Goal: Task Accomplishment & Management: Manage account settings

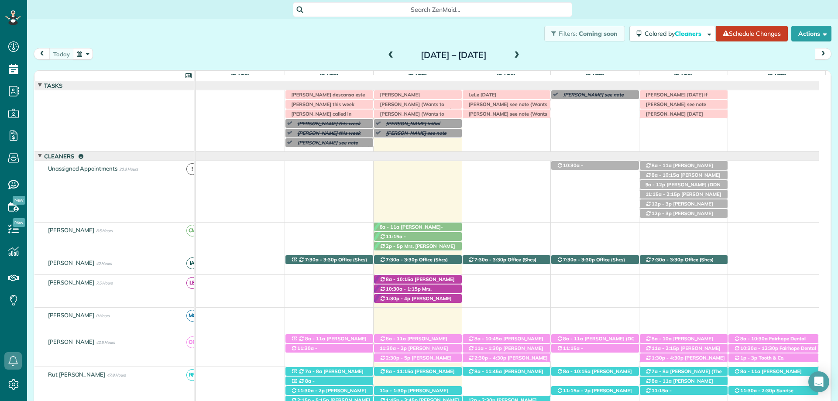
scroll to position [393, 0]
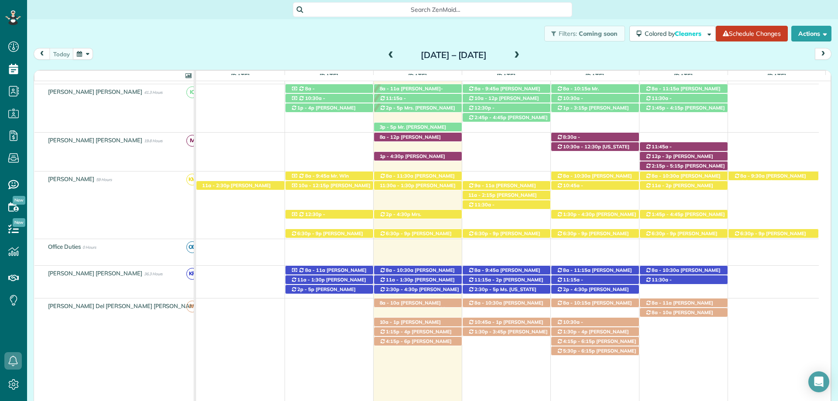
click at [414, 15] on div "Search ZenMaid…" at bounding box center [432, 9] width 279 height 15
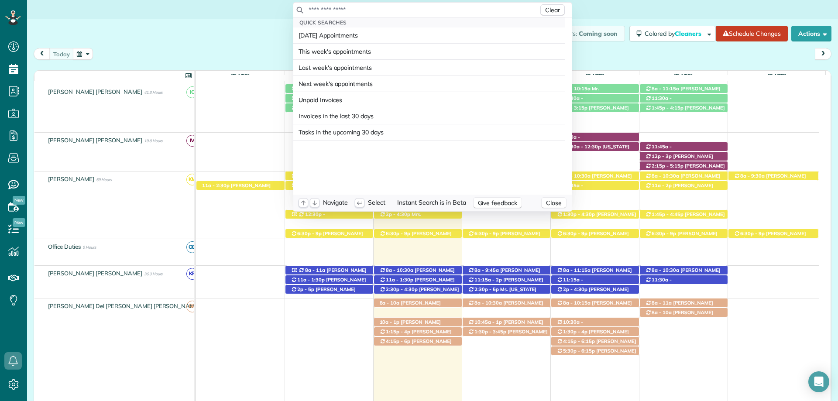
click at [423, 11] on input "text" at bounding box center [423, 9] width 230 height 9
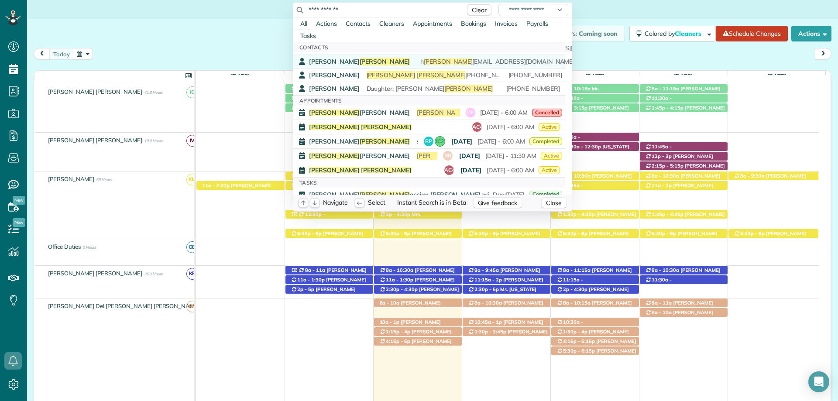
scroll to position [175, 0]
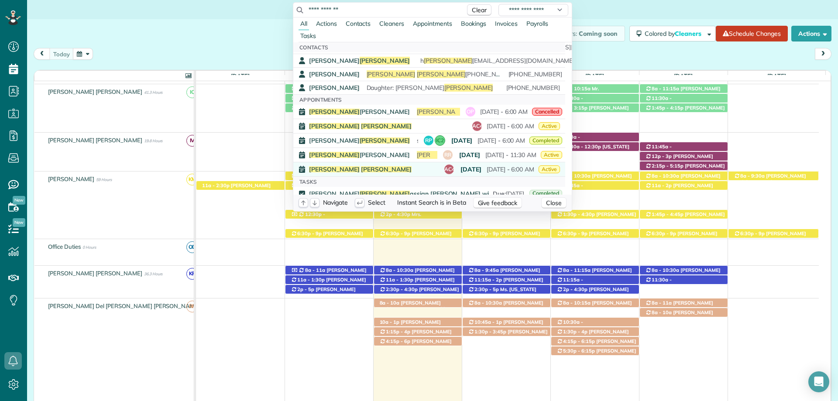
type input "**********"
click at [314, 166] on div "Debbie Clark AC4 in 3 days September 12 - 6:00 AM Active" at bounding box center [434, 169] width 251 height 10
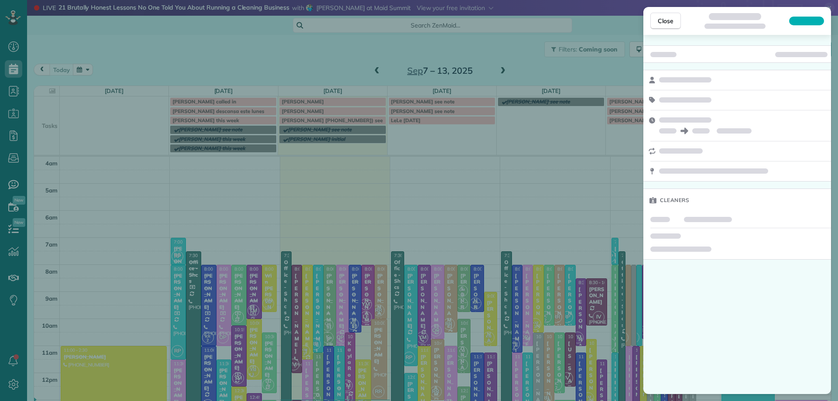
scroll to position [82, 0]
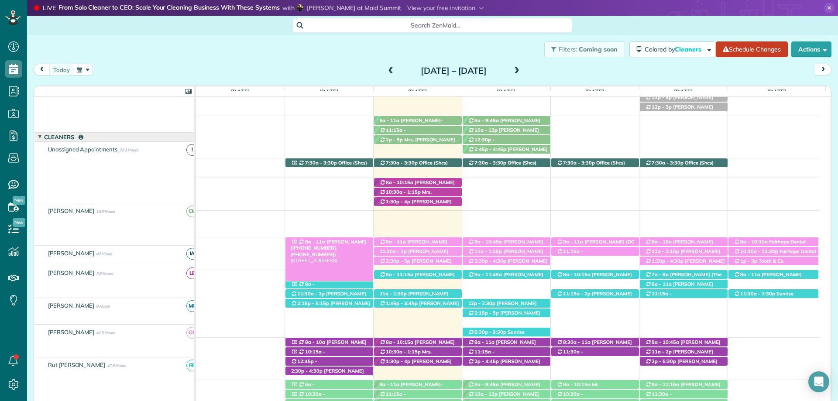
scroll to position [122, 0]
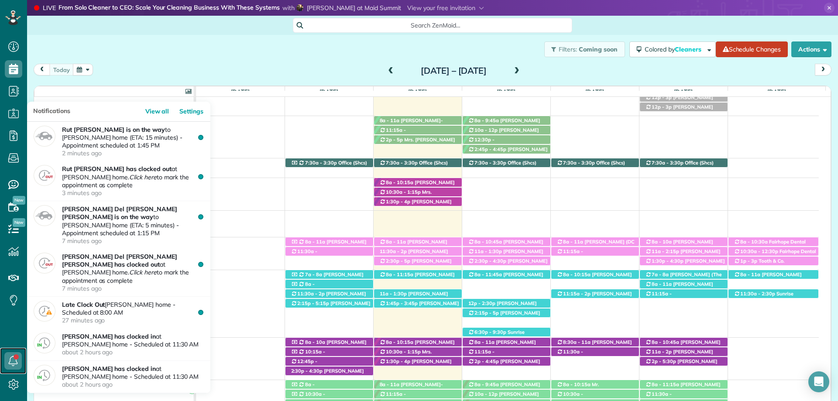
click at [12, 355] on icon at bounding box center [12, 360] width 17 height 17
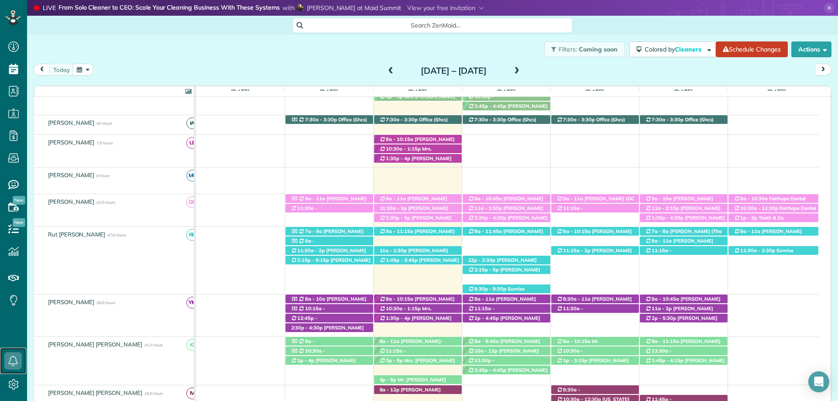
scroll to position [175, 0]
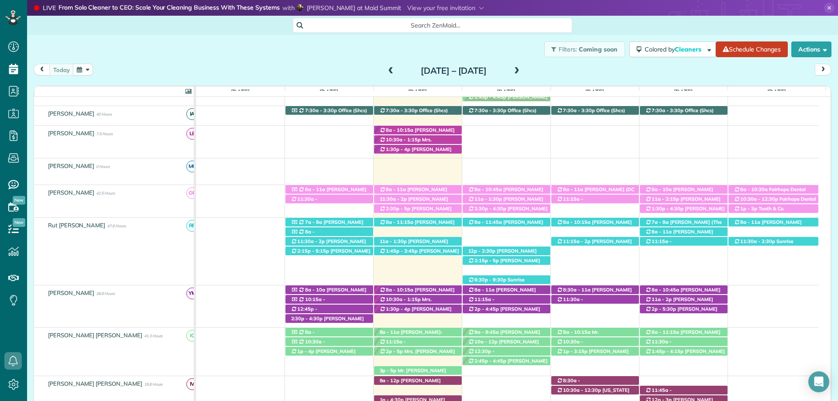
click at [445, 30] on div "Search ZenMaid…" at bounding box center [432, 25] width 279 height 15
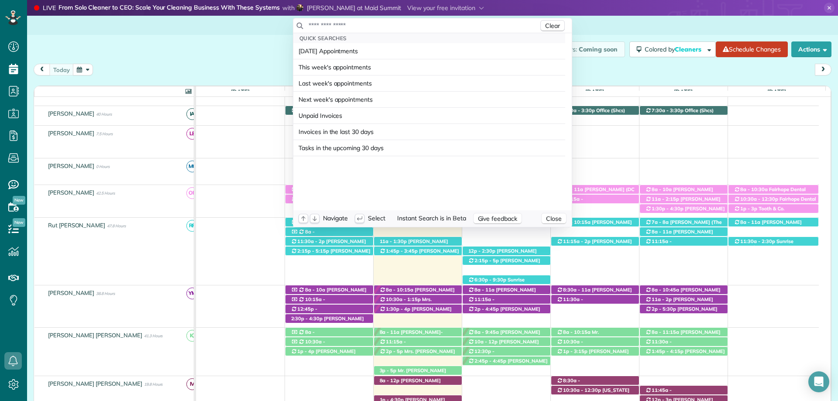
click at [438, 27] on input "text" at bounding box center [423, 25] width 230 height 9
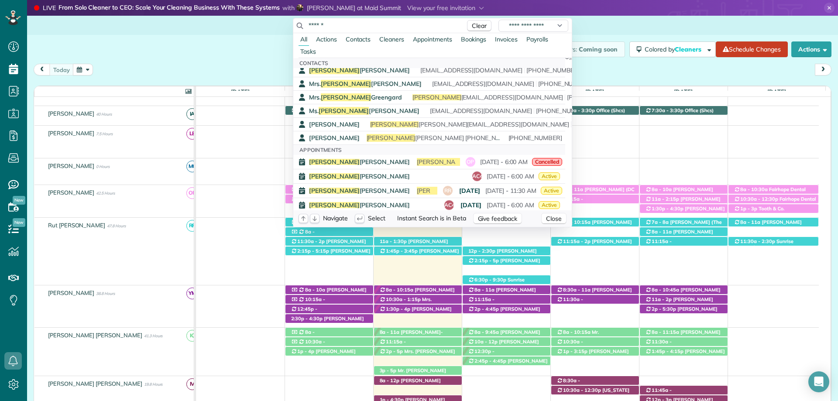
scroll to position [87, 0]
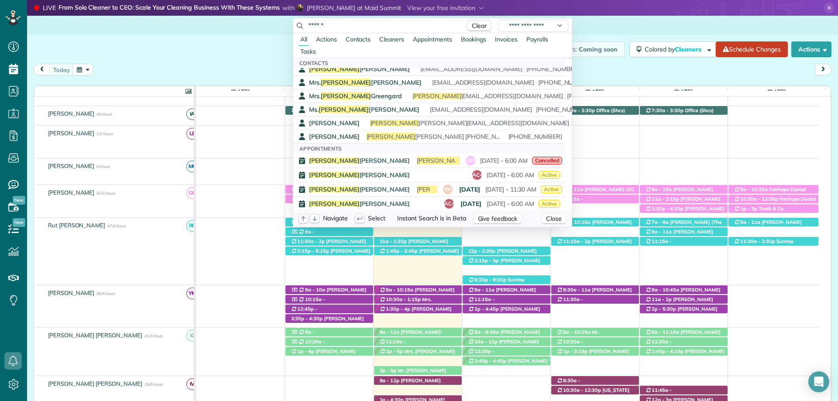
type input "******"
click at [357, 39] on span "Contacts" at bounding box center [358, 39] width 25 height 8
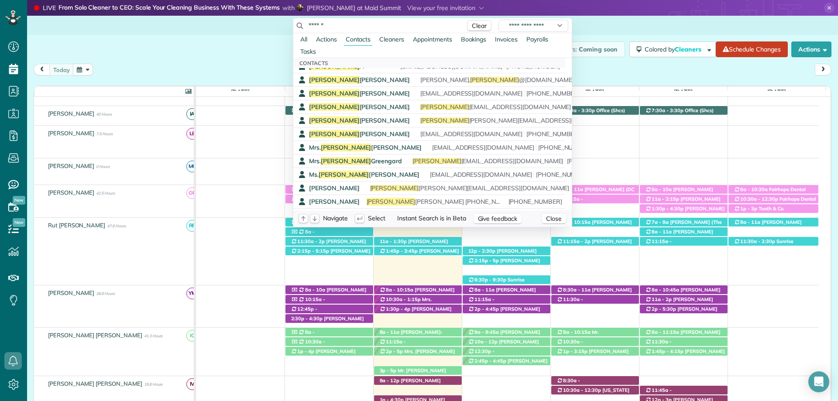
scroll to position [0, 0]
click at [409, 203] on span "Debbie Clark 251-423-1115 - lives at the property. Can call if needed. DO NOT M…" at bounding box center [605, 202] width 479 height 8
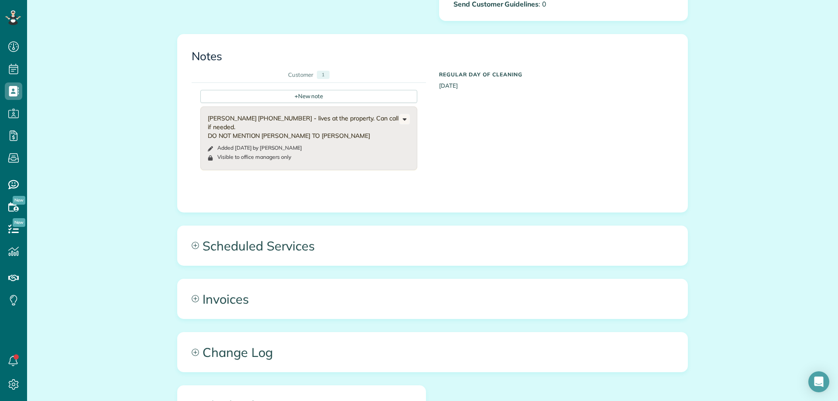
scroll to position [349, 0]
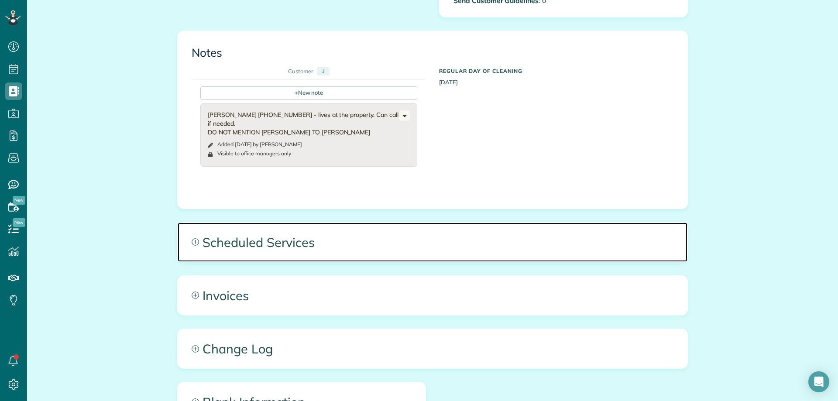
click at [340, 247] on span "Scheduled Services" at bounding box center [433, 241] width 510 height 39
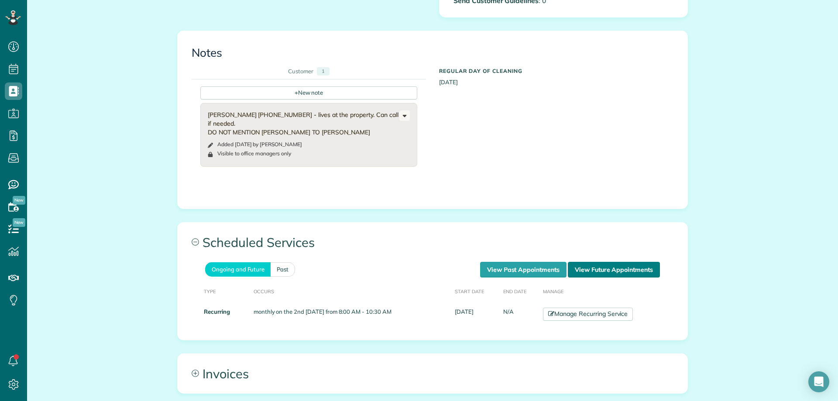
click at [589, 268] on link "View Future Appointments" at bounding box center [614, 270] width 92 height 16
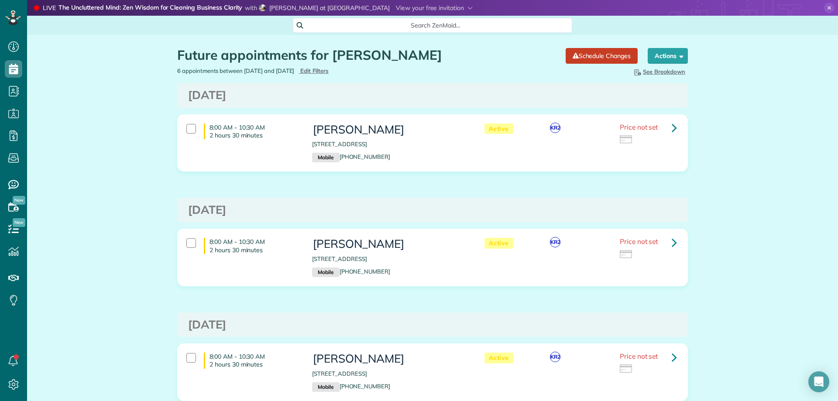
scroll to position [4, 4]
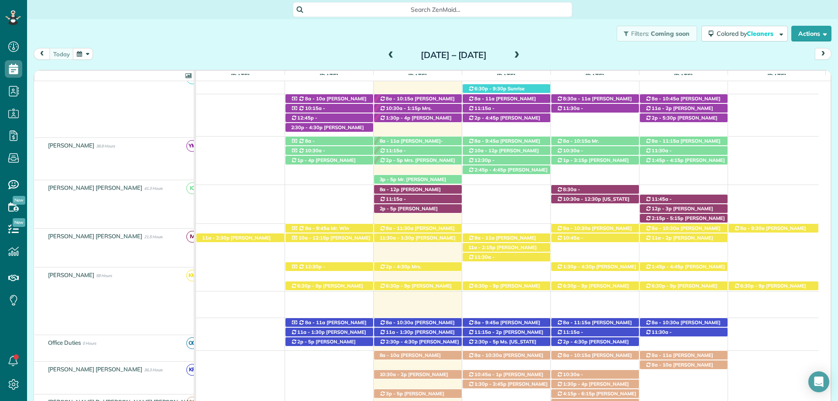
scroll to position [340, 0]
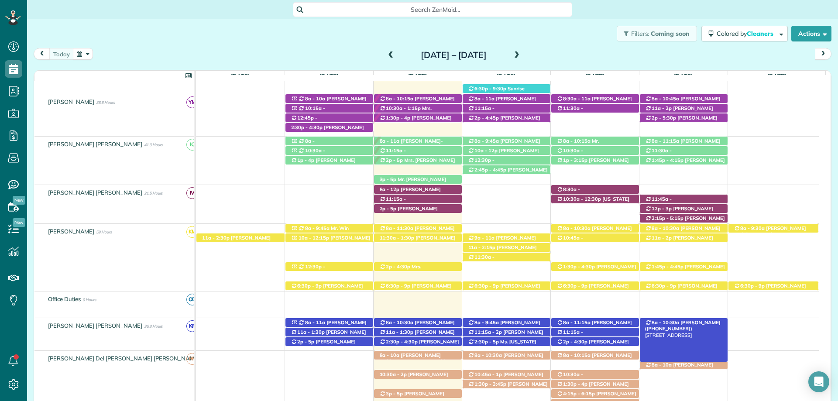
click at [702, 322] on span "[PERSON_NAME] ([PHONE_NUMBER])" at bounding box center [682, 325] width 75 height 12
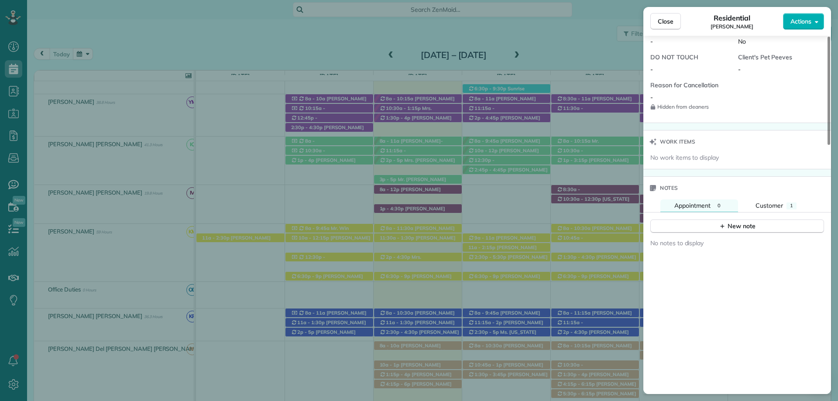
scroll to position [742, 0]
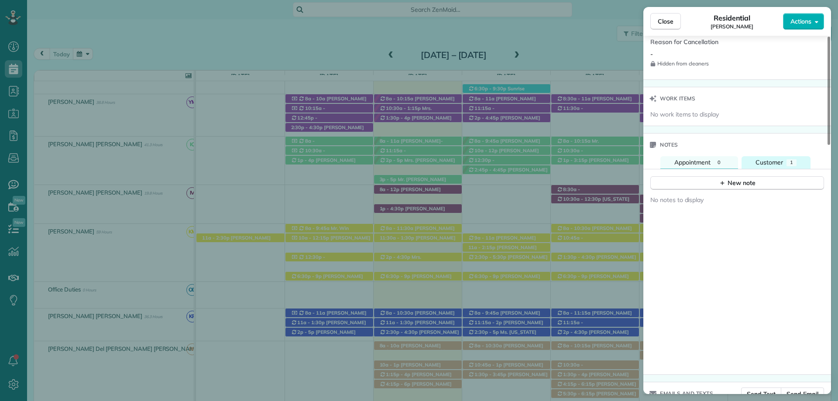
click at [769, 157] on button "Customer 1" at bounding box center [775, 162] width 69 height 13
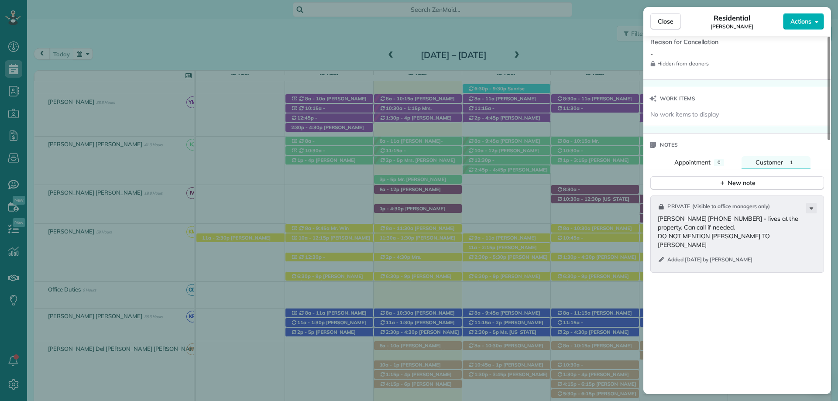
drag, startPoint x: 664, startPoint y: 20, endPoint x: 573, endPoint y: 313, distance: 307.4
click at [664, 20] on span "Close" at bounding box center [665, 21] width 16 height 9
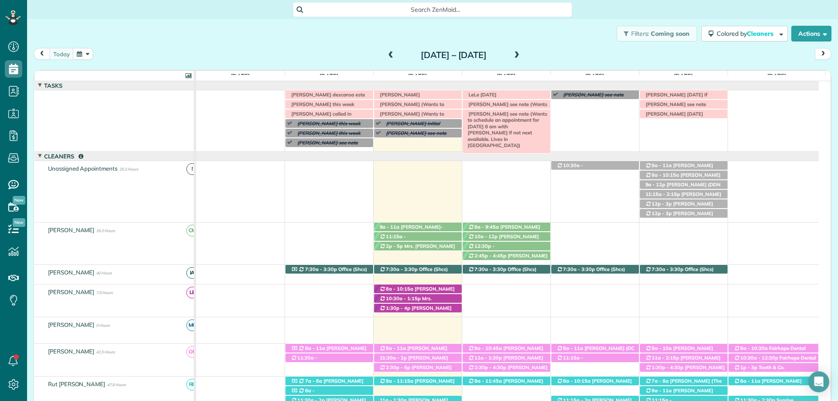
click at [521, 113] on span "[PERSON_NAME] see note (Wants to schedule an appointment for [DATE] 8 am with […" at bounding box center [505, 130] width 83 height 38
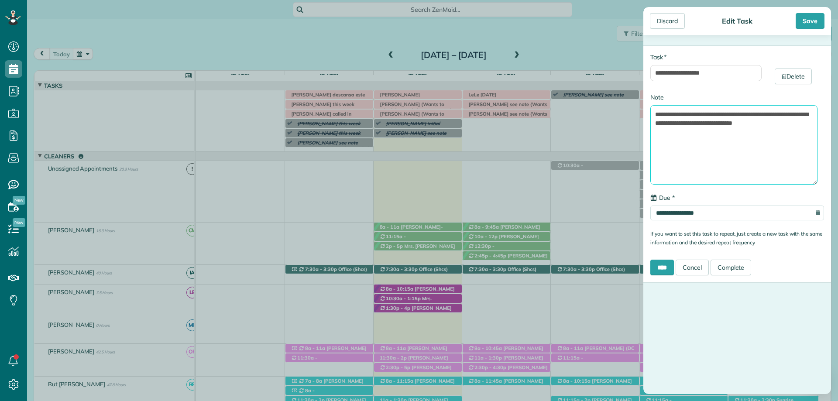
click at [748, 124] on textarea "**********" at bounding box center [733, 144] width 167 height 79
type textarea "**********"
click at [809, 19] on div "Save" at bounding box center [809, 21] width 29 height 16
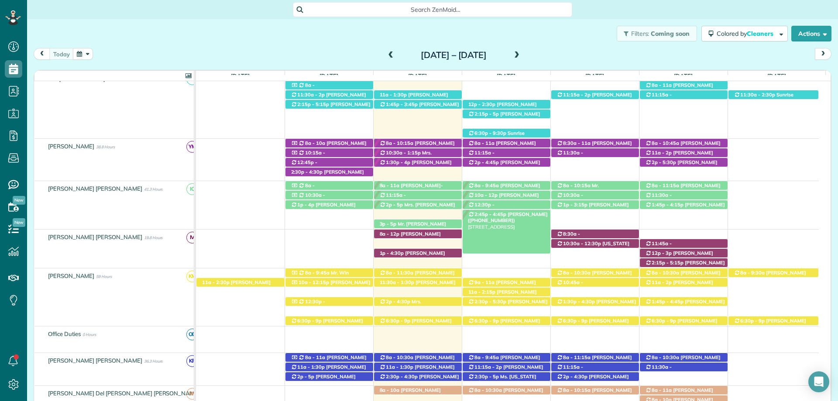
scroll to position [393, 0]
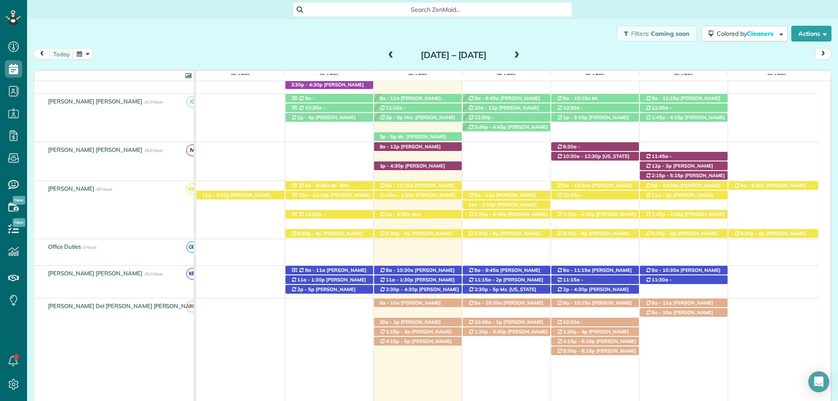
click at [521, 55] on span at bounding box center [517, 55] width 10 height 8
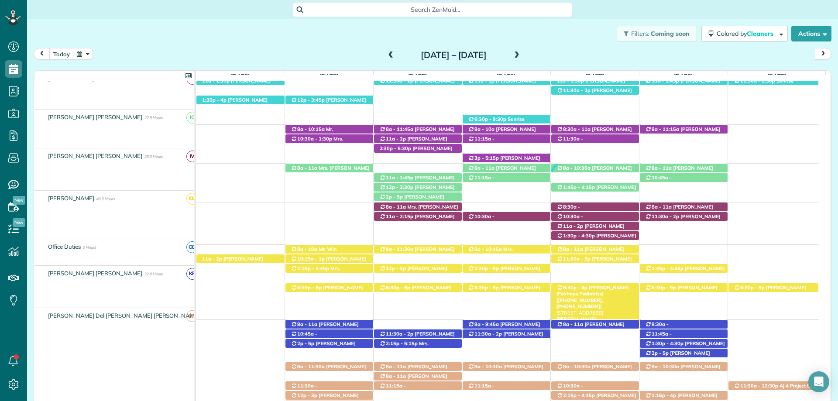
scroll to position [363, 0]
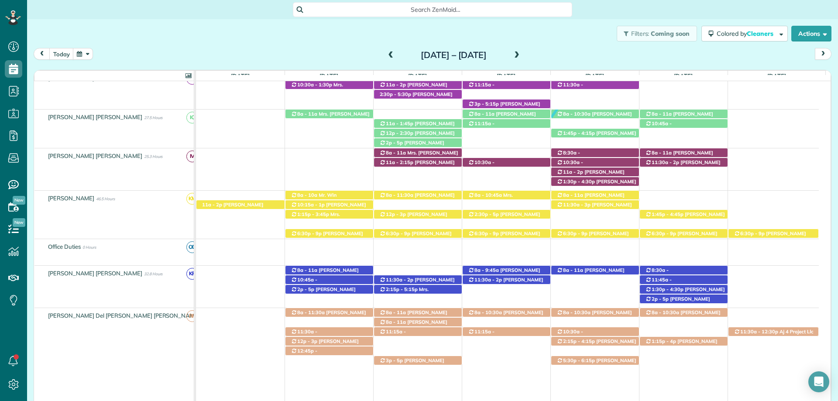
click at [386, 55] on span at bounding box center [391, 55] width 10 height 8
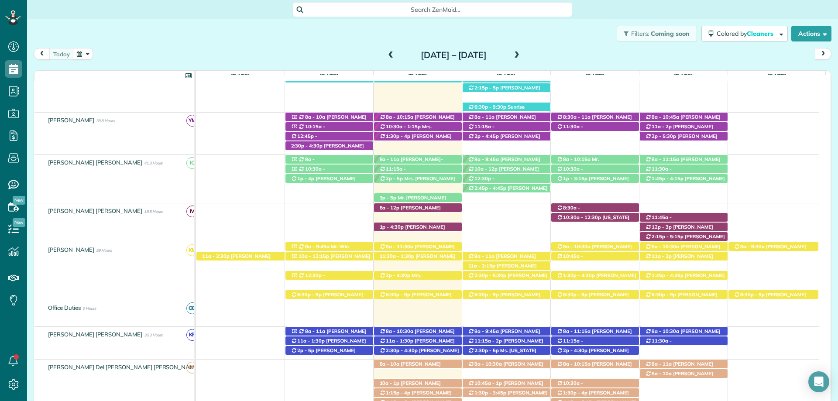
scroll to position [377, 0]
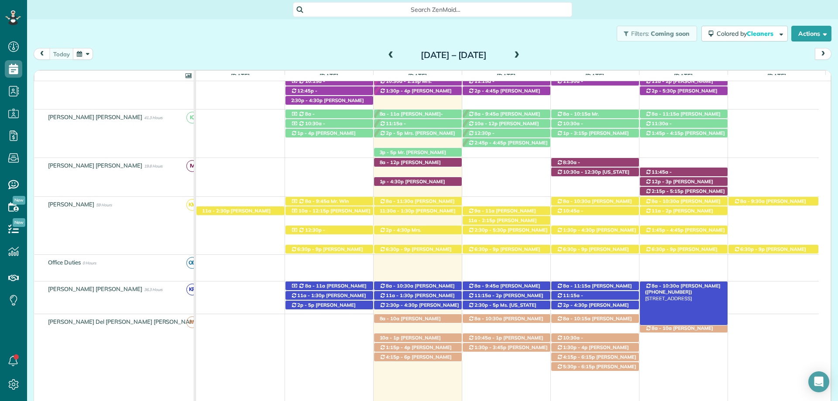
click at [698, 287] on span "[PERSON_NAME] ([PHONE_NUMBER])" at bounding box center [682, 289] width 75 height 12
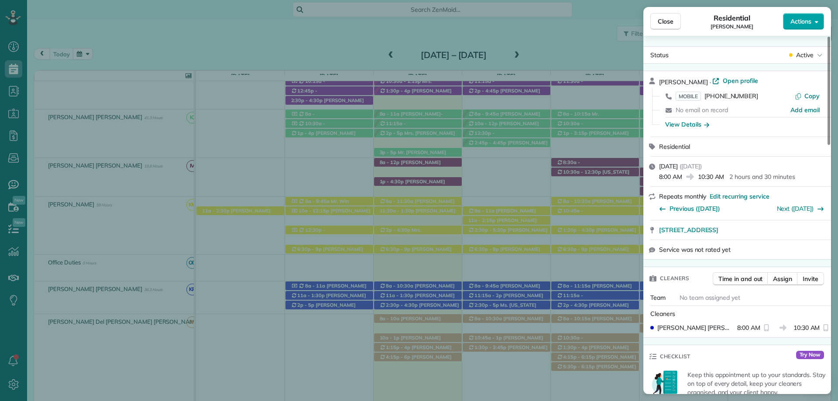
click at [814, 21] on button "Actions" at bounding box center [803, 21] width 41 height 17
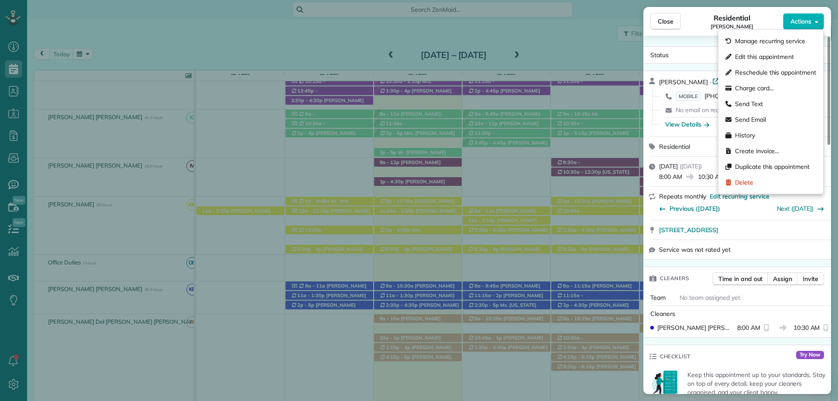
click at [709, 27] on div "Residential Winston Jones" at bounding box center [732, 21] width 102 height 17
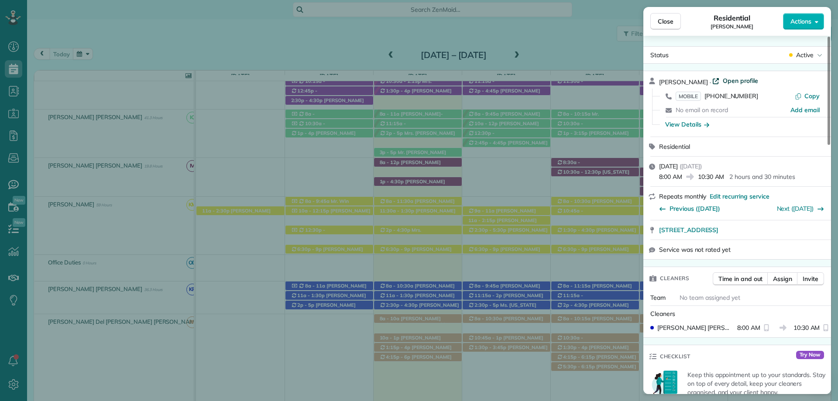
click at [739, 78] on span "Open profile" at bounding box center [739, 80] width 35 height 9
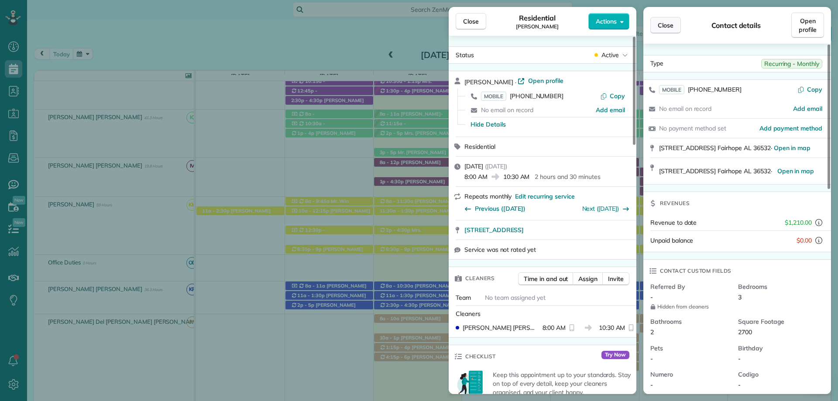
click at [667, 24] on span "Close" at bounding box center [665, 25] width 16 height 9
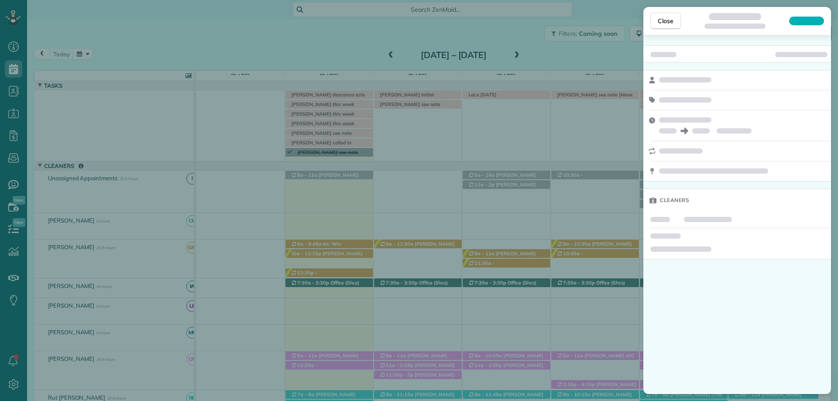
scroll to position [44, 0]
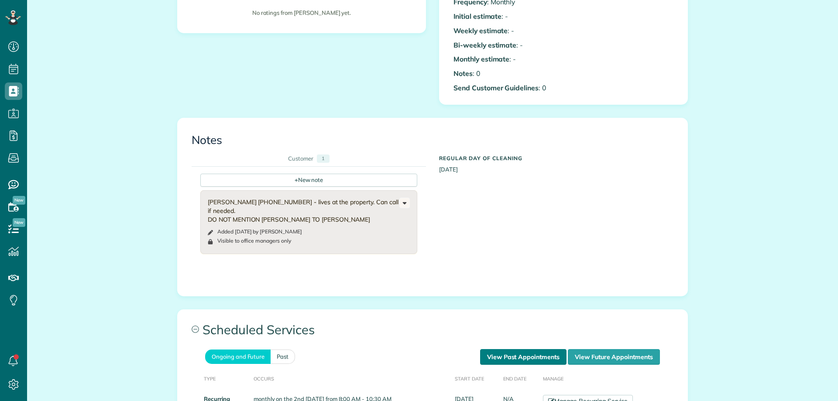
click at [489, 355] on link "View Past Appointments" at bounding box center [523, 357] width 86 height 16
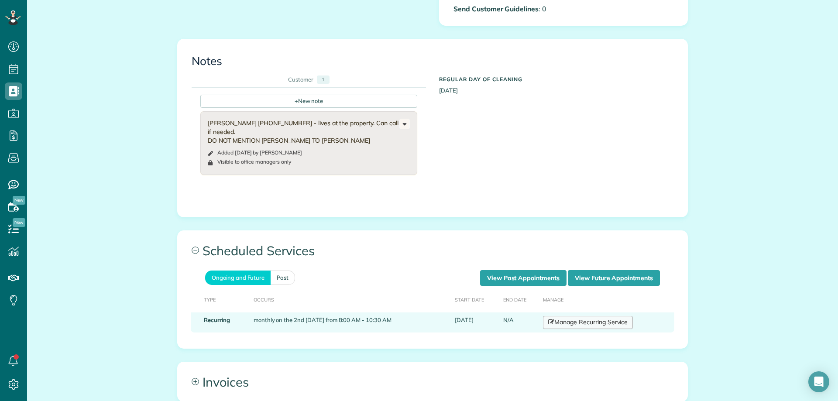
scroll to position [393, 0]
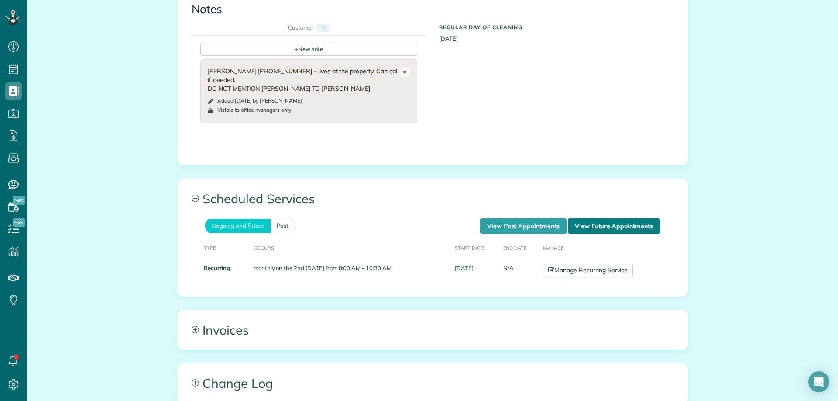
click at [610, 226] on link "View Future Appointments" at bounding box center [614, 226] width 92 height 16
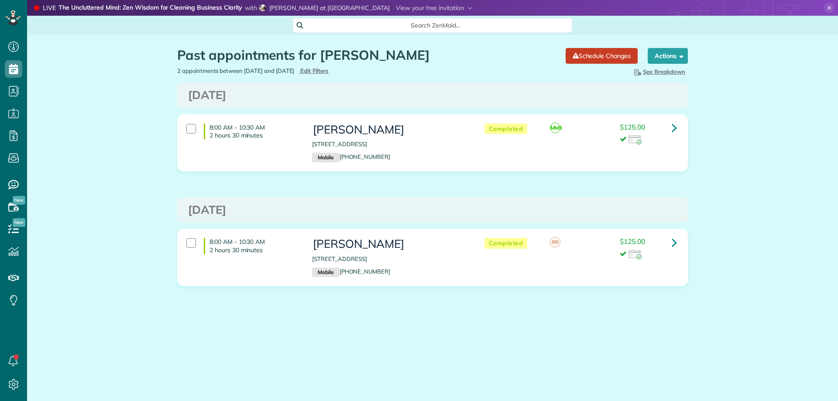
scroll to position [4, 4]
click at [386, 72] on div "2 appointments between 07/09/2025 and 09/08/2025 Hide Filters Edit Filters" at bounding box center [302, 71] width 262 height 8
click at [128, 85] on div "Past appointments for Winston Jones Schedule Changes Actions Create Appointment…" at bounding box center [432, 193] width 811 height 317
click at [329, 72] on span "Edit Filters" at bounding box center [314, 70] width 28 height 7
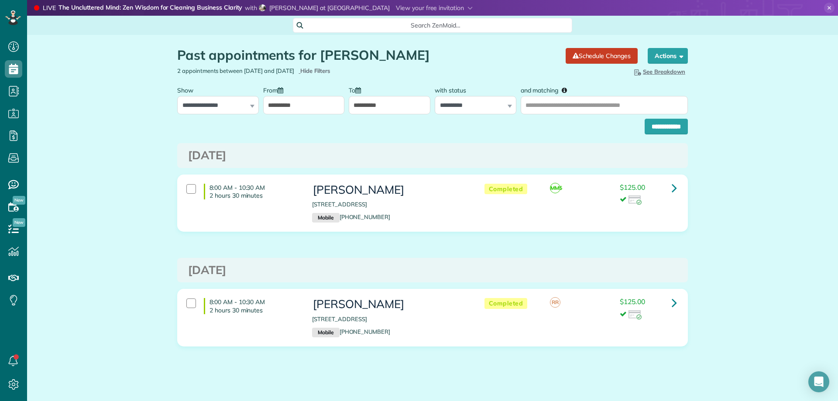
click at [297, 108] on input "**********" at bounding box center [304, 105] width 82 height 18
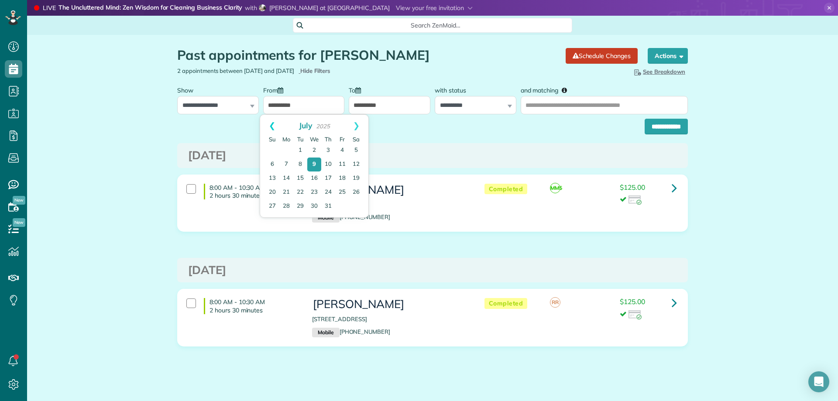
click at [275, 127] on link "Prev" at bounding box center [272, 126] width 24 height 22
click at [274, 127] on link "Prev" at bounding box center [272, 126] width 24 height 22
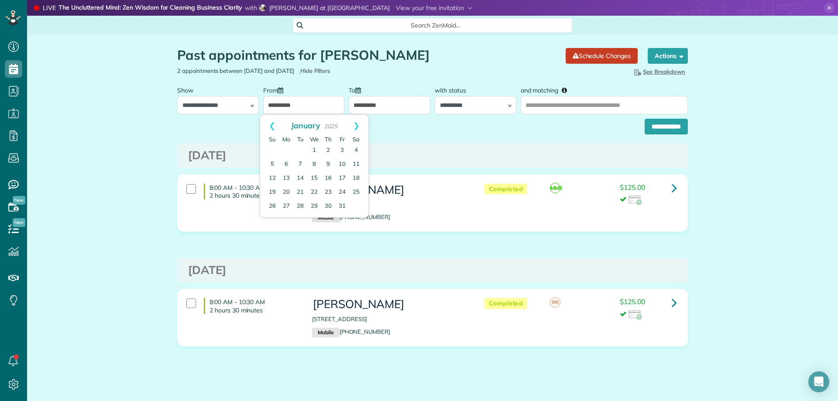
click at [274, 127] on link "Prev" at bounding box center [272, 126] width 24 height 22
click at [305, 148] on link "3" at bounding box center [300, 151] width 14 height 14
type input "**********"
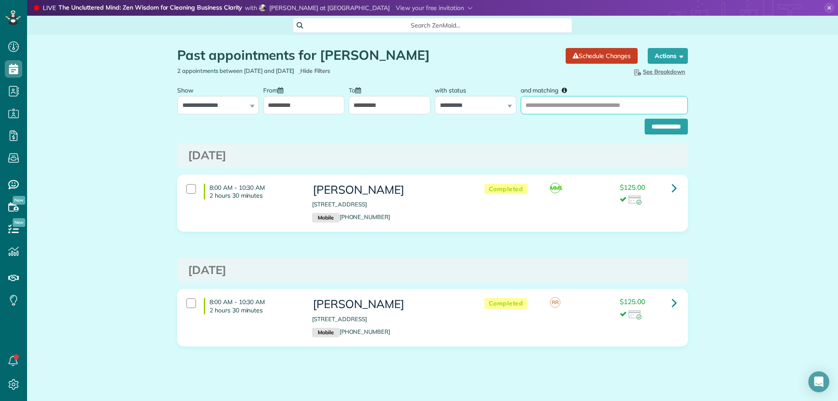
click at [549, 107] on input "and matching" at bounding box center [603, 105] width 167 height 18
type input "**********"
click at [644, 119] on input "**********" at bounding box center [665, 127] width 43 height 16
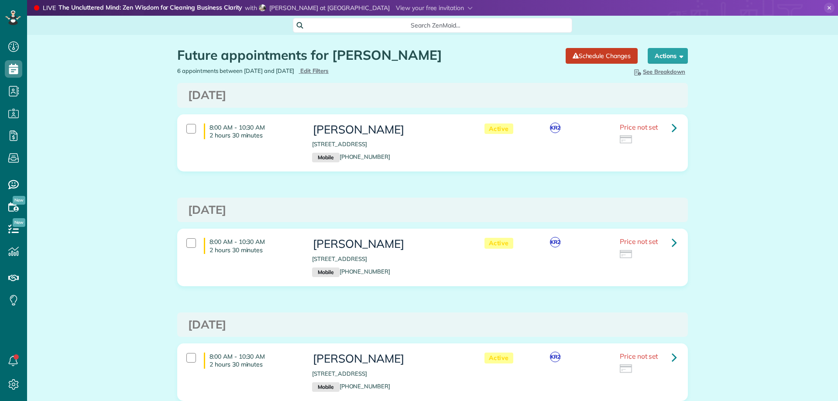
scroll to position [4, 4]
click at [667, 127] on link at bounding box center [673, 127] width 17 height 17
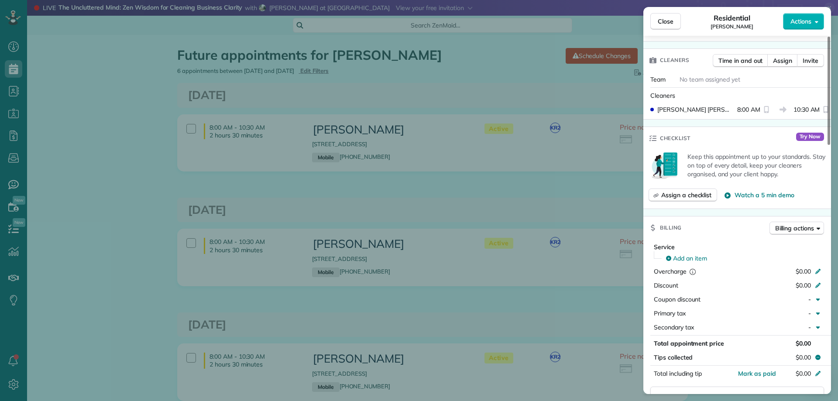
scroll to position [393, 0]
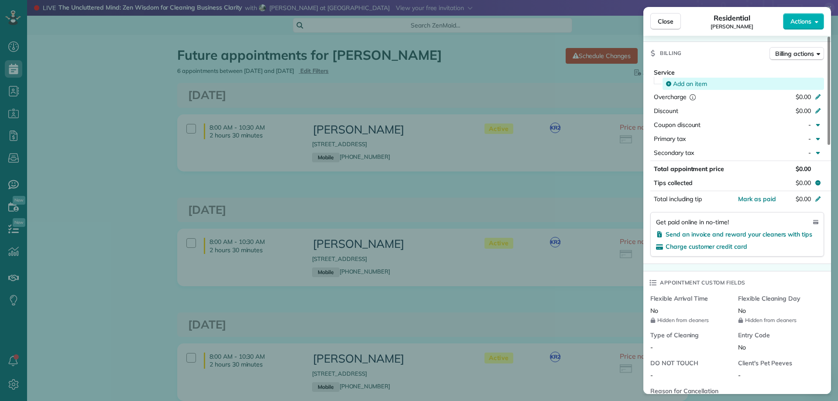
click at [691, 82] on span "Add an item" at bounding box center [690, 83] width 34 height 9
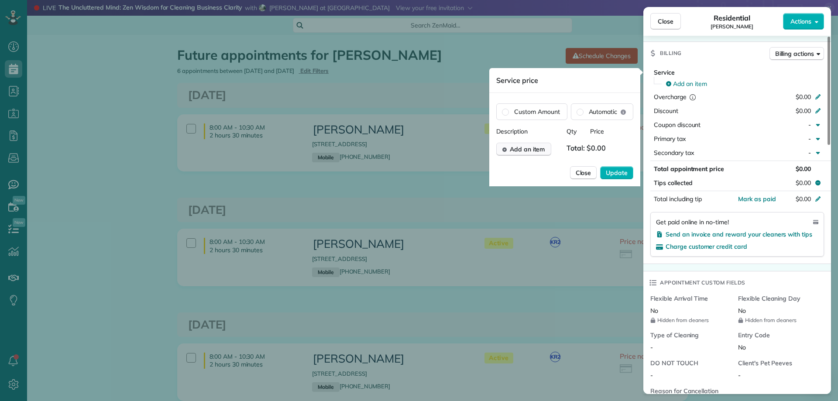
click at [519, 145] on span "Add an item" at bounding box center [527, 149] width 35 height 9
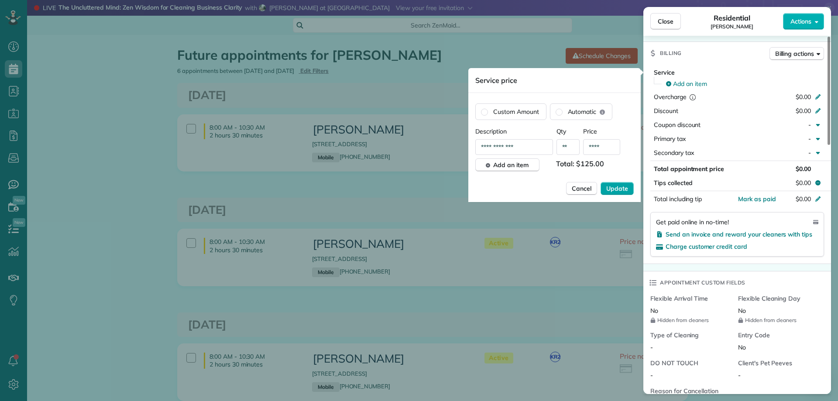
type input "****"
click at [623, 184] on span "Update" at bounding box center [617, 188] width 22 height 9
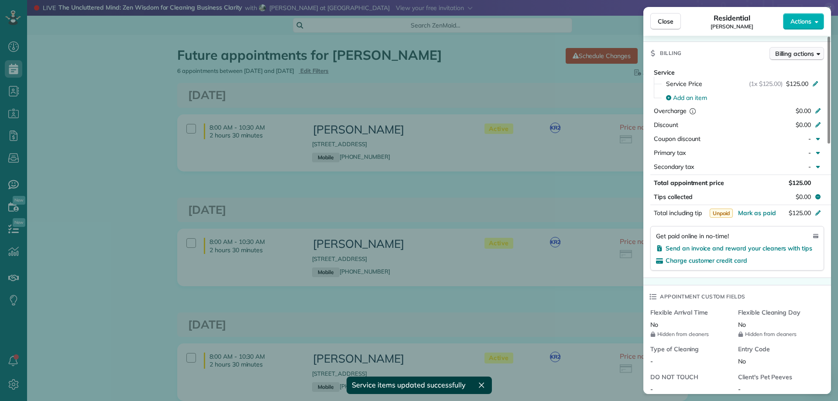
click at [813, 54] on span "Billing actions" at bounding box center [794, 53] width 39 height 9
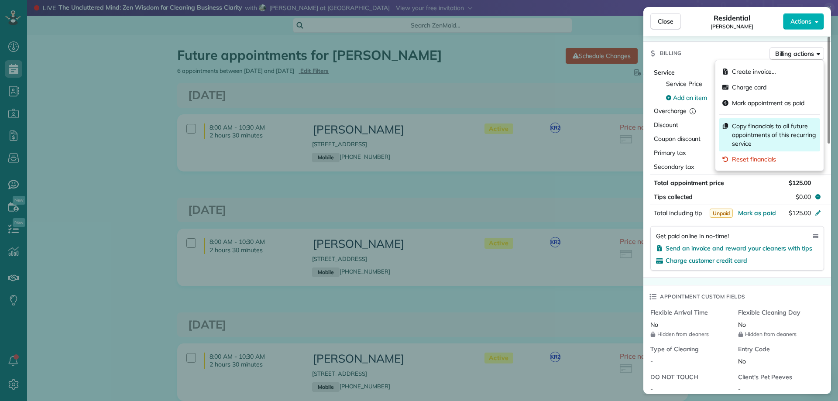
click at [802, 136] on span "Copy financials to all future appointments of this recurring service" at bounding box center [774, 135] width 85 height 26
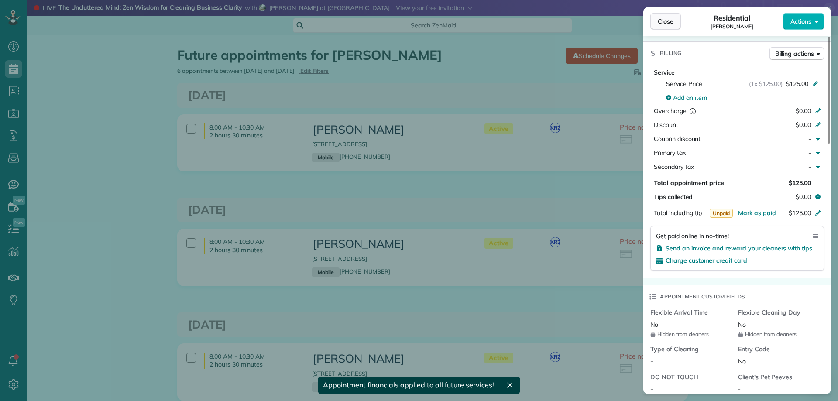
click at [665, 21] on span "Close" at bounding box center [665, 21] width 16 height 9
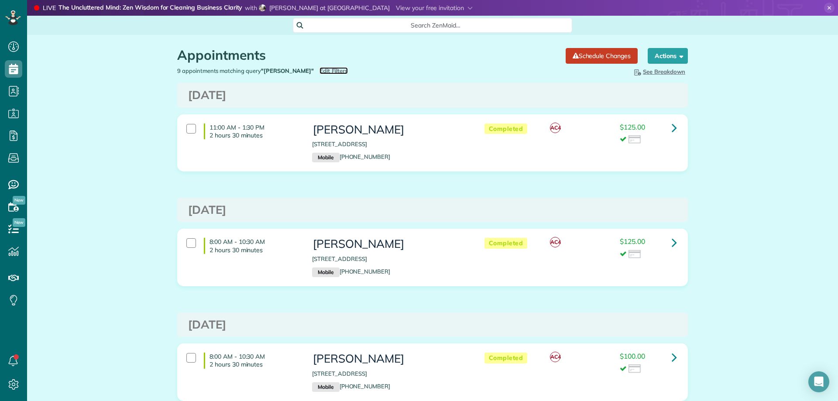
click at [319, 69] on span "Edit Filters" at bounding box center [333, 70] width 28 height 7
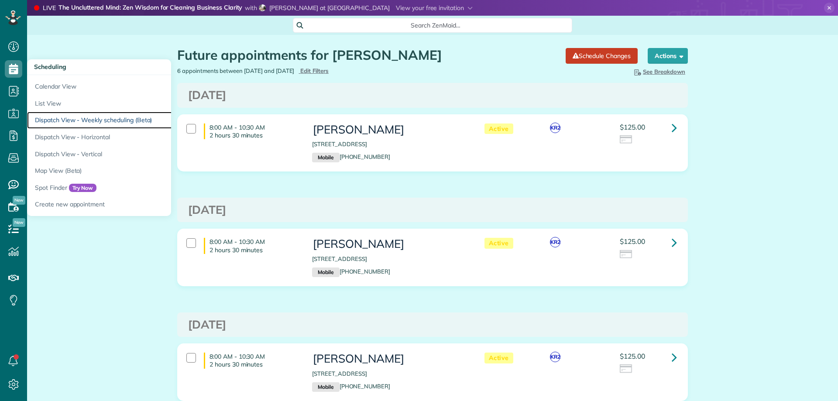
click at [93, 114] on link "Dispatch View - Weekly scheduling (Beta)" at bounding box center [136, 120] width 218 height 17
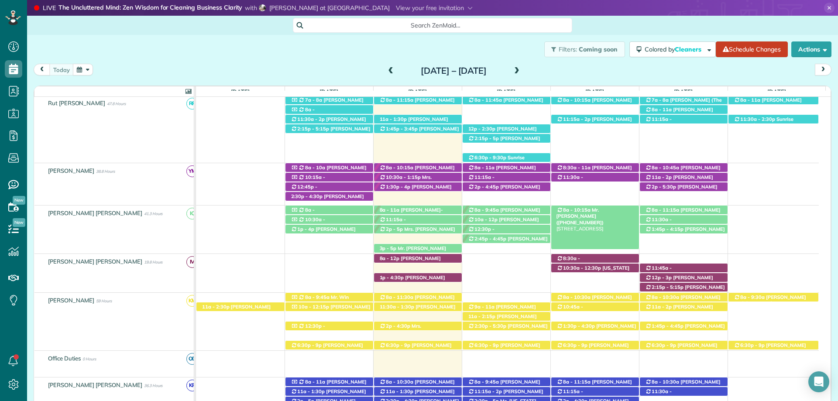
scroll to position [340, 0]
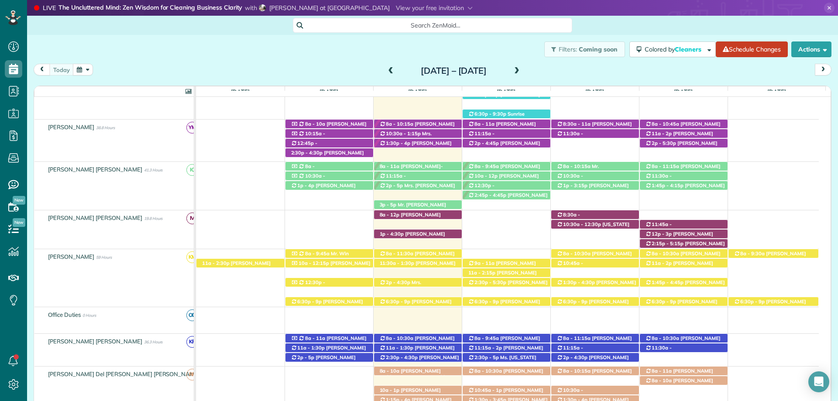
click at [307, 42] on div "Filters: Coming soon Colored by Cleaners Color by Cleaner Color by Team Color b…" at bounding box center [432, 49] width 811 height 29
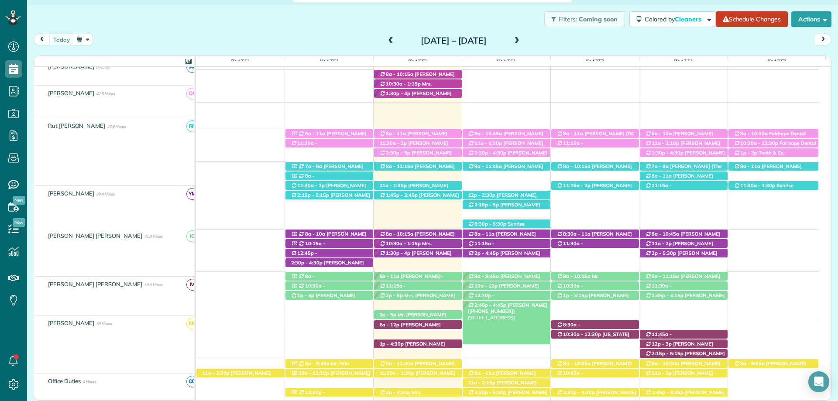
scroll to position [200, 0]
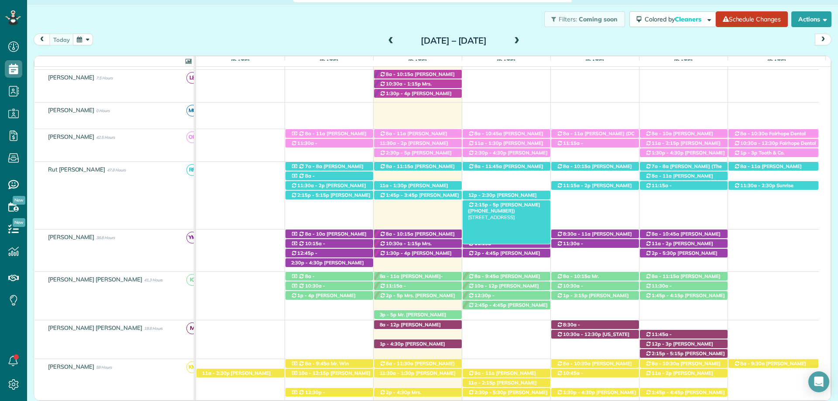
click at [506, 206] on span "[PERSON_NAME] ([PHONE_NUMBER])" at bounding box center [504, 208] width 72 height 12
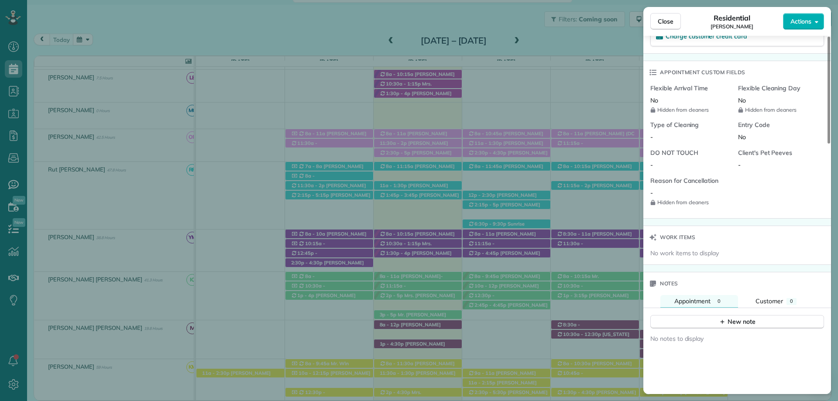
scroll to position [654, 0]
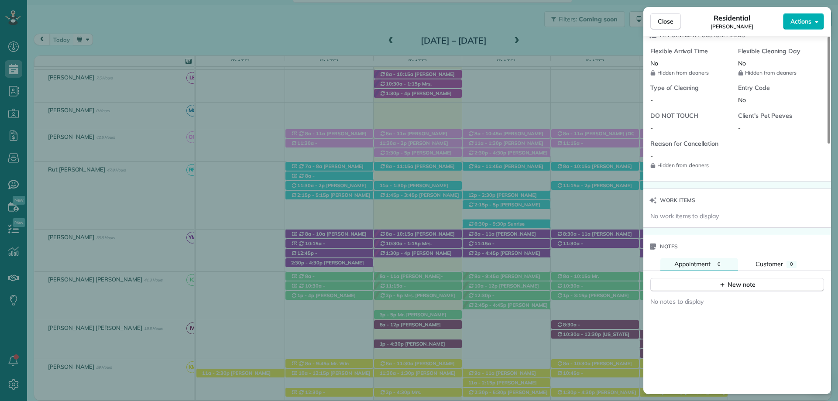
click at [719, 277] on div "New note" at bounding box center [737, 281] width 188 height 21
click at [726, 284] on div "New note" at bounding box center [737, 284] width 37 height 9
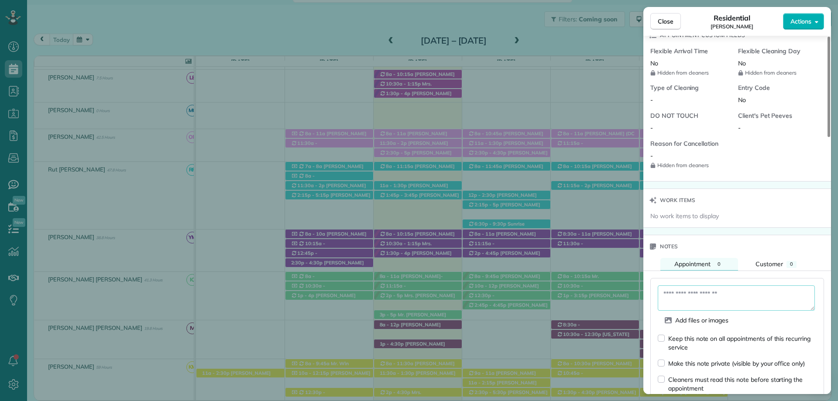
click at [705, 301] on textarea at bounding box center [735, 297] width 157 height 25
type textarea "**********"
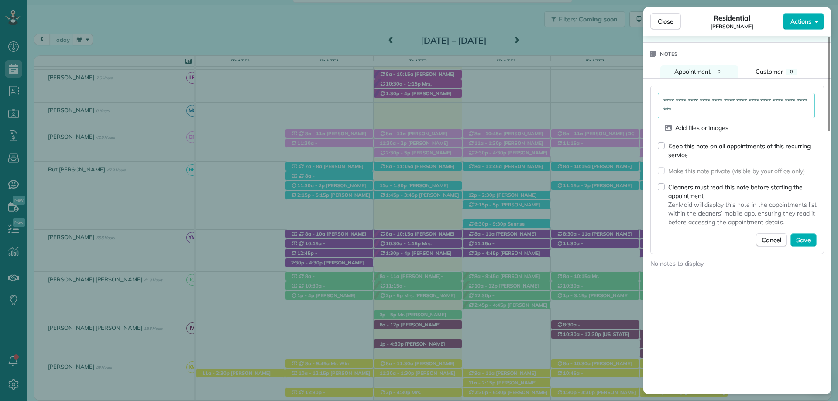
scroll to position [873, 0]
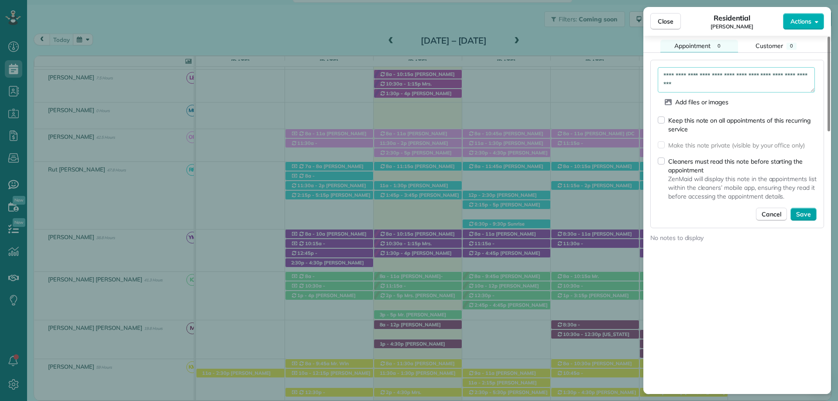
click at [808, 209] on button "Save" at bounding box center [803, 214] width 26 height 13
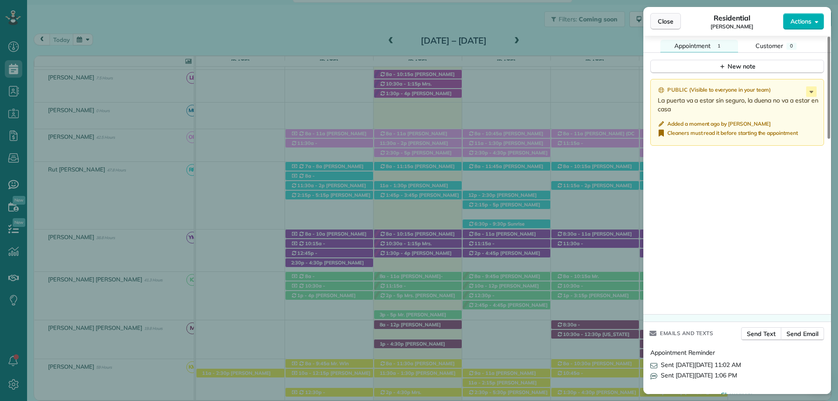
click at [670, 21] on span "Close" at bounding box center [665, 21] width 16 height 9
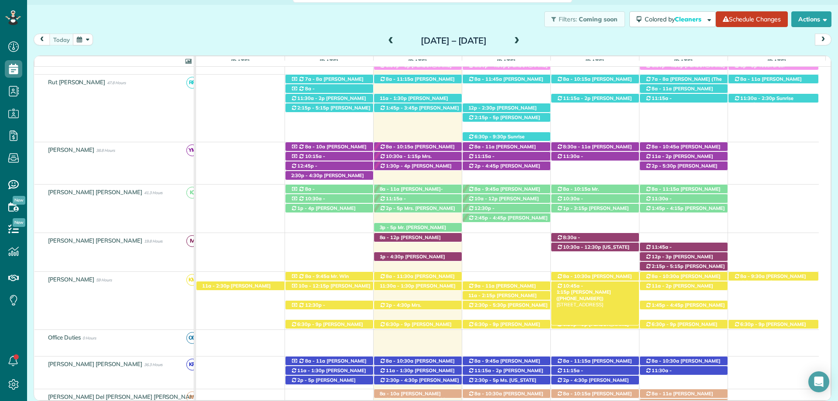
scroll to position [375, 0]
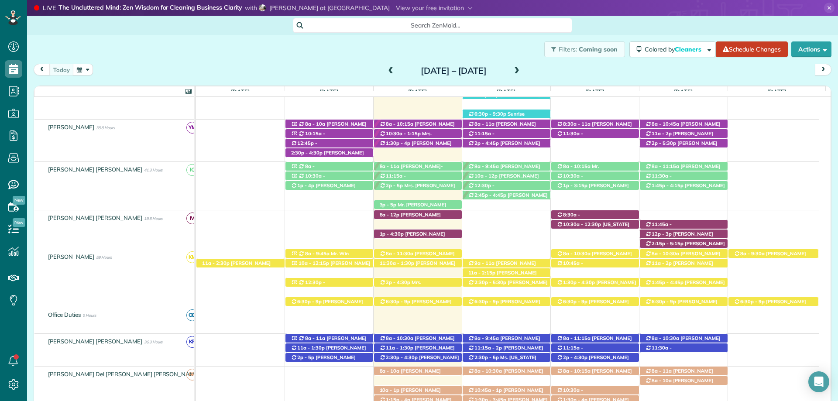
scroll to position [428, 0]
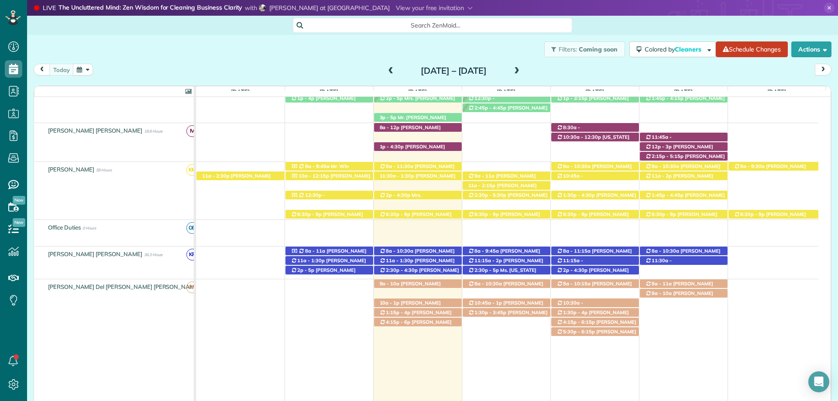
click at [637, 21] on div "Search ZenMaid…" at bounding box center [432, 25] width 811 height 15
click at [824, 3] on icon at bounding box center [829, 8] width 10 height 10
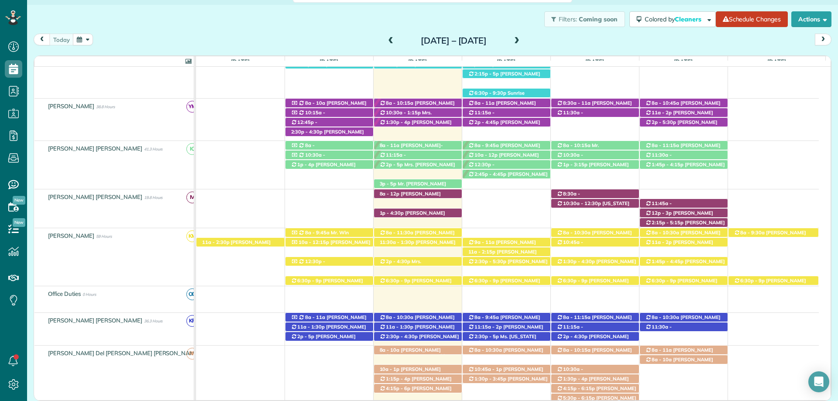
scroll to position [375, 0]
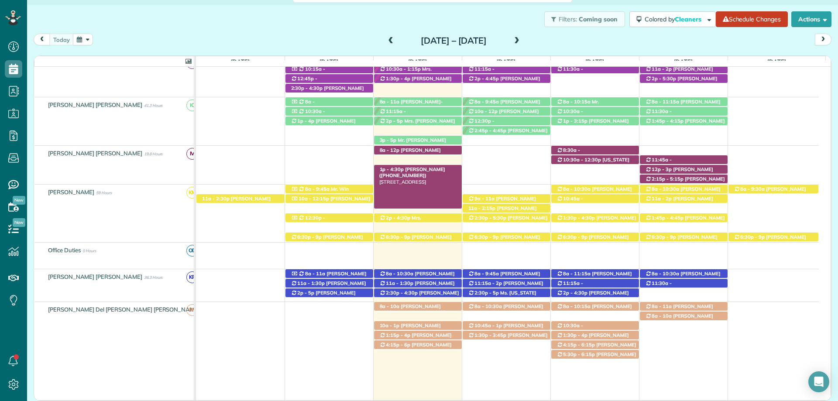
click at [423, 171] on span "[PERSON_NAME] ([PHONE_NUMBER])" at bounding box center [412, 172] width 66 height 12
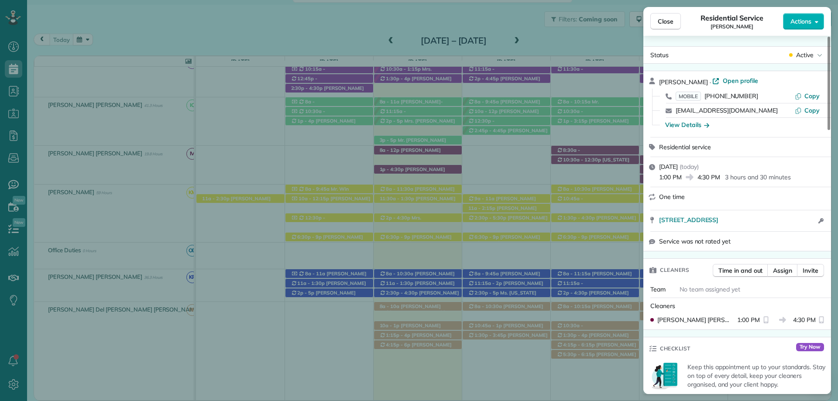
drag, startPoint x: 670, startPoint y: 24, endPoint x: 447, endPoint y: 184, distance: 273.9
click at [670, 24] on span "Close" at bounding box center [665, 21] width 16 height 9
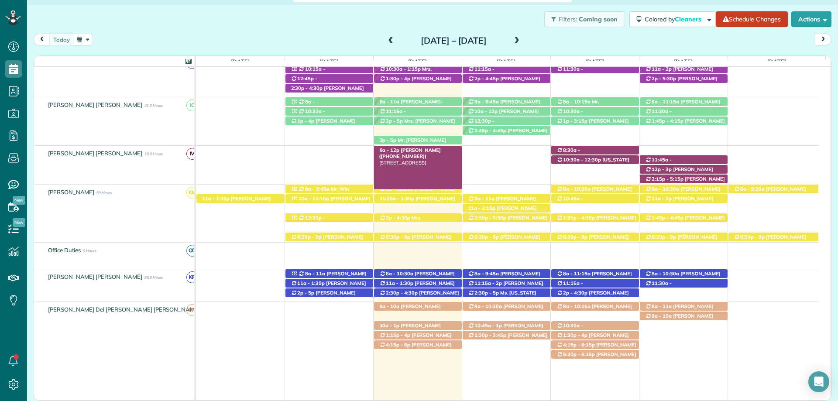
click at [426, 151] on span "[PERSON_NAME] ([PHONE_NUMBER])" at bounding box center [410, 153] width 62 height 12
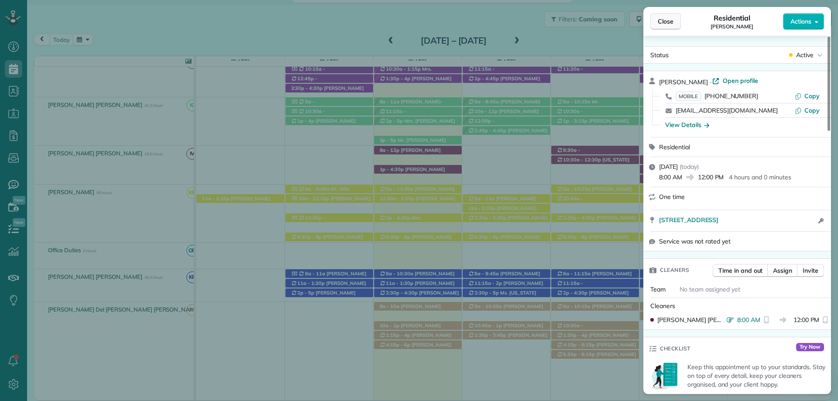
click at [666, 22] on span "Close" at bounding box center [665, 21] width 16 height 9
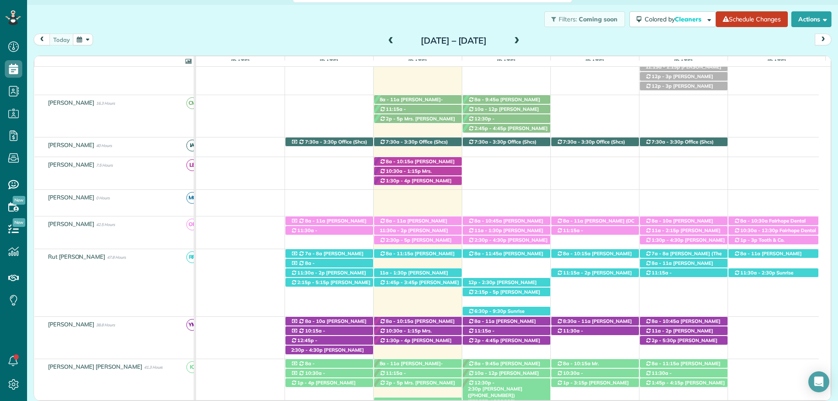
scroll to position [157, 0]
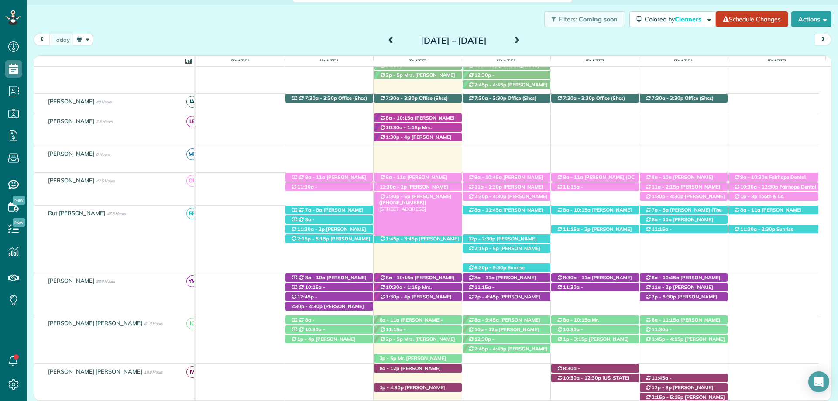
click at [445, 195] on div "2:30p - 5p Robin Reed (+12515080013) 11772 Alabaster Drive - Daphne, AL, 36526" at bounding box center [418, 196] width 88 height 9
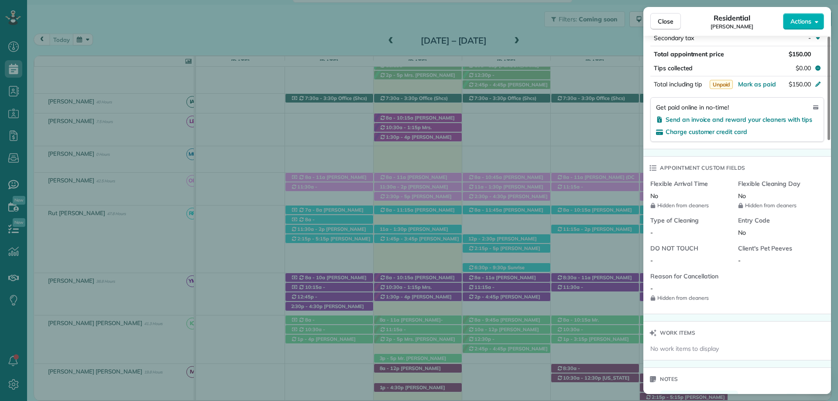
scroll to position [698, 0]
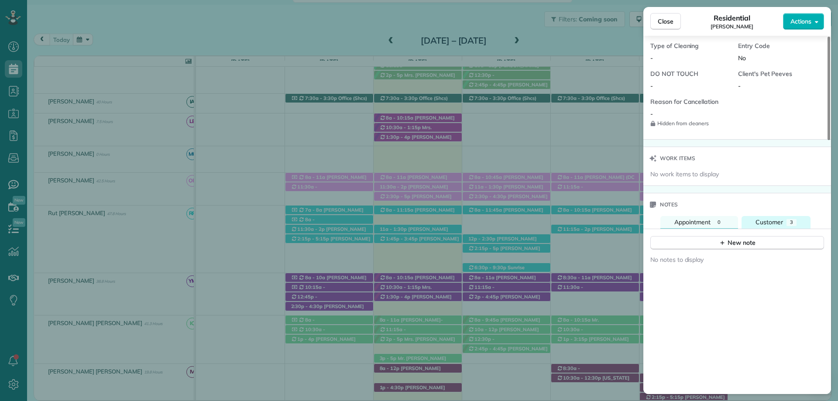
click at [767, 219] on span "Customer" at bounding box center [768, 222] width 27 height 8
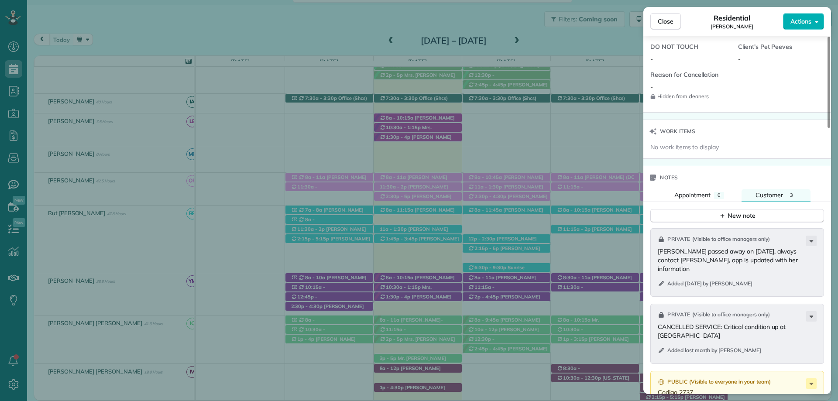
scroll to position [787, 0]
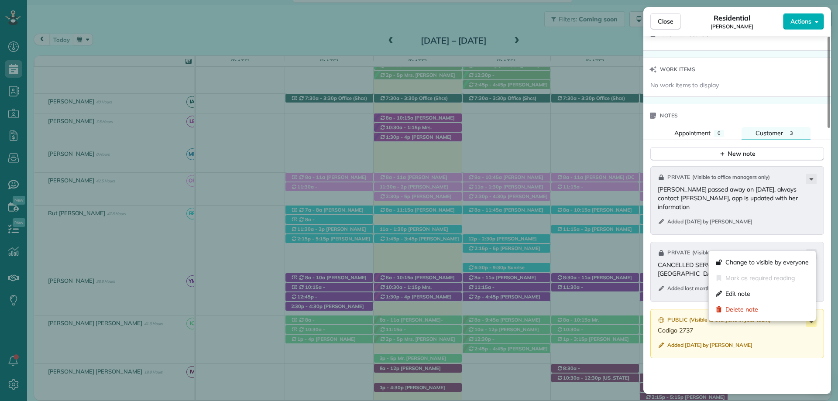
click at [809, 249] on icon at bounding box center [811, 254] width 10 height 10
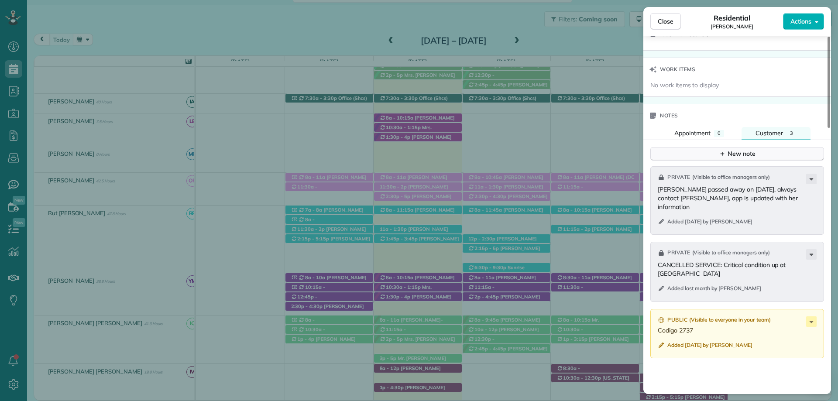
click at [743, 151] on div "New note" at bounding box center [737, 153] width 37 height 9
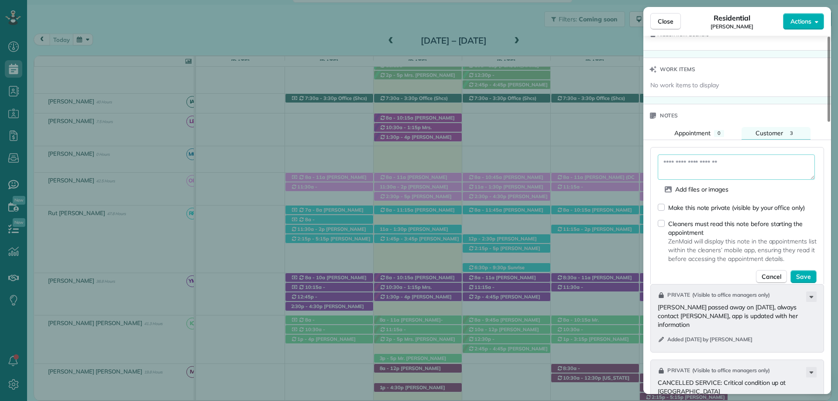
click at [723, 166] on textarea at bounding box center [735, 166] width 157 height 25
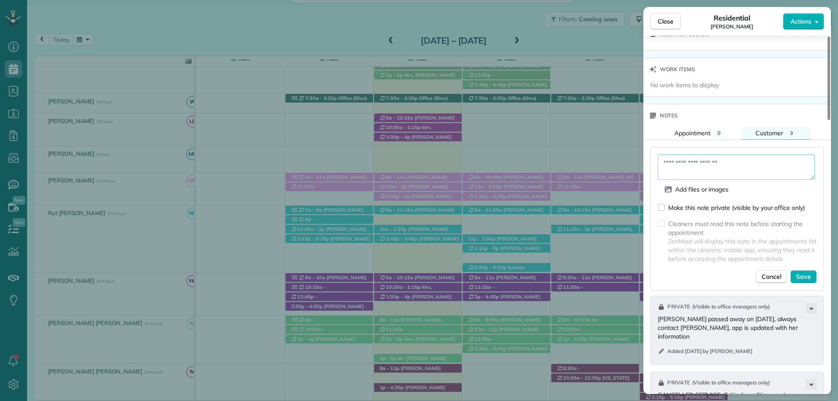
click at [708, 166] on textarea at bounding box center [735, 166] width 157 height 25
type textarea "**********"
click at [809, 276] on span "Save" at bounding box center [803, 276] width 15 height 9
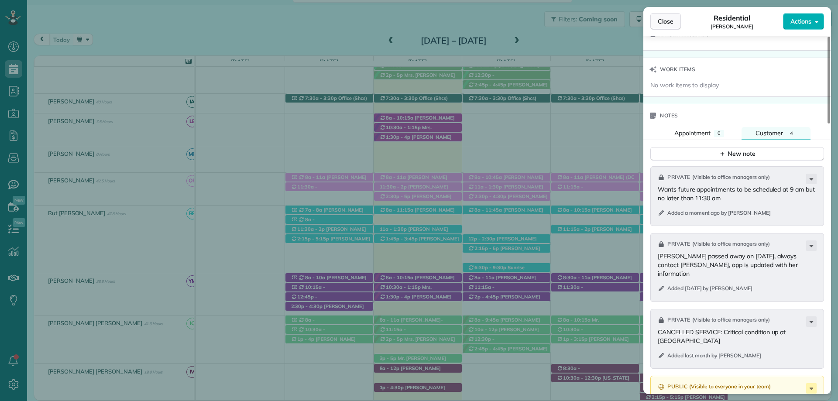
click at [663, 20] on span "Close" at bounding box center [665, 21] width 16 height 9
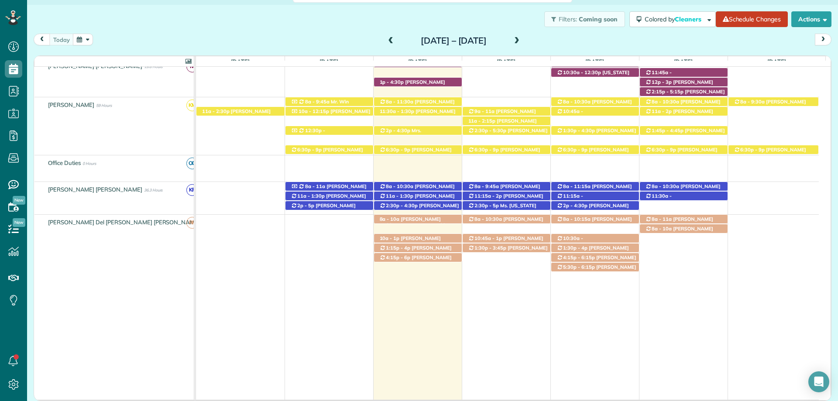
scroll to position [331, 0]
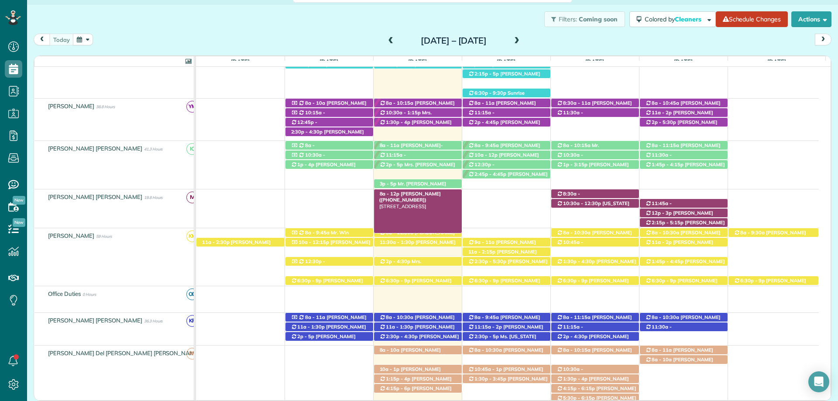
click at [425, 193] on span "[PERSON_NAME] ([PHONE_NUMBER])" at bounding box center [410, 197] width 62 height 12
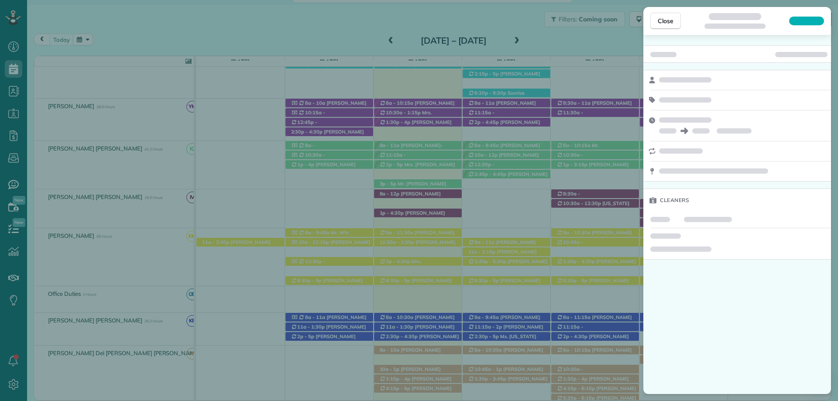
scroll to position [14, 0]
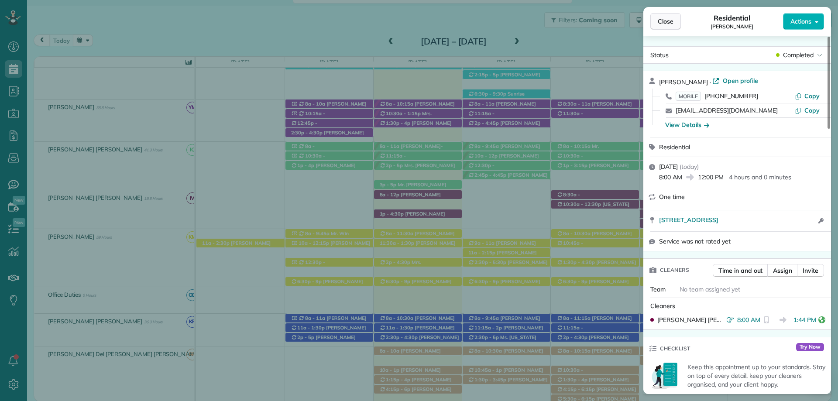
click at [664, 23] on span "Close" at bounding box center [665, 21] width 16 height 9
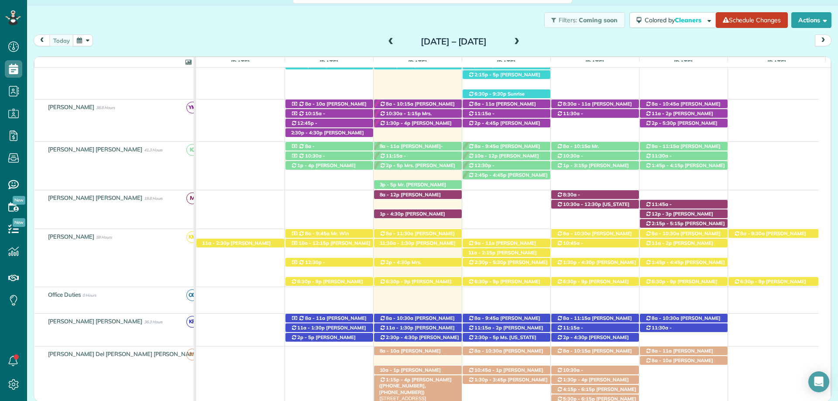
click at [423, 378] on span "[PERSON_NAME] ([PHONE_NUMBER], [PHONE_NUMBER])" at bounding box center [415, 386] width 72 height 19
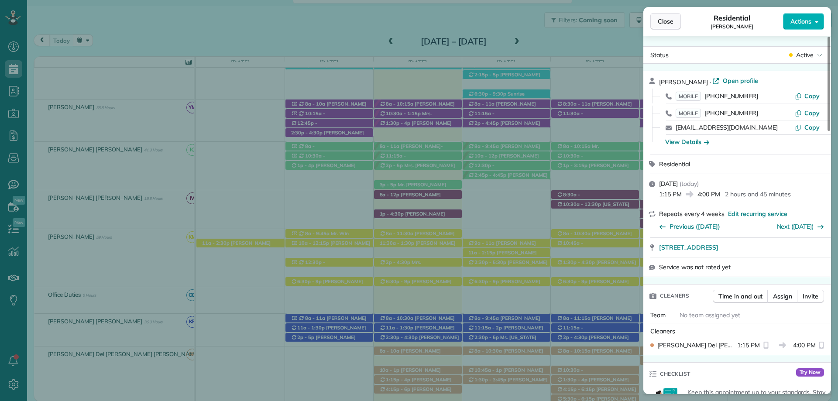
click at [667, 18] on span "Close" at bounding box center [665, 21] width 16 height 9
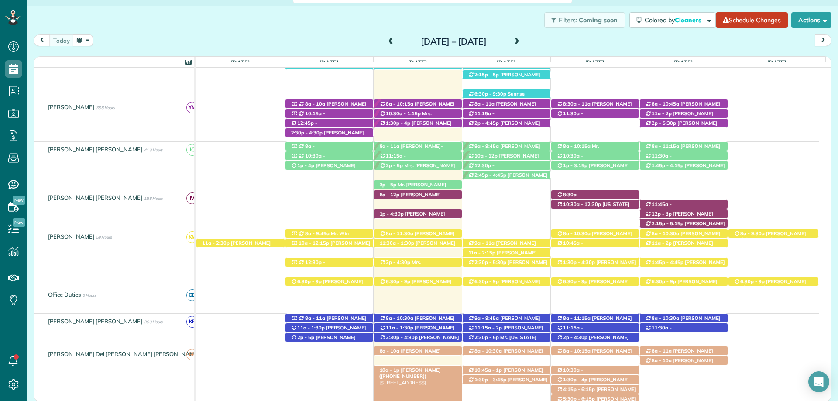
click at [435, 370] on div "10a - 1p Shay Hickey (+12146733294) 6637 South Winding Brook Drive - Fairhope, …" at bounding box center [418, 370] width 88 height 9
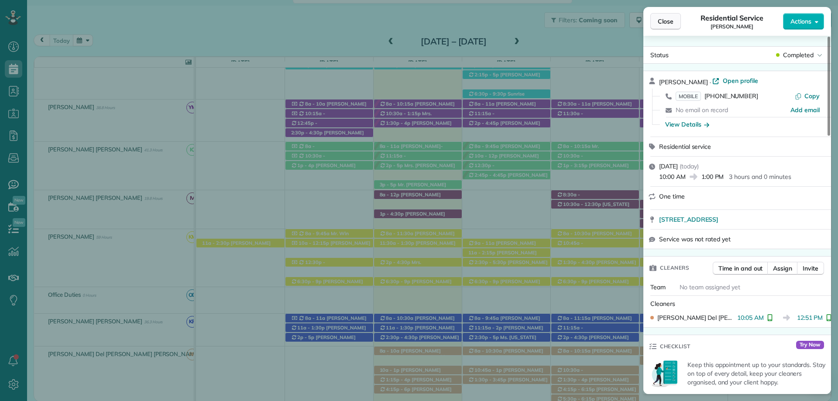
click at [662, 21] on span "Close" at bounding box center [665, 21] width 16 height 9
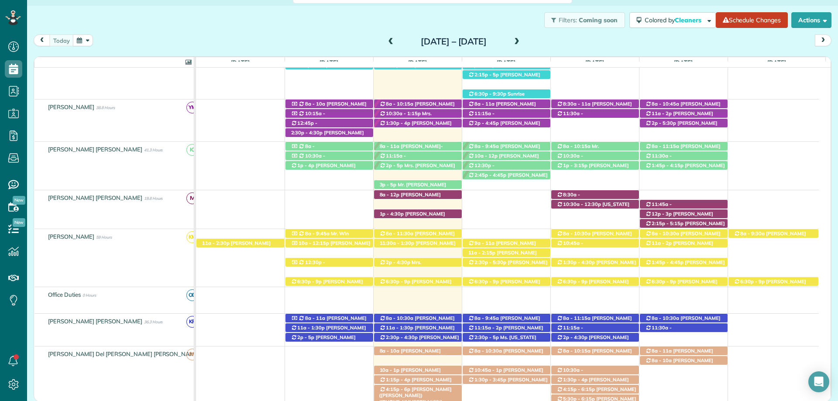
click at [425, 389] on span "[PERSON_NAME] ([PERSON_NAME]) ([PHONE_NUMBER])" at bounding box center [415, 395] width 72 height 19
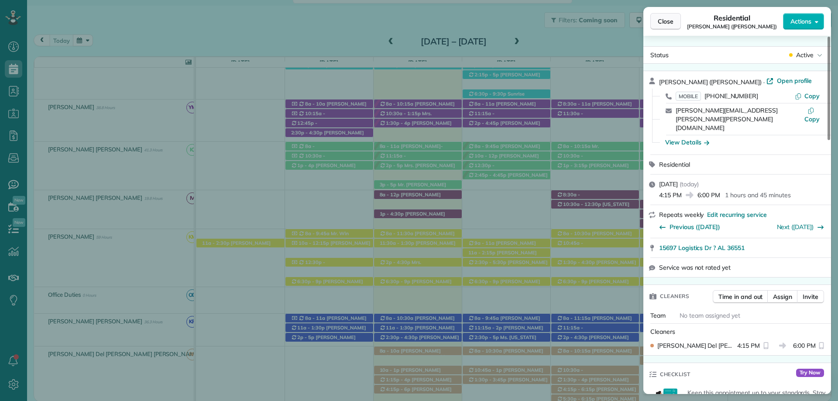
click at [667, 16] on button "Close" at bounding box center [665, 21] width 31 height 17
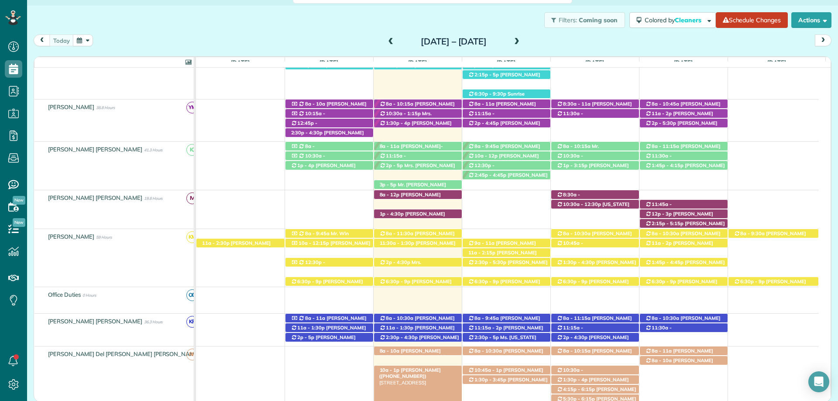
click at [413, 372] on span "[PERSON_NAME] ([PHONE_NUMBER])" at bounding box center [410, 373] width 62 height 12
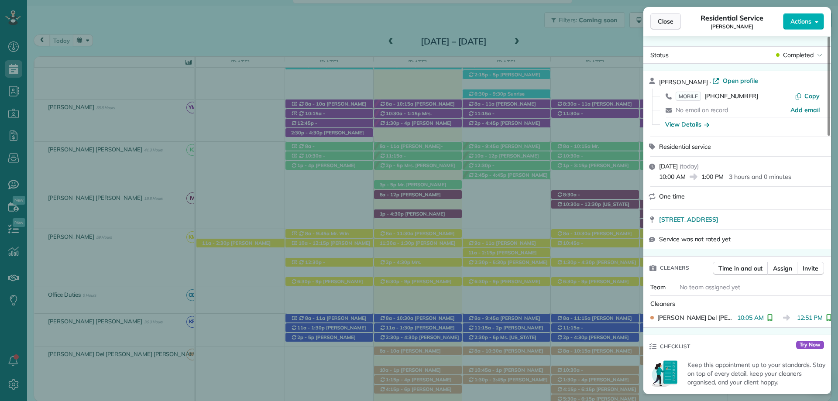
click at [673, 21] on span "Close" at bounding box center [665, 21] width 16 height 9
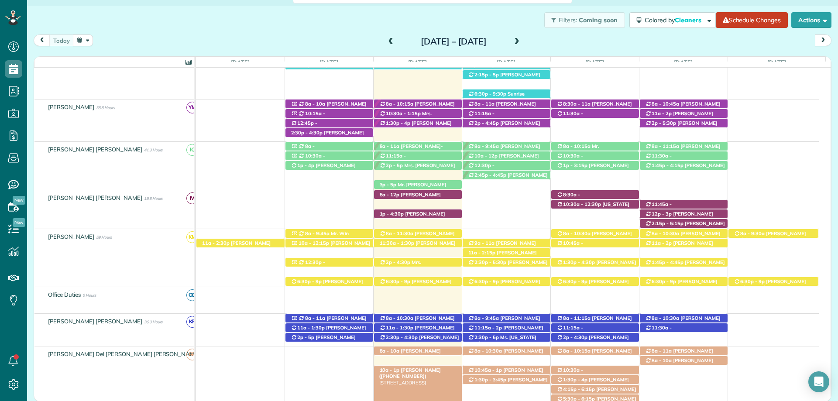
click at [436, 370] on div "10a - 1p Shay Hickey (+12146733294) 6637 South Winding Brook Drive - Fairhope, …" at bounding box center [418, 370] width 88 height 9
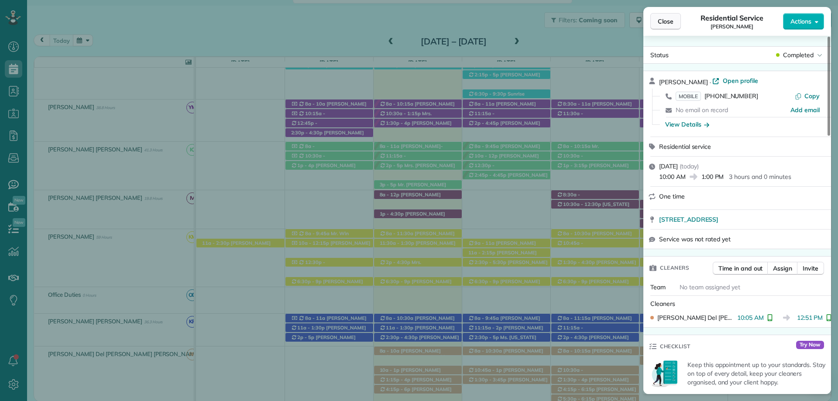
click at [664, 14] on button "Close" at bounding box center [665, 21] width 31 height 17
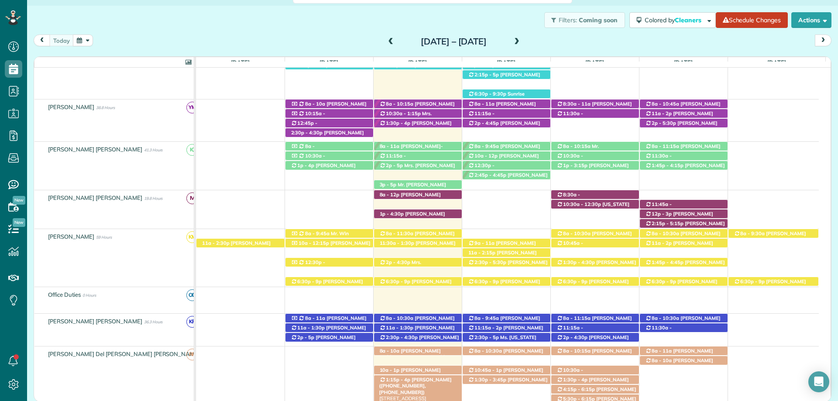
click at [438, 379] on span "[PERSON_NAME] ([PHONE_NUMBER], [PHONE_NUMBER])" at bounding box center [415, 386] width 72 height 19
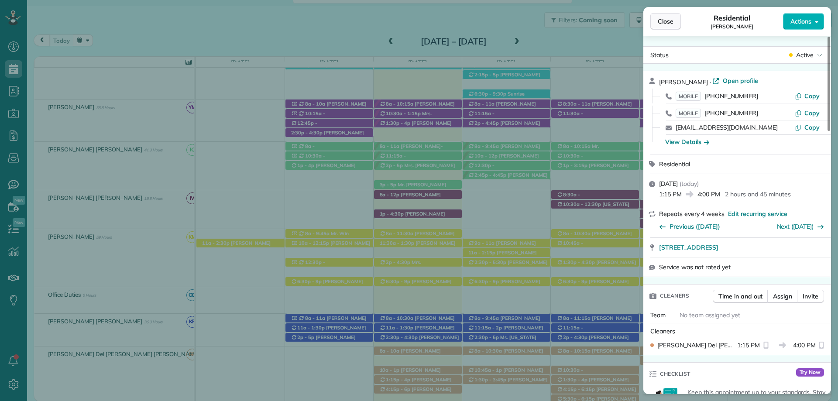
click at [663, 26] on button "Close" at bounding box center [665, 21] width 31 height 17
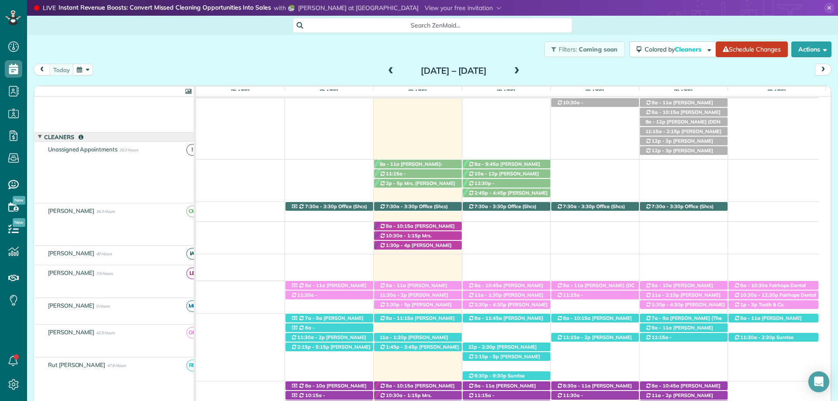
scroll to position [79, 0]
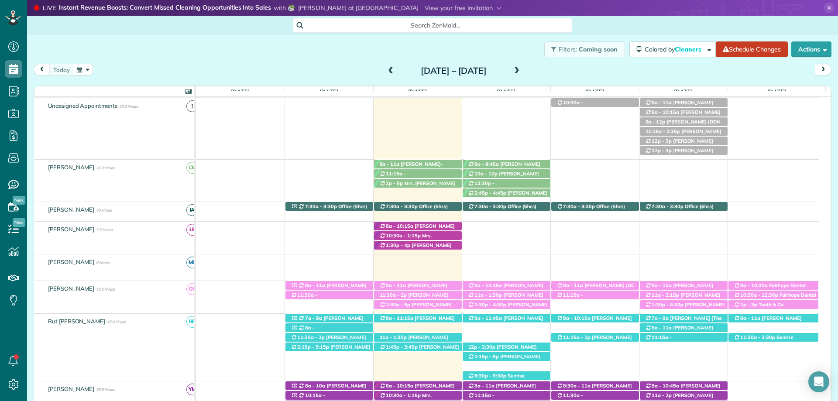
click at [421, 308] on div "2:30p - 5p [PERSON_NAME] ([PHONE_NUMBER]) [STREET_ADDRESS]" at bounding box center [418, 304] width 88 height 9
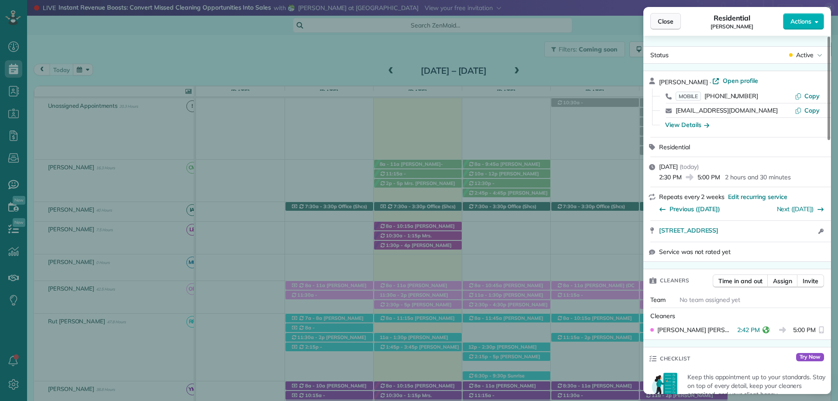
click at [665, 16] on button "Close" at bounding box center [665, 21] width 31 height 17
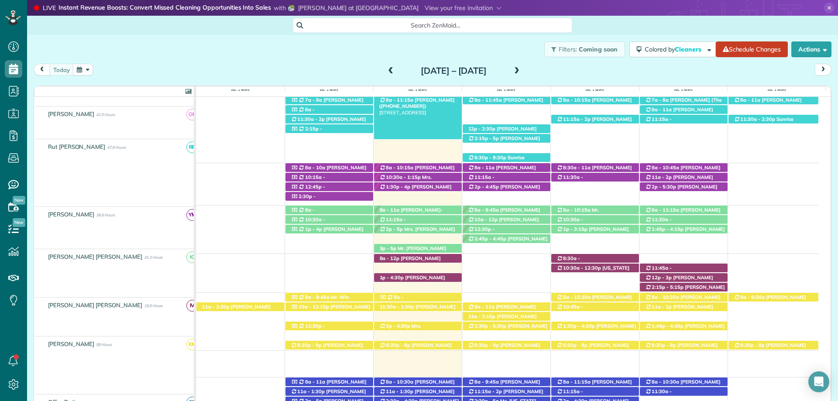
scroll to position [297, 0]
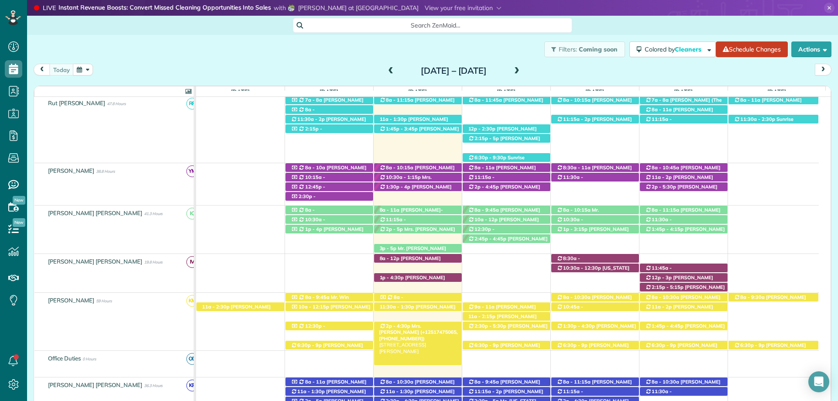
click at [416, 329] on span "Mrs. [PERSON_NAME] (+12517475065, [PHONE_NUMBER])" at bounding box center [418, 332] width 79 height 19
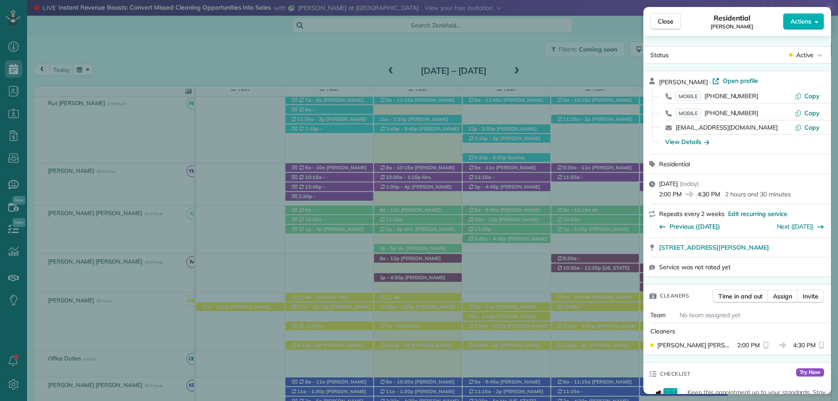
click at [667, 17] on button "Close" at bounding box center [665, 21] width 31 height 17
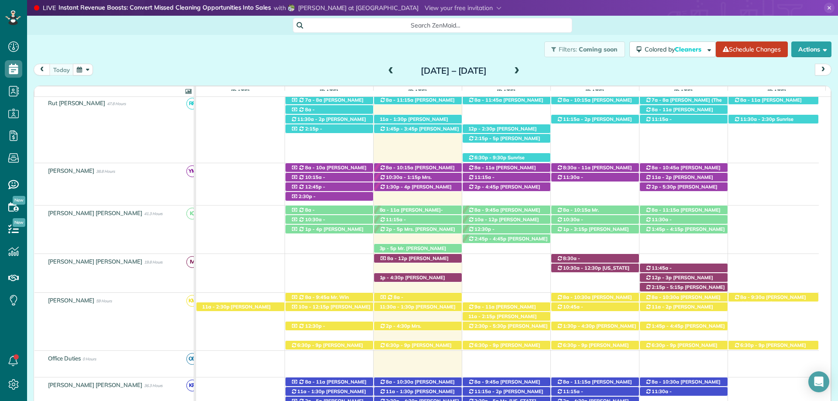
click at [437, 308] on span "[PERSON_NAME] ([PHONE_NUMBER])" at bounding box center [417, 310] width 76 height 12
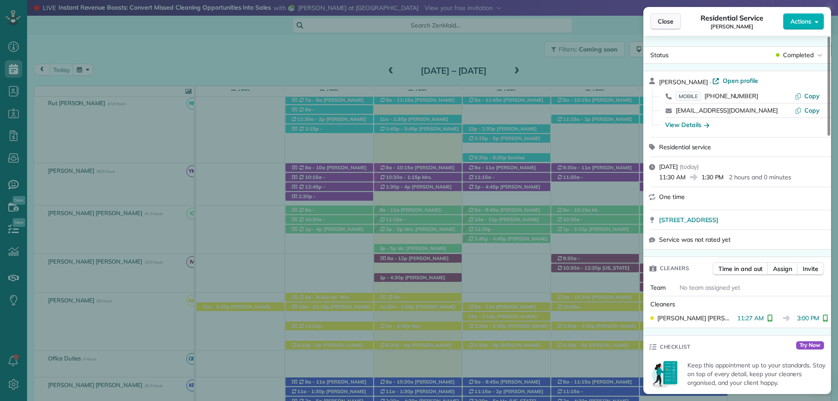
click at [669, 18] on span "Close" at bounding box center [665, 21] width 16 height 9
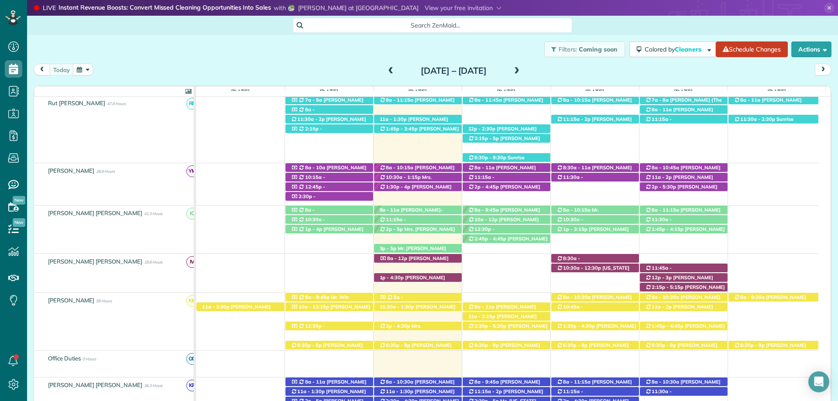
click at [306, 41] on div "Filters: Coming soon Colored by Cleaners Color by Cleaner Color by Team Color b…" at bounding box center [432, 49] width 811 height 29
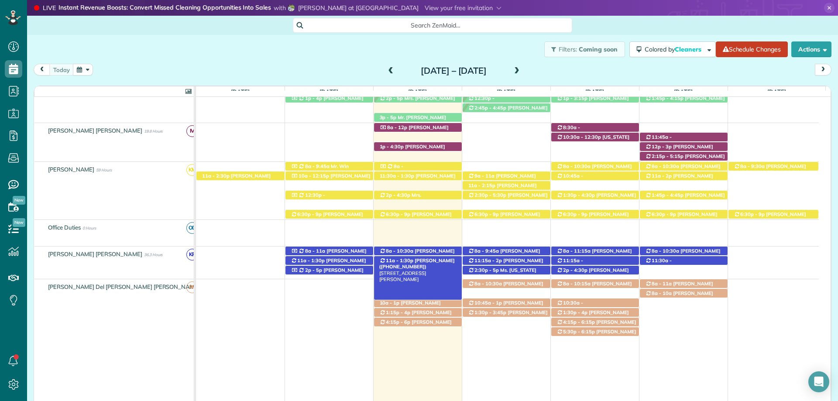
scroll to position [462, 0]
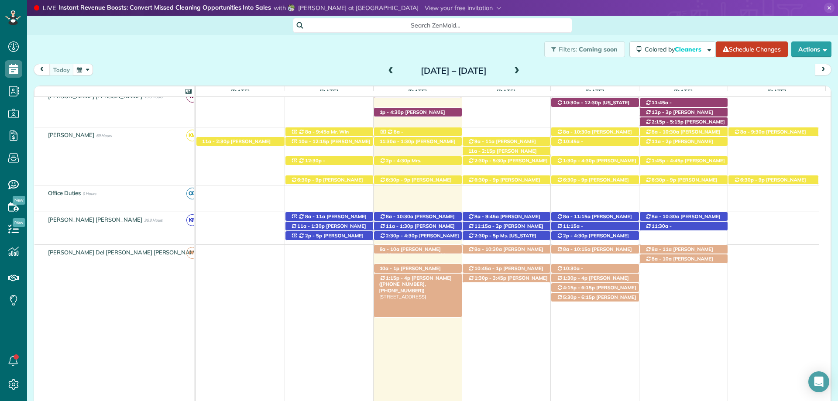
click at [439, 279] on span "[PERSON_NAME] ([PHONE_NUMBER], [PHONE_NUMBER])" at bounding box center [415, 284] width 72 height 19
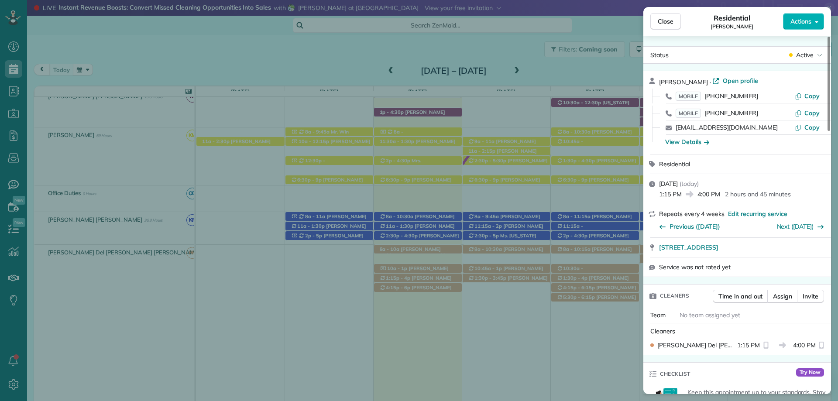
click at [766, 344] on icon "reset" at bounding box center [765, 345] width 7 height 7
click at [767, 345] on icon "reset" at bounding box center [765, 345] width 7 height 7
click at [749, 296] on span "Time in and out" at bounding box center [740, 296] width 44 height 9
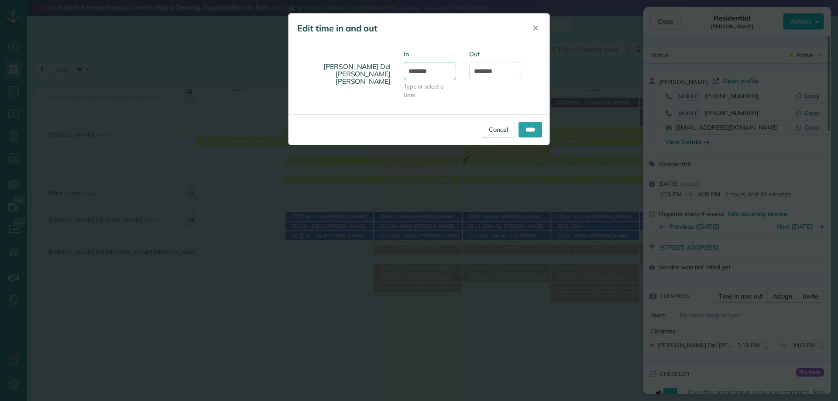
click at [423, 71] on input "*******" at bounding box center [430, 71] width 52 height 18
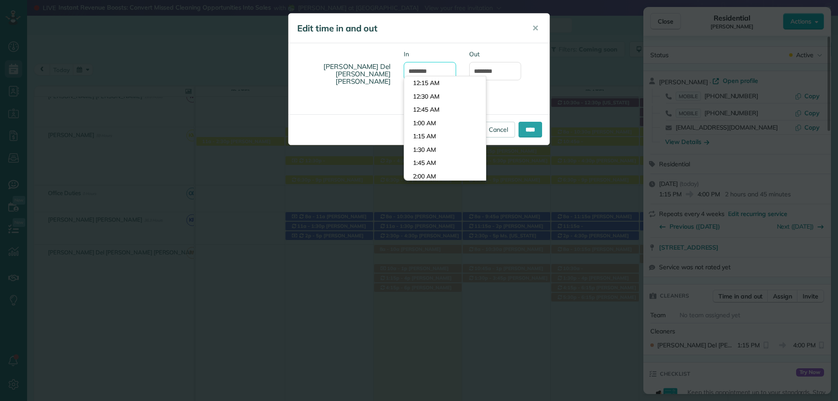
scroll to position [679, 0]
type input "*******"
click at [531, 129] on input "****" at bounding box center [530, 130] width 24 height 16
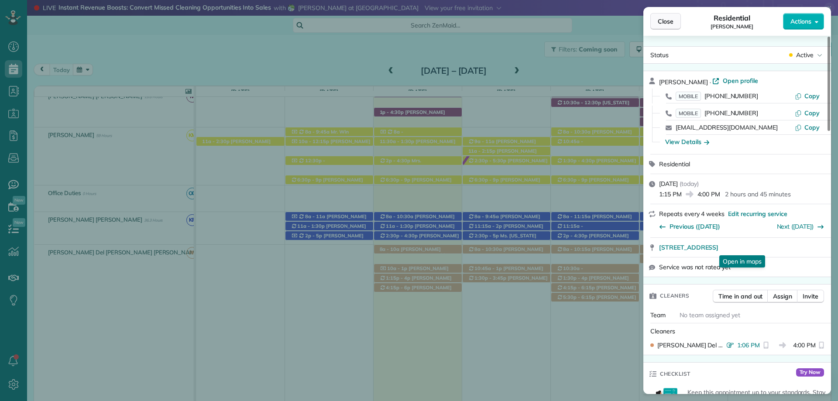
click at [667, 15] on button "Close" at bounding box center [665, 21] width 31 height 17
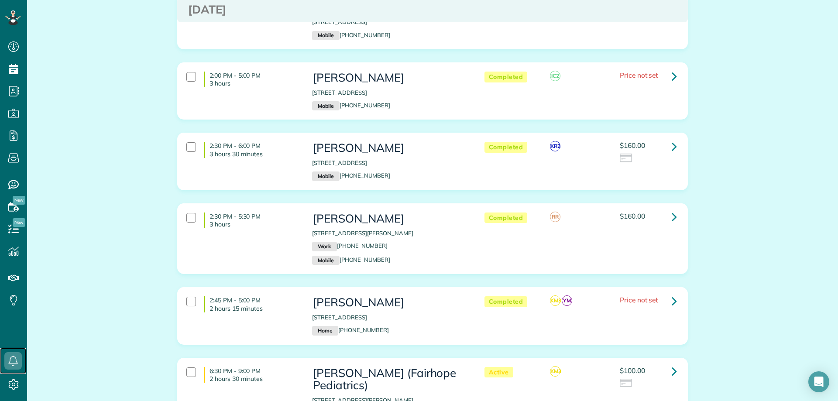
scroll to position [550, 0]
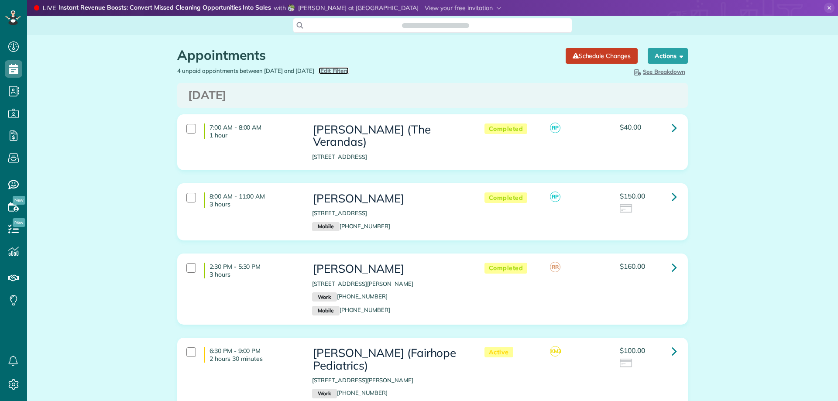
click at [349, 73] on span "Edit Filters" at bounding box center [334, 70] width 28 height 7
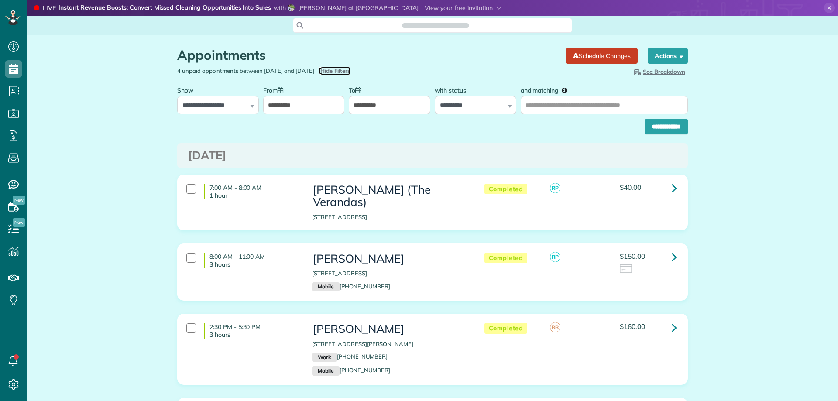
scroll to position [4, 4]
click at [292, 104] on input "**********" at bounding box center [304, 105] width 82 height 18
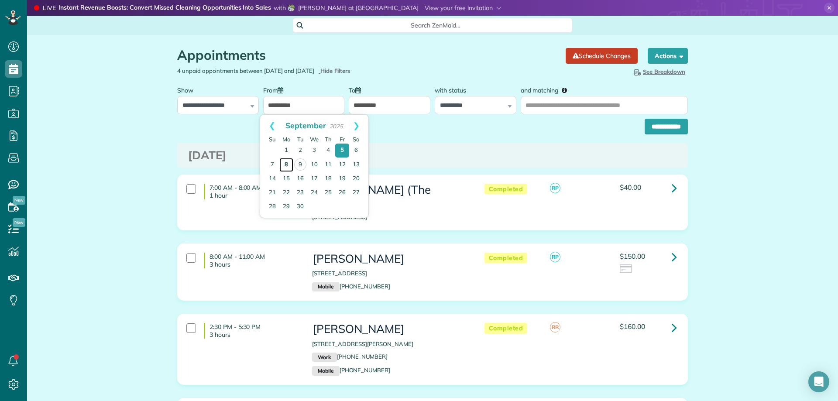
click at [285, 162] on link "8" at bounding box center [286, 165] width 14 height 14
type input "**********"
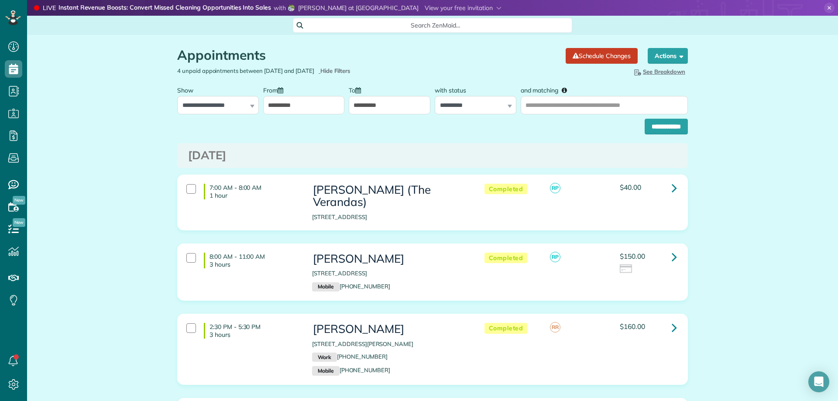
click at [356, 111] on input "**********" at bounding box center [390, 105] width 82 height 18
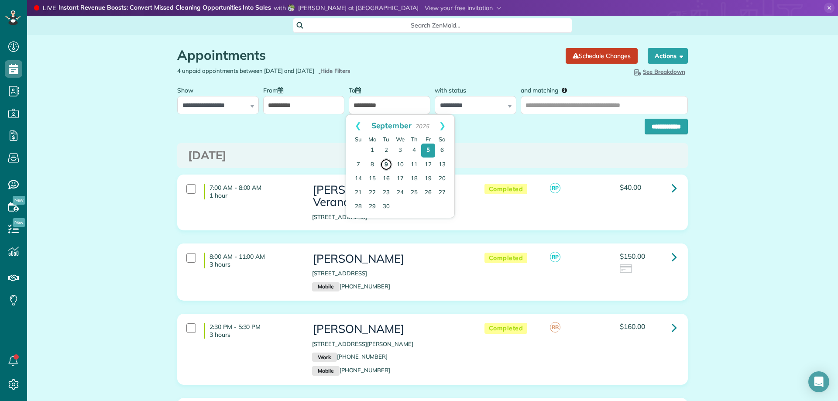
click at [383, 161] on link "9" at bounding box center [386, 164] width 12 height 12
type input "**********"
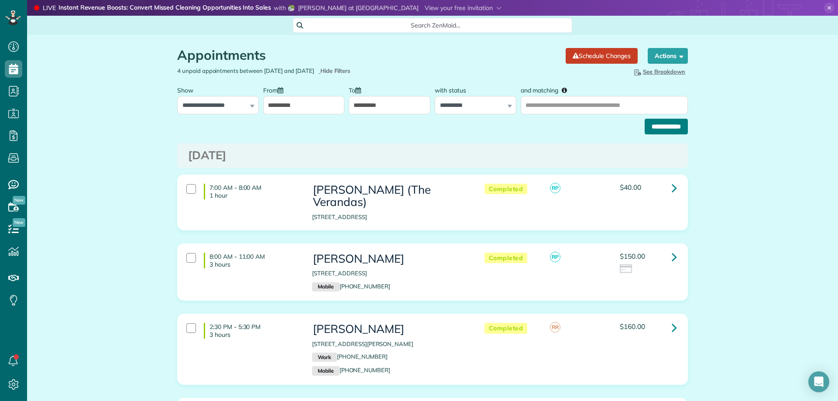
click at [653, 127] on input "**********" at bounding box center [665, 127] width 43 height 16
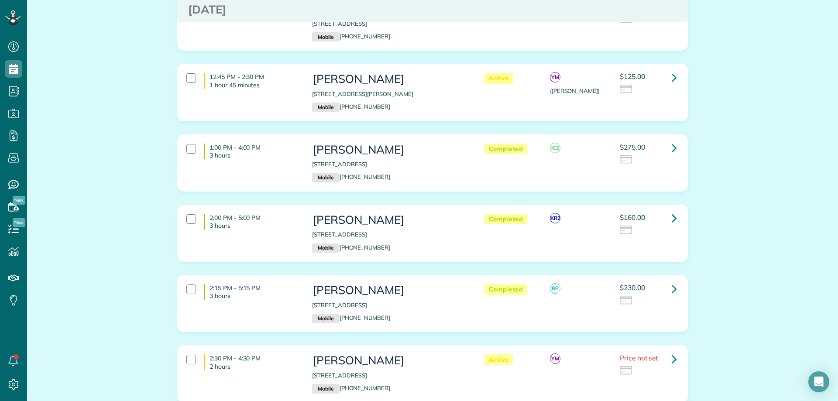
scroll to position [44, 0]
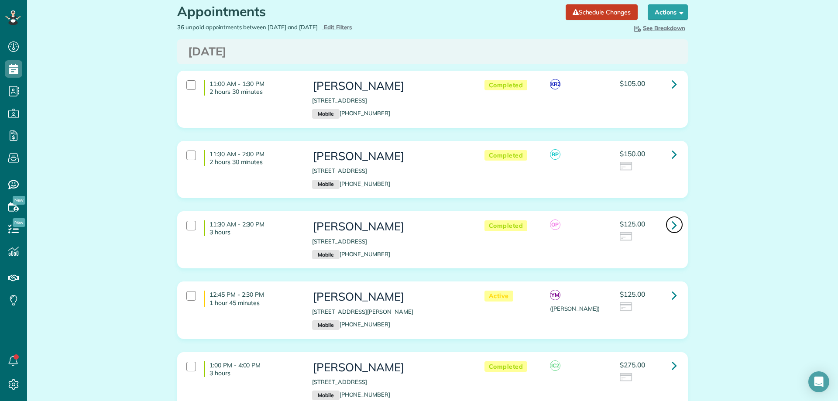
click at [672, 227] on icon at bounding box center [673, 224] width 5 height 15
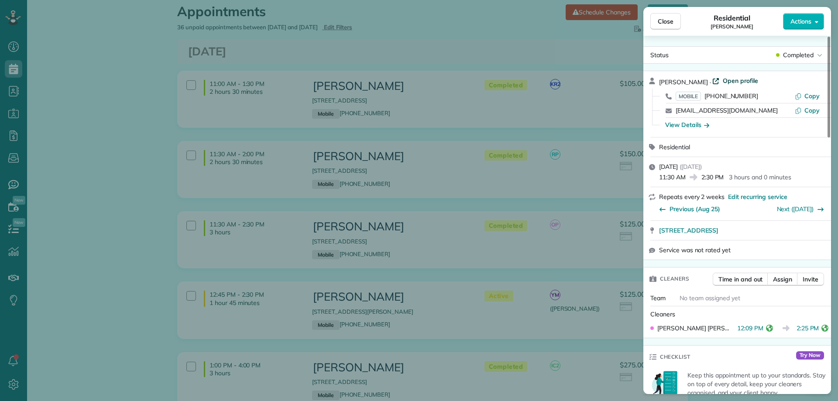
click at [736, 82] on span "Open profile" at bounding box center [739, 80] width 35 height 9
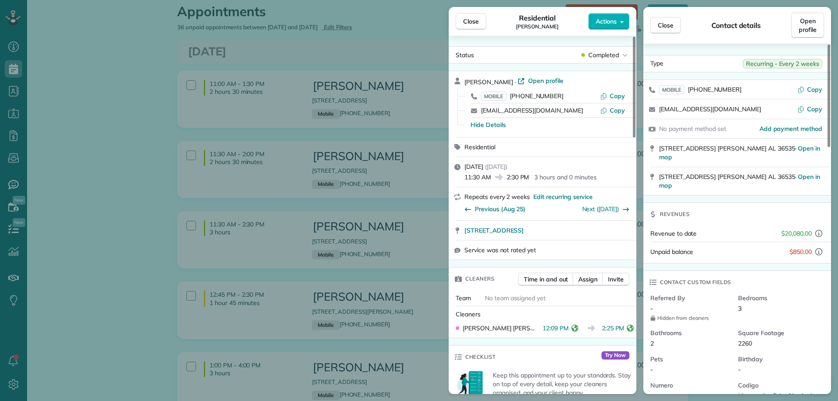
click at [666, 24] on span "Close" at bounding box center [665, 25] width 16 height 9
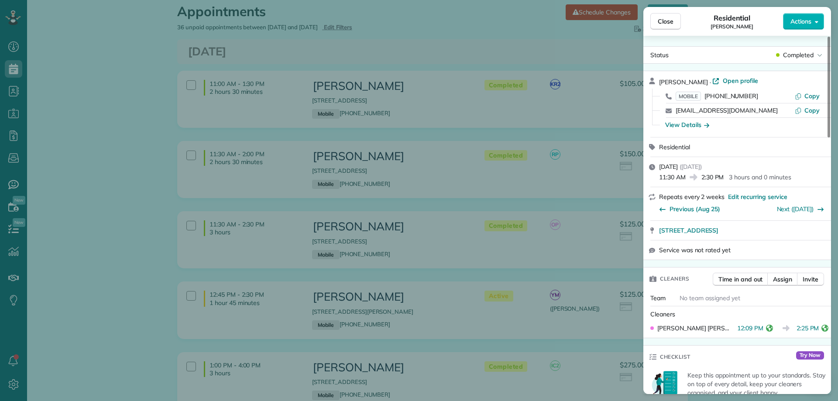
click at [486, 82] on div "Close Residential Kelly Downs Actions Status Completed Kelly Downs · Open profi…" at bounding box center [419, 200] width 838 height 401
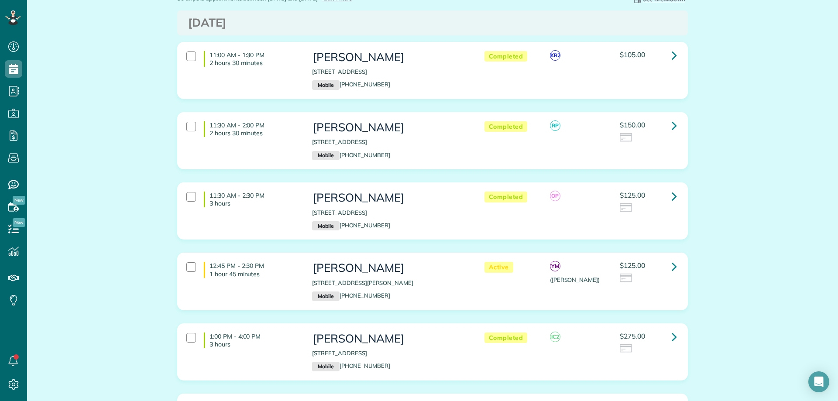
scroll to position [87, 0]
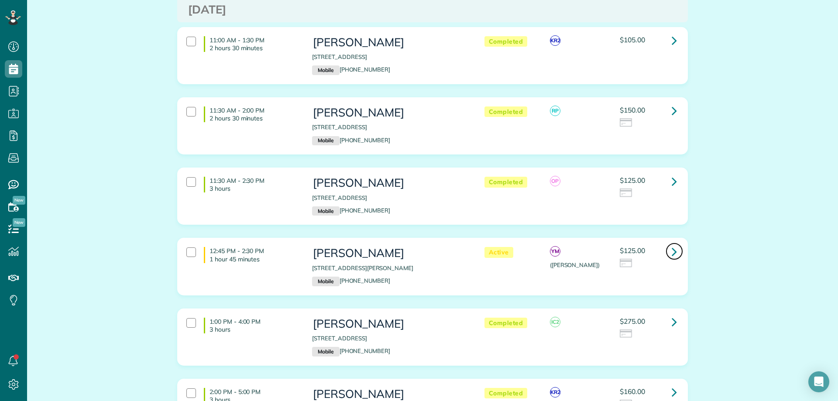
click at [671, 251] on icon at bounding box center [673, 251] width 5 height 15
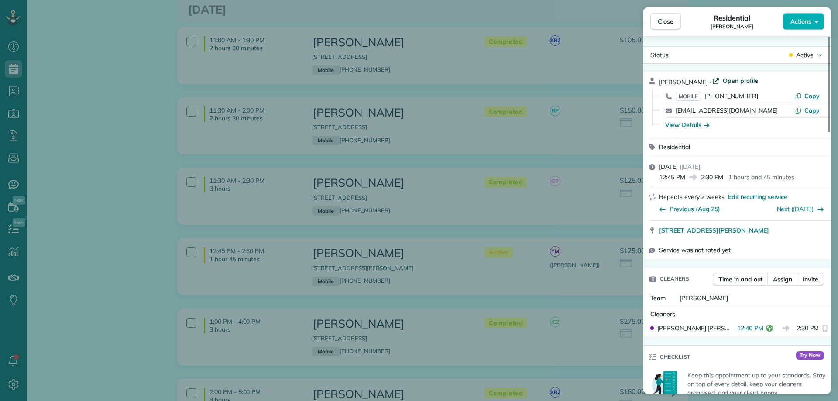
click at [722, 76] on span "Open profile" at bounding box center [739, 80] width 35 height 9
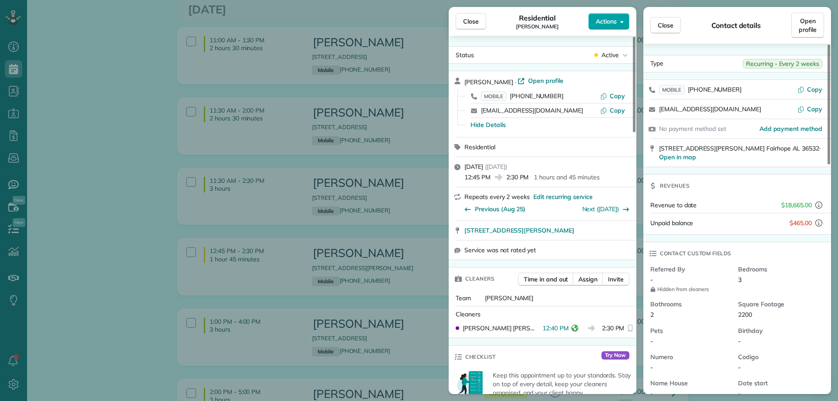
click at [597, 21] on span "Actions" at bounding box center [606, 21] width 21 height 9
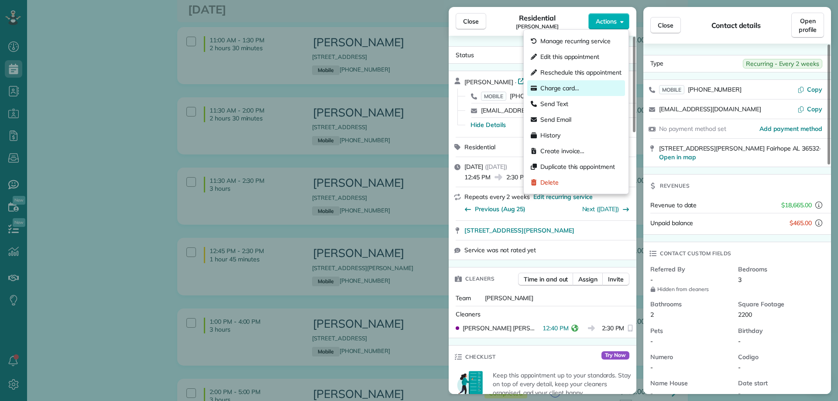
click at [559, 86] on span "Charge card…" at bounding box center [559, 88] width 39 height 9
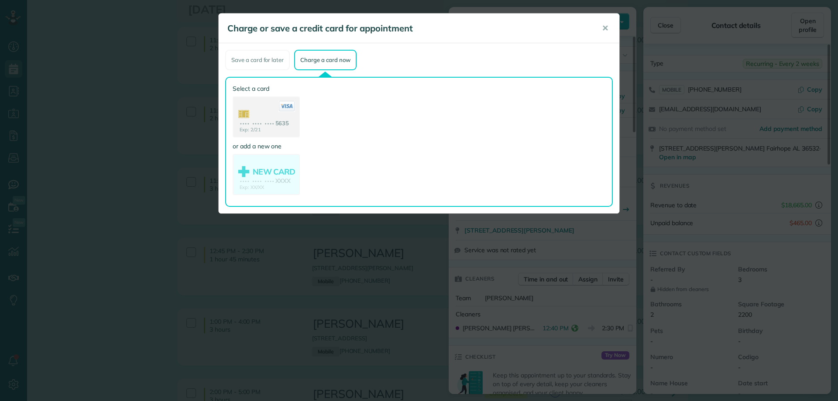
click at [279, 112] on use at bounding box center [265, 117] width 65 height 41
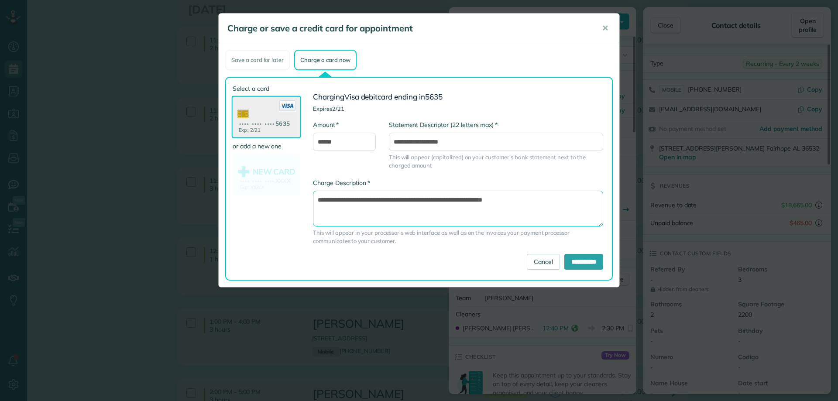
click at [467, 197] on textarea "**********" at bounding box center [458, 209] width 290 height 36
type textarea "**********"
click at [578, 268] on input "**********" at bounding box center [583, 262] width 39 height 16
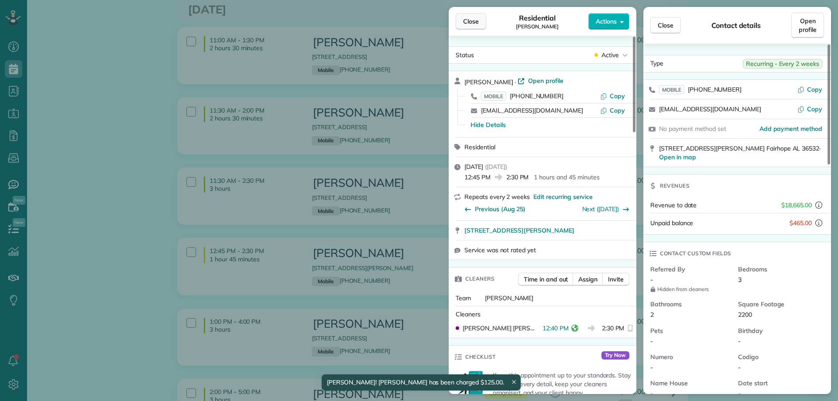
click at [467, 21] on span "Close" at bounding box center [471, 21] width 16 height 9
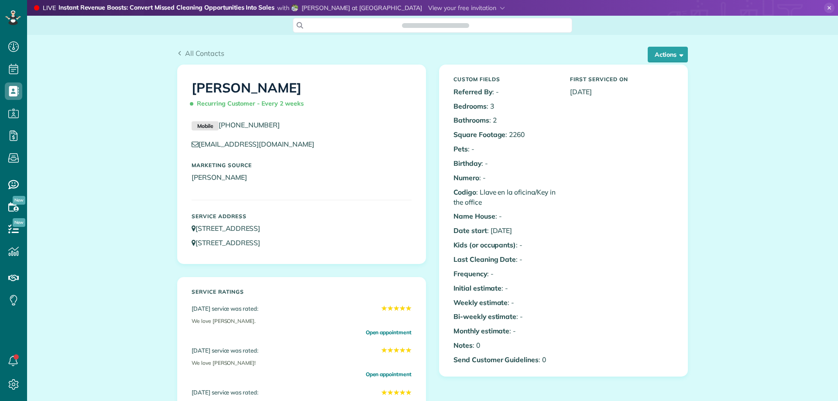
scroll to position [262, 0]
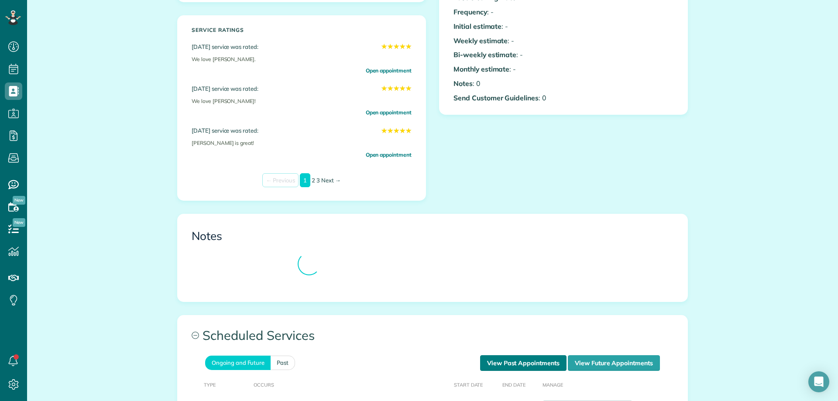
click at [513, 363] on link "View Past Appointments" at bounding box center [523, 363] width 86 height 16
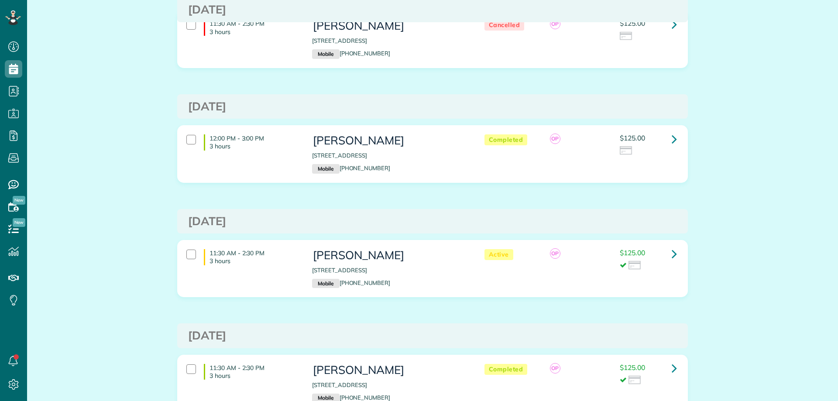
scroll to position [4, 4]
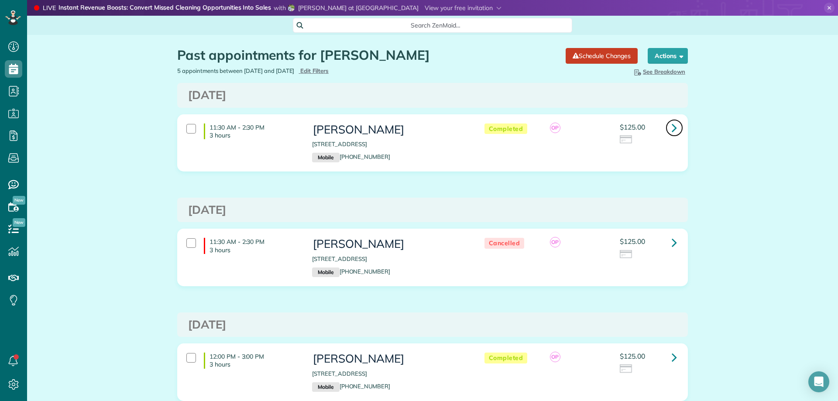
click at [671, 128] on icon at bounding box center [673, 127] width 5 height 15
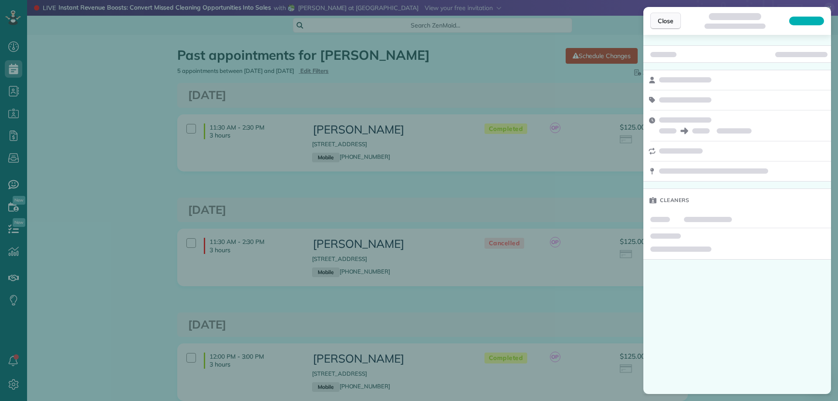
click at [658, 15] on button "Close" at bounding box center [665, 21] width 31 height 17
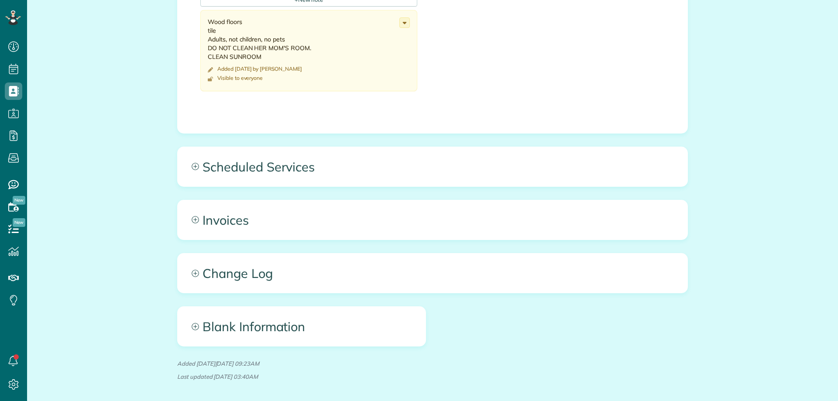
scroll to position [524, 0]
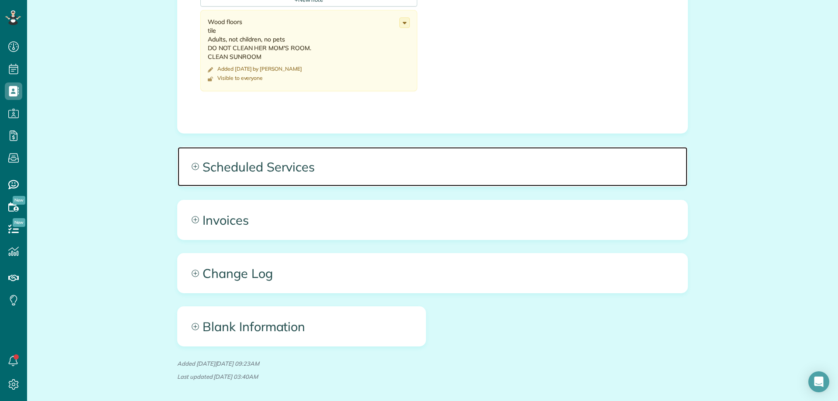
click at [301, 168] on span "Scheduled Services" at bounding box center [433, 166] width 510 height 39
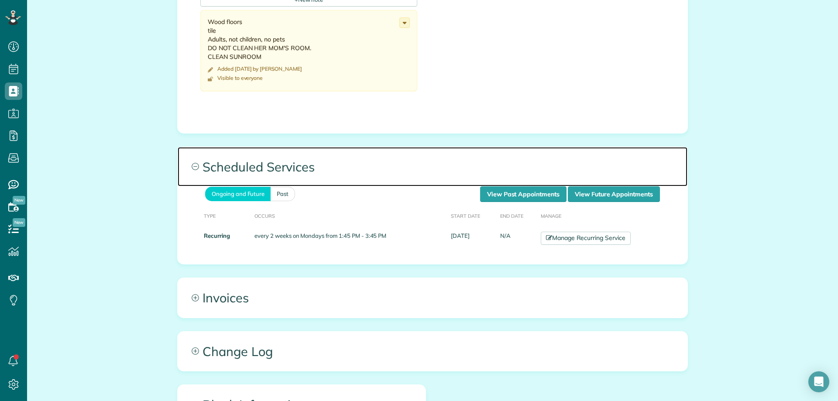
click at [503, 185] on span "Scheduled Services" at bounding box center [433, 166] width 510 height 39
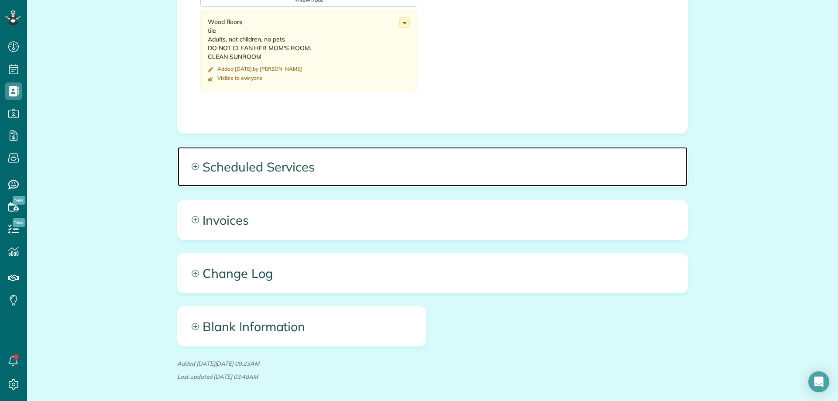
click at [513, 173] on span "Scheduled Services" at bounding box center [433, 166] width 510 height 39
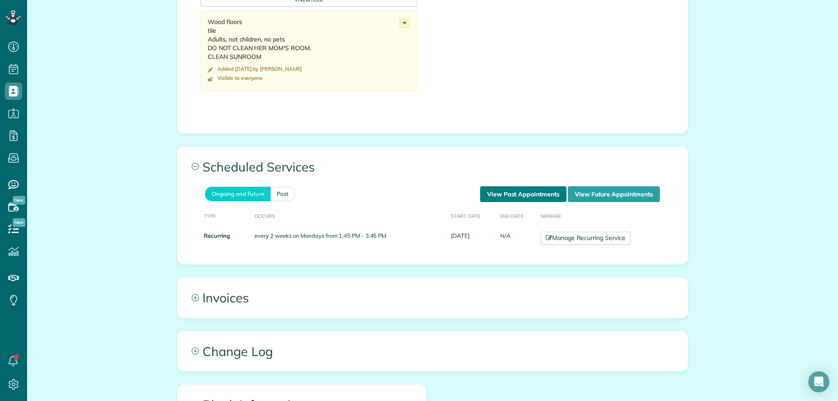
click at [511, 189] on link "View Past Appointments" at bounding box center [523, 194] width 86 height 16
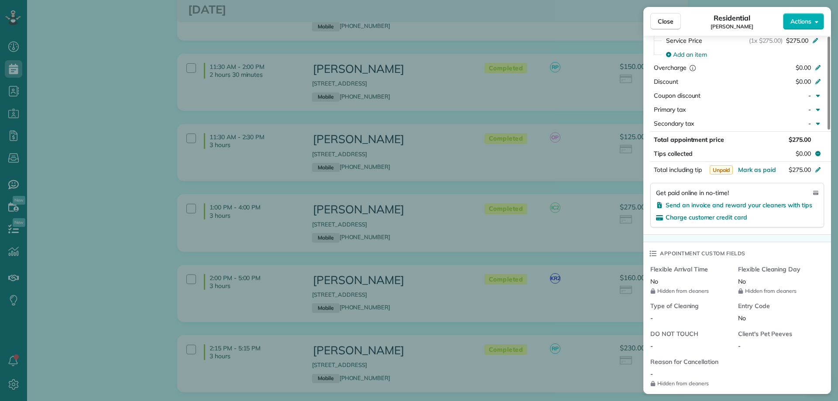
scroll to position [262, 0]
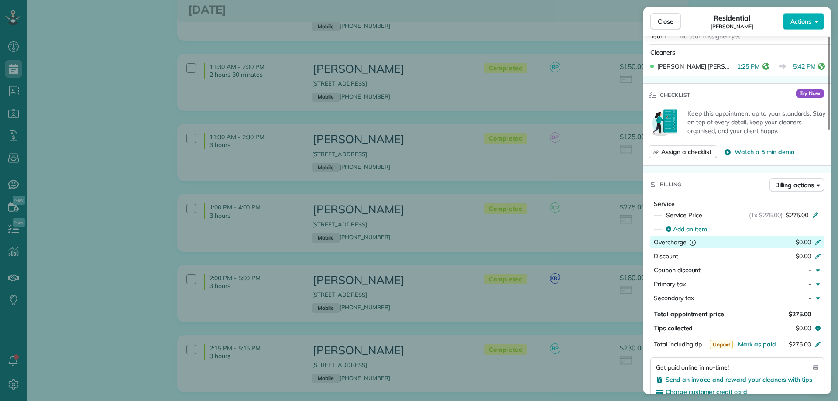
click at [815, 243] on icon at bounding box center [817, 241] width 7 height 7
click at [818, 243] on div "Hit ENTER to save *****" at bounding box center [801, 242] width 46 height 12
click at [800, 214] on span "$275.00" at bounding box center [797, 215] width 22 height 9
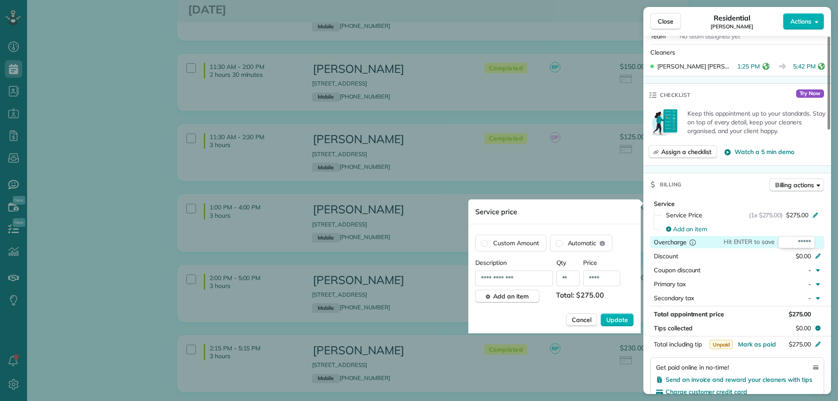
click at [596, 278] on input "****" at bounding box center [601, 278] width 37 height 16
type input "****"
click at [628, 321] on button "Update" at bounding box center [616, 319] width 33 height 13
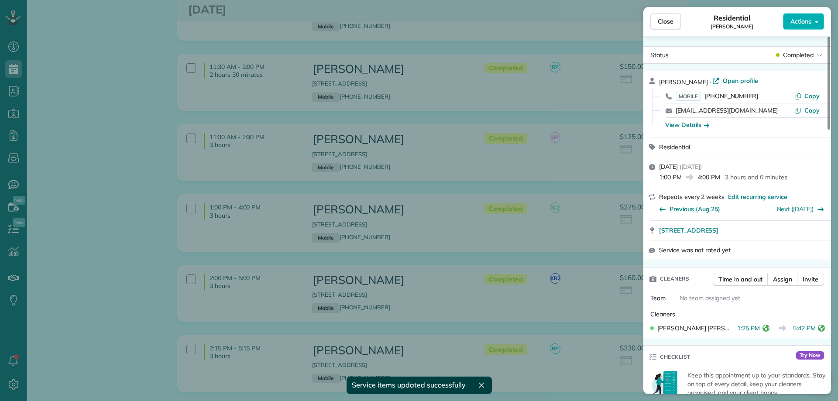
scroll to position [0, 0]
click at [809, 22] on span "Actions" at bounding box center [800, 21] width 21 height 9
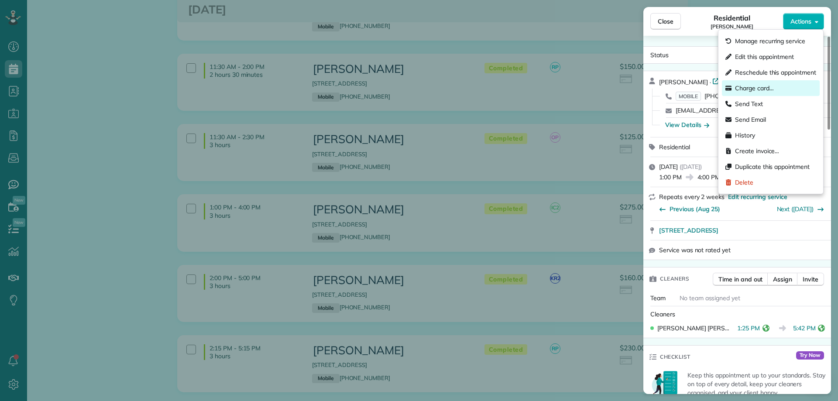
click at [756, 81] on div "Charge card…" at bounding box center [771, 88] width 98 height 16
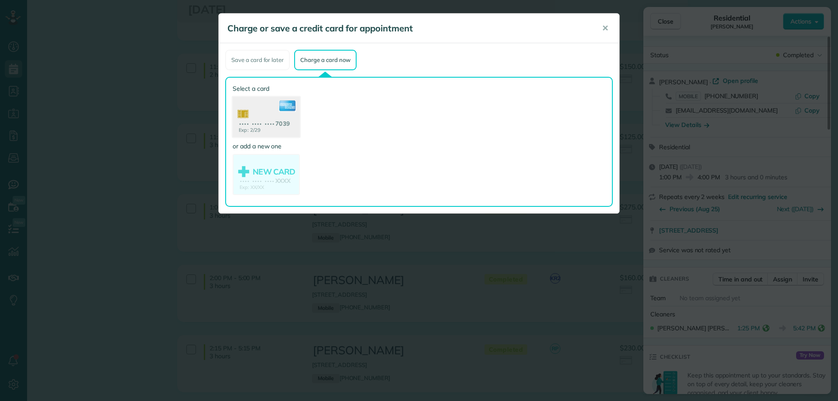
click at [282, 116] on use at bounding box center [266, 118] width 67 height 42
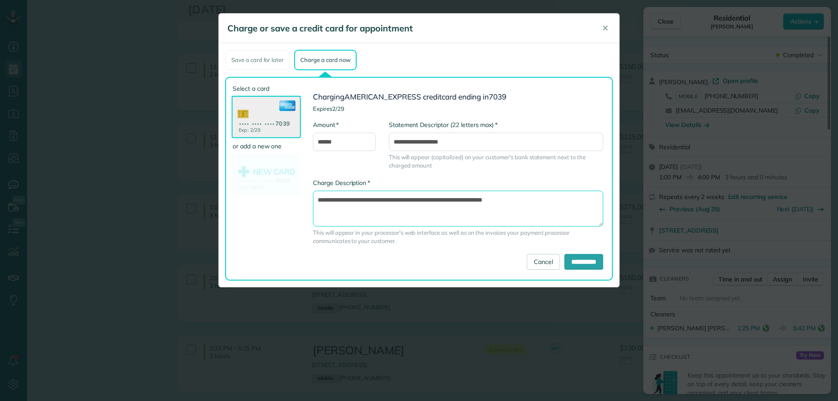
click at [468, 197] on textarea "**********" at bounding box center [458, 209] width 290 height 36
type textarea "**********"
click at [578, 262] on input "**********" at bounding box center [583, 262] width 39 height 16
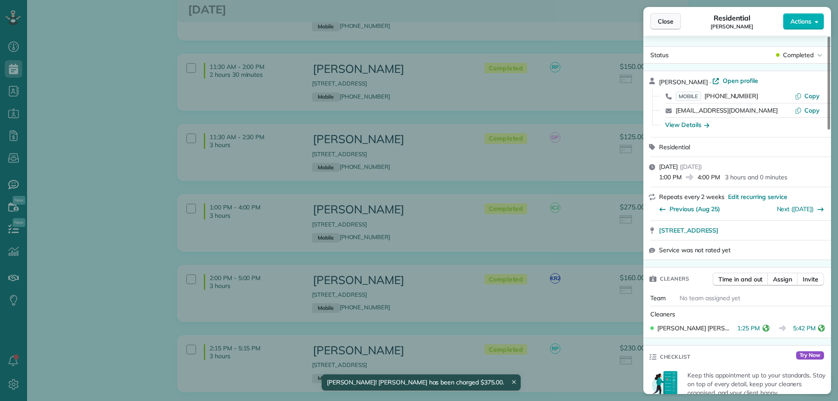
click at [672, 21] on span "Close" at bounding box center [665, 21] width 16 height 9
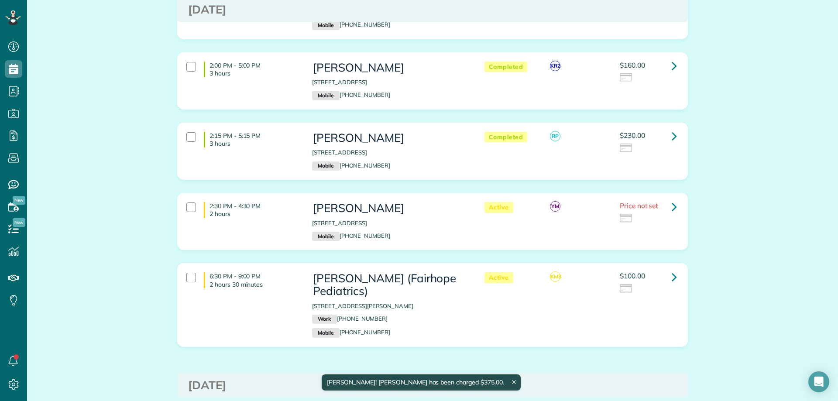
scroll to position [349, 0]
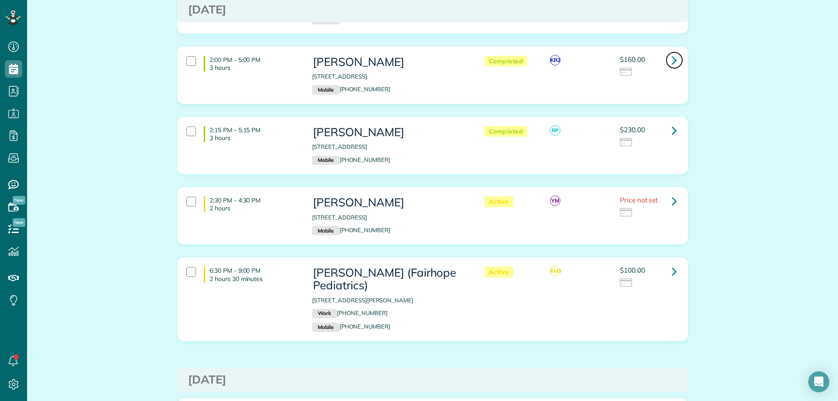
click at [671, 62] on icon at bounding box center [673, 59] width 5 height 15
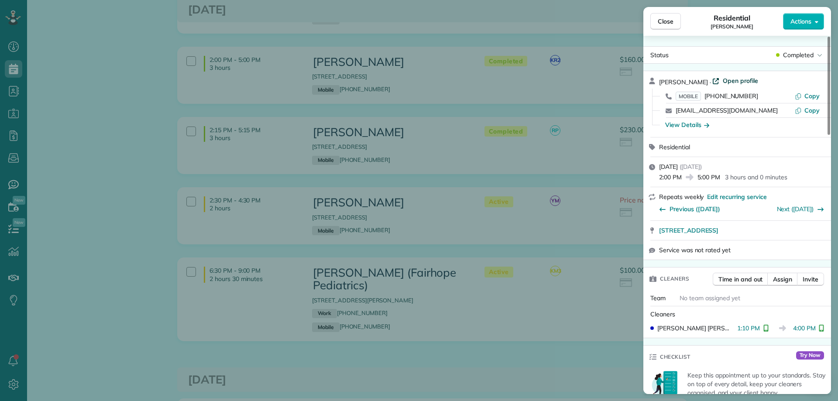
click at [730, 77] on span "Open profile" at bounding box center [739, 80] width 35 height 9
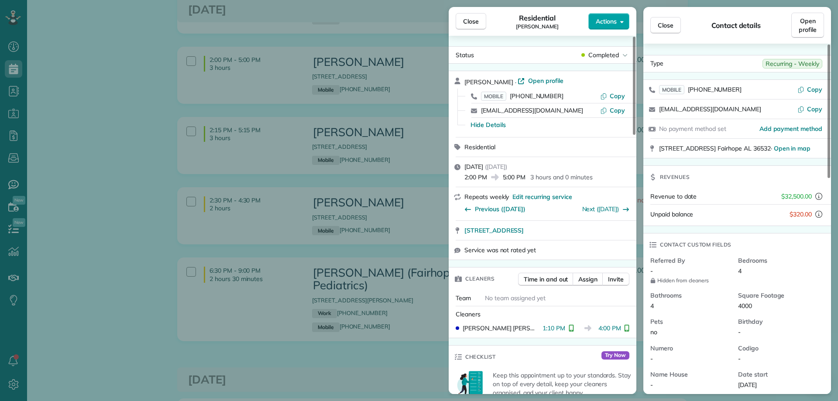
click at [605, 23] on span "Actions" at bounding box center [606, 21] width 21 height 9
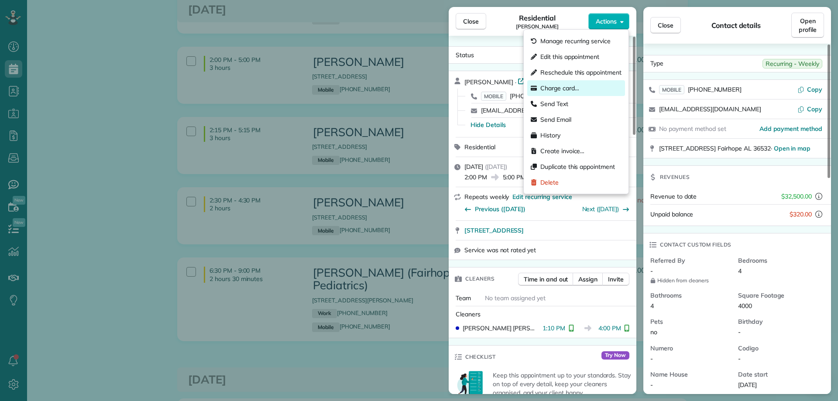
click at [575, 88] on span "Charge card…" at bounding box center [559, 88] width 39 height 9
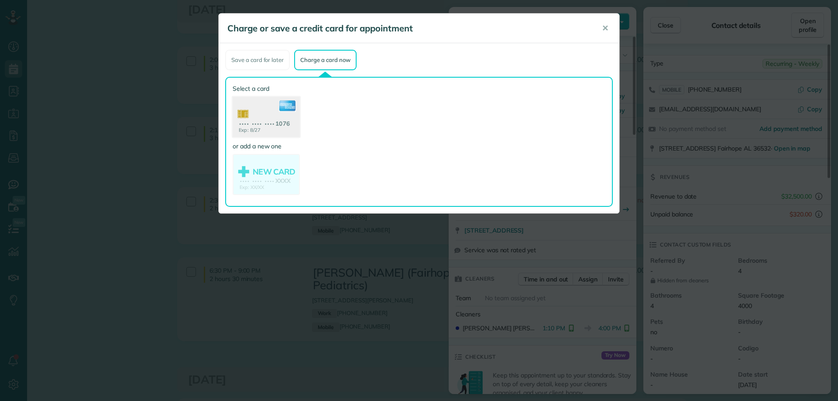
click at [281, 108] on icon at bounding box center [287, 105] width 17 height 11
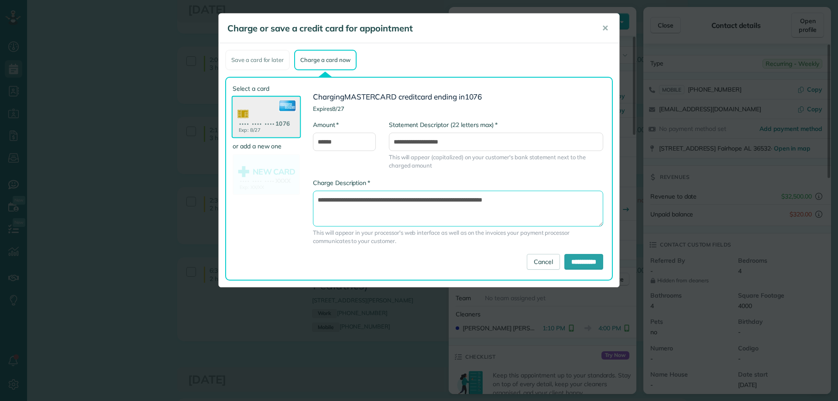
click at [464, 202] on textarea "**********" at bounding box center [458, 209] width 290 height 36
type textarea "**********"
click at [564, 256] on input "**********" at bounding box center [583, 262] width 39 height 16
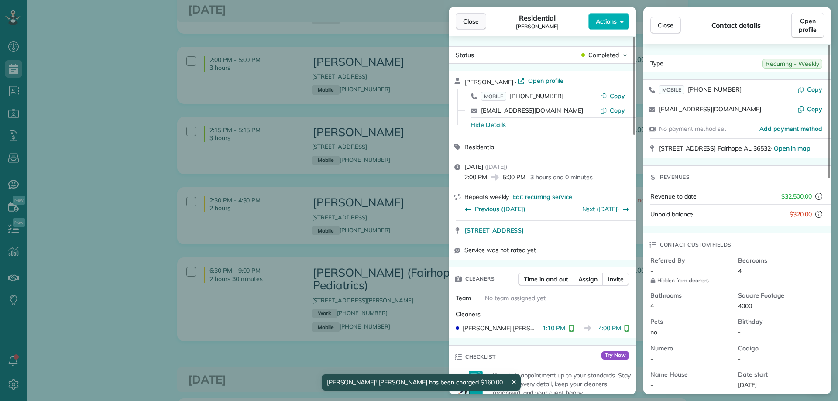
click at [471, 21] on span "Close" at bounding box center [471, 21] width 16 height 9
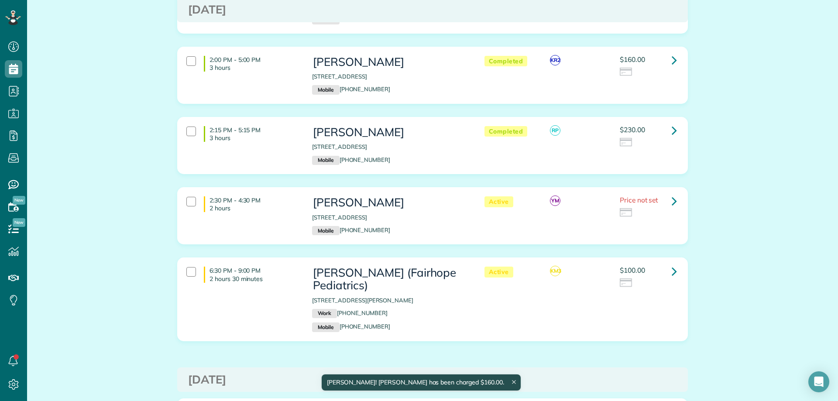
scroll to position [393, 0]
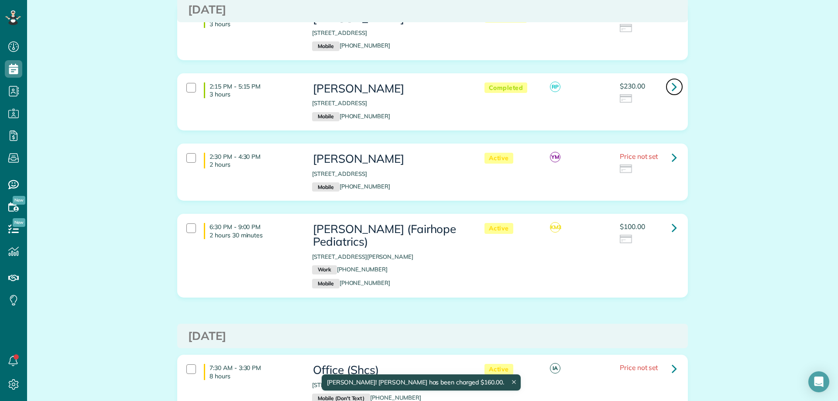
click at [671, 82] on icon at bounding box center [673, 86] width 5 height 15
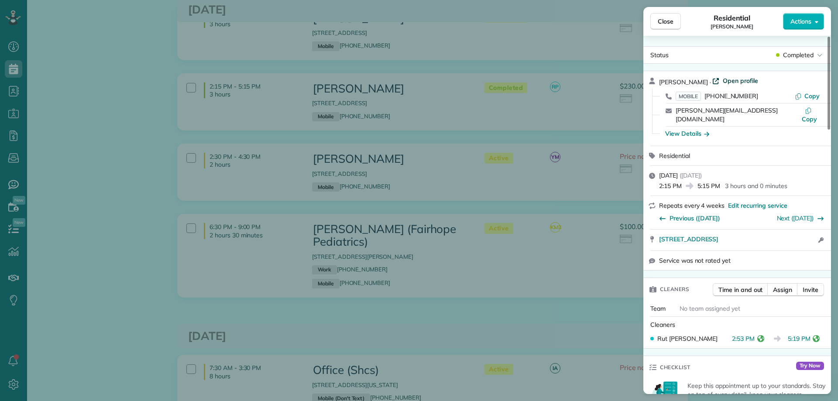
click at [729, 79] on span "Open profile" at bounding box center [739, 80] width 35 height 9
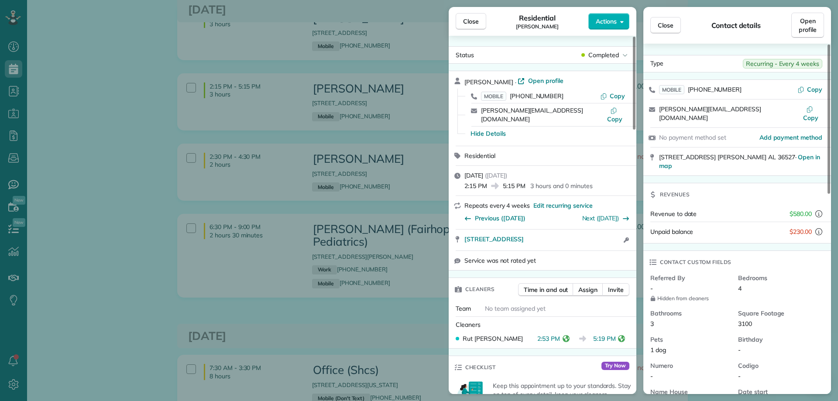
scroll to position [175, 0]
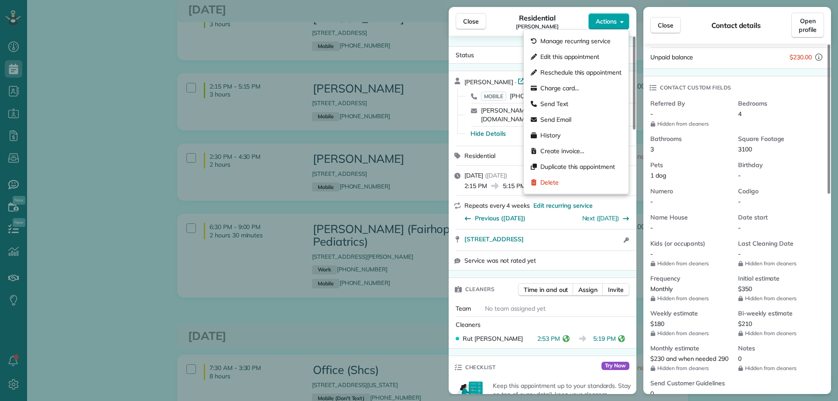
click at [610, 24] on span "Actions" at bounding box center [606, 21] width 21 height 9
click at [558, 88] on span "Charge card…" at bounding box center [559, 88] width 39 height 9
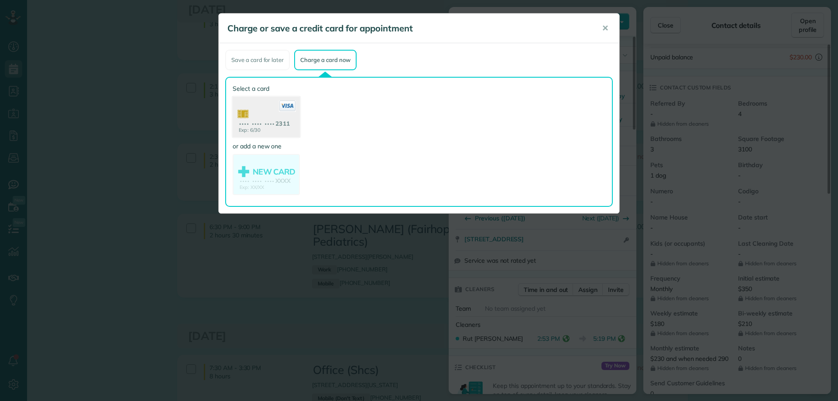
click at [288, 126] on use at bounding box center [266, 118] width 67 height 42
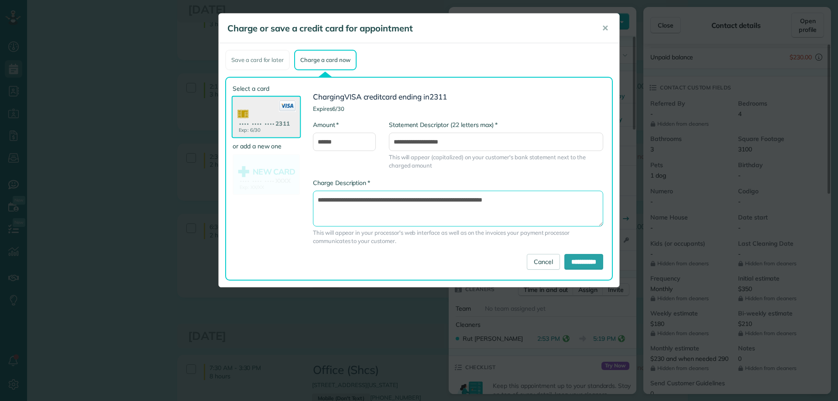
click at [466, 193] on textarea "**********" at bounding box center [458, 209] width 290 height 36
type textarea "**********"
click at [584, 258] on input "**********" at bounding box center [583, 262] width 39 height 16
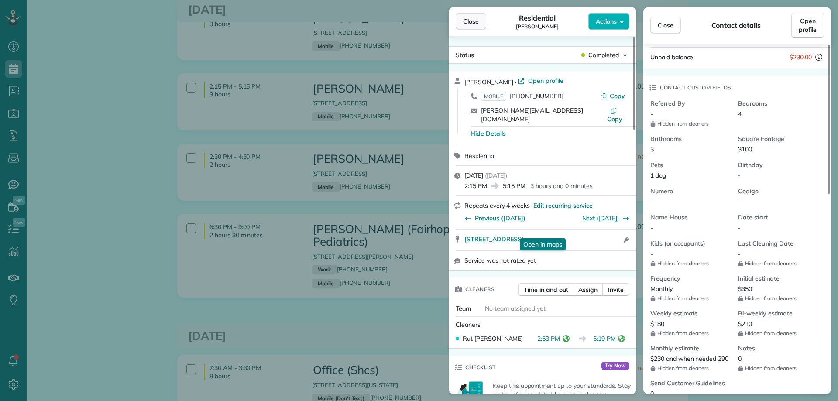
click at [470, 20] on span "Close" at bounding box center [471, 21] width 16 height 9
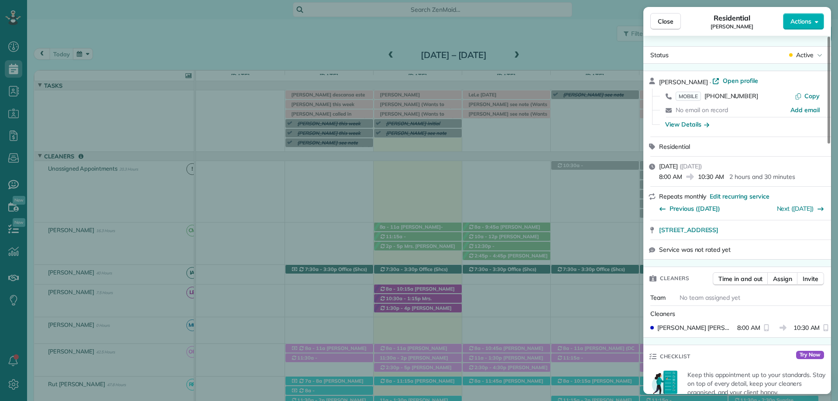
scroll to position [377, 0]
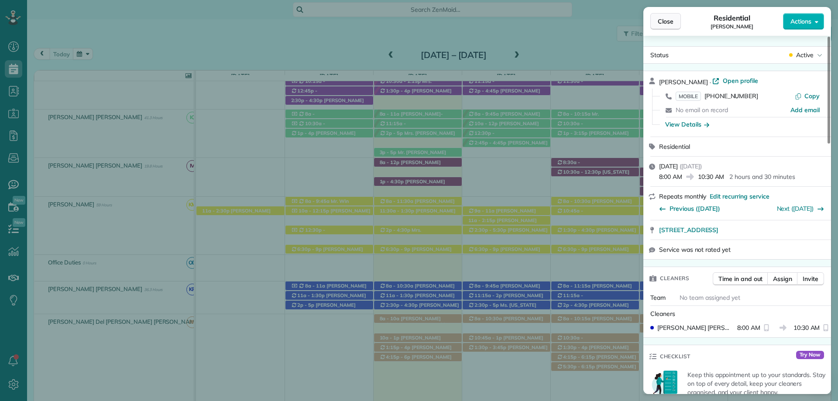
click at [660, 21] on span "Close" at bounding box center [665, 21] width 16 height 9
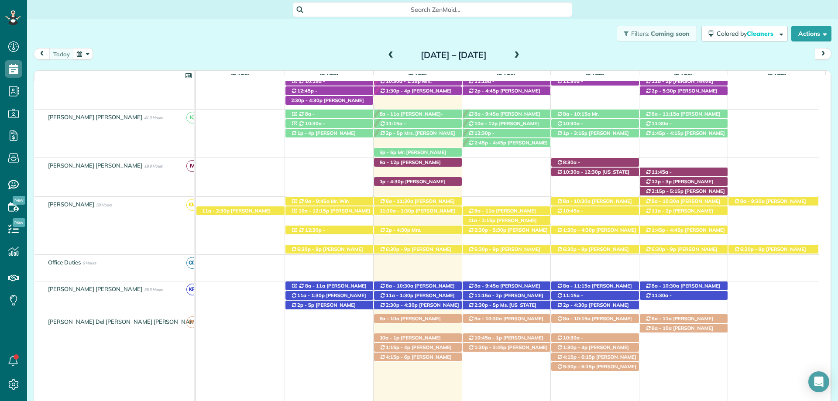
click at [521, 52] on span at bounding box center [517, 55] width 10 height 8
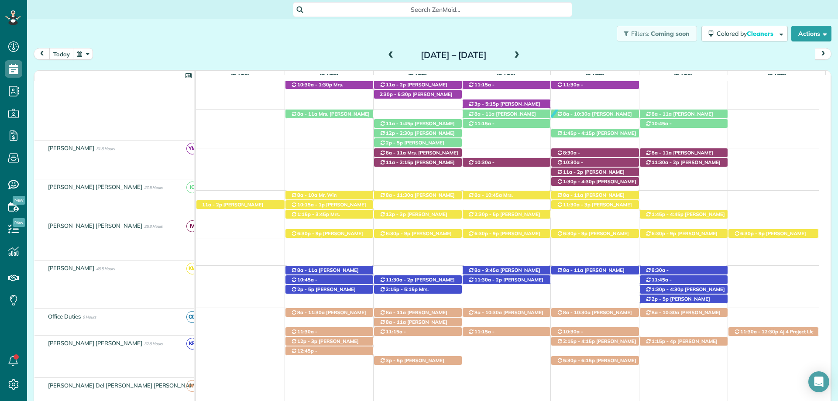
scroll to position [363, 0]
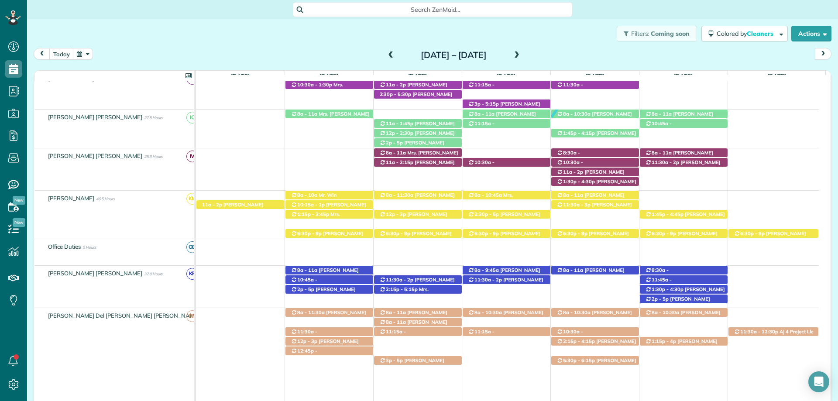
click at [386, 56] on span at bounding box center [391, 55] width 10 height 8
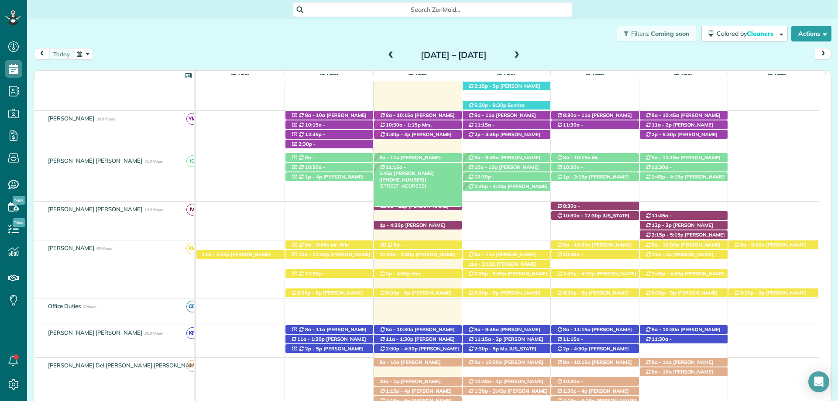
scroll to position [377, 0]
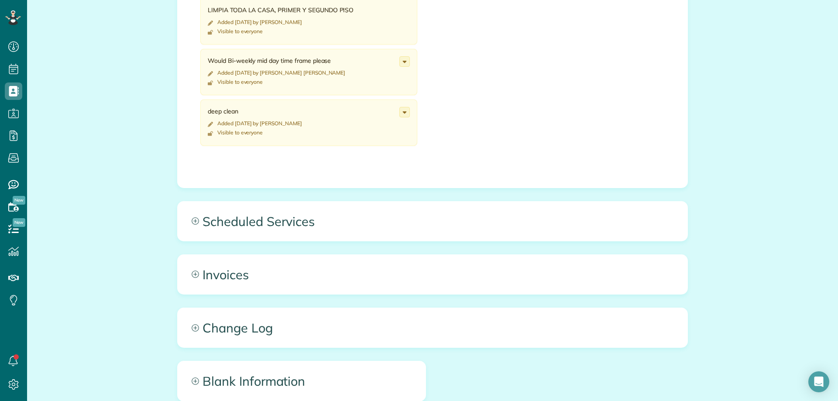
scroll to position [480, 0]
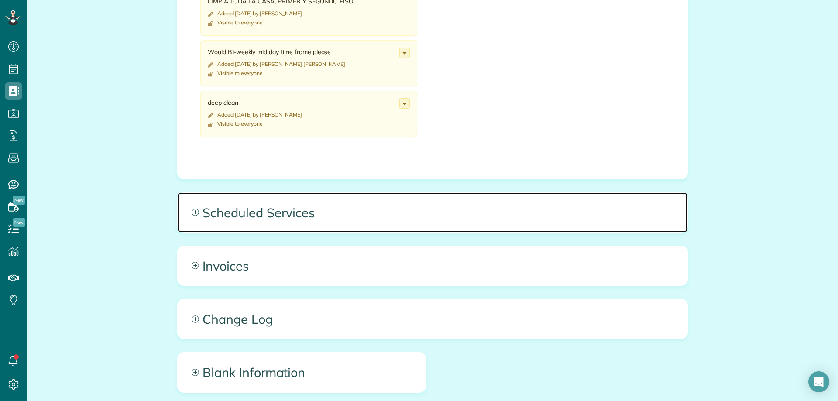
click at [292, 224] on span "Scheduled Services" at bounding box center [433, 212] width 510 height 39
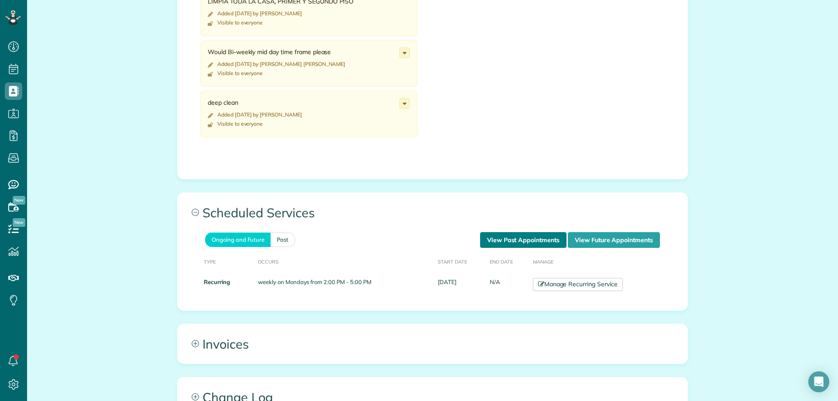
click at [504, 238] on link "View Past Appointments" at bounding box center [523, 240] width 86 height 16
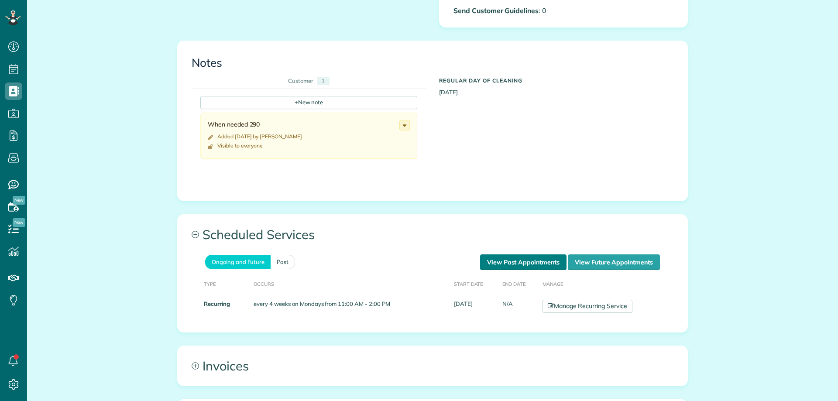
click at [547, 260] on link "View Past Appointments" at bounding box center [523, 262] width 86 height 16
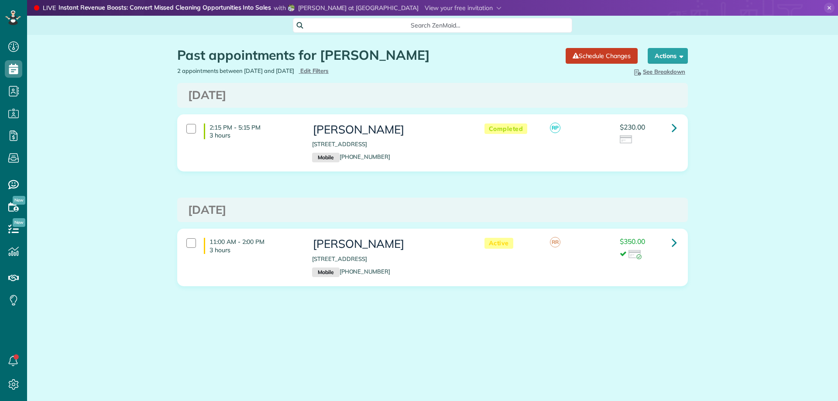
scroll to position [4, 4]
click at [329, 72] on span "Edit Filters" at bounding box center [314, 70] width 28 height 7
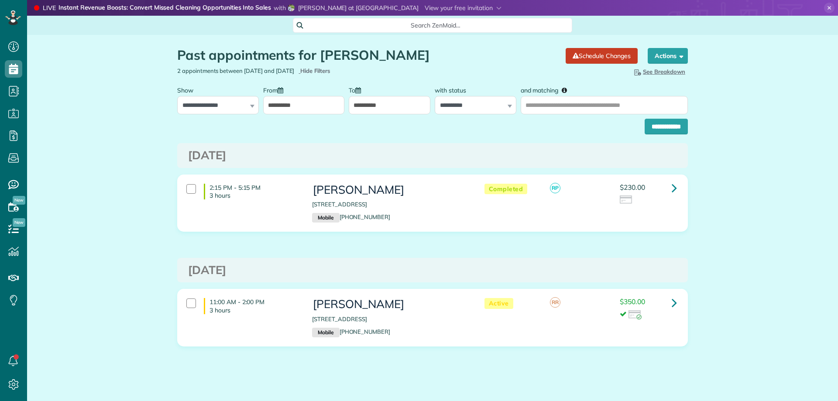
click at [300, 103] on input "**********" at bounding box center [304, 105] width 82 height 18
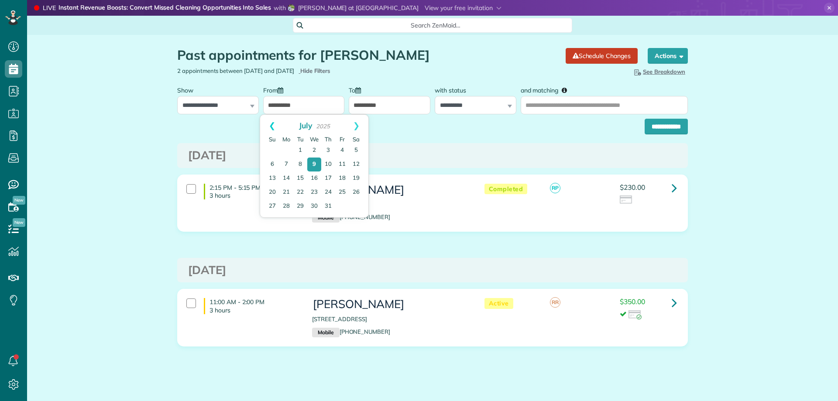
click at [274, 122] on link "Prev" at bounding box center [272, 126] width 24 height 22
drag, startPoint x: 320, startPoint y: 149, endPoint x: 408, endPoint y: 134, distance: 89.7
click at [320, 149] on link "4" at bounding box center [314, 151] width 14 height 14
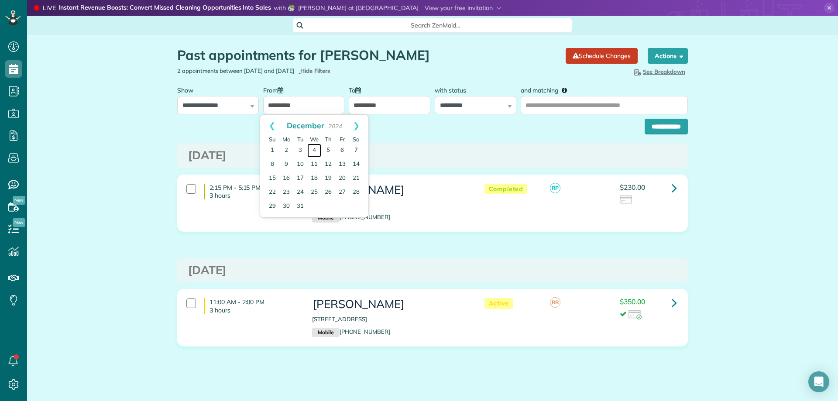
type input "**********"
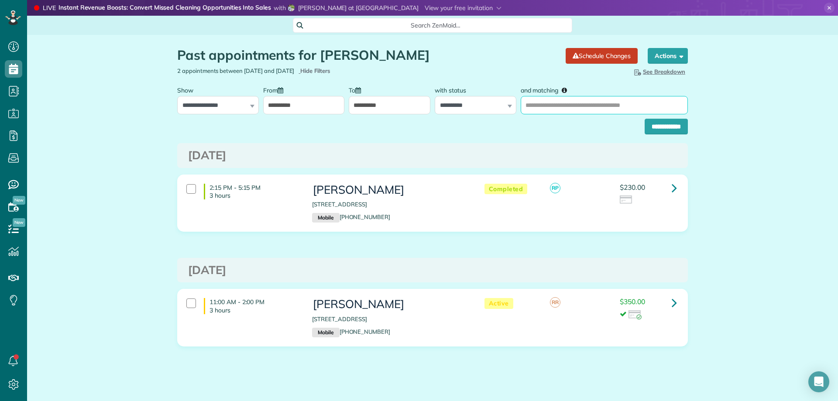
click at [561, 110] on input "and matching" at bounding box center [603, 105] width 167 height 18
type input "**********"
click at [644, 119] on input "**********" at bounding box center [665, 127] width 43 height 16
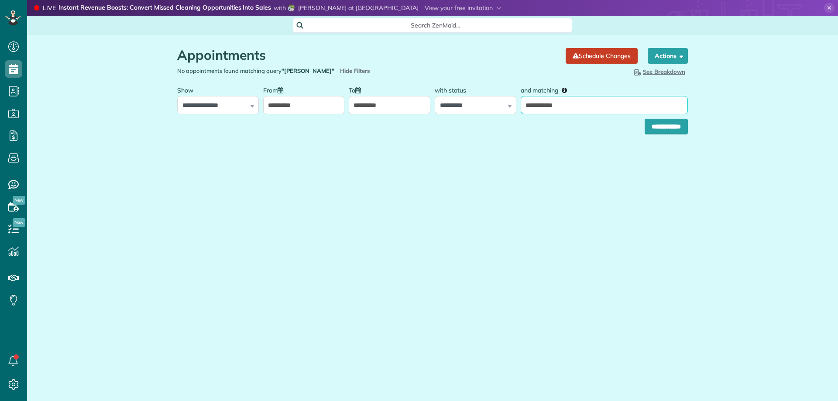
click at [538, 107] on input "**********" at bounding box center [603, 105] width 167 height 18
click at [541, 106] on input "**********" at bounding box center [603, 105] width 167 height 18
type input "**********"
click at [644, 119] on input "**********" at bounding box center [665, 127] width 43 height 16
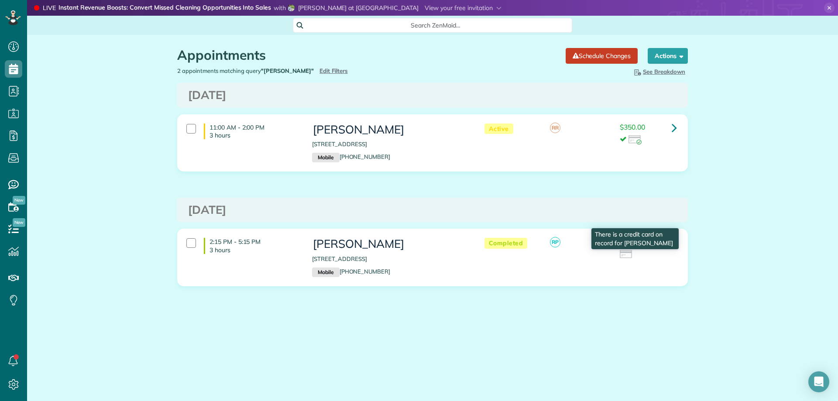
scroll to position [4, 4]
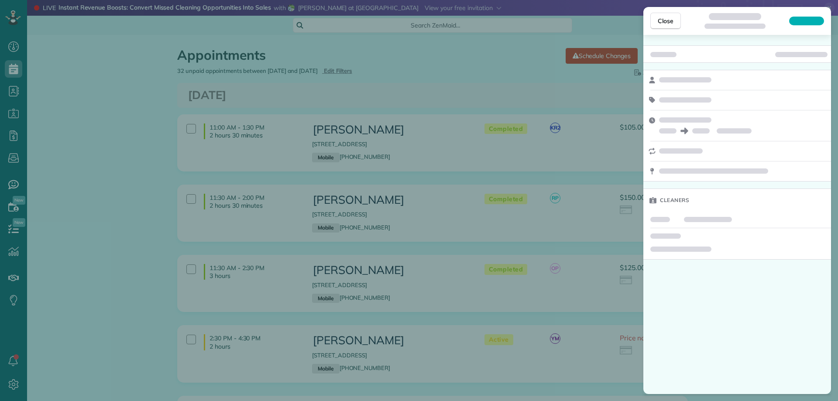
scroll to position [131, 0]
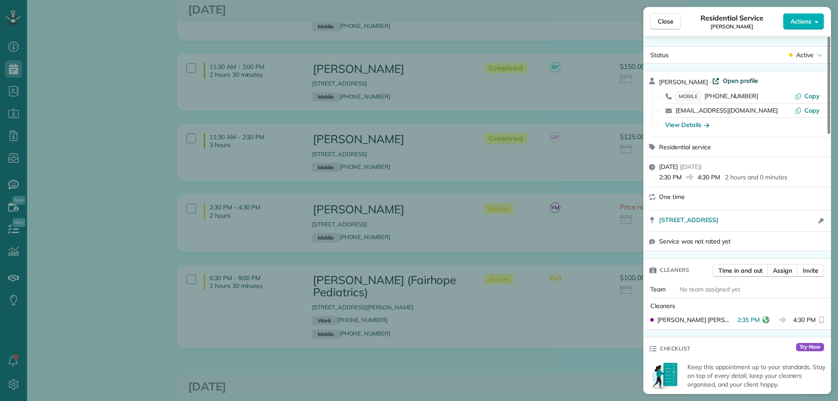
click at [739, 82] on span "Open profile" at bounding box center [739, 80] width 35 height 9
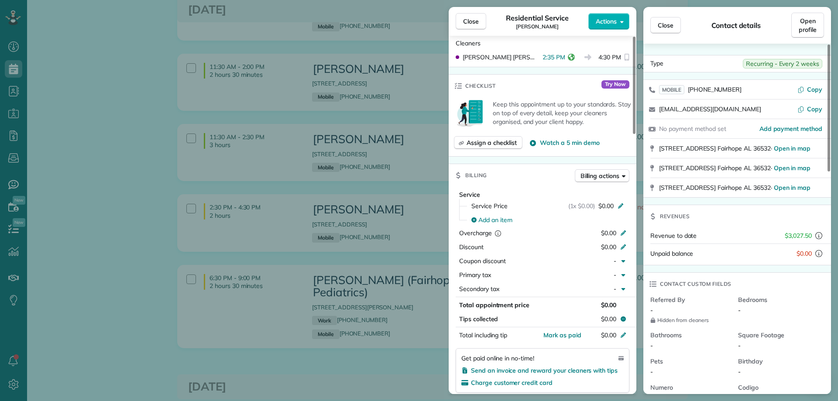
scroll to position [305, 0]
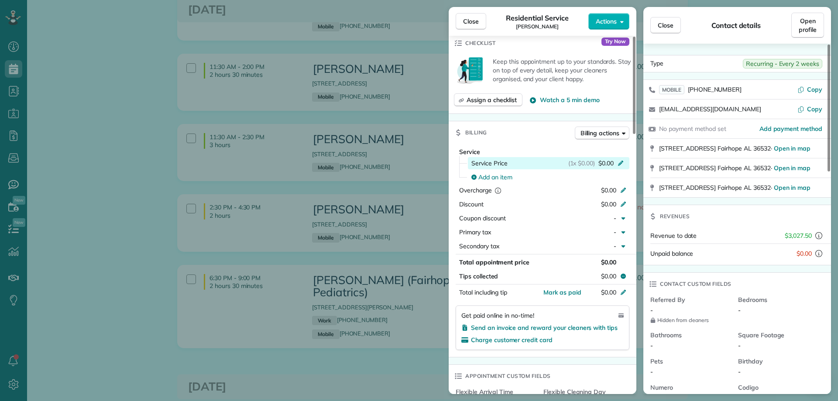
click at [617, 163] on icon at bounding box center [620, 162] width 7 height 7
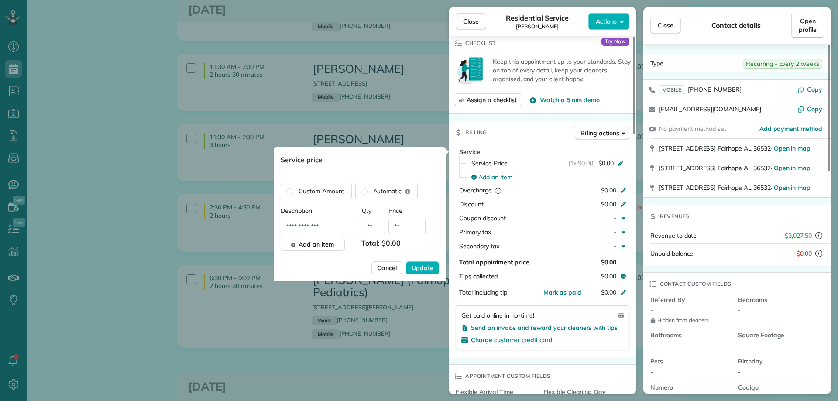
click at [407, 230] on input "**" at bounding box center [406, 227] width 37 height 16
type input "****"
click at [418, 264] on span "Update" at bounding box center [422, 268] width 22 height 9
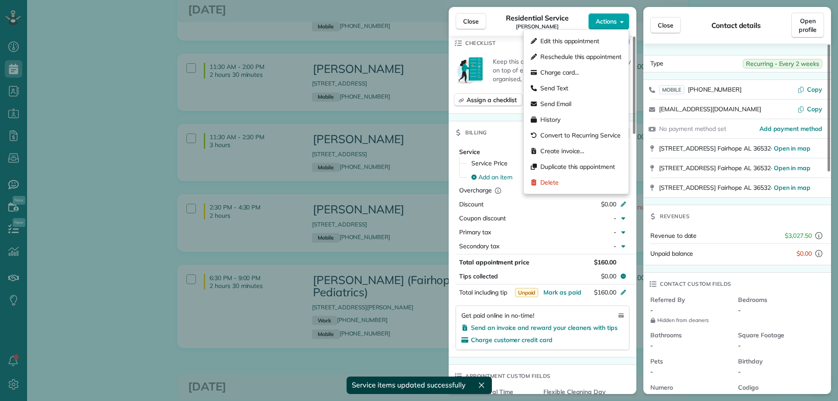
click at [612, 23] on span "Actions" at bounding box center [606, 21] width 21 height 9
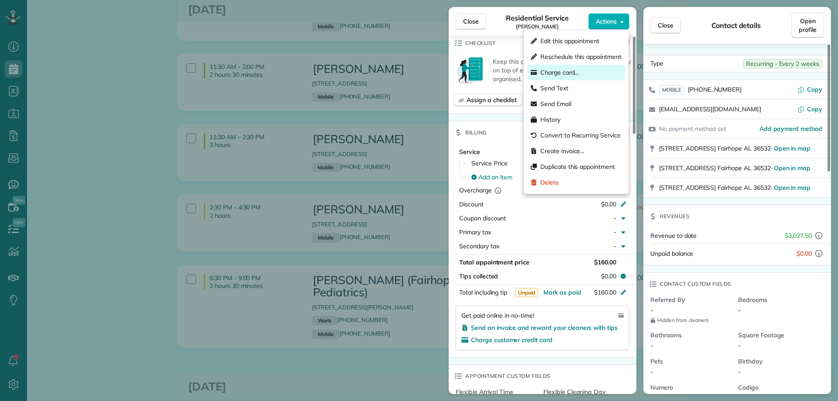
click at [569, 69] on span "Charge card…" at bounding box center [559, 72] width 39 height 9
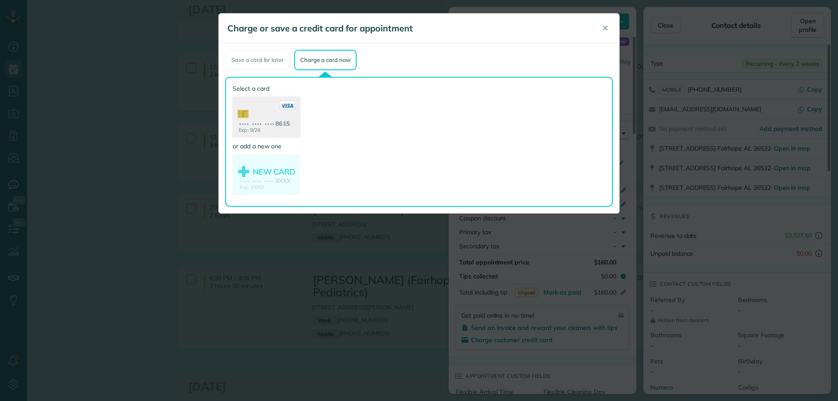
click at [281, 120] on use at bounding box center [266, 118] width 67 height 42
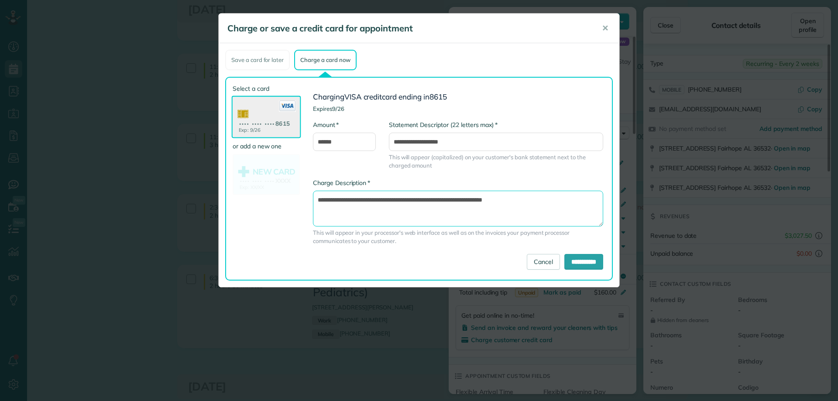
click at [466, 198] on textarea "**********" at bounding box center [458, 209] width 290 height 36
type textarea "**********"
click at [585, 260] on input "**********" at bounding box center [583, 262] width 39 height 16
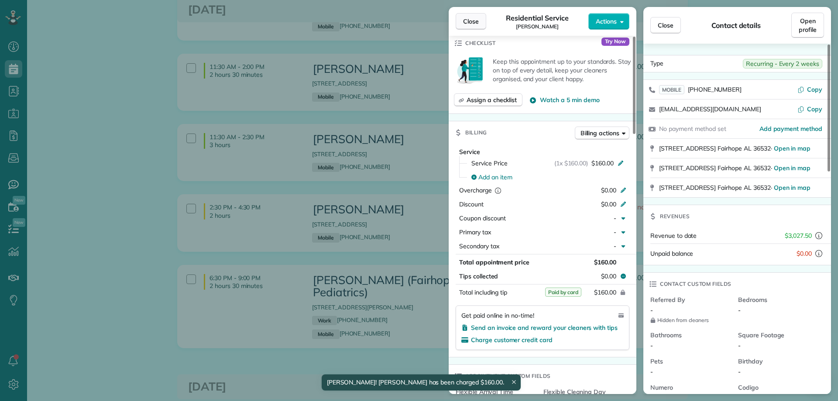
click at [459, 17] on button "Close" at bounding box center [470, 21] width 31 height 17
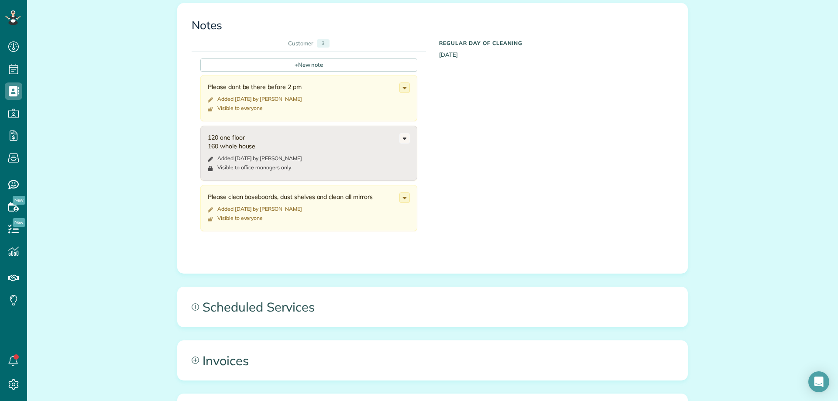
scroll to position [393, 0]
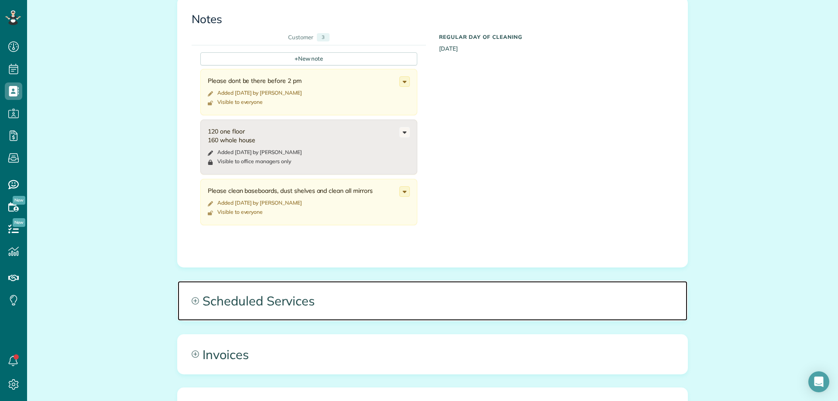
click at [277, 315] on span "Scheduled Services" at bounding box center [433, 300] width 510 height 39
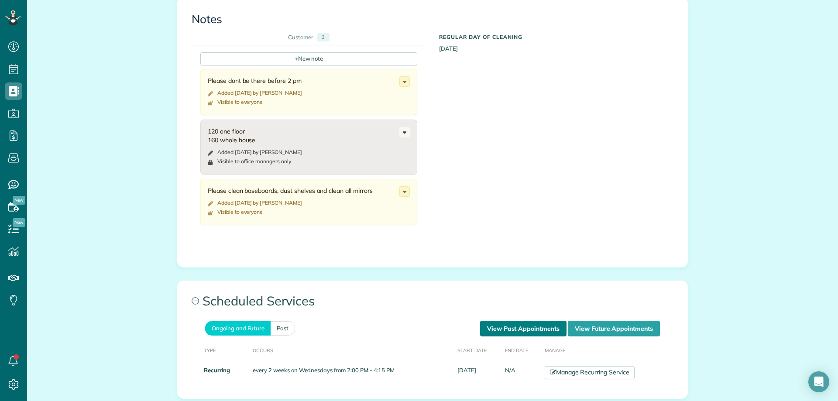
click at [480, 330] on link "View Past Appointments" at bounding box center [523, 329] width 86 height 16
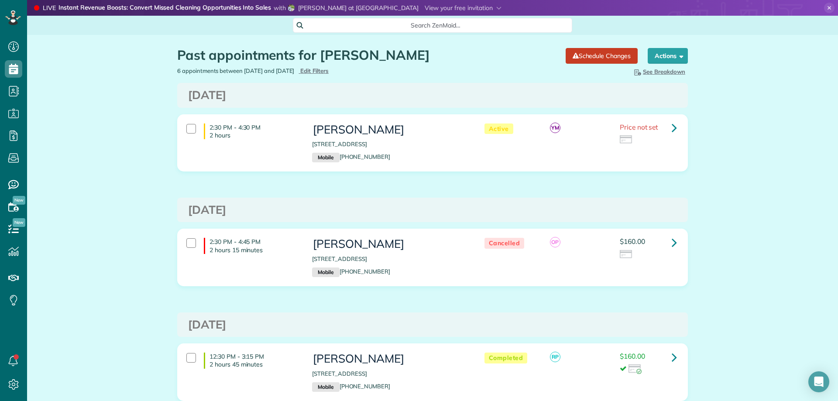
scroll to position [87, 0]
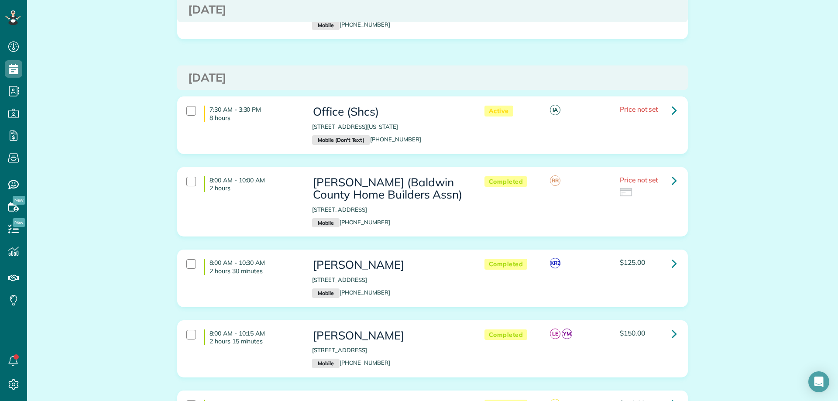
scroll to position [393, 0]
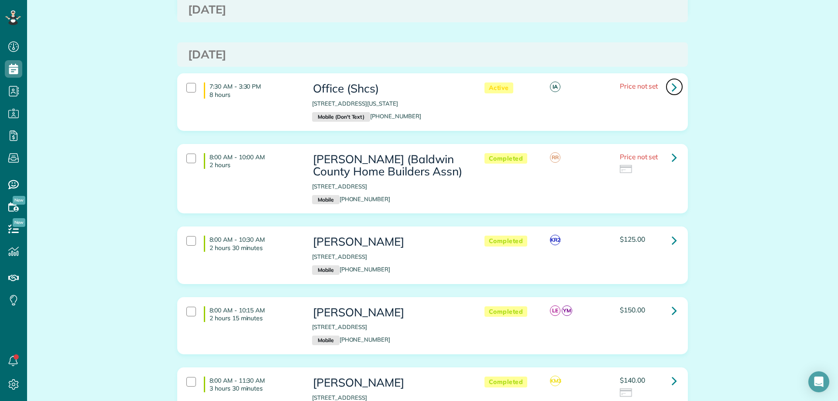
click at [671, 85] on icon at bounding box center [673, 86] width 5 height 15
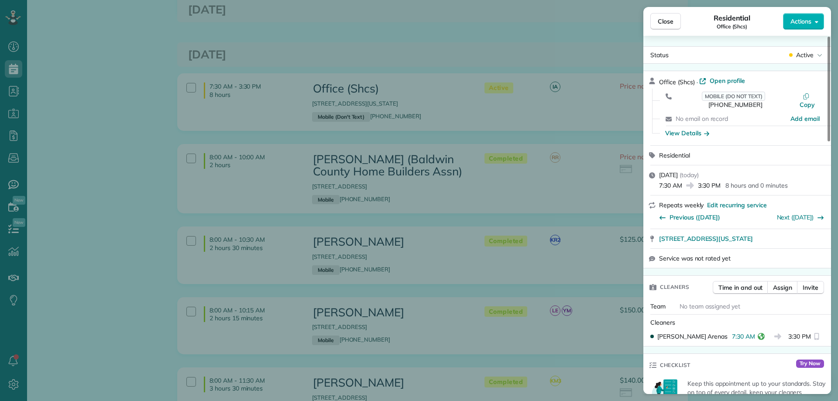
scroll to position [262, 0]
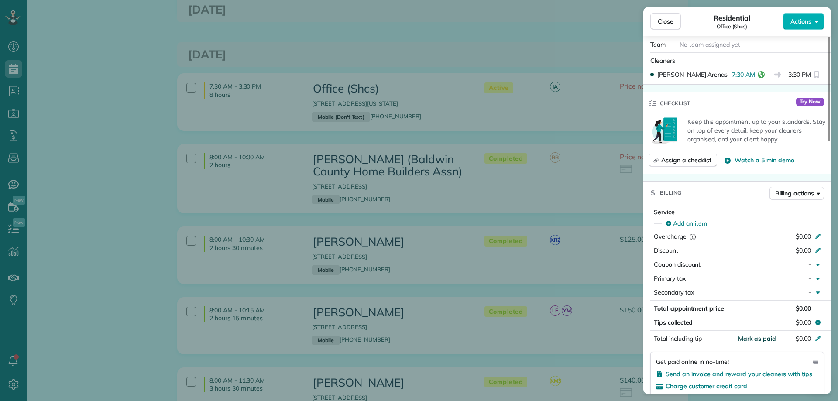
click at [759, 335] on span "Mark as paid" at bounding box center [757, 339] width 38 height 8
drag, startPoint x: 670, startPoint y: 25, endPoint x: 643, endPoint y: 130, distance: 108.3
click at [670, 24] on span "Close" at bounding box center [665, 21] width 16 height 9
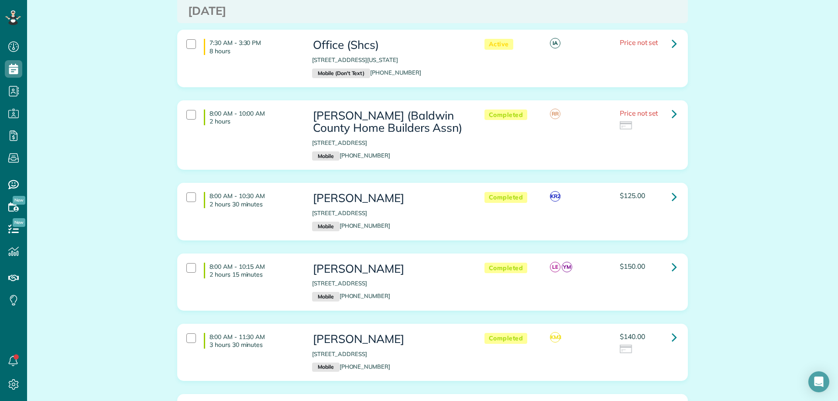
scroll to position [480, 0]
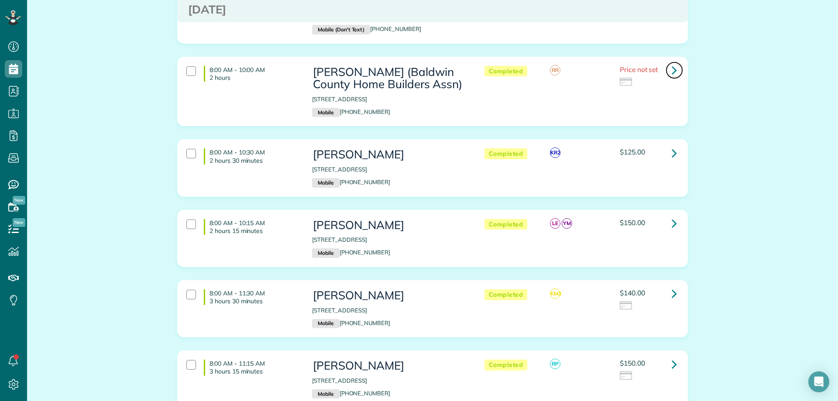
click at [672, 71] on icon at bounding box center [673, 69] width 5 height 15
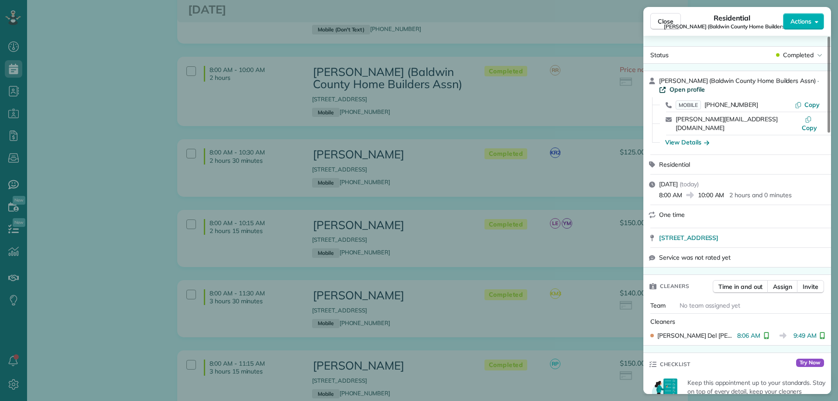
click at [689, 89] on span "Open profile" at bounding box center [686, 89] width 35 height 9
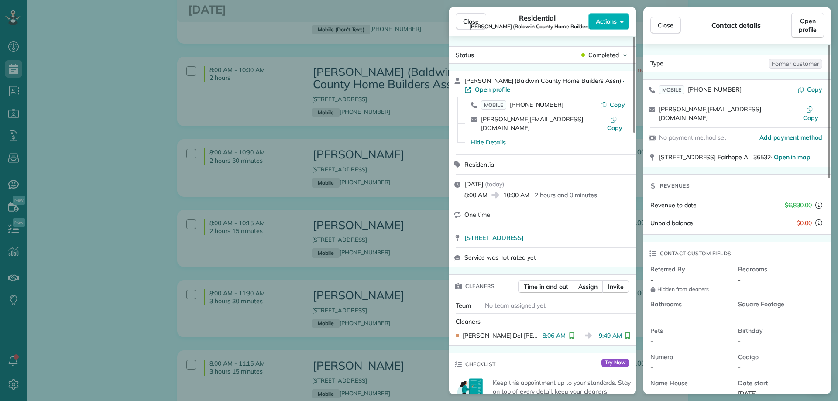
click at [463, 18] on span "Close" at bounding box center [471, 21] width 16 height 9
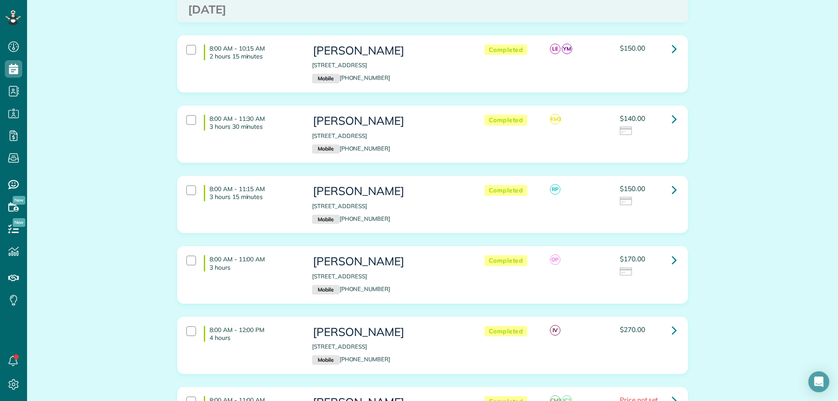
scroll to position [698, 0]
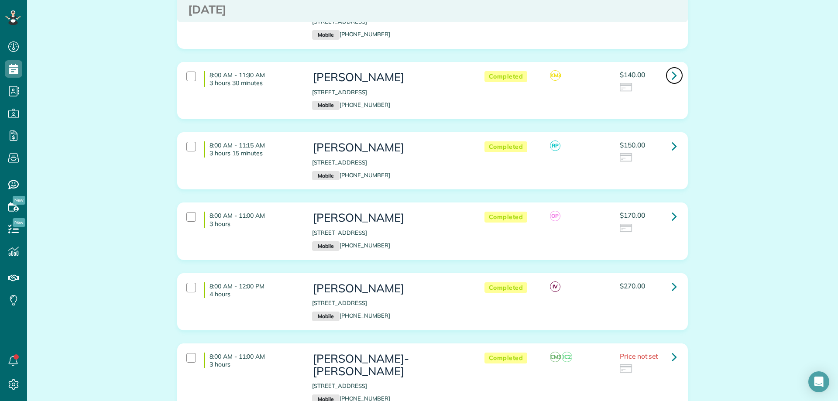
click at [667, 74] on link at bounding box center [673, 75] width 17 height 17
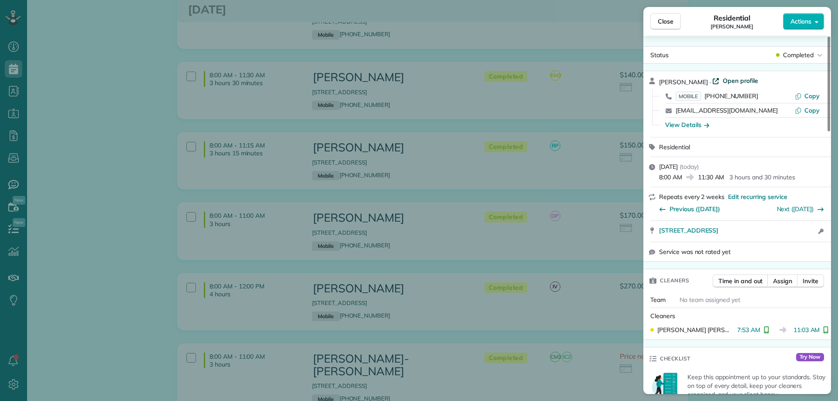
click at [728, 78] on span "Open profile" at bounding box center [739, 80] width 35 height 9
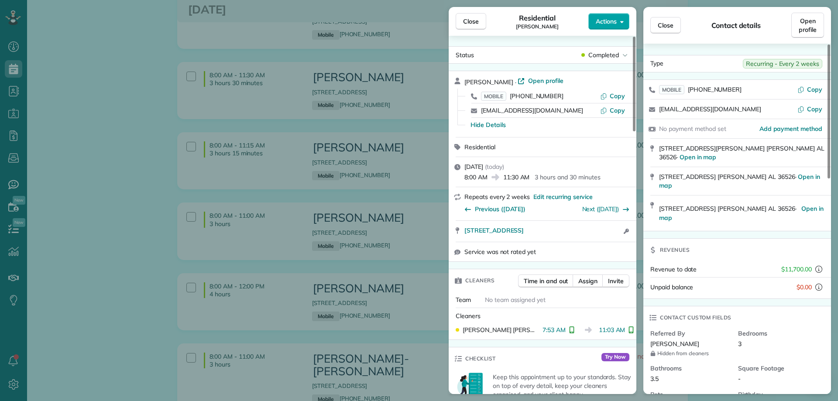
click at [600, 25] on span "Actions" at bounding box center [606, 21] width 21 height 9
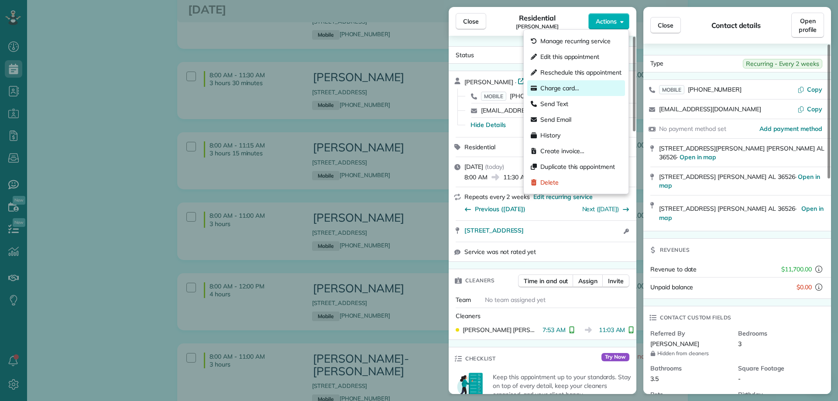
click at [558, 80] on div "Charge card…" at bounding box center [576, 88] width 98 height 16
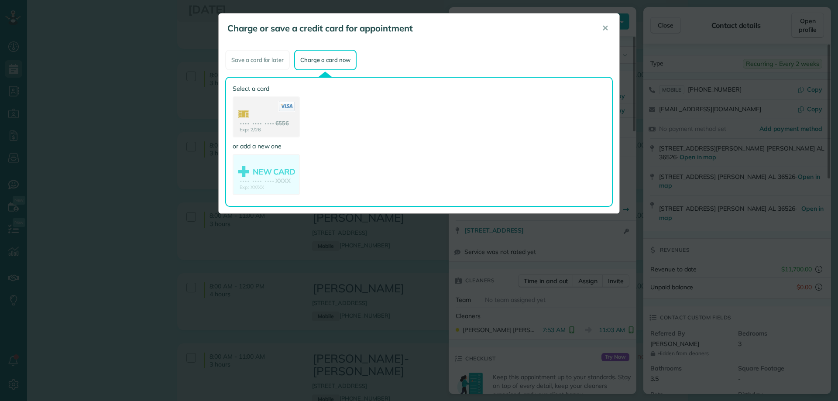
drag, startPoint x: 297, startPoint y: 114, endPoint x: 335, endPoint y: 119, distance: 38.3
click at [296, 114] on use at bounding box center [265, 117] width 65 height 41
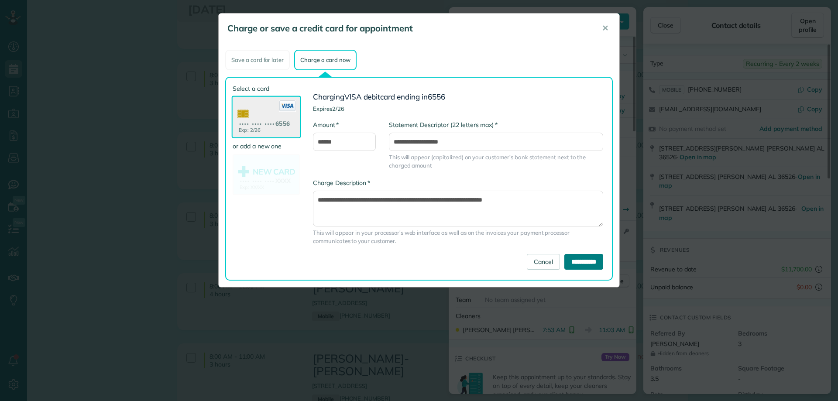
click at [586, 261] on input "**********" at bounding box center [583, 262] width 39 height 16
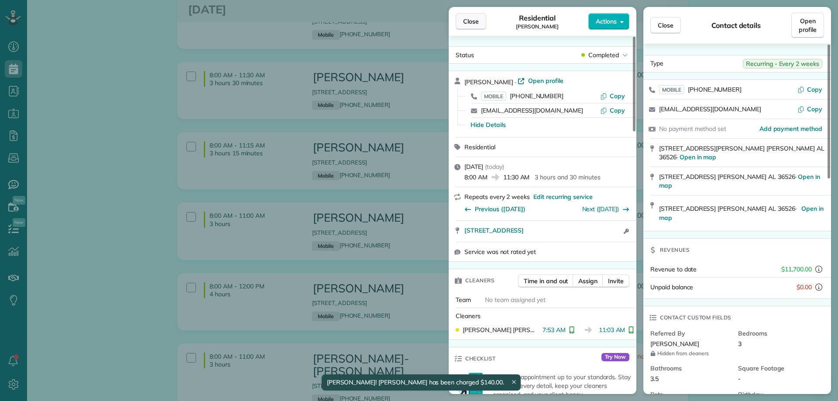
click at [470, 21] on span "Close" at bounding box center [471, 21] width 16 height 9
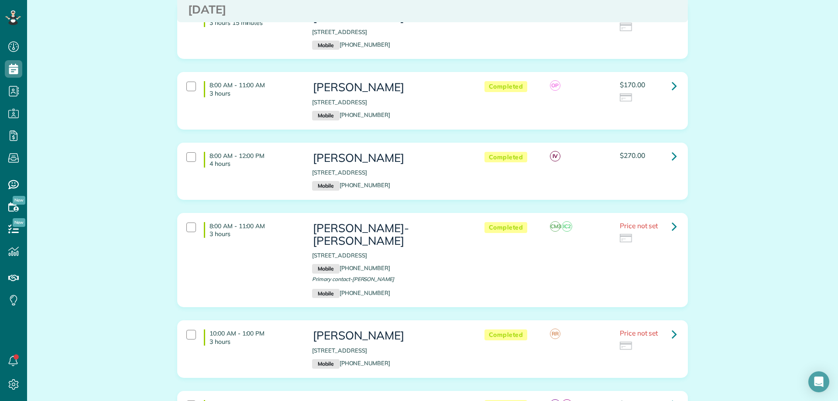
scroll to position [829, 0]
click at [671, 84] on icon at bounding box center [673, 85] width 5 height 15
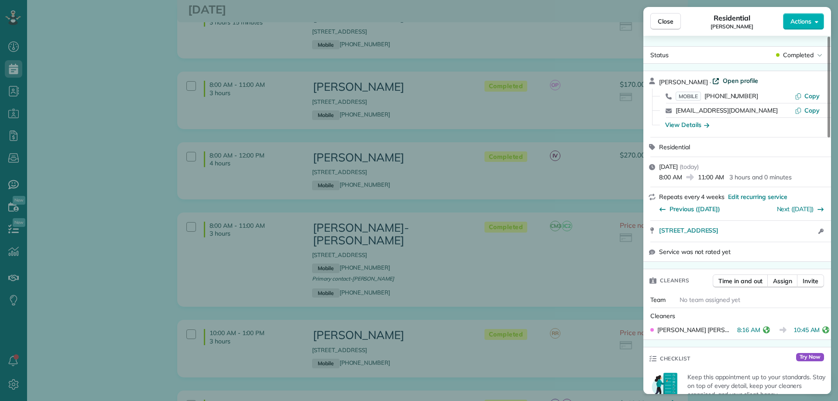
click at [731, 79] on span "Open profile" at bounding box center [739, 80] width 35 height 9
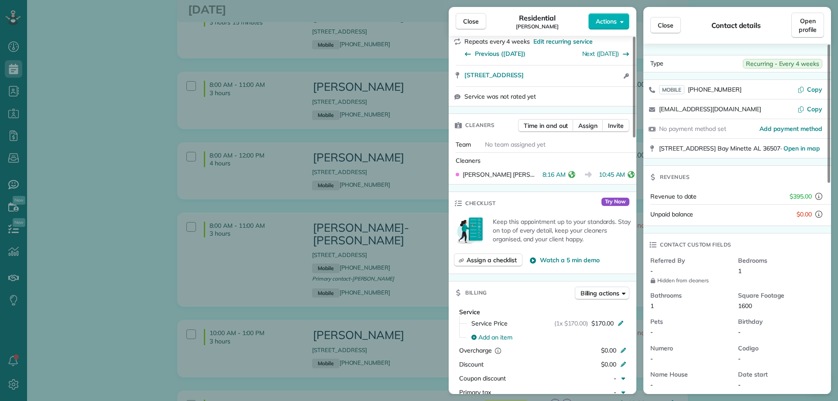
scroll to position [175, 0]
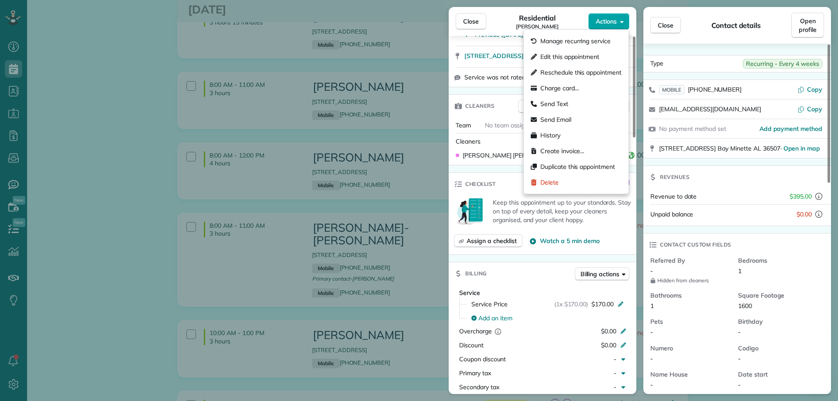
click at [620, 18] on icon "button" at bounding box center [621, 21] width 3 height 7
click at [569, 84] on span "Charge card…" at bounding box center [559, 88] width 39 height 9
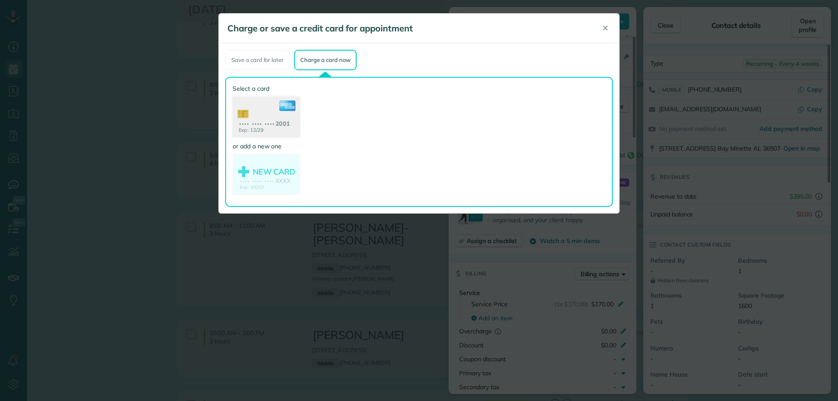
click at [269, 125] on use at bounding box center [266, 118] width 67 height 42
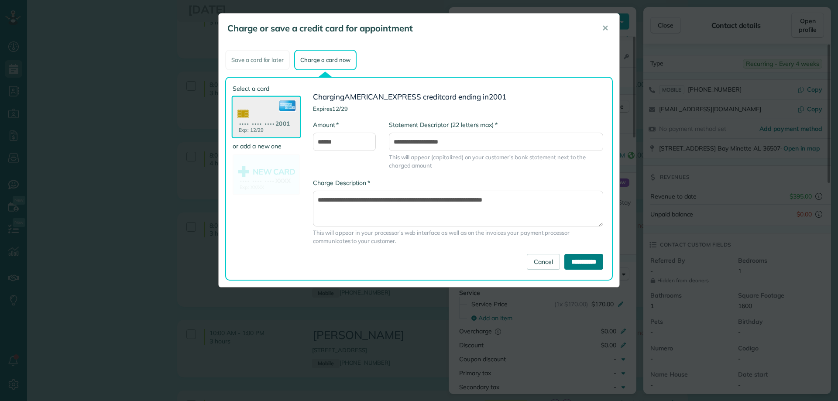
click at [572, 263] on input "**********" at bounding box center [583, 262] width 39 height 16
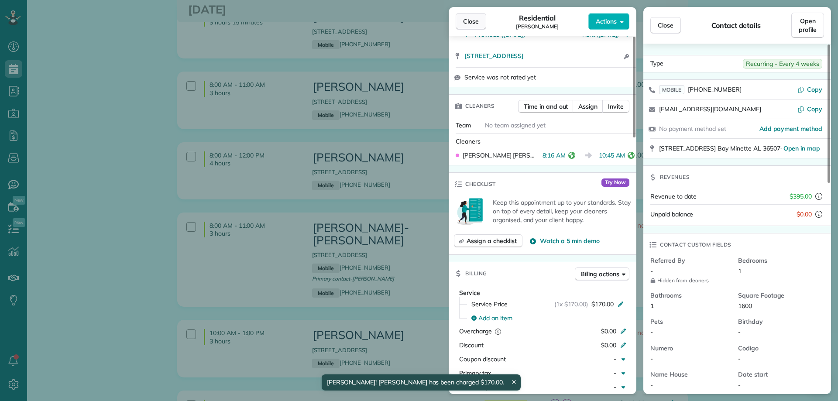
click at [465, 19] on span "Close" at bounding box center [471, 21] width 16 height 9
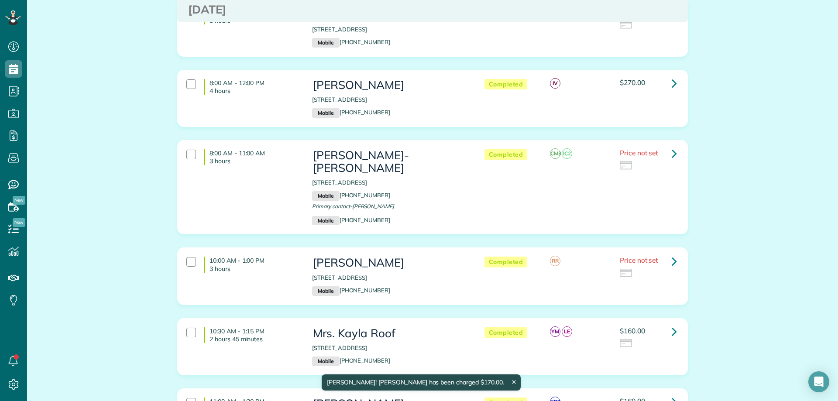
scroll to position [916, 0]
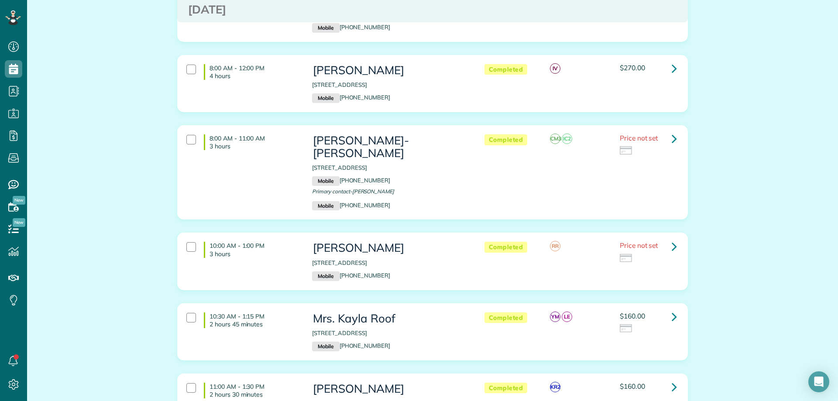
click at [659, 67] on div "$270.00" at bounding box center [648, 67] width 57 height 7
click at [667, 65] on link at bounding box center [673, 68] width 17 height 17
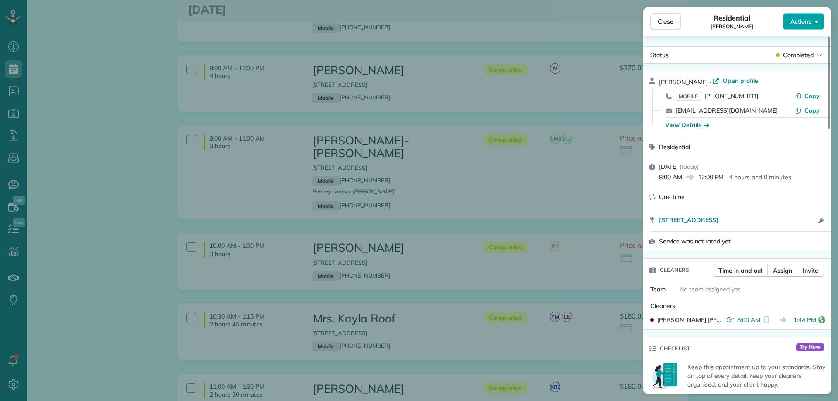
click at [800, 21] on span "Actions" at bounding box center [800, 21] width 21 height 9
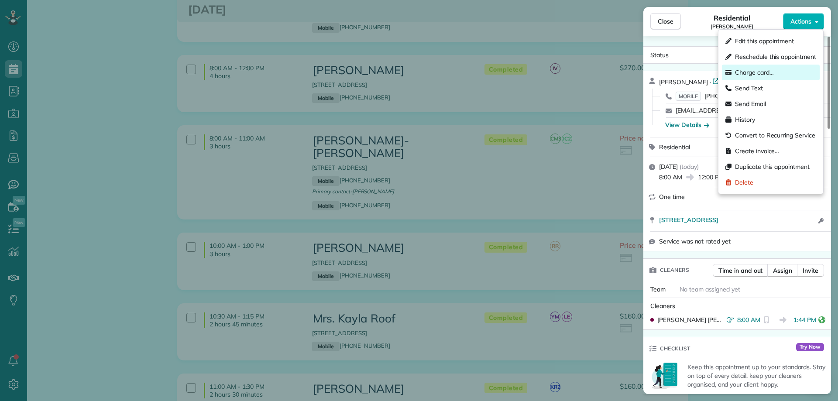
click at [756, 72] on span "Charge card…" at bounding box center [754, 72] width 39 height 9
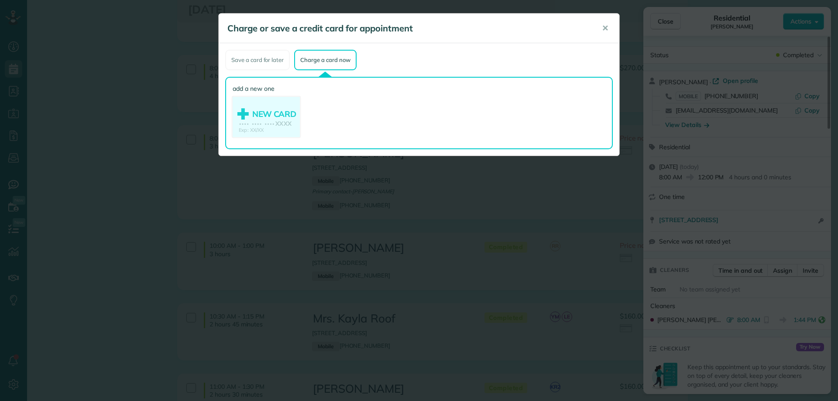
click at [274, 116] on use at bounding box center [266, 118] width 67 height 42
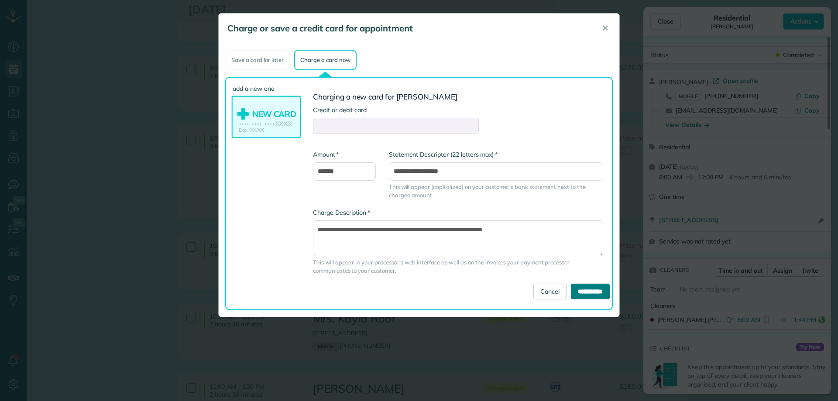
click at [589, 290] on input "**********" at bounding box center [590, 292] width 39 height 16
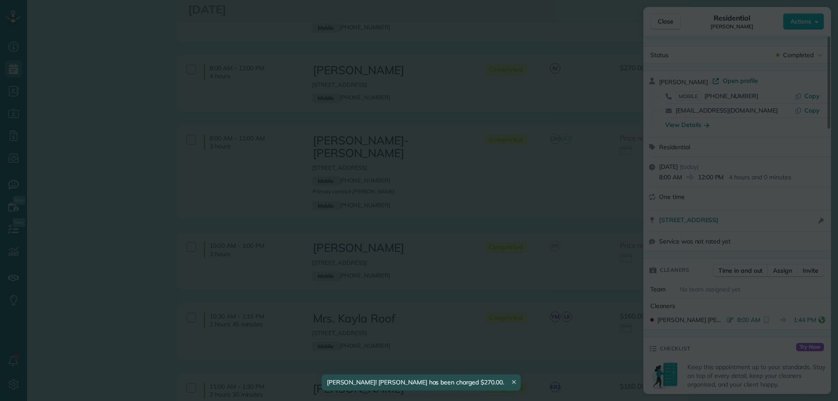
type input "**********"
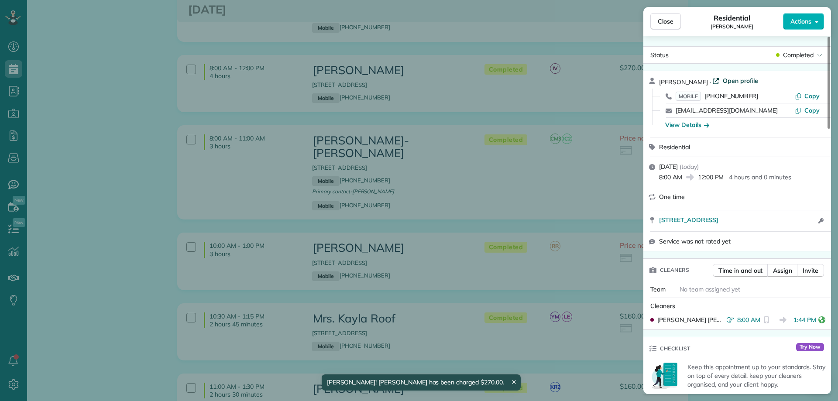
click at [737, 80] on span "Open profile" at bounding box center [739, 80] width 35 height 9
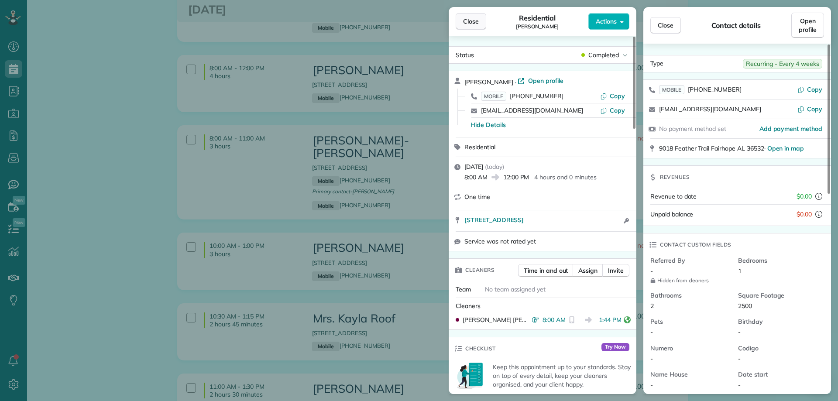
click at [467, 18] on span "Close" at bounding box center [471, 21] width 16 height 9
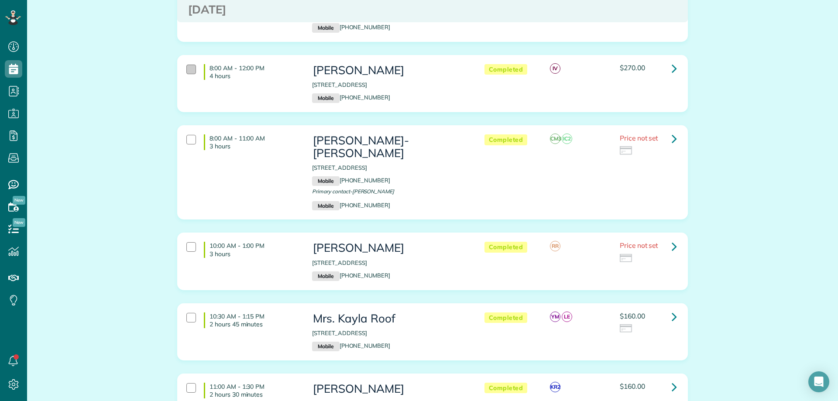
click at [188, 68] on div at bounding box center [191, 70] width 10 height 10
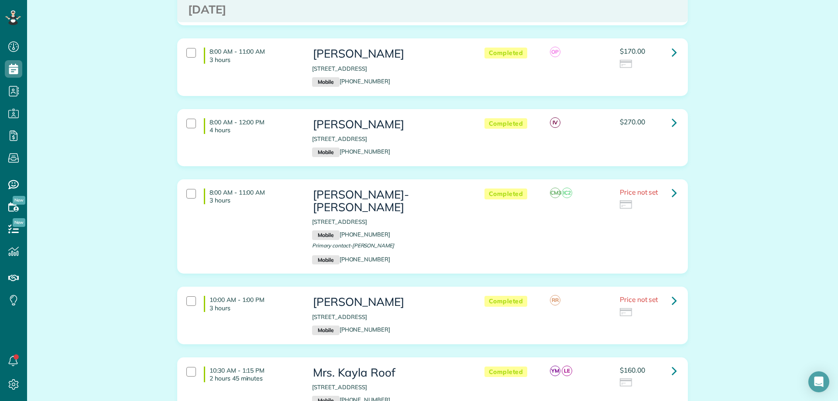
scroll to position [785, 0]
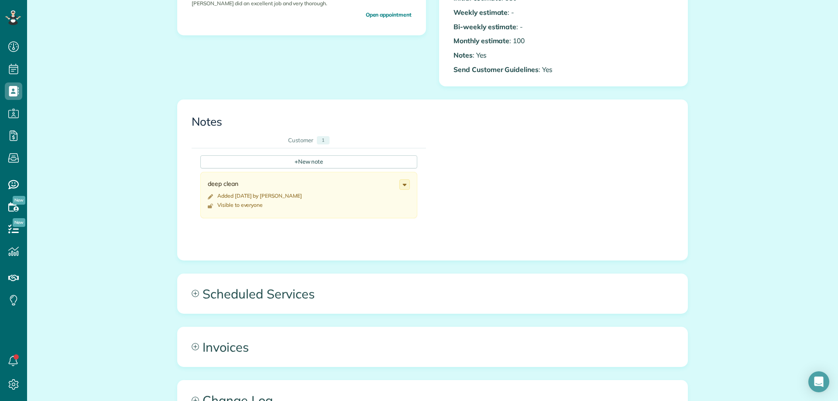
scroll to position [305, 0]
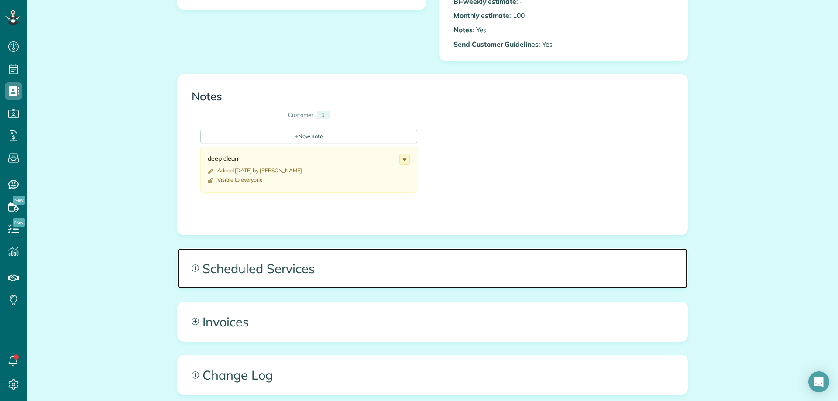
click at [327, 270] on span "Scheduled Services" at bounding box center [433, 268] width 510 height 39
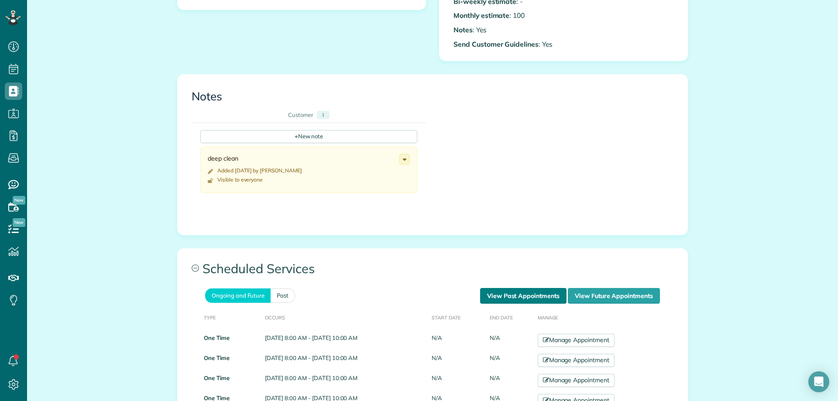
click at [510, 297] on link "View Past Appointments" at bounding box center [523, 296] width 86 height 16
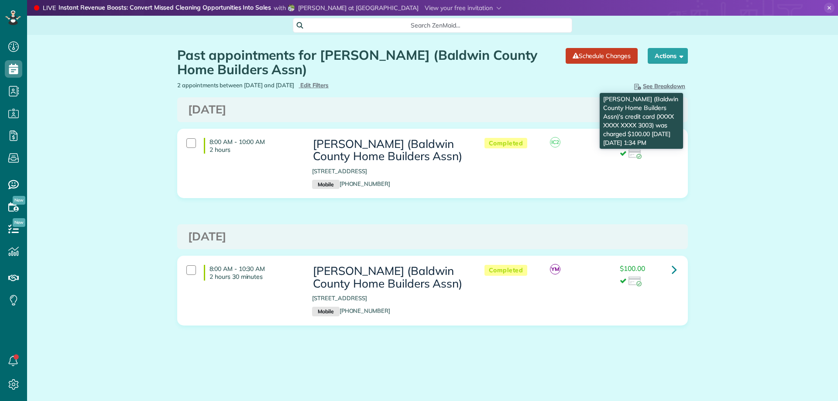
scroll to position [4, 4]
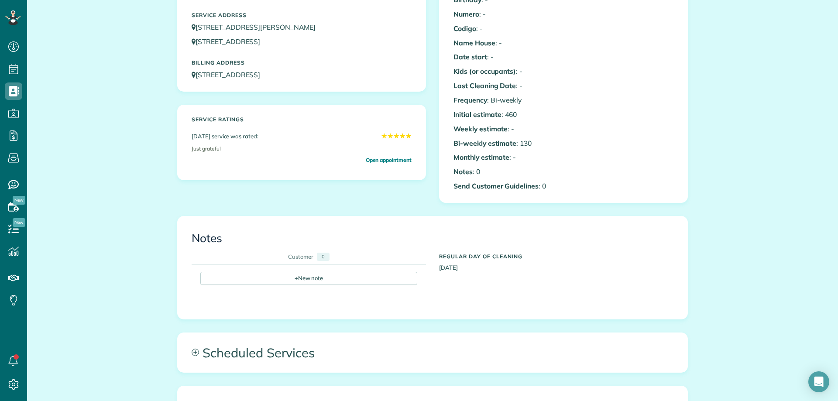
scroll to position [262, 0]
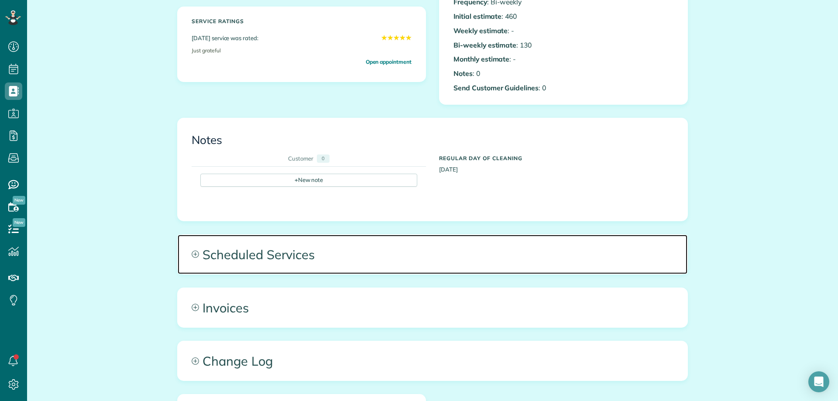
click at [236, 250] on span "Scheduled Services" at bounding box center [433, 254] width 510 height 39
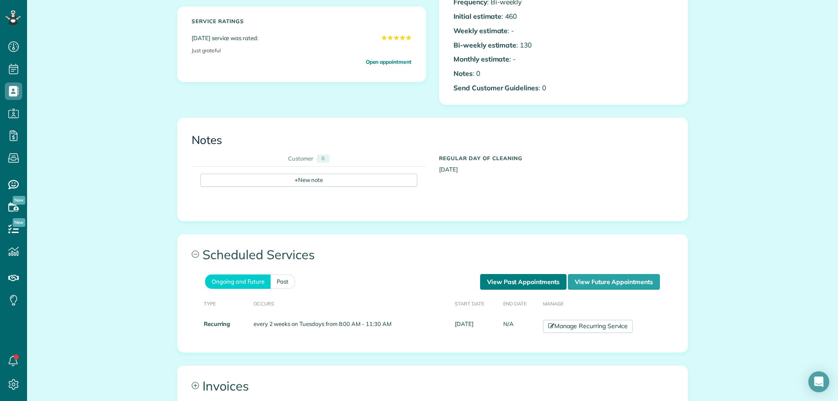
click at [524, 284] on link "View Past Appointments" at bounding box center [523, 282] width 86 height 16
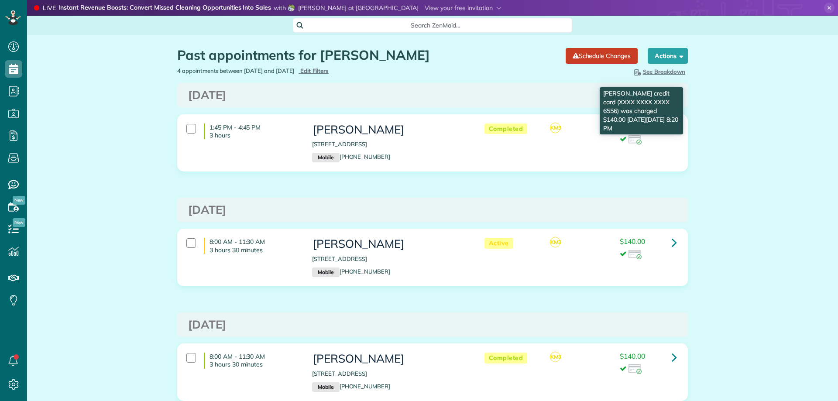
scroll to position [4, 4]
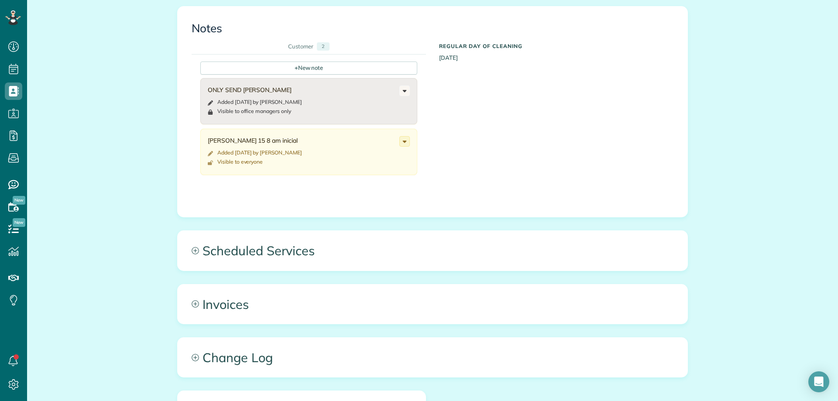
scroll to position [393, 0]
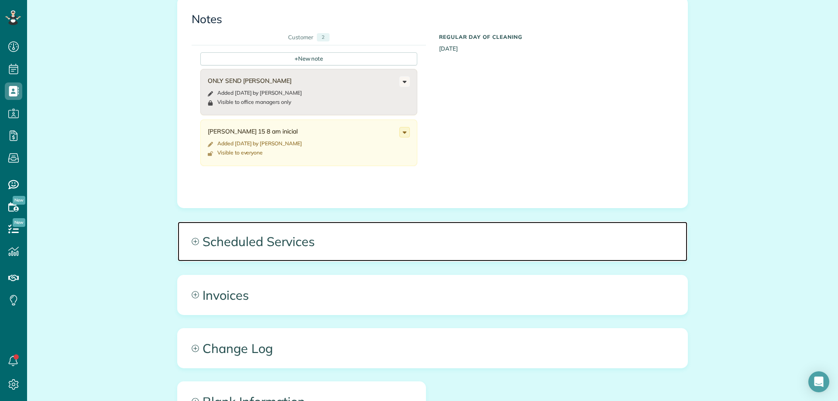
click at [302, 247] on span "Scheduled Services" at bounding box center [433, 241] width 510 height 39
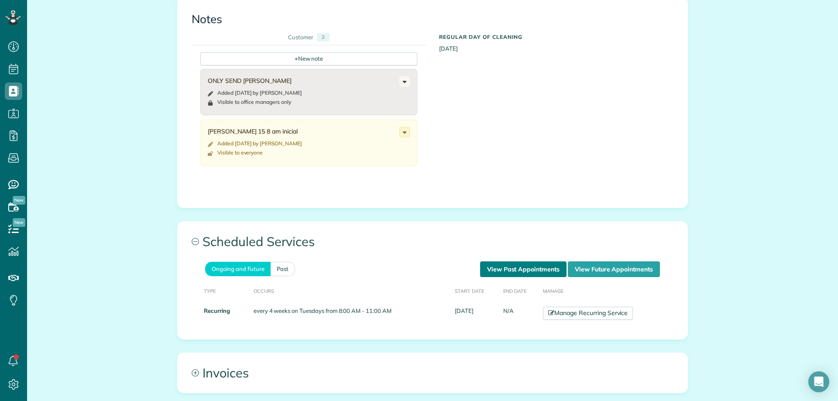
click at [490, 267] on link "View Past Appointments" at bounding box center [523, 269] width 86 height 16
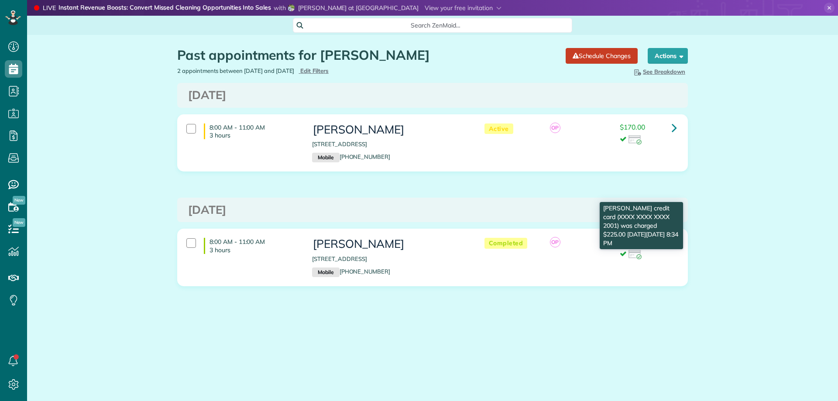
scroll to position [4, 4]
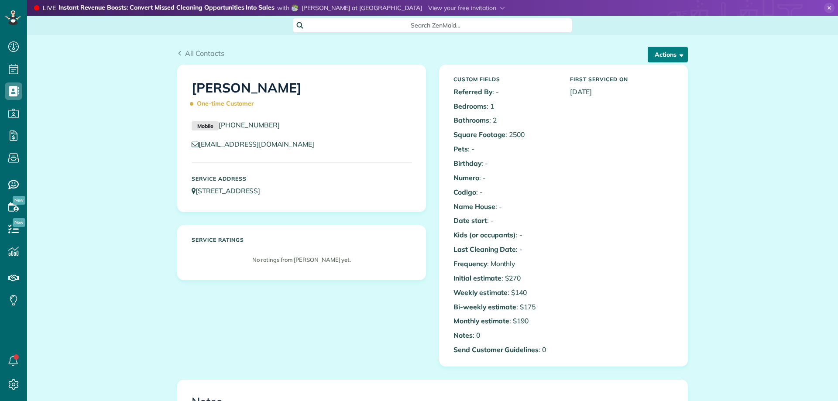
click at [657, 57] on button "Actions" at bounding box center [667, 55] width 40 height 16
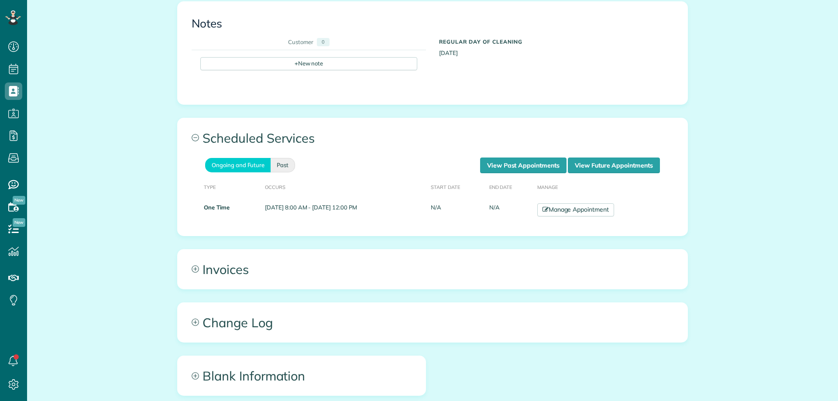
scroll to position [393, 0]
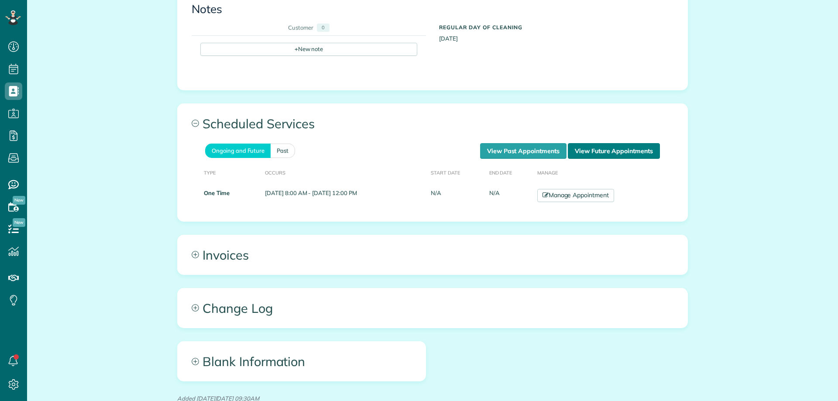
click at [607, 151] on link "View Future Appointments" at bounding box center [614, 151] width 92 height 16
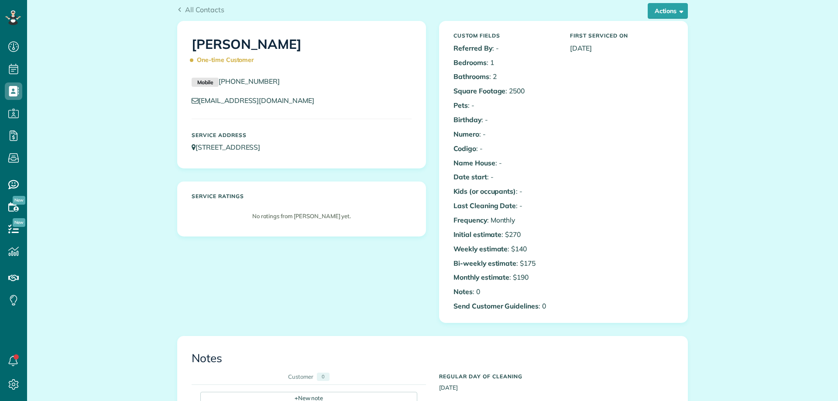
scroll to position [0, 0]
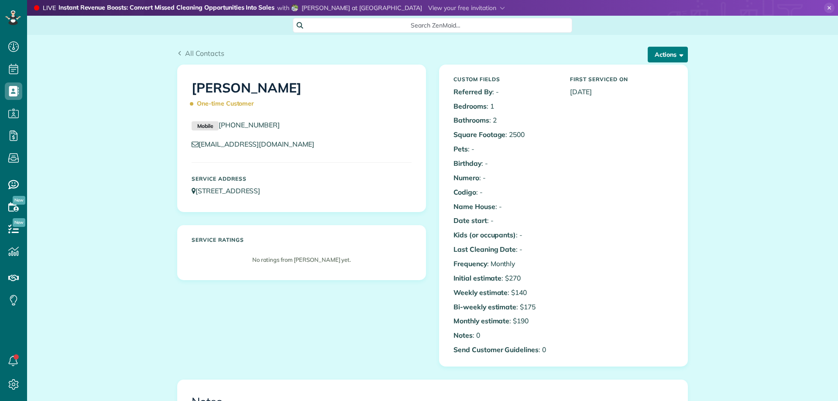
click at [657, 57] on button "Actions" at bounding box center [667, 55] width 40 height 16
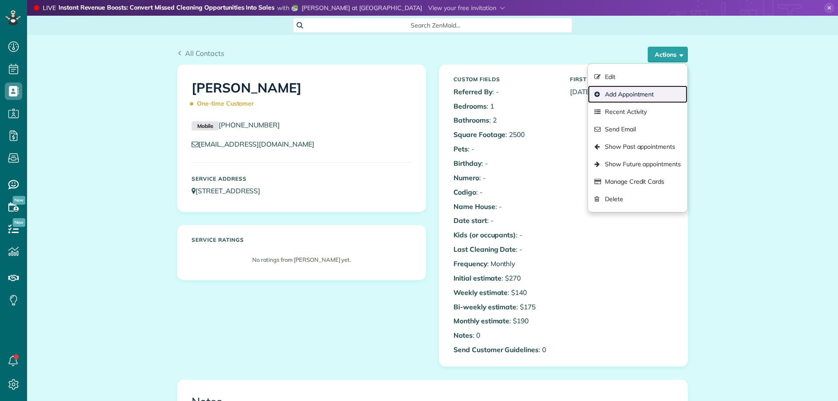
click at [629, 96] on link "Add Appointment" at bounding box center [637, 94] width 99 height 17
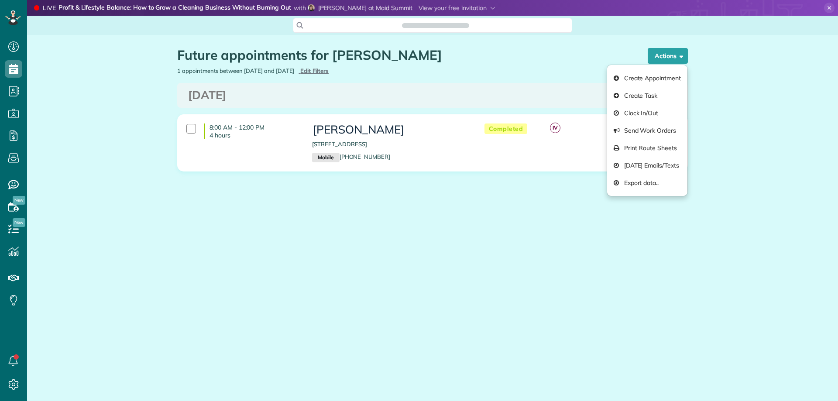
click at [367, 287] on main "LIVE YOU'RE INVITED Profit & Lifestyle Balance: How to Grow a Cleaning Business…" at bounding box center [432, 200] width 811 height 401
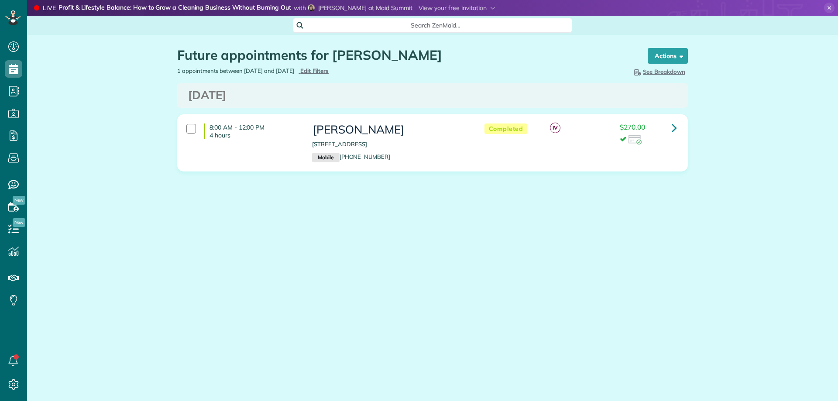
scroll to position [4, 4]
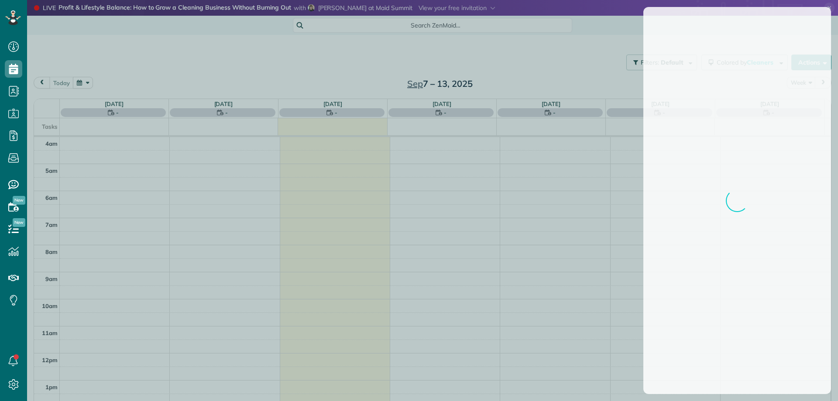
scroll to position [82, 0]
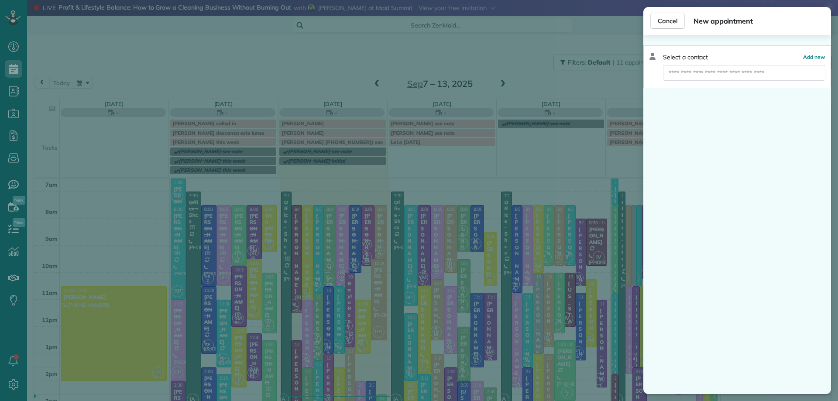
type input "**********"
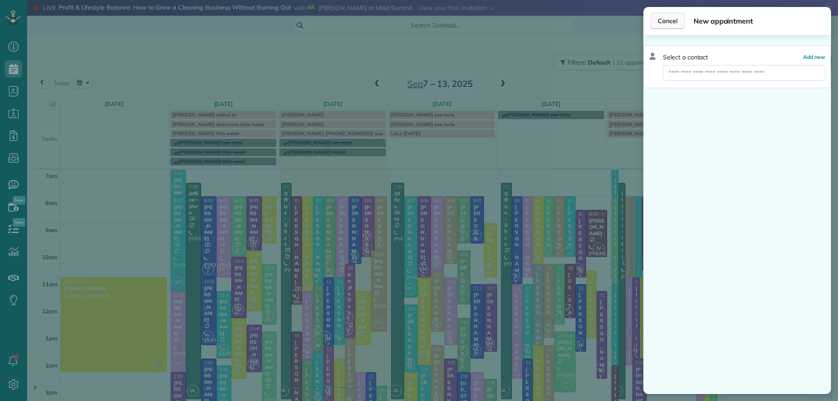
click at [665, 23] on span "Cancel" at bounding box center [667, 21] width 20 height 9
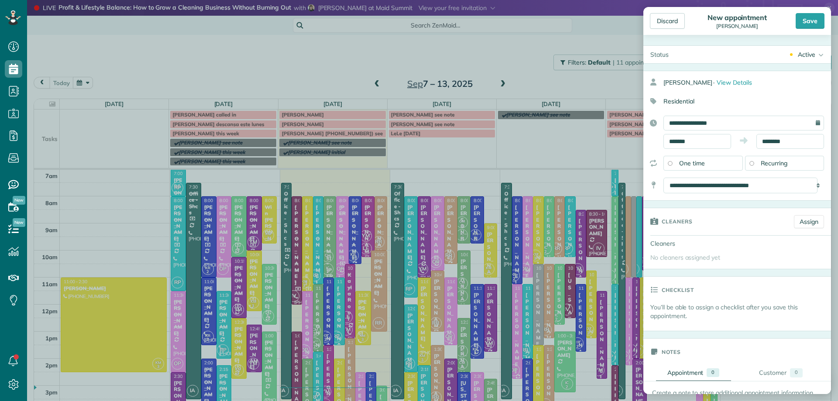
click at [760, 163] on span "Recurring" at bounding box center [773, 163] width 27 height 8
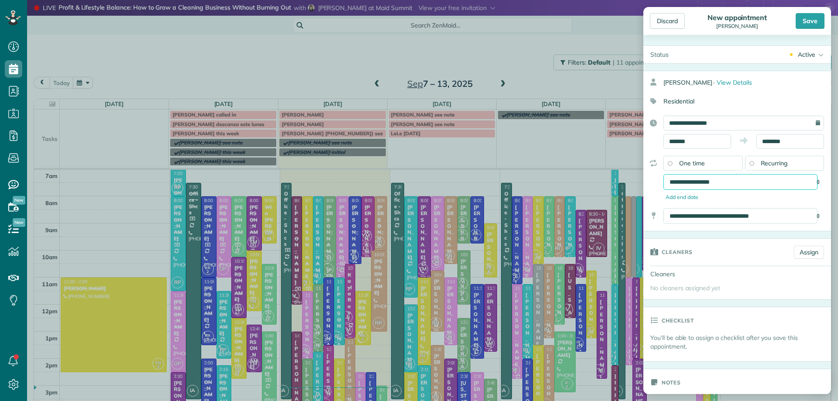
click at [712, 185] on select "**********" at bounding box center [740, 182] width 154 height 16
select select "**********"
click at [663, 174] on select "**********" at bounding box center [740, 182] width 154 height 16
click at [698, 124] on input "**********" at bounding box center [743, 123] width 161 height 15
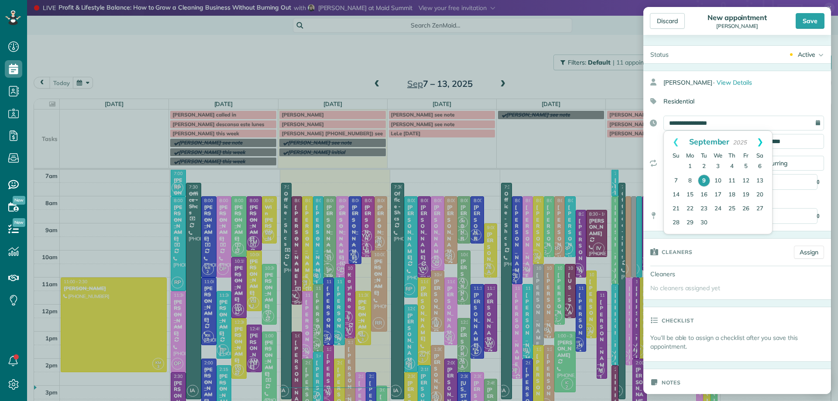
click at [758, 141] on link "Next" at bounding box center [760, 142] width 24 height 22
click at [718, 176] on link "8" at bounding box center [718, 181] width 14 height 14
type input "**********"
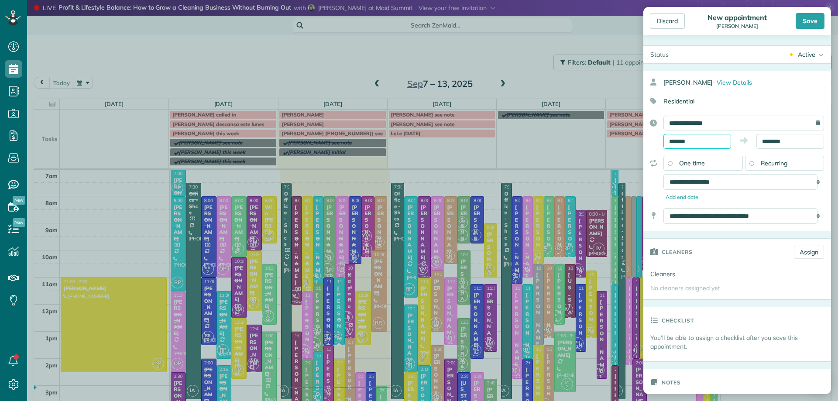
click at [683, 140] on input "*******" at bounding box center [697, 141] width 68 height 15
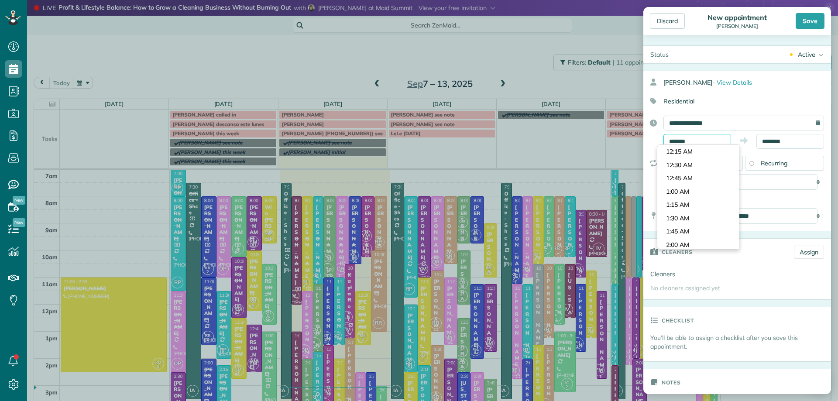
click at [672, 143] on input "*******" at bounding box center [697, 141] width 68 height 15
type input "*******"
drag, startPoint x: 692, startPoint y: 159, endPoint x: 706, endPoint y: 154, distance: 14.6
click at [692, 157] on body "Dashboard Scheduling Calendar View List View Dispatch View - Weekly scheduling …" at bounding box center [419, 200] width 838 height 401
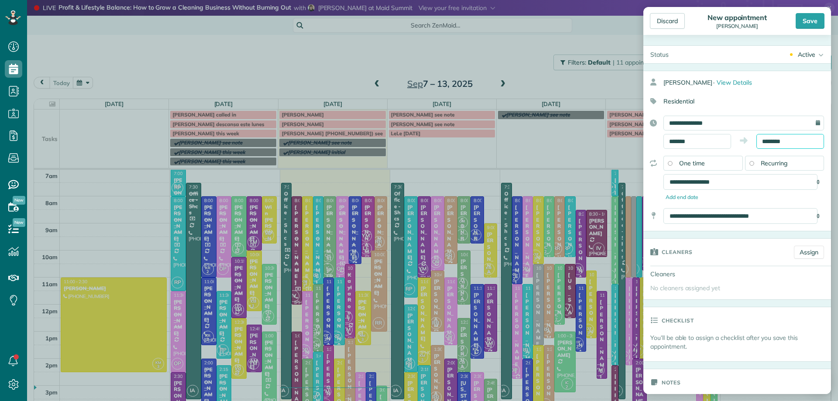
click at [764, 141] on input "********" at bounding box center [790, 141] width 68 height 15
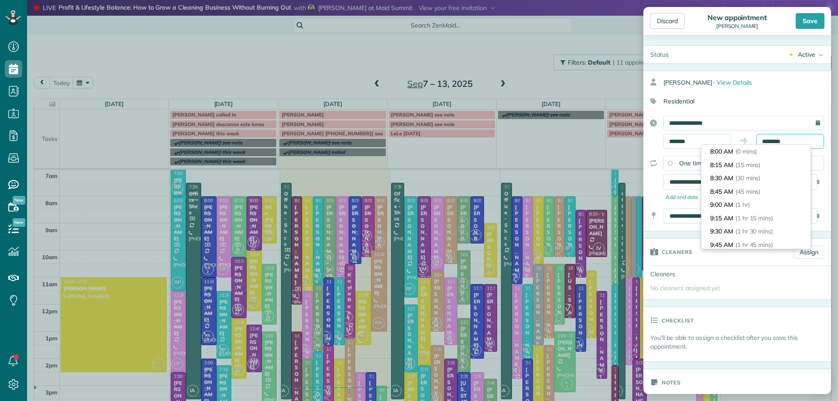
scroll to position [147, 0]
click at [752, 164] on span "(3 hrs)" at bounding box center [748, 165] width 19 height 8
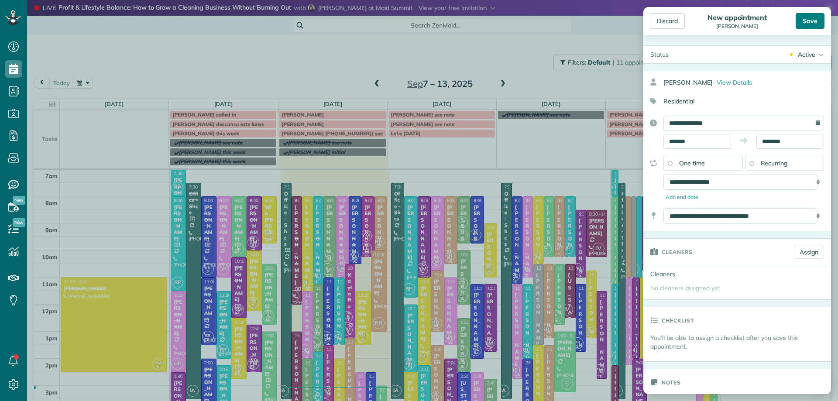
click at [810, 25] on div "Save" at bounding box center [809, 21] width 29 height 16
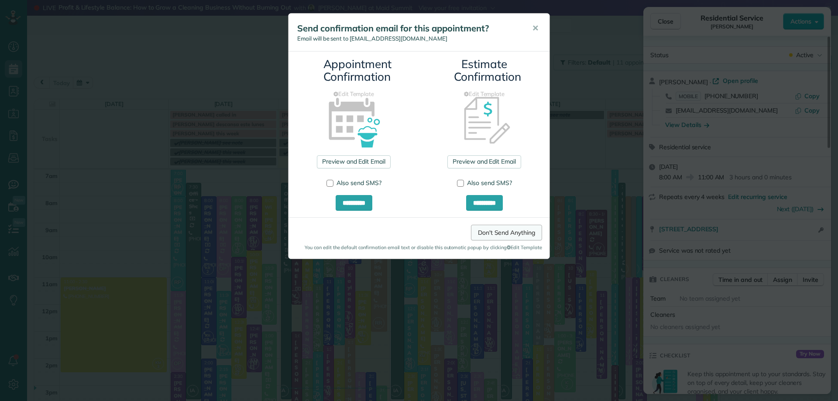
click at [511, 233] on link "Don't Send Anything" at bounding box center [506, 233] width 71 height 16
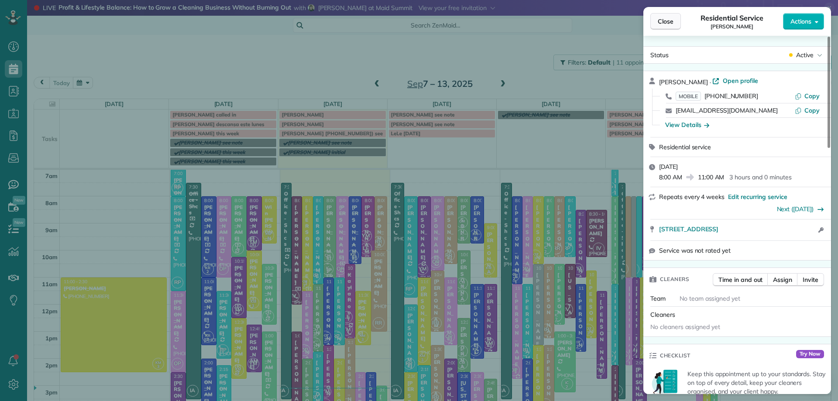
click at [662, 20] on span "Close" at bounding box center [665, 21] width 16 height 9
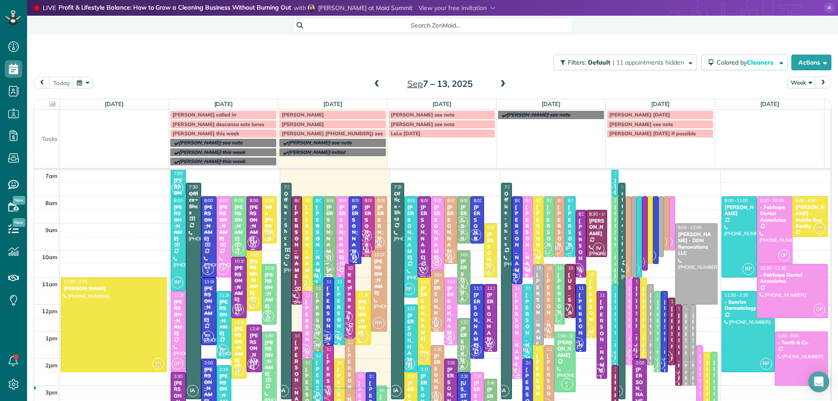
click at [825, 7] on icon at bounding box center [829, 8] width 10 height 10
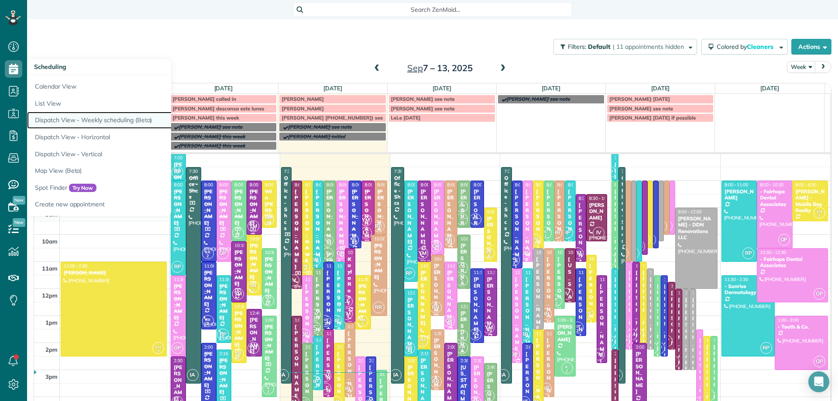
click at [98, 116] on link "Dispatch View - Weekly scheduling (Beta)" at bounding box center [136, 120] width 218 height 17
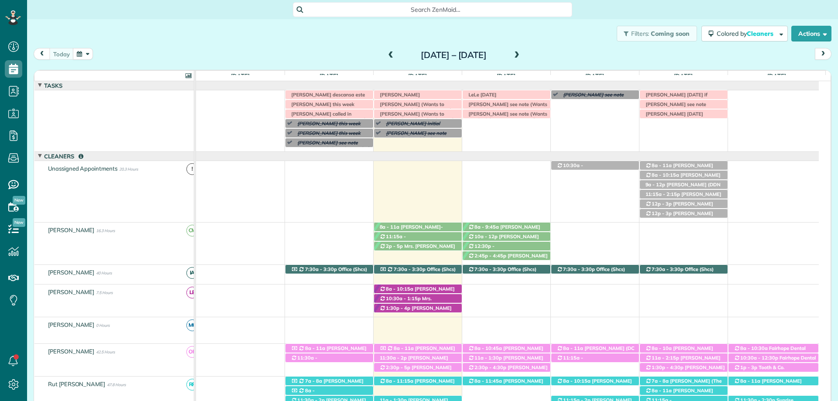
scroll to position [35, 0]
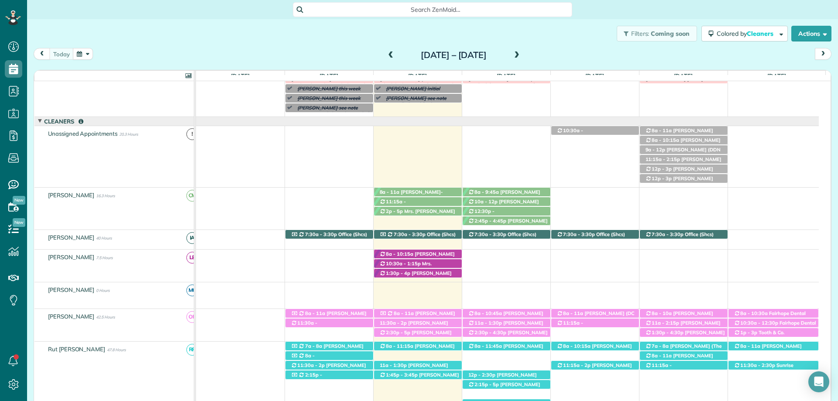
click at [254, 41] on div "Filters: Coming soon Colored by Cleaners Color by Cleaner Color by Team Color b…" at bounding box center [432, 33] width 811 height 29
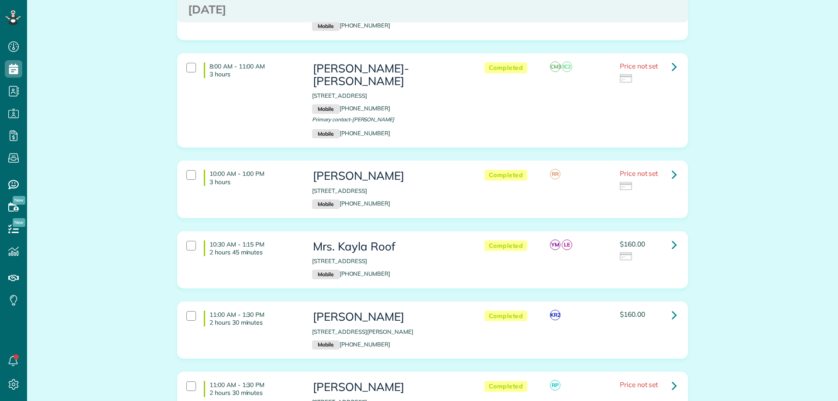
scroll to position [698, 0]
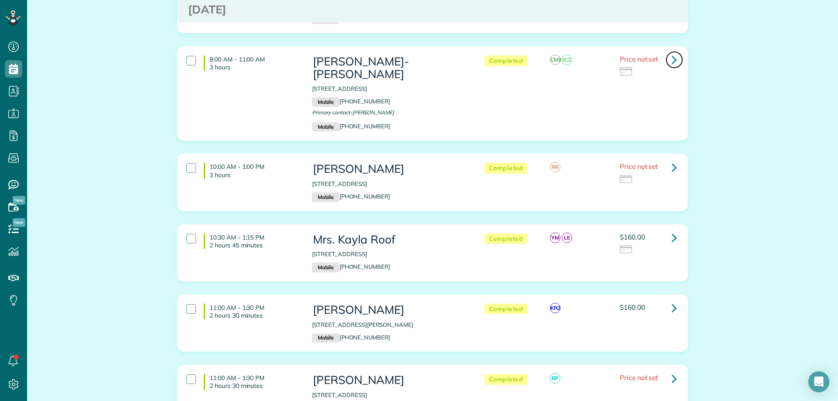
click at [666, 55] on link at bounding box center [673, 59] width 17 height 17
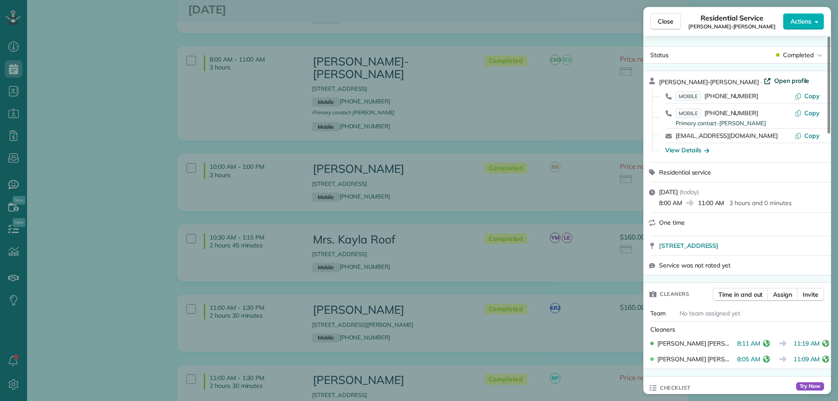
click at [774, 81] on span "Open profile" at bounding box center [791, 80] width 35 height 9
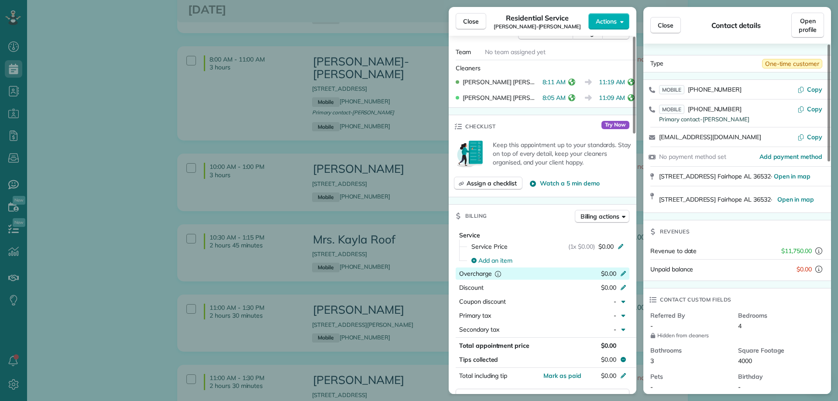
scroll to position [262, 0]
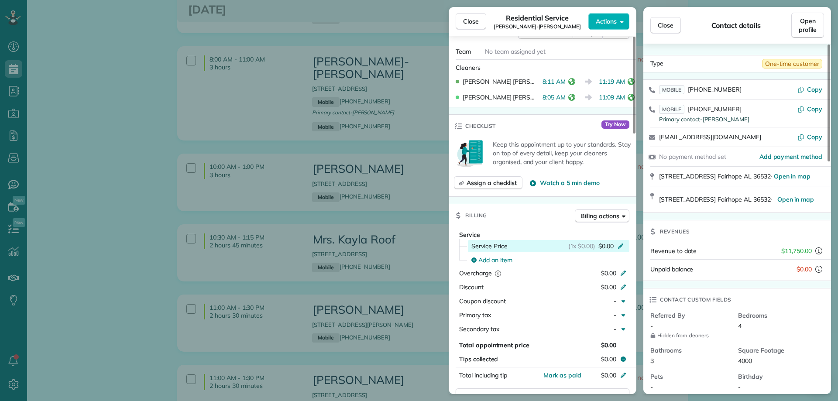
click at [622, 242] on icon at bounding box center [620, 245] width 7 height 7
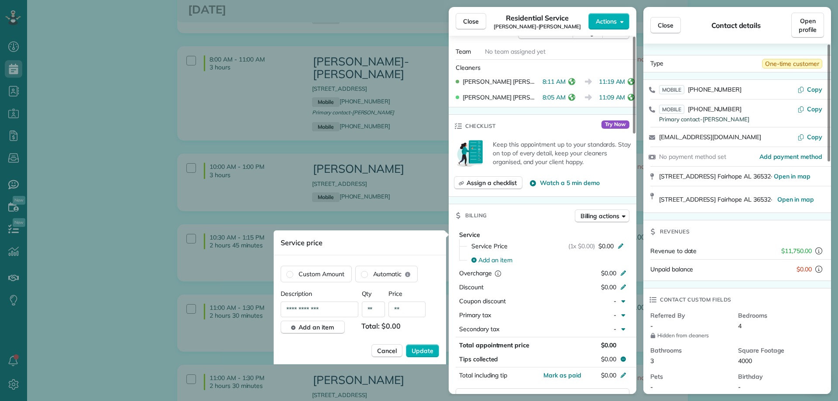
drag, startPoint x: 399, startPoint y: 308, endPoint x: 444, endPoint y: 308, distance: 44.9
click at [399, 308] on input "**" at bounding box center [406, 309] width 37 height 16
click at [408, 308] on input "**" at bounding box center [406, 309] width 37 height 16
type input "****"
click at [424, 349] on span "Update" at bounding box center [422, 350] width 22 height 9
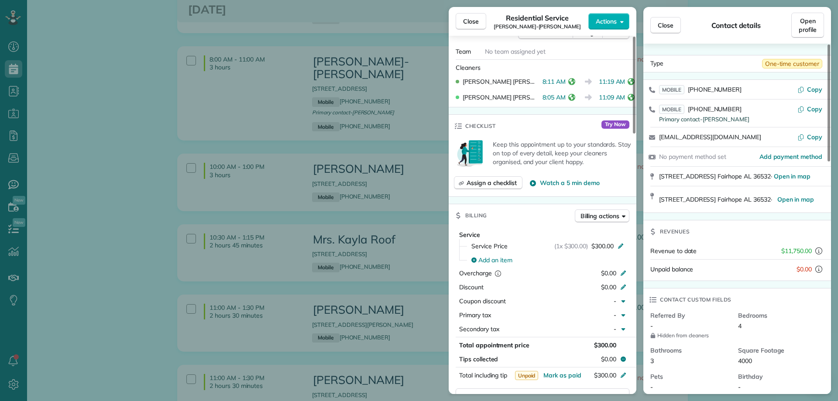
scroll to position [0, 0]
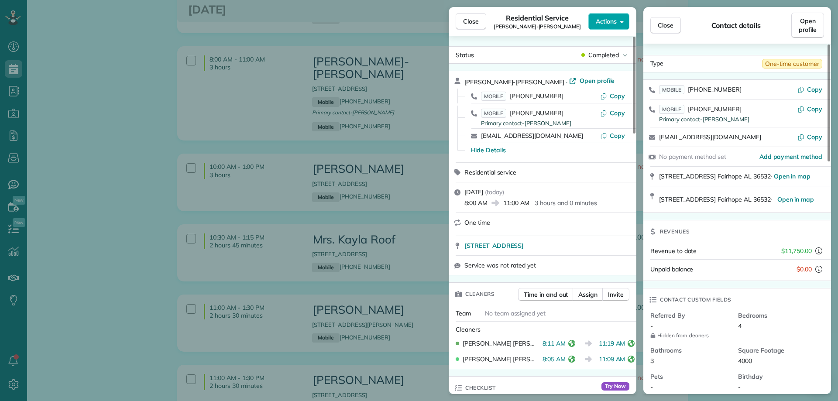
click at [609, 24] on span "Actions" at bounding box center [606, 21] width 21 height 9
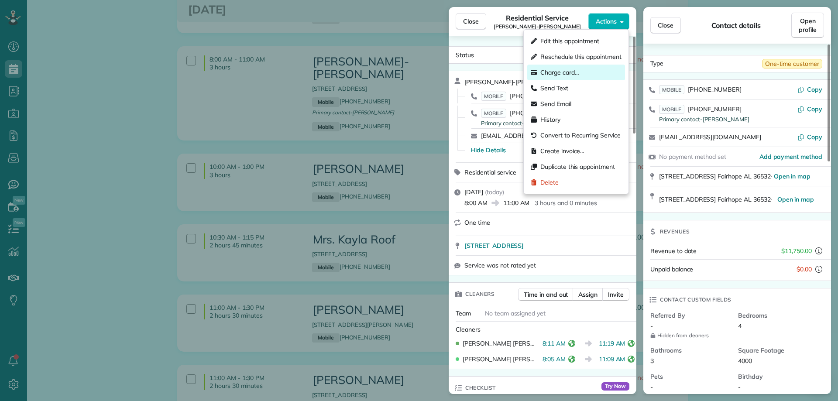
click at [562, 72] on span "Charge card…" at bounding box center [559, 72] width 39 height 9
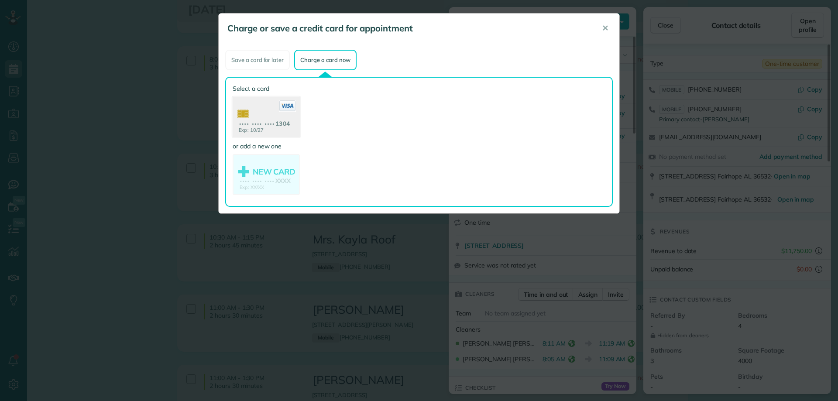
click at [272, 118] on use at bounding box center [266, 118] width 67 height 42
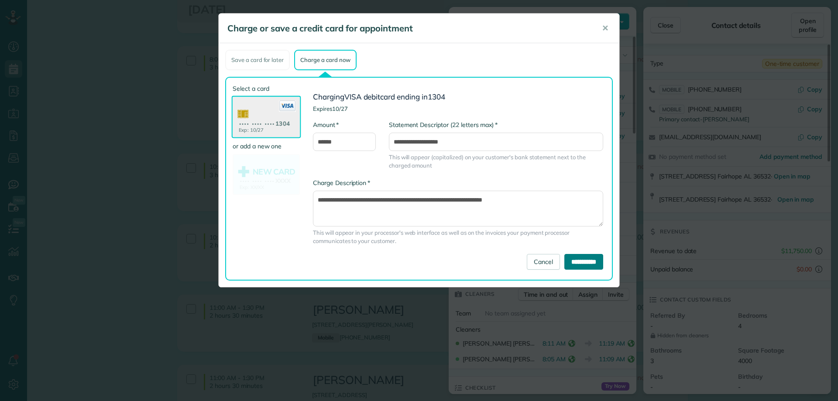
click at [573, 262] on input "**********" at bounding box center [583, 262] width 39 height 16
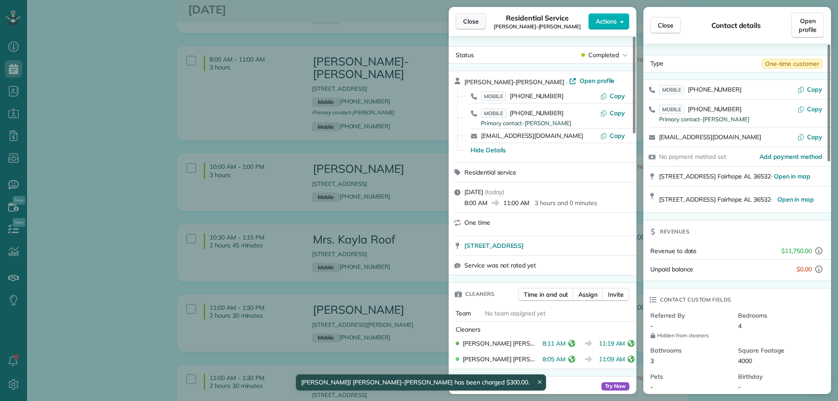
click at [468, 21] on span "Close" at bounding box center [471, 21] width 16 height 9
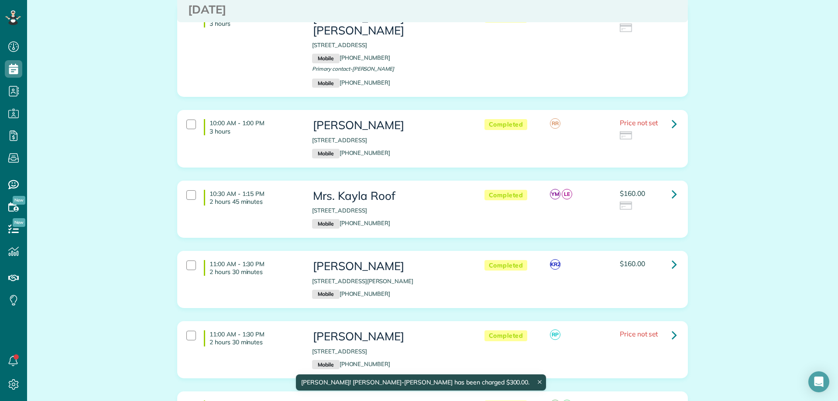
scroll to position [785, 0]
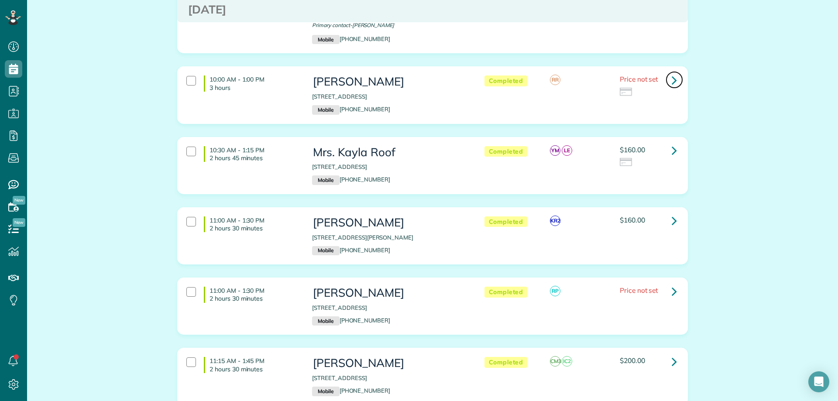
click at [671, 72] on icon at bounding box center [673, 79] width 5 height 15
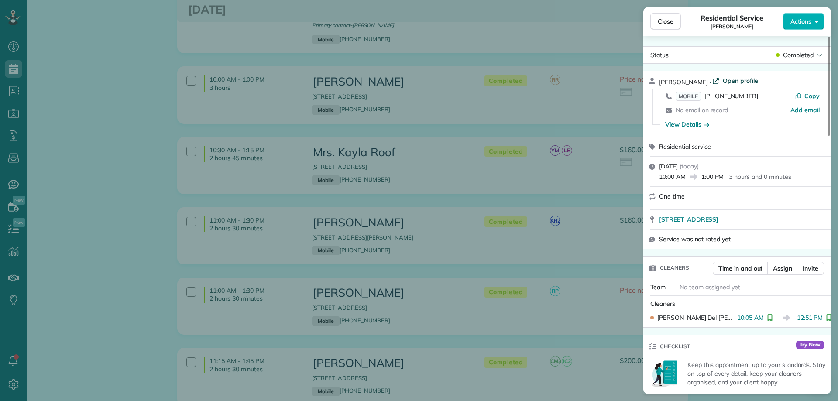
click at [725, 80] on span "Open profile" at bounding box center [739, 80] width 35 height 9
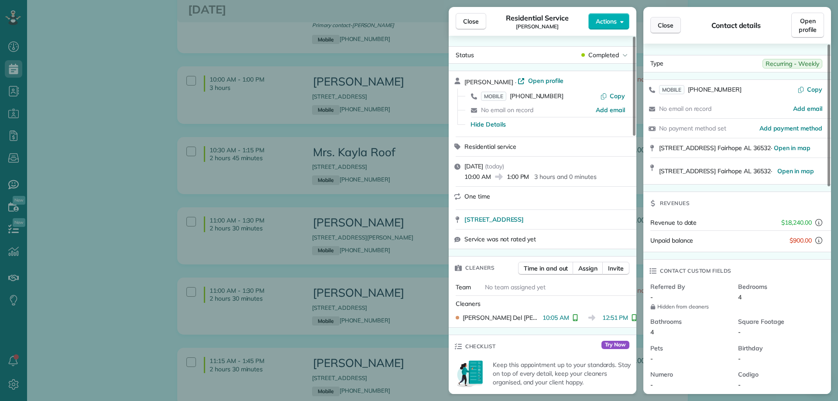
click at [665, 27] on span "Close" at bounding box center [665, 25] width 16 height 9
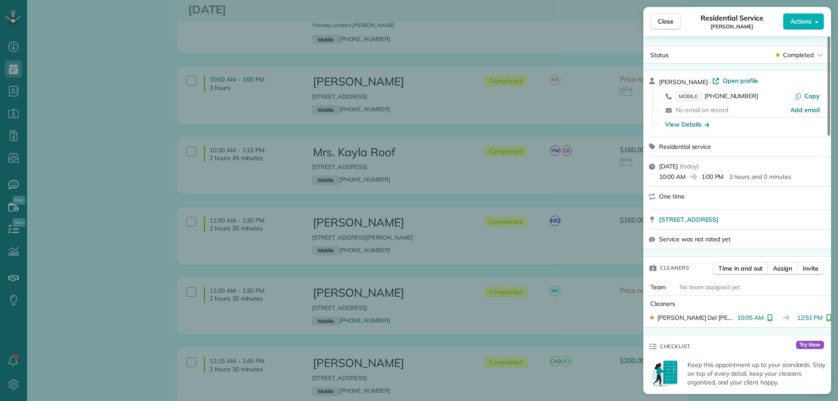
scroll to position [262, 0]
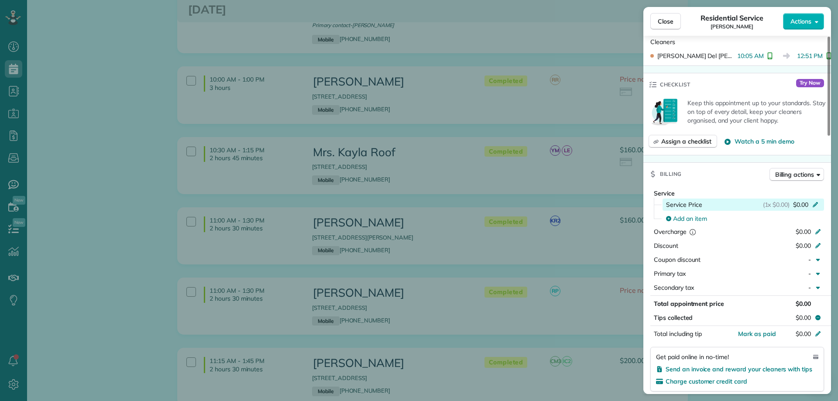
click at [806, 205] on span "$0.00" at bounding box center [800, 204] width 15 height 9
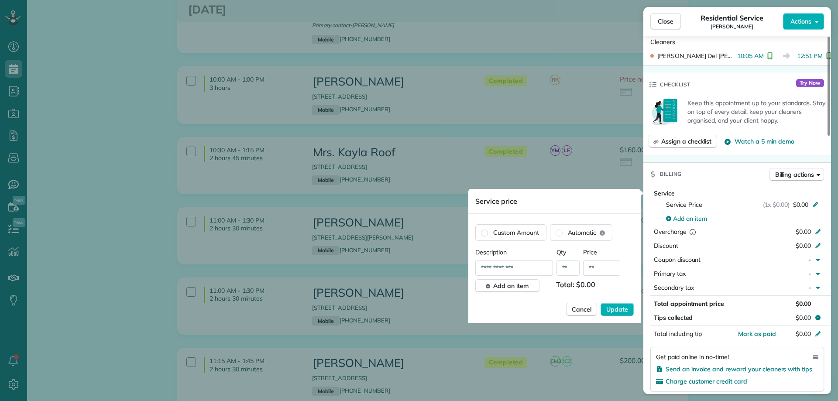
click at [605, 262] on input "**" at bounding box center [601, 268] width 37 height 16
type input "****"
click at [614, 305] on button "Update" at bounding box center [616, 309] width 33 height 13
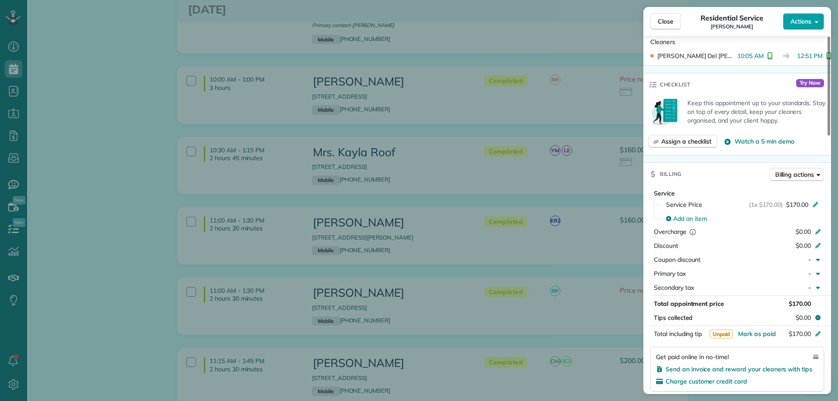
click at [806, 16] on button "Actions" at bounding box center [803, 21] width 41 height 17
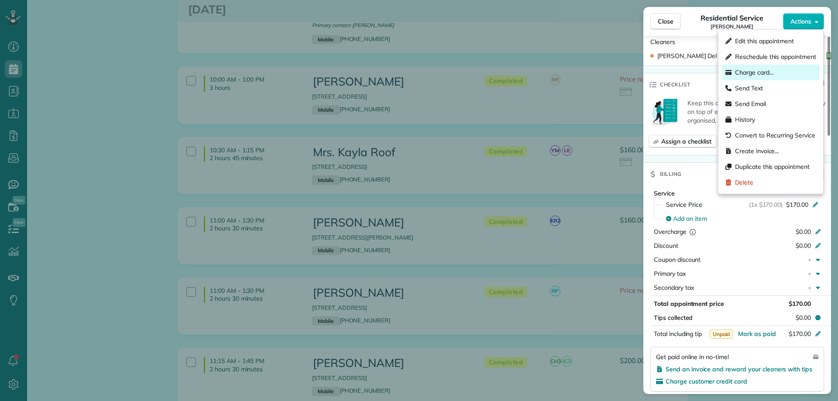
click at [763, 76] on span "Charge card…" at bounding box center [754, 72] width 39 height 9
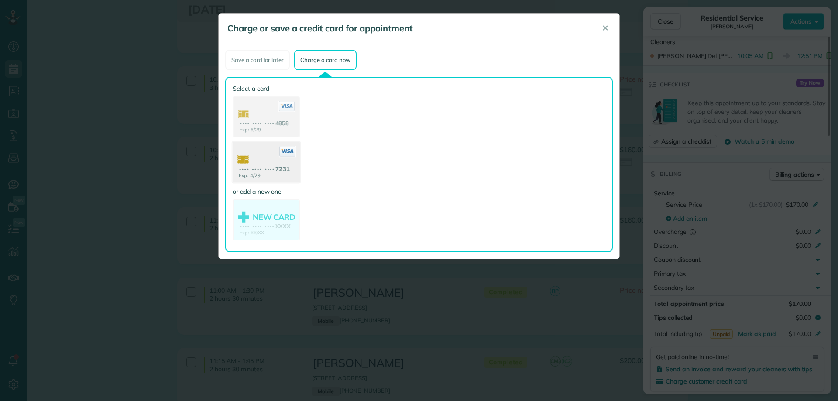
click at [288, 170] on use at bounding box center [266, 163] width 67 height 42
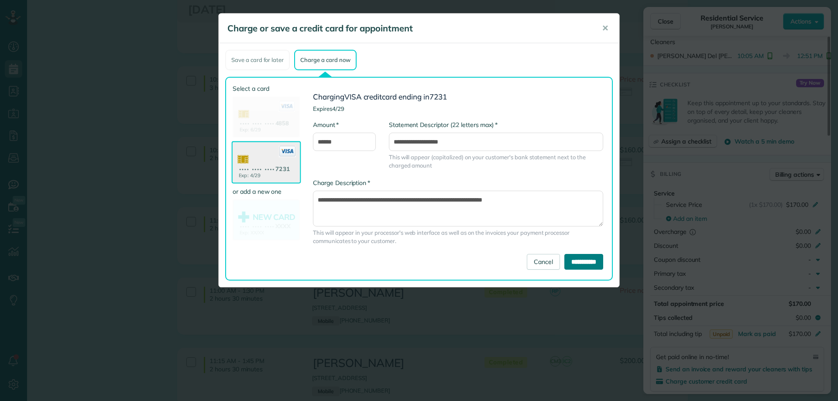
click at [581, 262] on input "**********" at bounding box center [583, 262] width 39 height 16
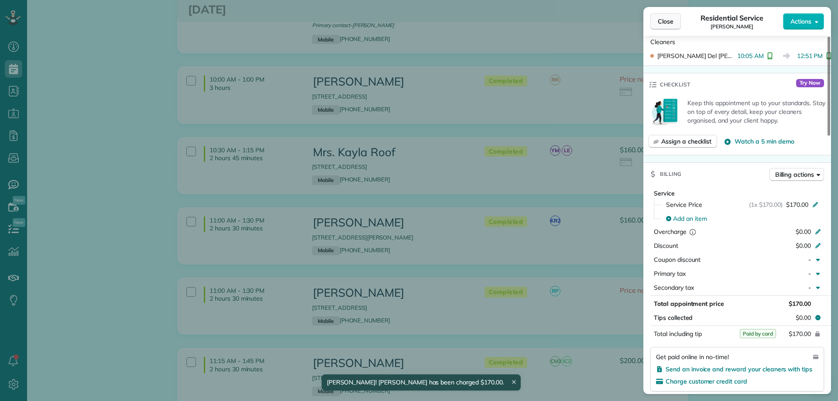
click at [671, 16] on button "Close" at bounding box center [665, 21] width 31 height 17
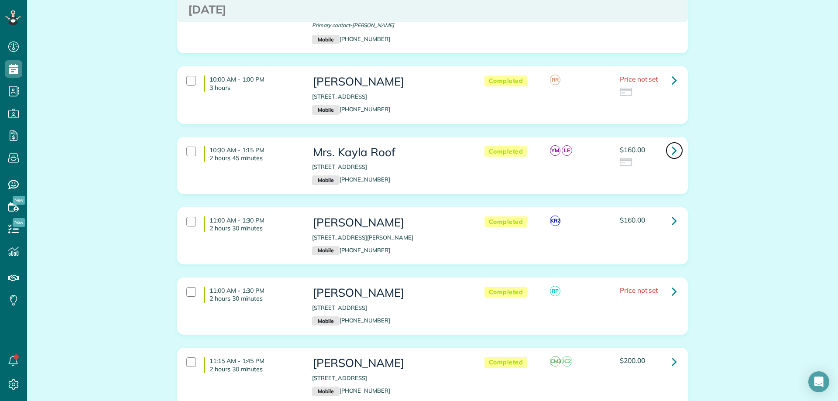
click at [673, 143] on icon at bounding box center [673, 150] width 5 height 15
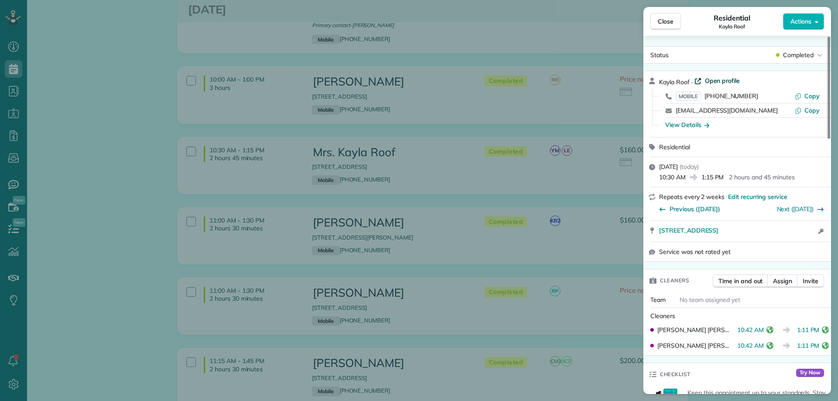
click at [720, 78] on span "Open profile" at bounding box center [722, 80] width 35 height 9
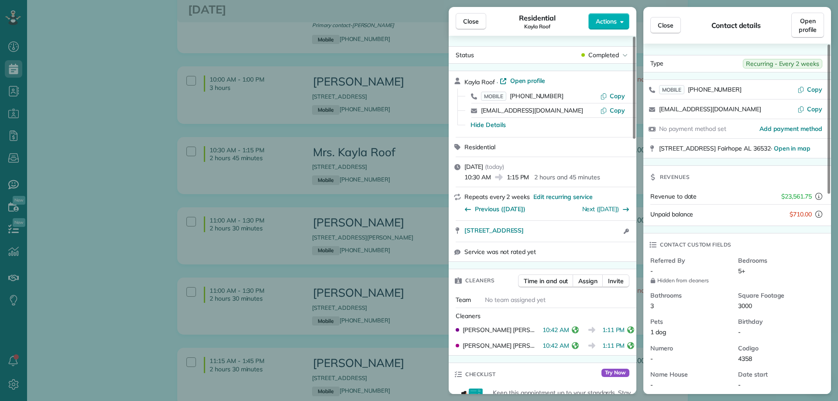
click at [673, 26] on span "Close" at bounding box center [665, 25] width 16 height 9
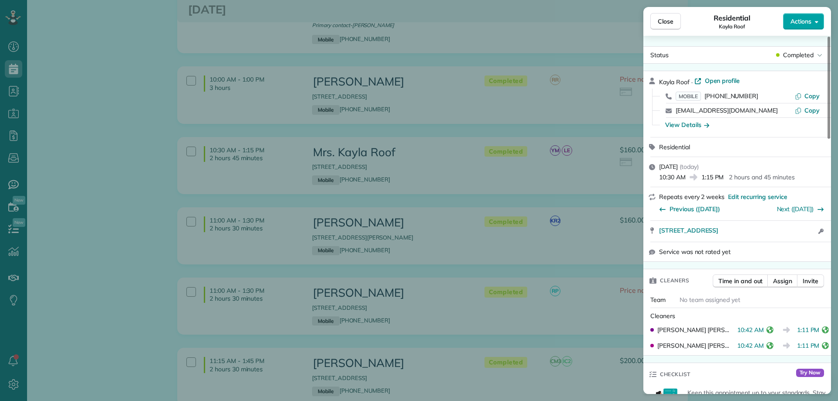
click at [802, 21] on span "Actions" at bounding box center [800, 21] width 21 height 9
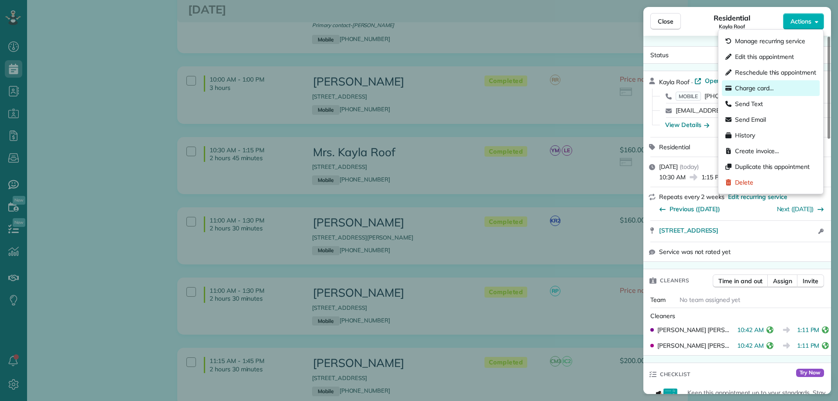
click at [758, 89] on span "Charge card…" at bounding box center [754, 88] width 39 height 9
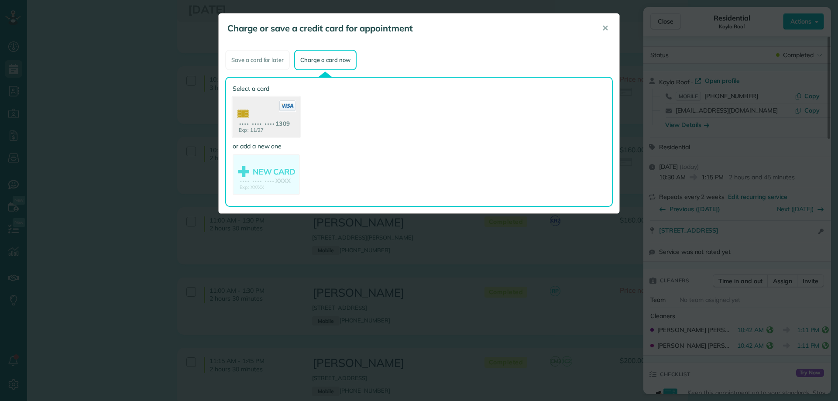
click at [276, 114] on use at bounding box center [266, 118] width 67 height 42
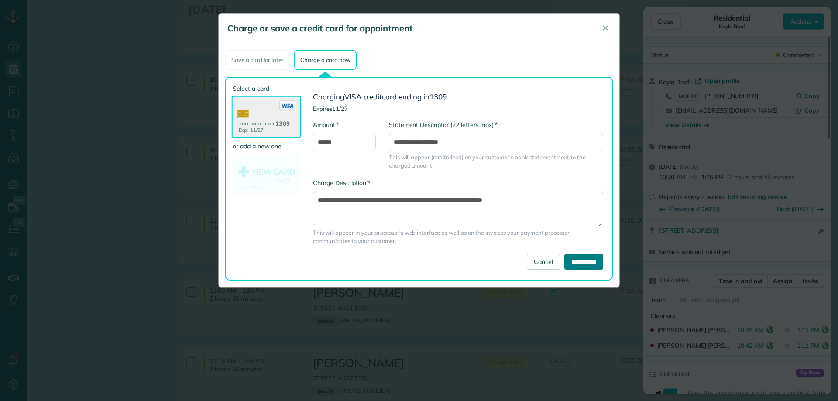
click at [579, 262] on input "**********" at bounding box center [583, 262] width 39 height 16
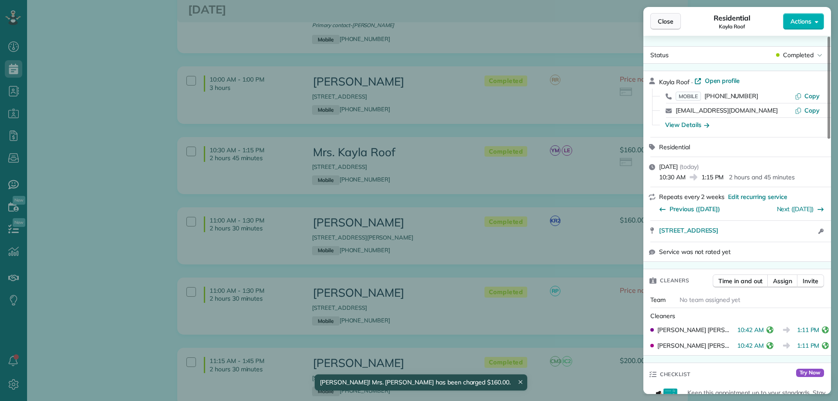
click at [670, 21] on span "Close" at bounding box center [665, 21] width 16 height 9
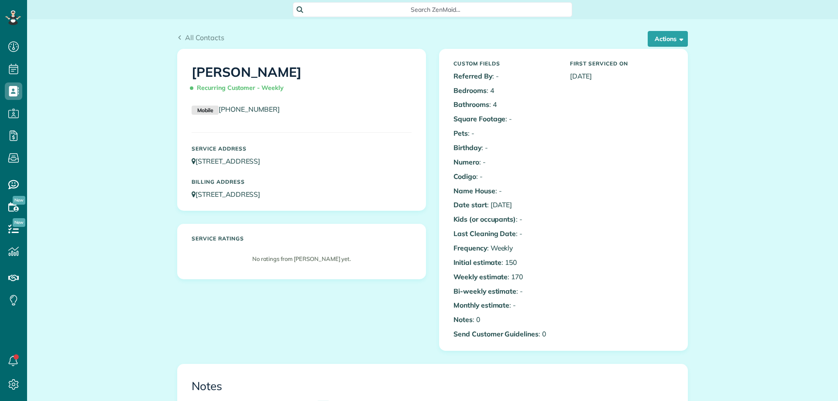
scroll to position [356, 0]
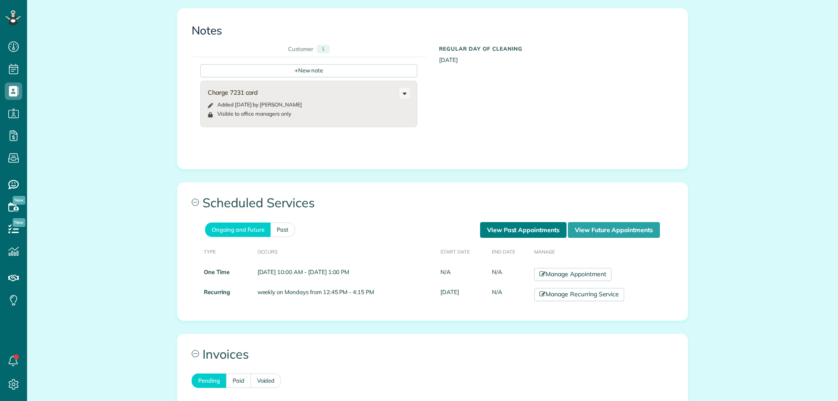
click at [519, 224] on link "View Past Appointments" at bounding box center [523, 230] width 86 height 16
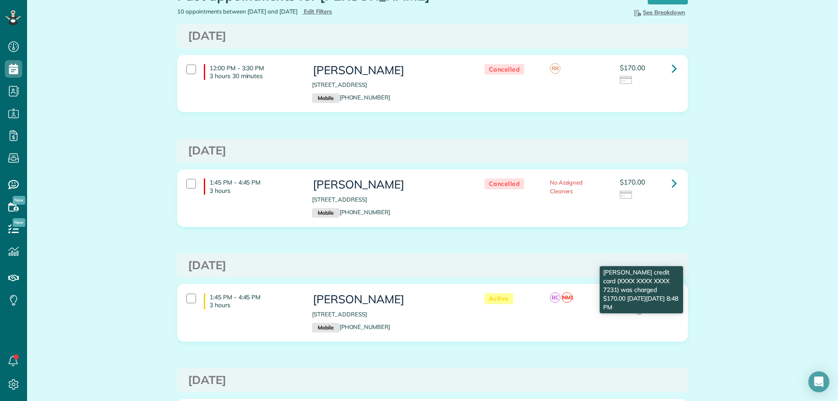
scroll to position [87, 0]
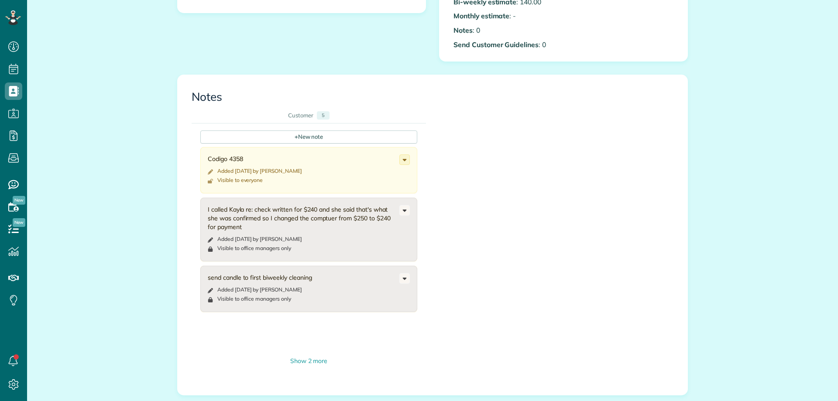
scroll to position [393, 0]
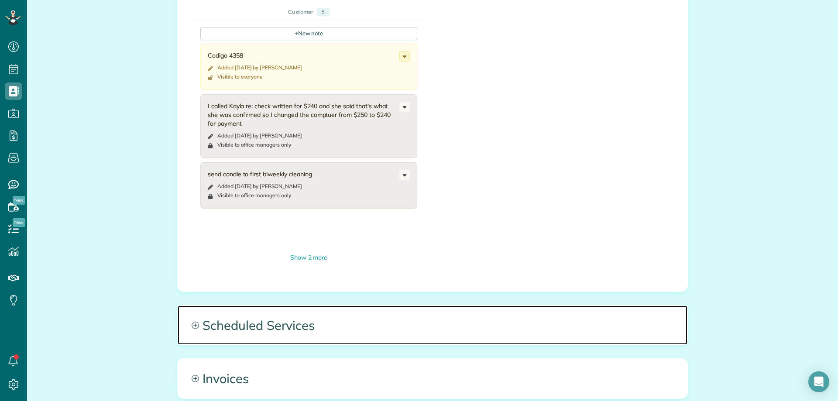
click at [372, 319] on span "Scheduled Services" at bounding box center [433, 324] width 510 height 39
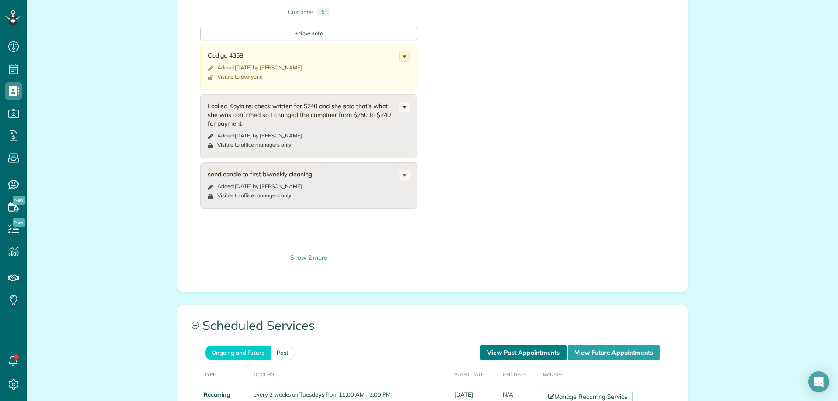
click at [539, 350] on link "View Past Appointments" at bounding box center [523, 353] width 86 height 16
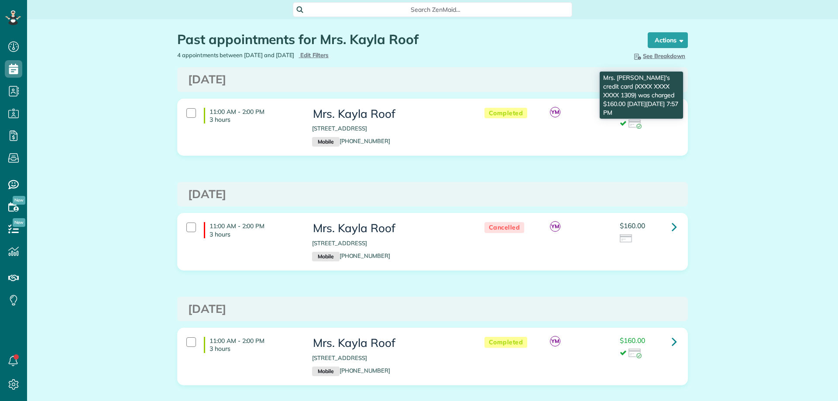
scroll to position [4, 4]
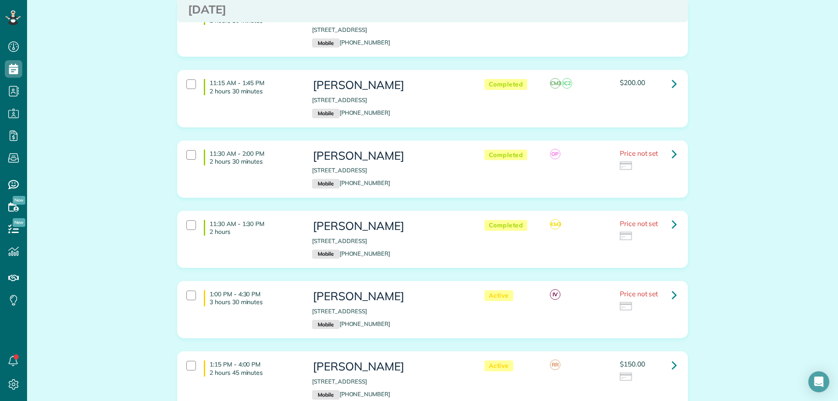
scroll to position [829, 0]
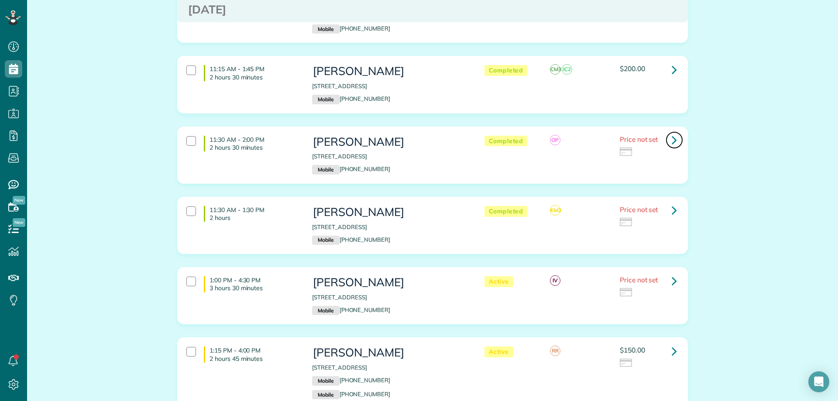
click at [671, 139] on icon at bounding box center [673, 139] width 5 height 15
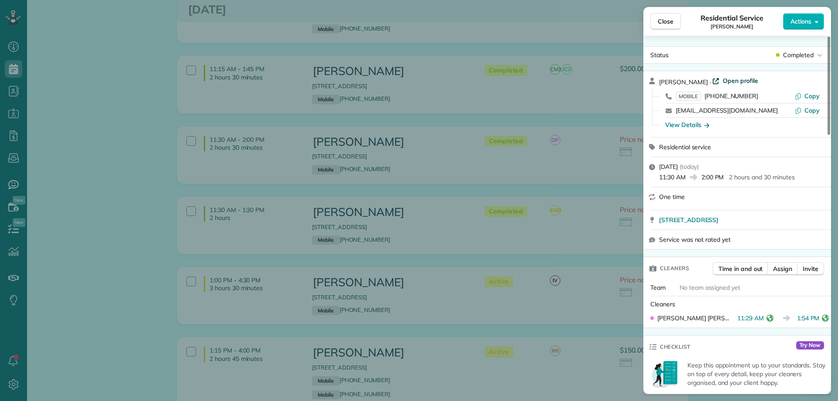
click at [736, 81] on span "Open profile" at bounding box center [739, 80] width 35 height 9
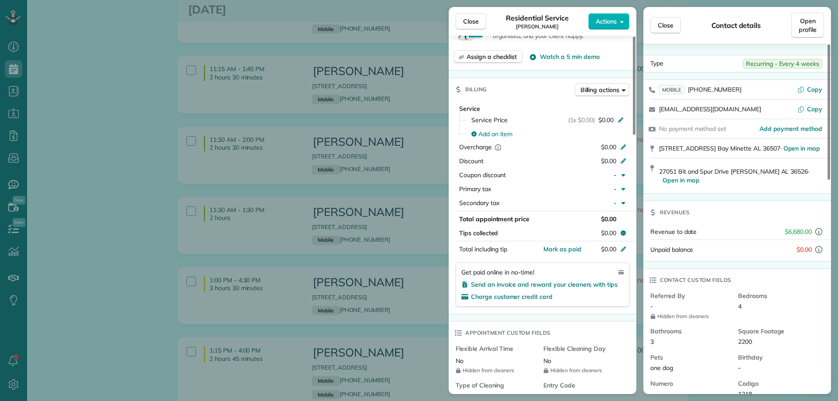
scroll to position [349, 0]
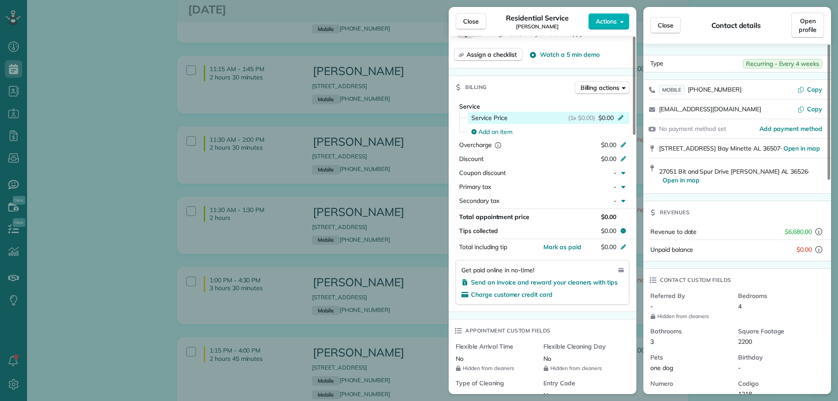
click at [621, 114] on icon at bounding box center [620, 116] width 7 height 7
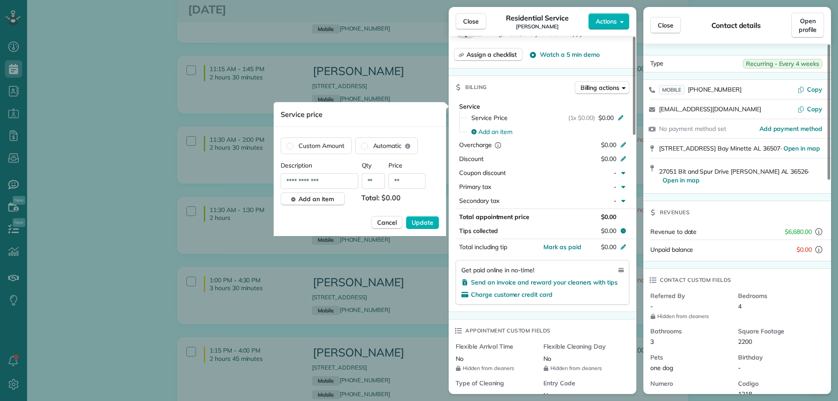
click at [404, 183] on input "**" at bounding box center [406, 181] width 37 height 16
type input "****"
click at [427, 222] on span "Update" at bounding box center [422, 222] width 22 height 9
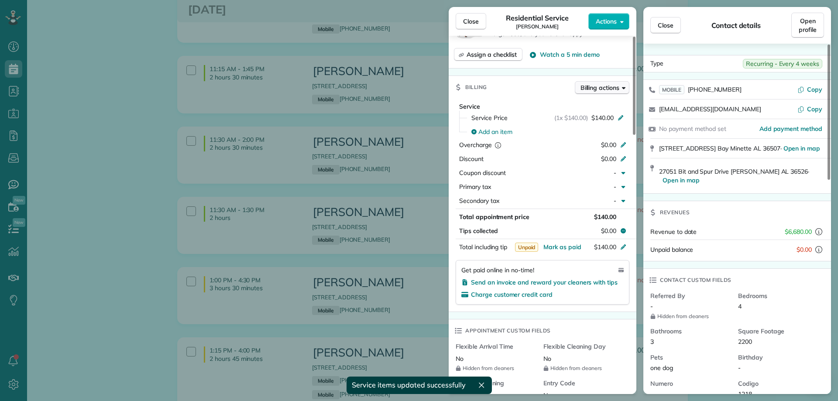
click at [618, 86] on span "Billing actions" at bounding box center [599, 87] width 39 height 9
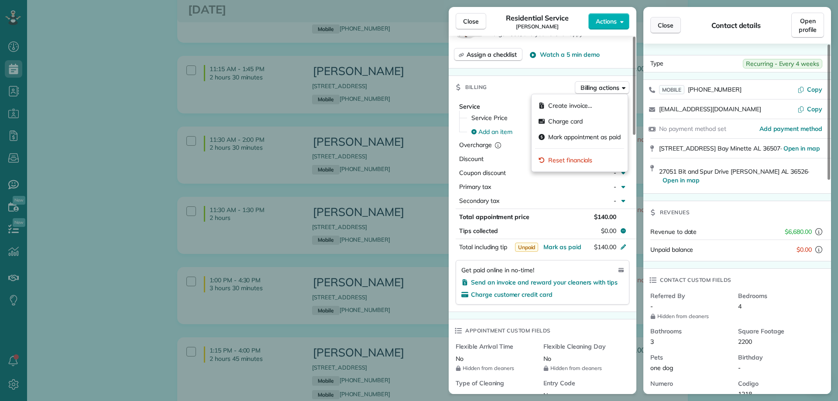
click at [659, 24] on span "Close" at bounding box center [665, 25] width 16 height 9
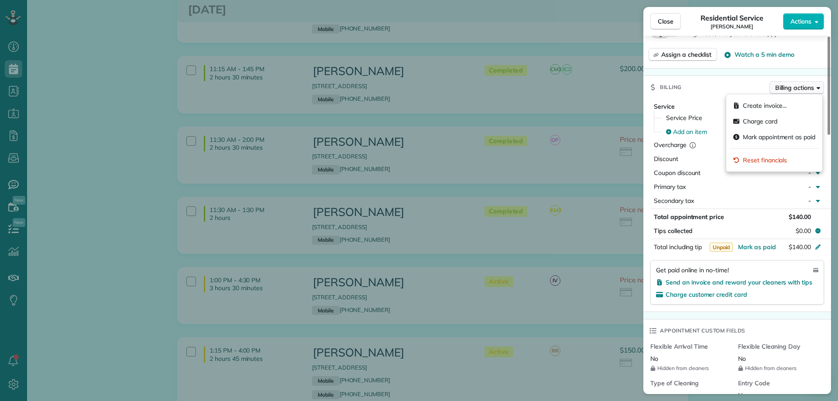
click at [798, 92] on button "Billing actions" at bounding box center [796, 87] width 55 height 13
click at [718, 70] on div "Status Completed Mary Beth O'Brien · Open profile MOBILE (251) 533-0212 Copy ma…" at bounding box center [737, 338] width 188 height 1282
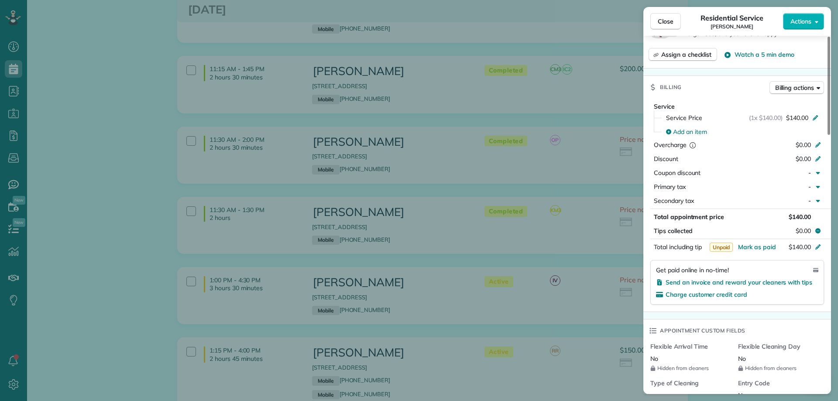
scroll to position [0, 0]
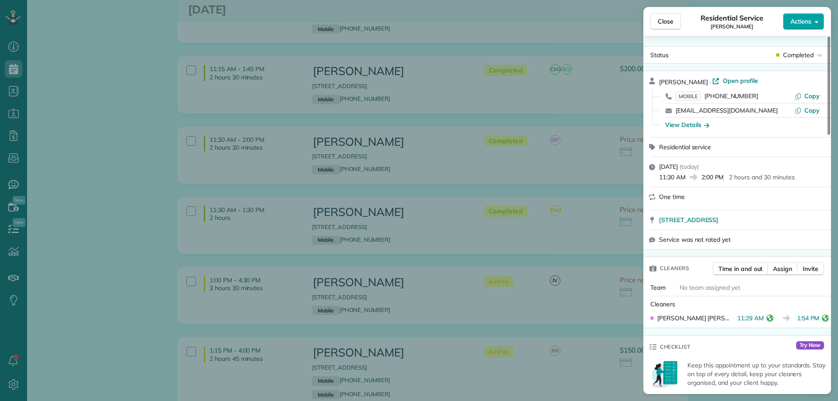
click at [788, 14] on button "Actions" at bounding box center [803, 21] width 41 height 17
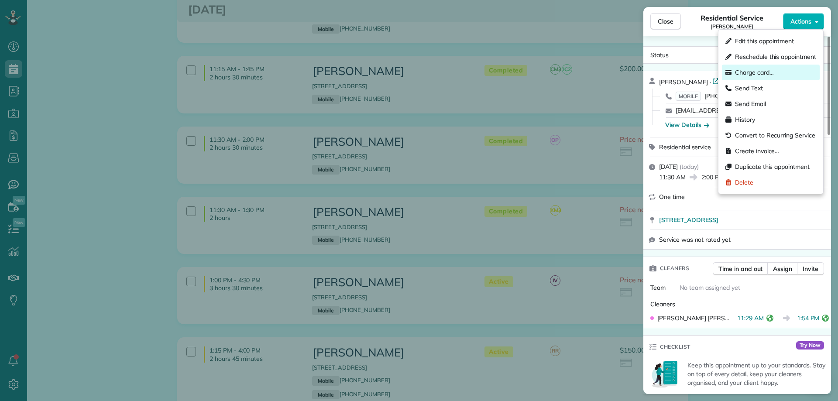
click at [751, 71] on span "Charge card…" at bounding box center [754, 72] width 39 height 9
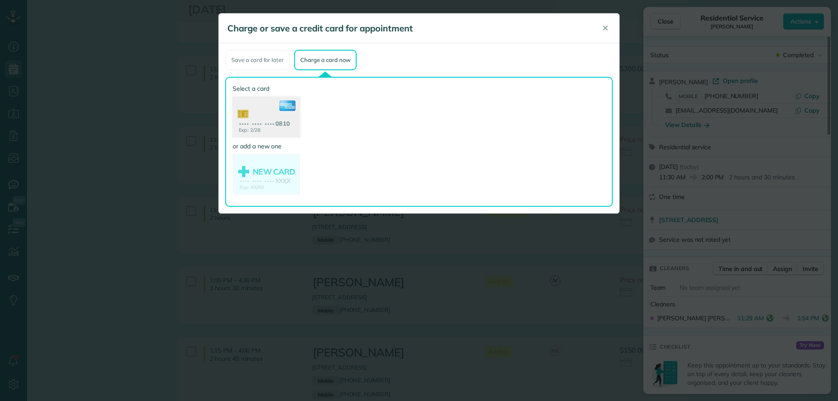
click at [282, 119] on use at bounding box center [266, 118] width 67 height 42
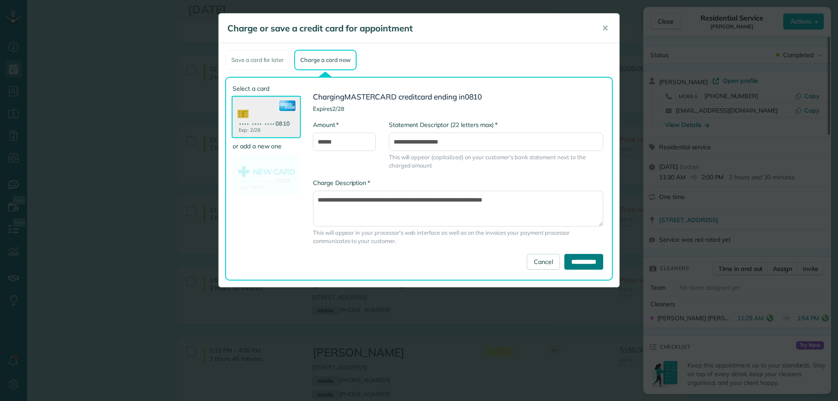
click at [580, 264] on input "**********" at bounding box center [583, 262] width 39 height 16
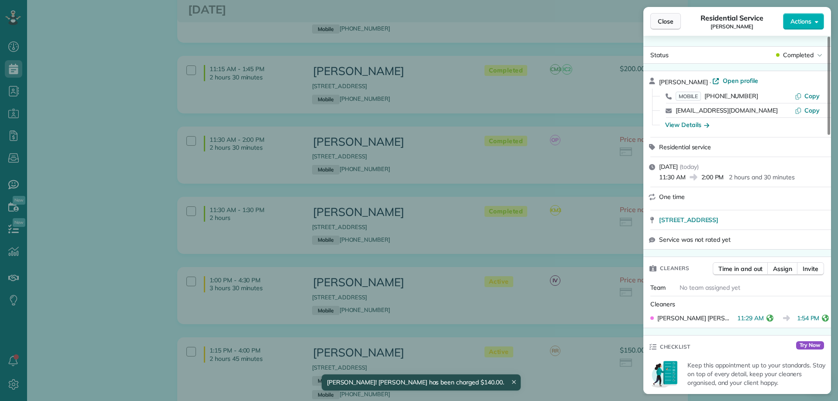
click at [661, 17] on button "Close" at bounding box center [665, 21] width 31 height 17
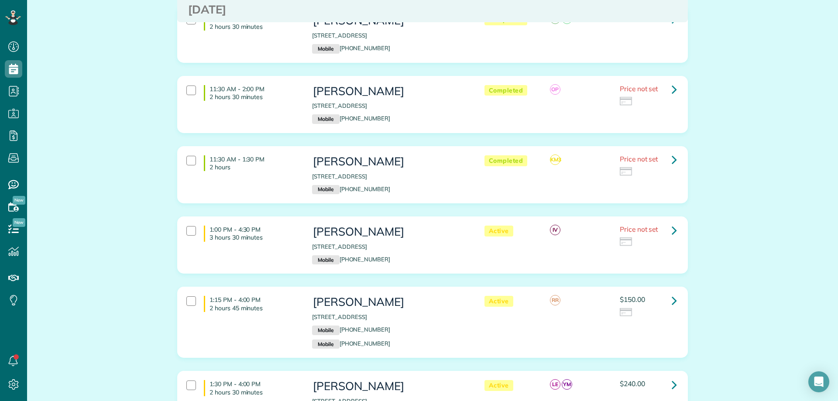
scroll to position [916, 0]
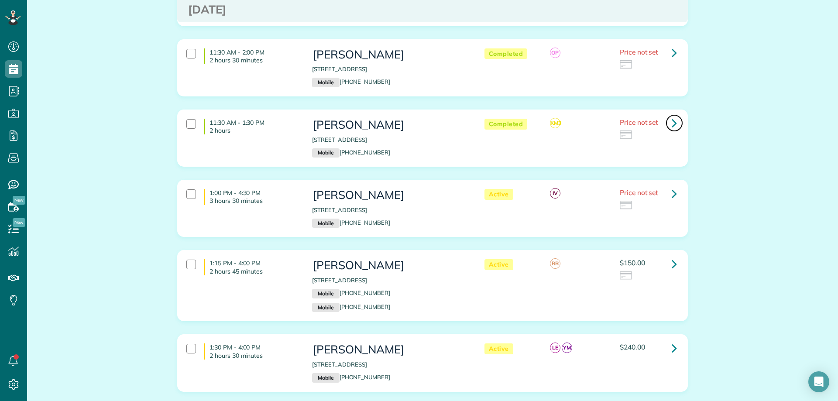
click at [671, 120] on icon at bounding box center [673, 122] width 5 height 15
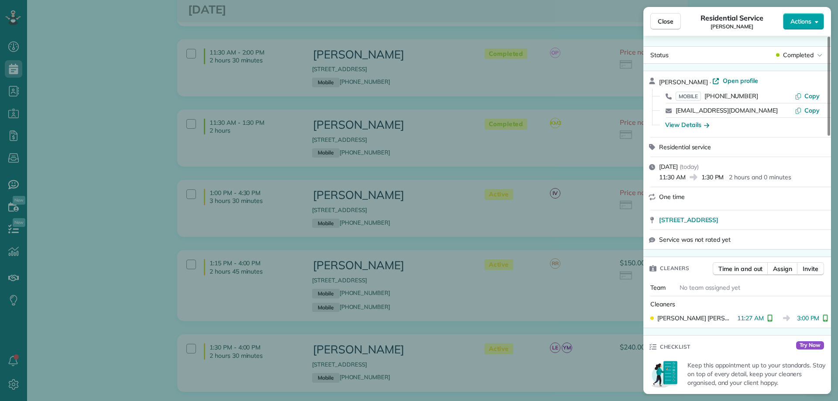
click at [811, 19] on span "Actions" at bounding box center [800, 21] width 21 height 9
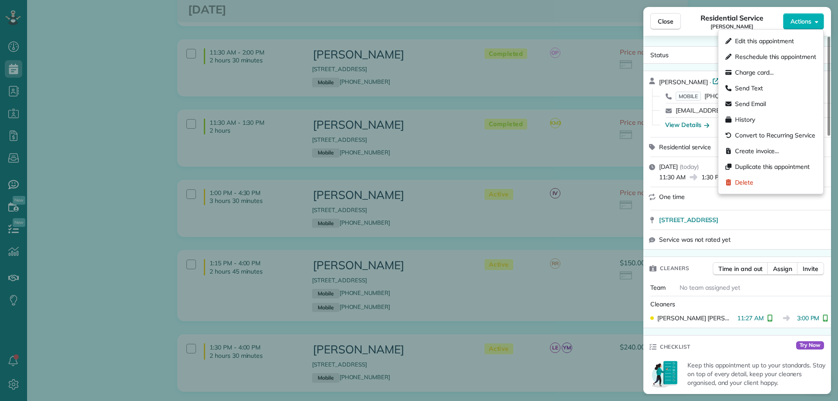
click at [689, 44] on div "Status Completed Patty Cummin · Open profile MOBILE (404) 625-5055 Copy pacummi…" at bounding box center [737, 215] width 188 height 358
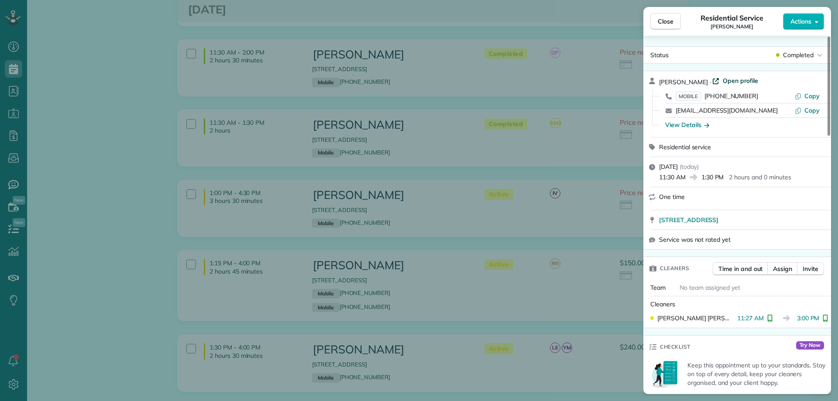
click at [726, 79] on span "Open profile" at bounding box center [739, 80] width 35 height 9
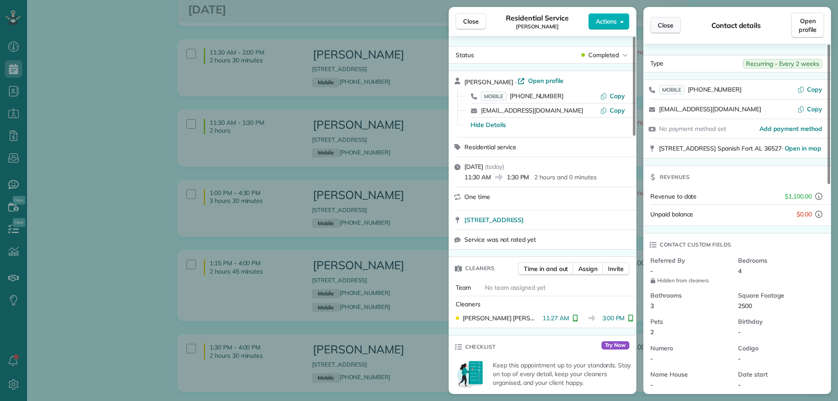
click at [668, 17] on button "Close" at bounding box center [665, 25] width 31 height 17
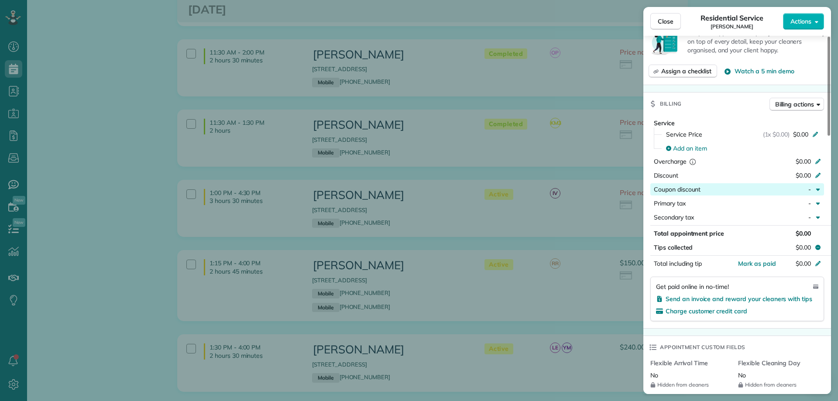
scroll to position [349, 0]
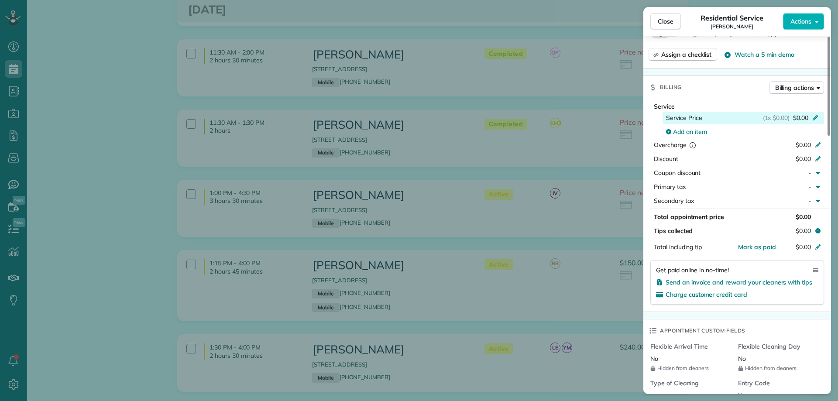
click at [816, 115] on icon at bounding box center [814, 116] width 7 height 7
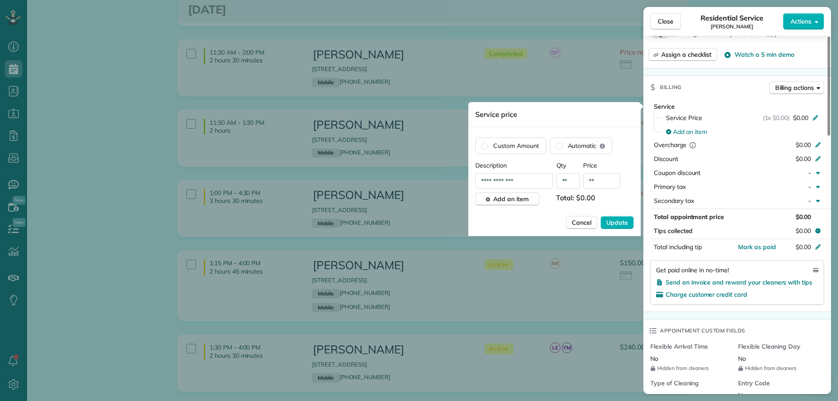
drag, startPoint x: 592, startPoint y: 182, endPoint x: 619, endPoint y: 182, distance: 26.2
click at [593, 182] on input "**" at bounding box center [601, 181] width 37 height 16
type input "****"
click at [613, 225] on span "Update" at bounding box center [617, 222] width 22 height 9
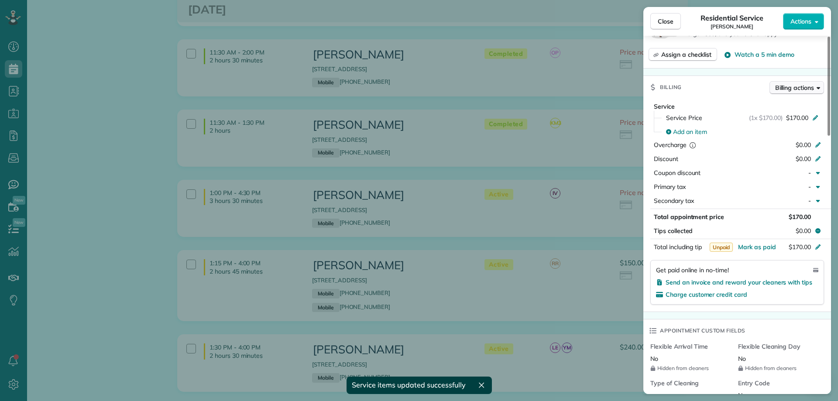
click at [813, 91] on span "Billing actions" at bounding box center [794, 87] width 39 height 9
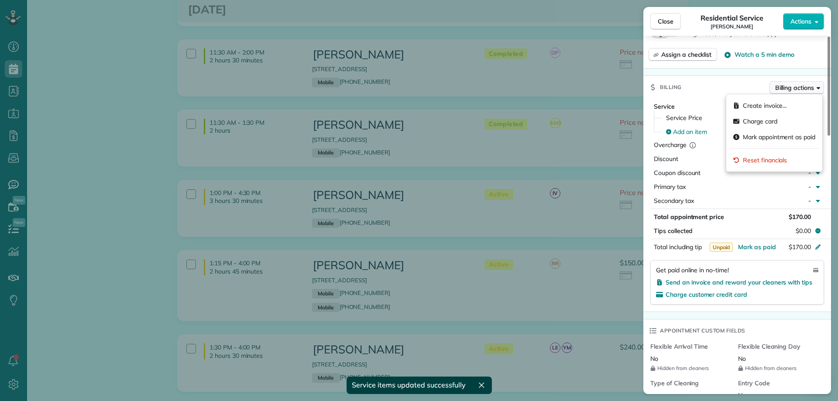
click at [813, 88] on span "Billing actions" at bounding box center [794, 87] width 39 height 9
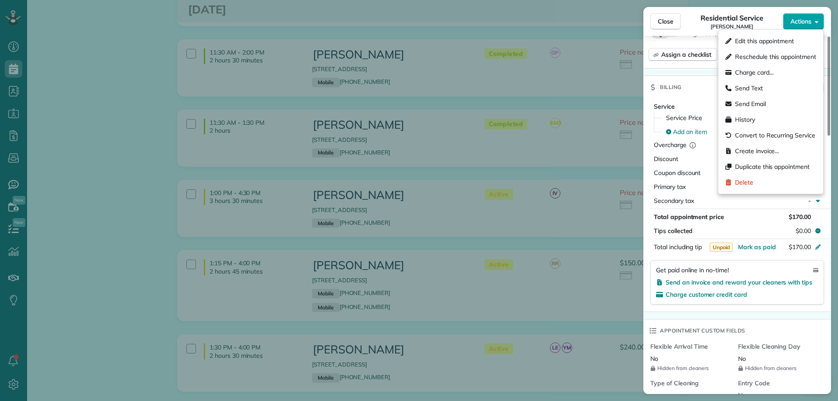
click at [809, 24] on span "Actions" at bounding box center [800, 21] width 21 height 9
click at [759, 70] on span "Charge card…" at bounding box center [754, 72] width 39 height 9
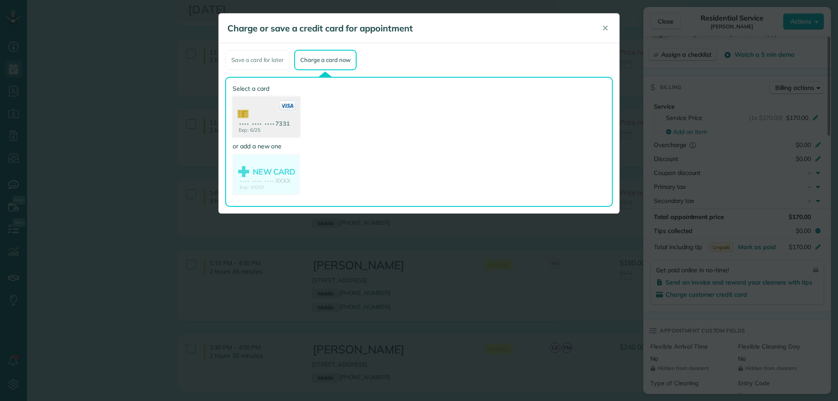
click at [285, 109] on icon at bounding box center [287, 105] width 17 height 11
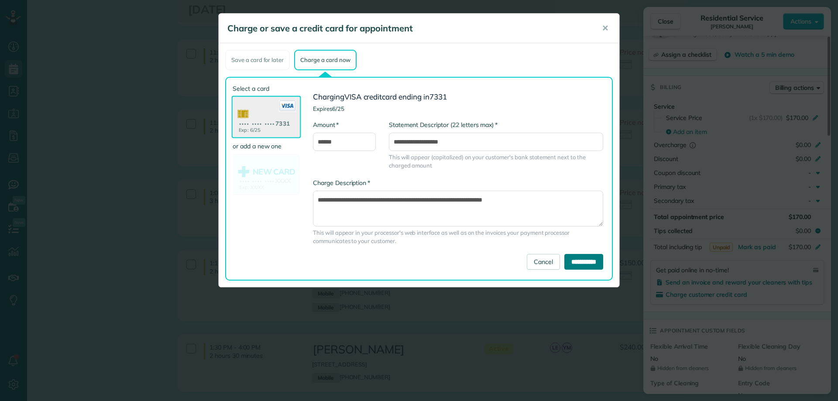
click at [582, 265] on input "**********" at bounding box center [583, 262] width 39 height 16
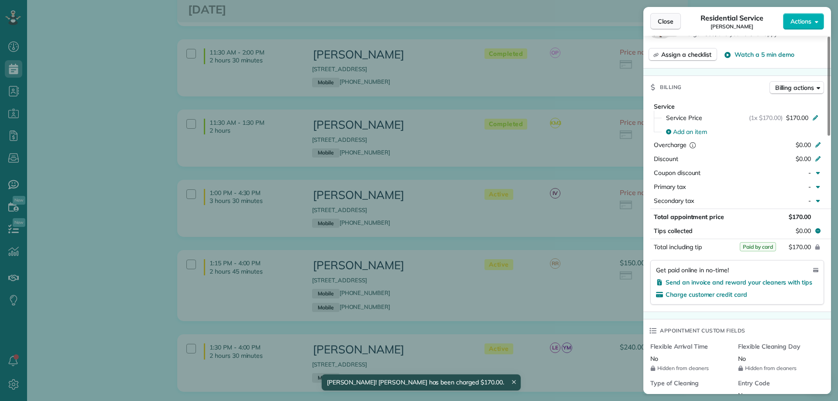
click at [661, 20] on span "Close" at bounding box center [665, 21] width 16 height 9
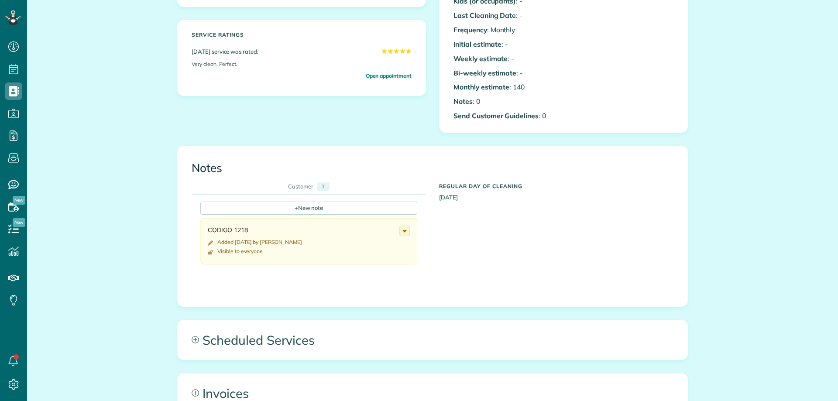
scroll to position [4, 4]
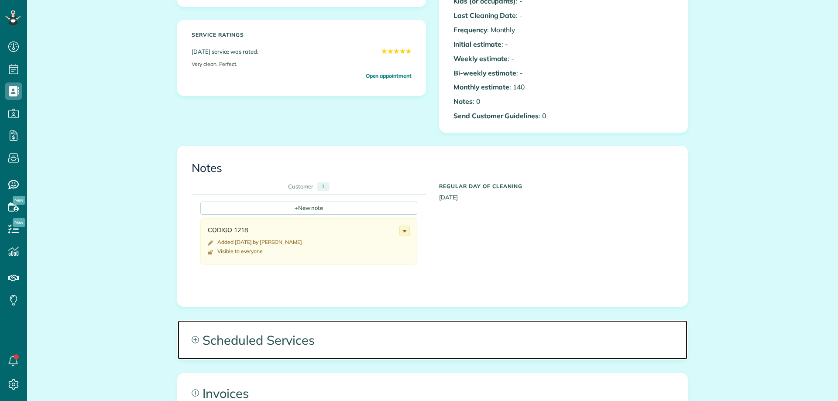
click at [363, 336] on span "Scheduled Services" at bounding box center [433, 339] width 510 height 39
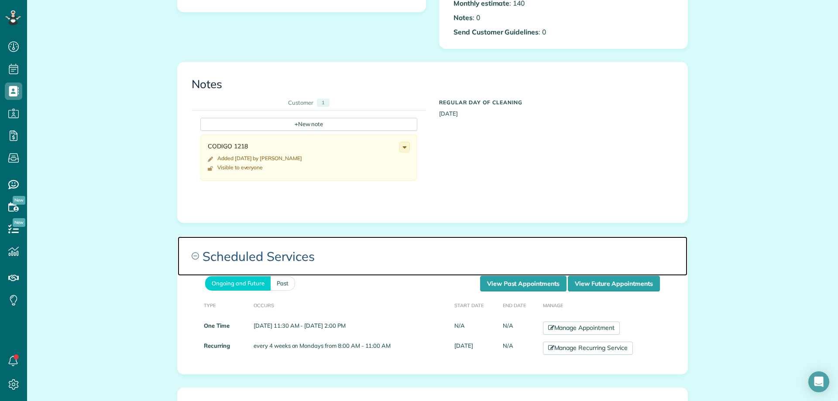
scroll to position [305, 0]
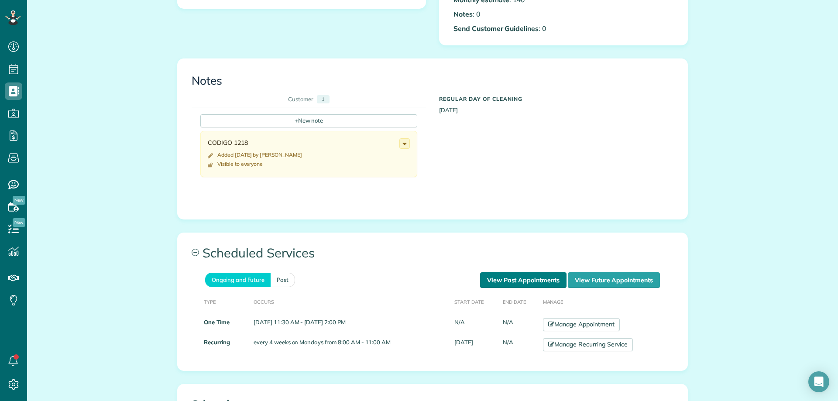
click at [540, 281] on link "View Past Appointments" at bounding box center [523, 280] width 86 height 16
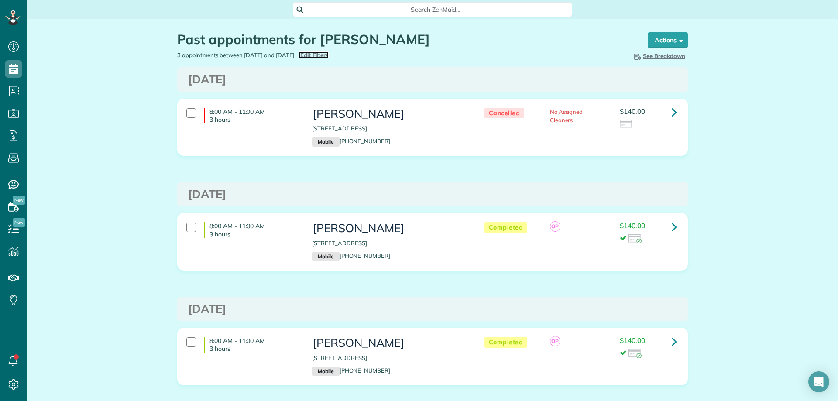
click at [329, 56] on span "Edit Filters" at bounding box center [314, 54] width 28 height 7
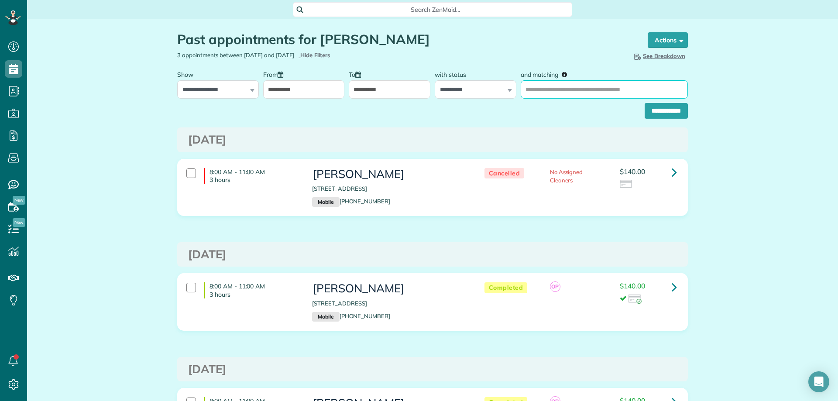
click at [538, 86] on input "and matching" at bounding box center [603, 89] width 167 height 18
click at [526, 85] on input "**********" at bounding box center [603, 89] width 167 height 18
type input "**********"
click at [270, 96] on input "**********" at bounding box center [304, 89] width 82 height 18
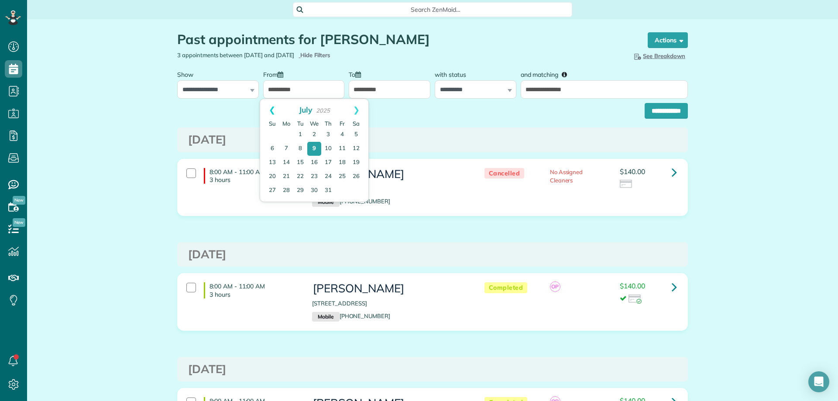
click at [274, 109] on link "Prev" at bounding box center [272, 110] width 24 height 22
click at [342, 131] on link "1" at bounding box center [342, 135] width 14 height 14
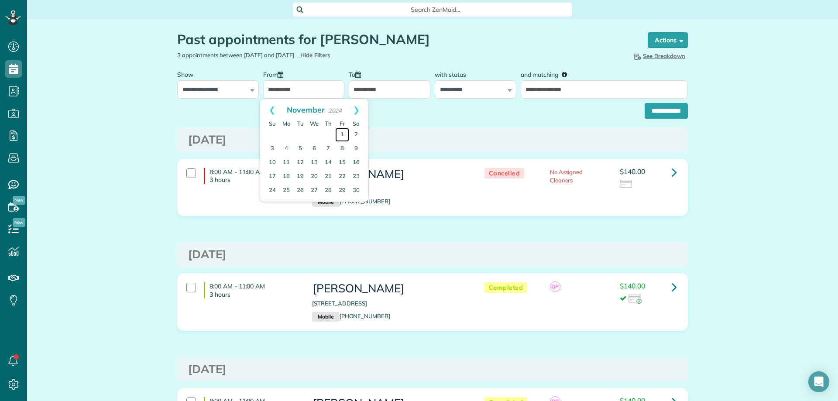
type input "**********"
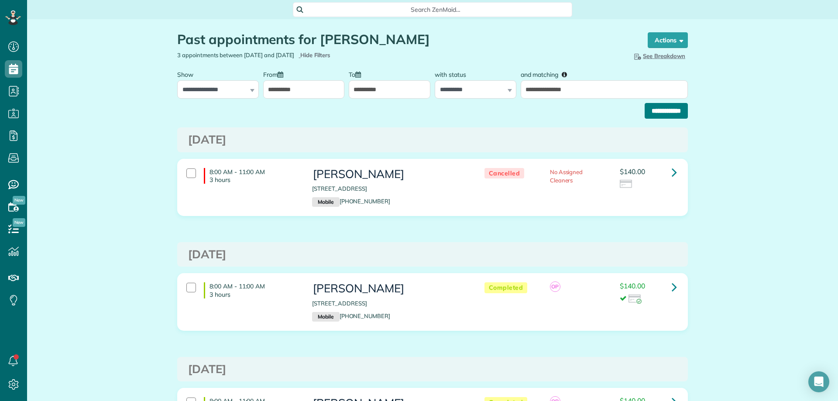
click at [644, 110] on input "**********" at bounding box center [665, 111] width 43 height 16
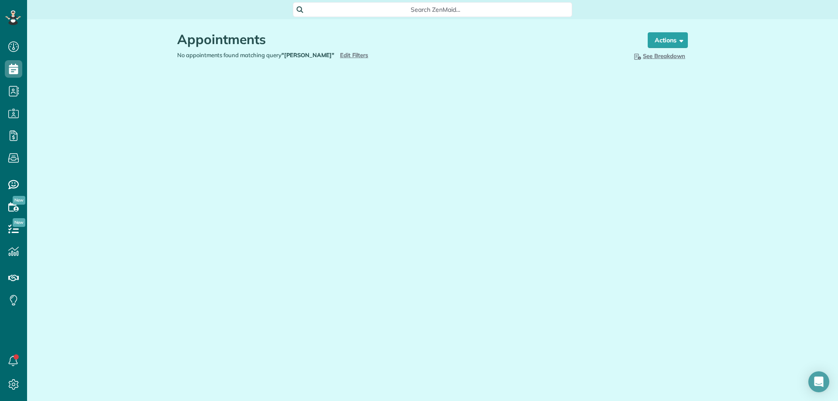
scroll to position [4, 4]
click at [288, 93] on div "Appointments the List View [2 min] Schedule Changes Actions Create Appointment …" at bounding box center [433, 68] width 524 height 99
click at [350, 53] on span "Edit Filters" at bounding box center [354, 54] width 28 height 7
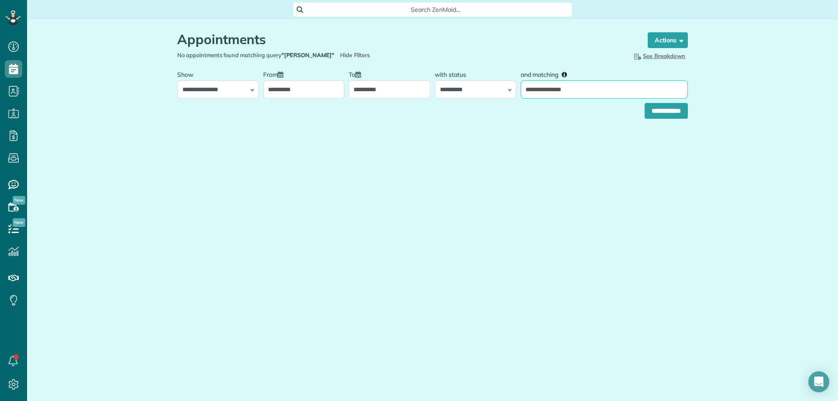
click at [526, 90] on input "**********" at bounding box center [603, 89] width 167 height 18
type input "**********"
click at [644, 103] on input "**********" at bounding box center [665, 111] width 43 height 16
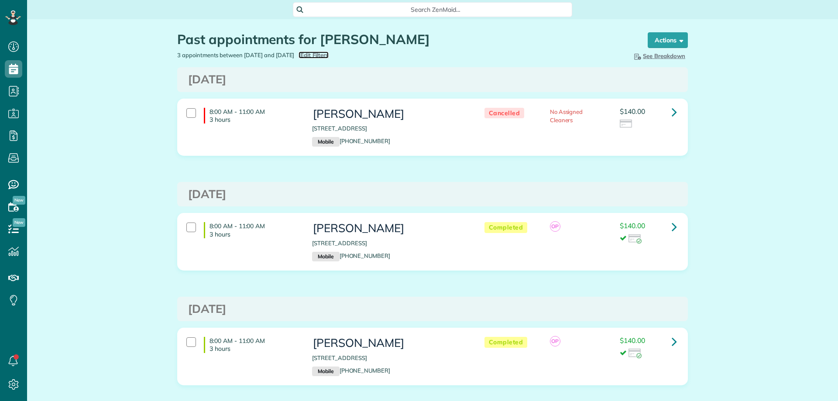
click at [329, 54] on span "Edit Filters" at bounding box center [314, 54] width 28 height 7
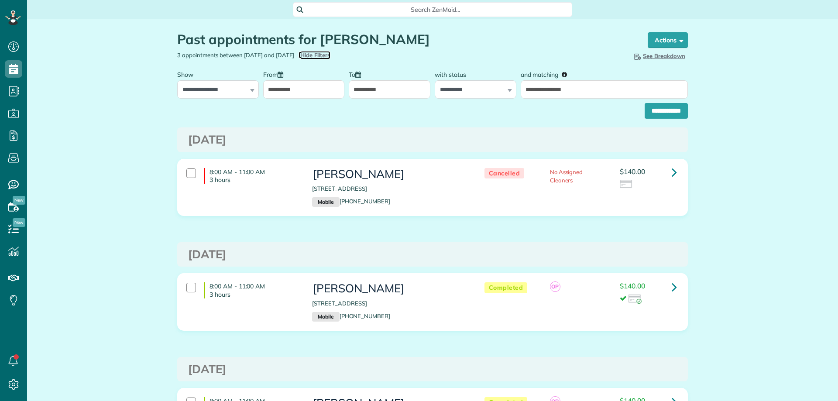
scroll to position [4, 4]
click at [524, 89] on input "**********" at bounding box center [603, 89] width 167 height 18
type input "**********"
click at [644, 103] on input "**********" at bounding box center [665, 111] width 43 height 16
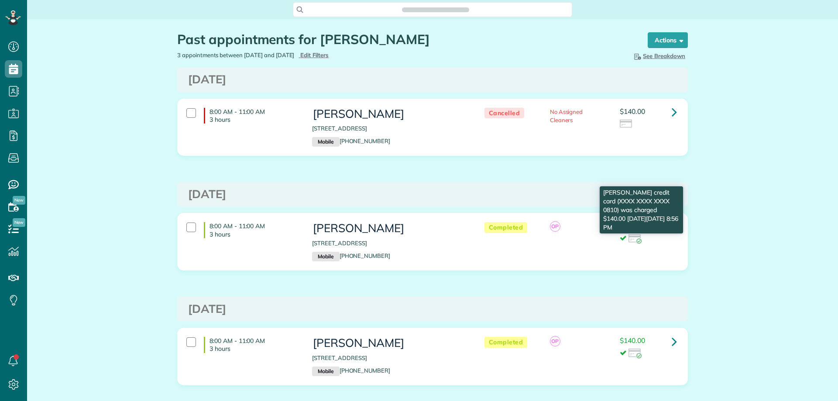
scroll to position [4, 4]
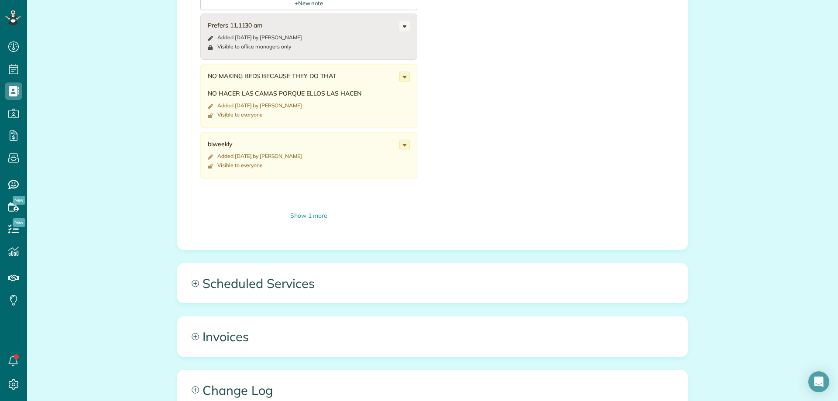
scroll to position [436, 0]
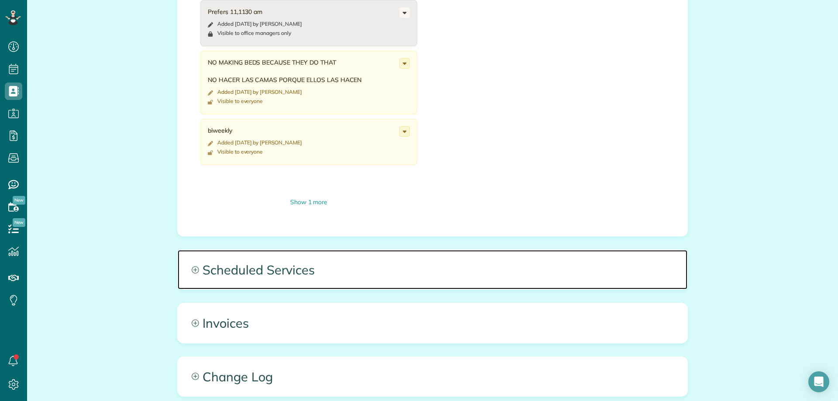
click at [354, 270] on span "Scheduled Services" at bounding box center [433, 269] width 510 height 39
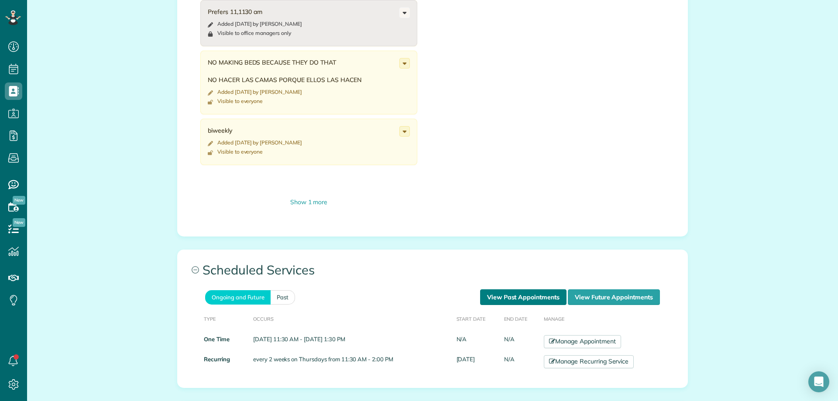
click at [537, 296] on link "View Past Appointments" at bounding box center [523, 297] width 86 height 16
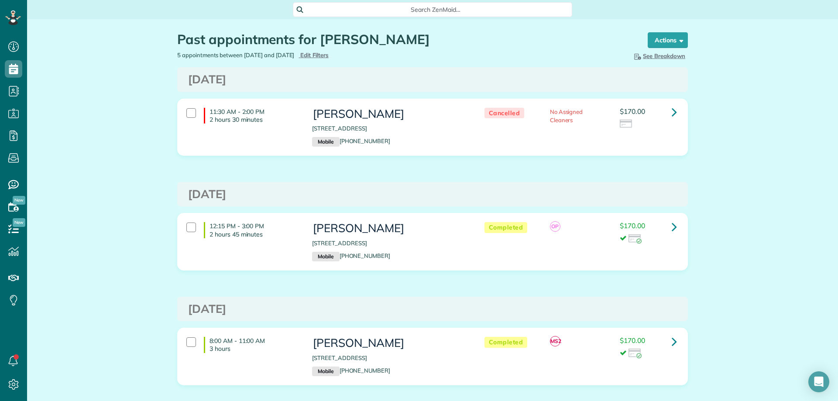
scroll to position [4, 4]
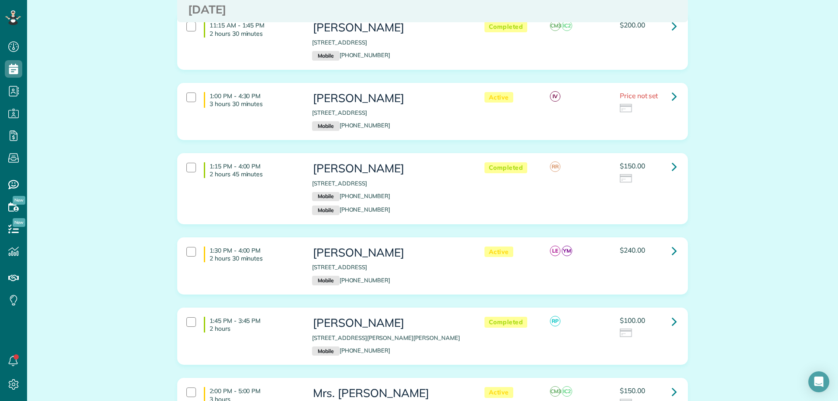
scroll to position [916, 0]
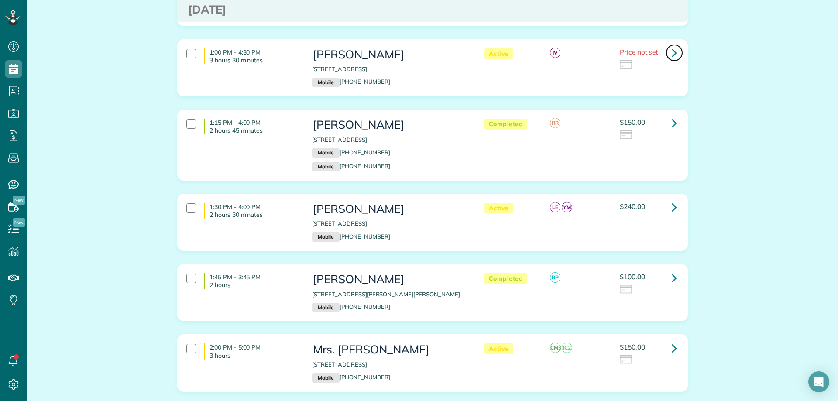
click at [671, 50] on icon at bounding box center [673, 52] width 5 height 15
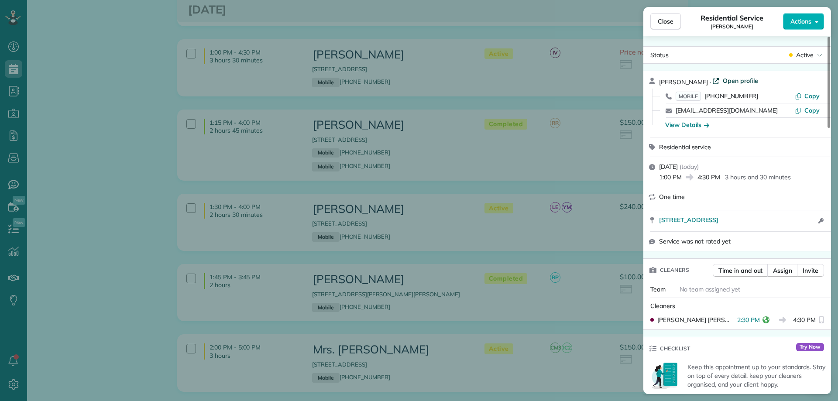
click at [724, 79] on span "Open profile" at bounding box center [739, 80] width 35 height 9
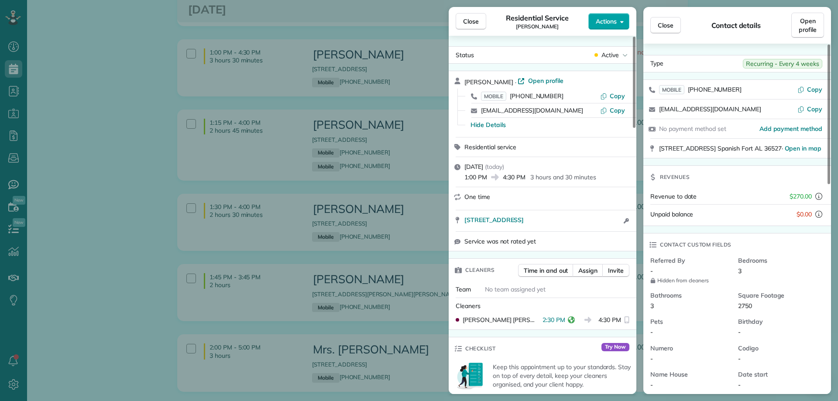
click at [600, 24] on span "Actions" at bounding box center [606, 21] width 21 height 9
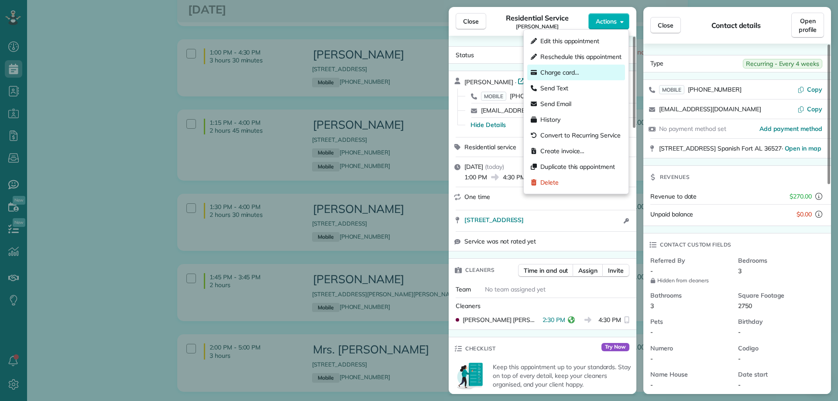
click at [579, 70] on div "Charge card…" at bounding box center [576, 73] width 98 height 16
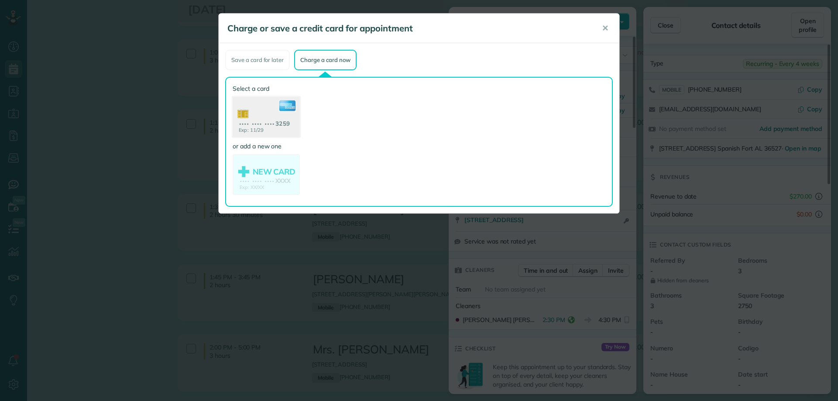
click at [258, 117] on use at bounding box center [266, 118] width 67 height 42
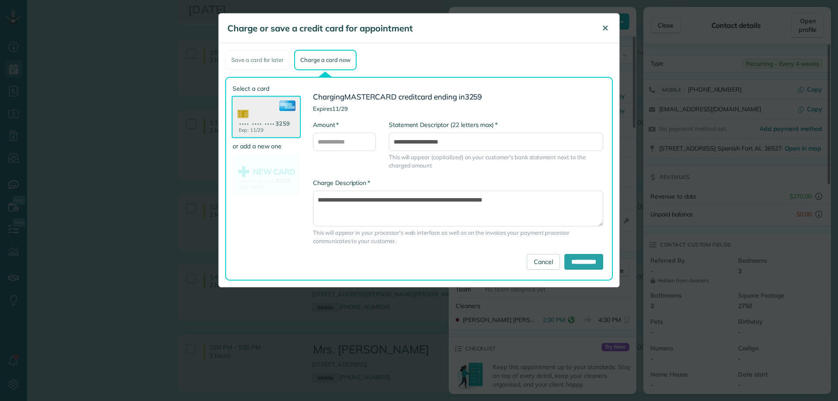
click at [601, 28] on button "✕" at bounding box center [605, 28] width 20 height 21
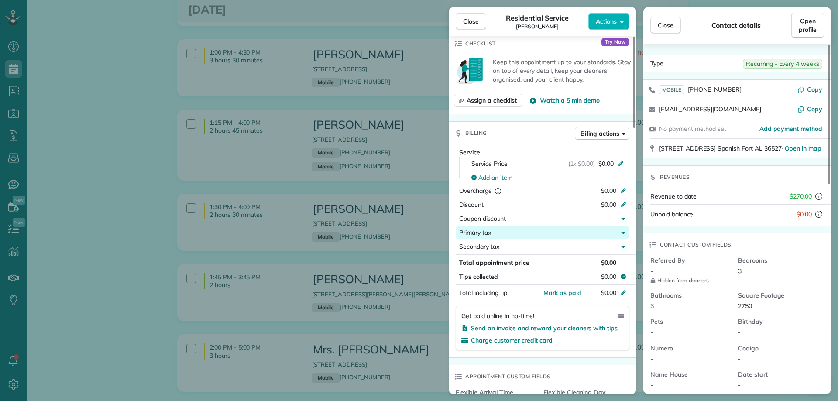
scroll to position [349, 0]
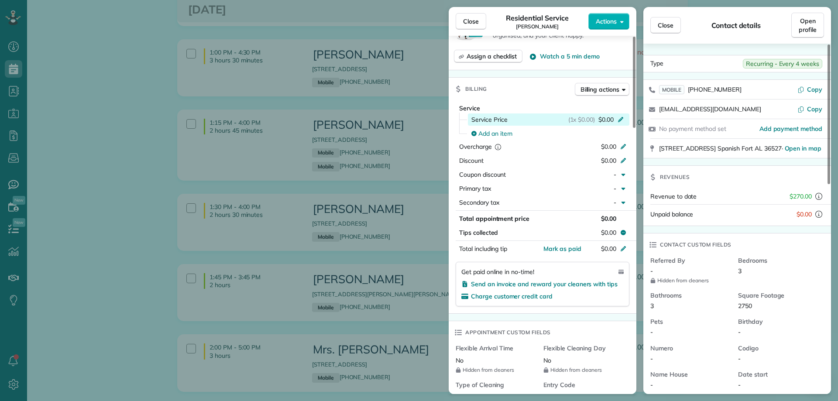
click at [604, 117] on span "$0.00" at bounding box center [605, 119] width 15 height 9
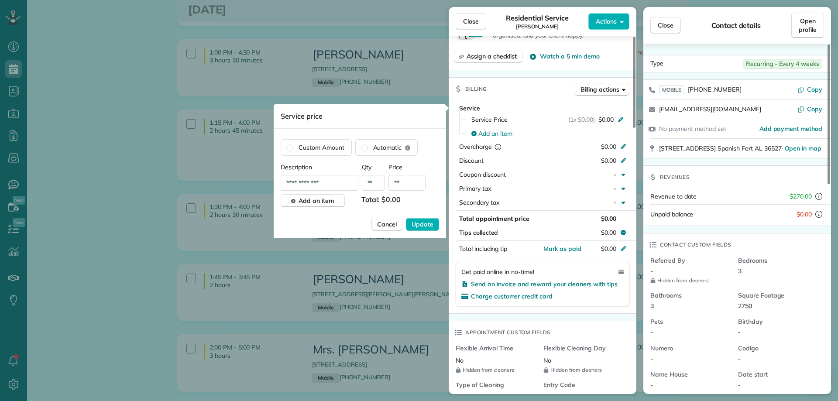
click at [411, 179] on input "**" at bounding box center [406, 183] width 37 height 16
type input "****"
click at [411, 226] on button "Update" at bounding box center [422, 224] width 33 height 13
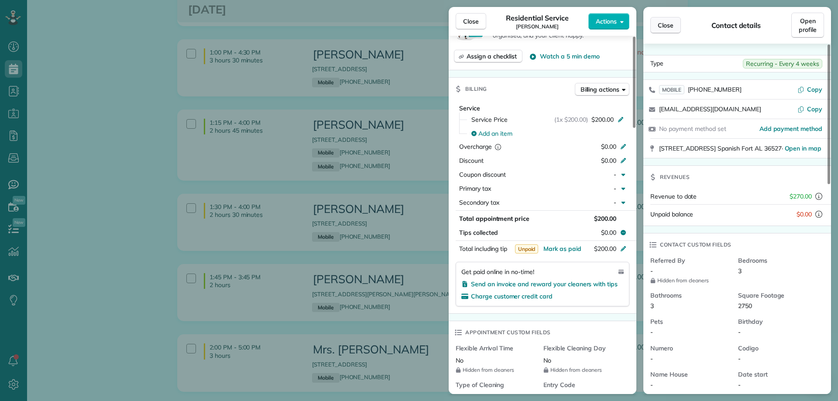
click at [662, 26] on span "Close" at bounding box center [665, 25] width 16 height 9
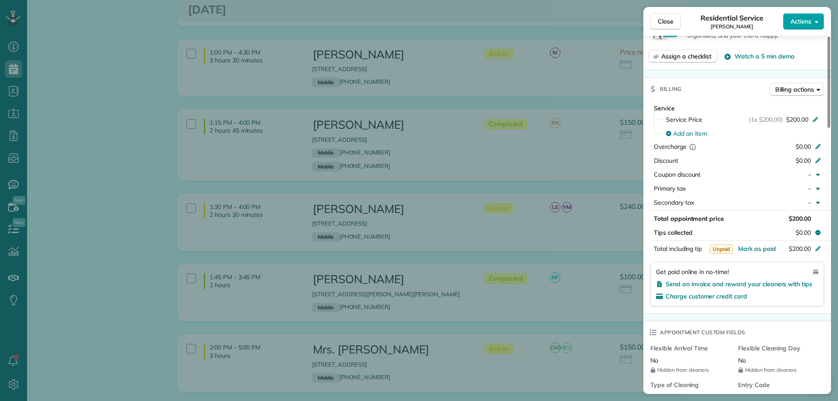
click at [812, 21] on button "Actions" at bounding box center [803, 21] width 41 height 17
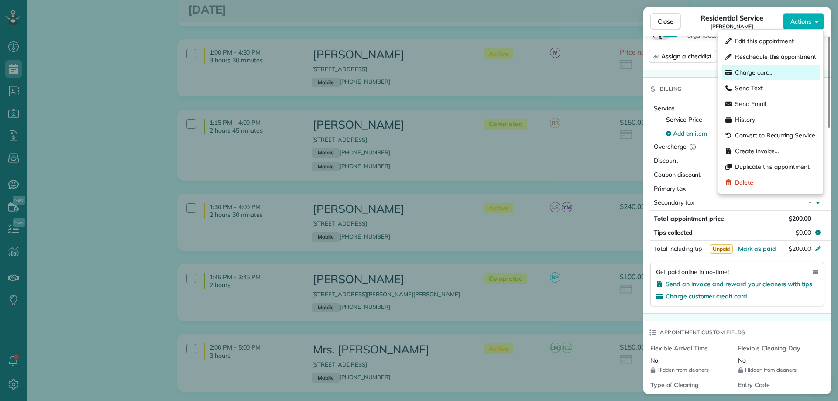
click at [766, 78] on div "Charge card…" at bounding box center [771, 73] width 98 height 16
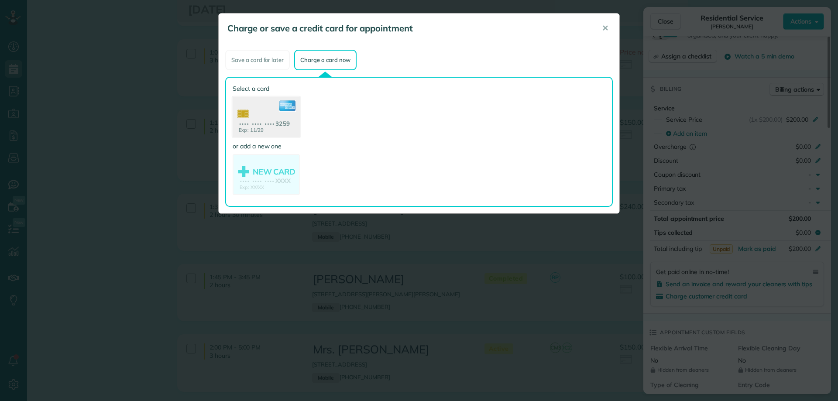
click at [281, 122] on use at bounding box center [266, 118] width 67 height 42
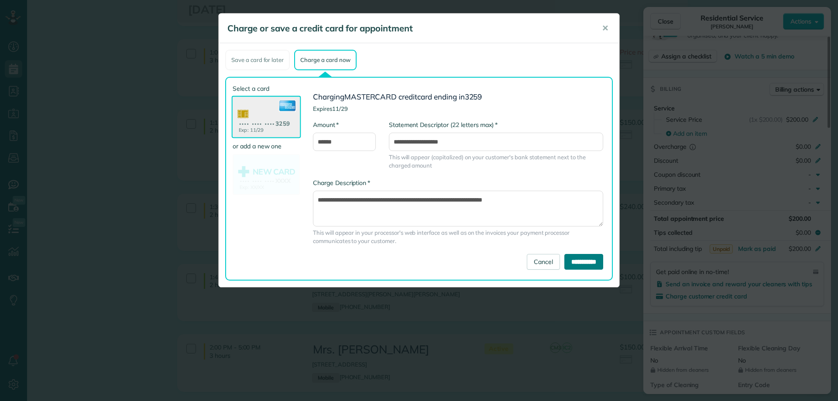
click at [584, 263] on input "**********" at bounding box center [583, 262] width 39 height 16
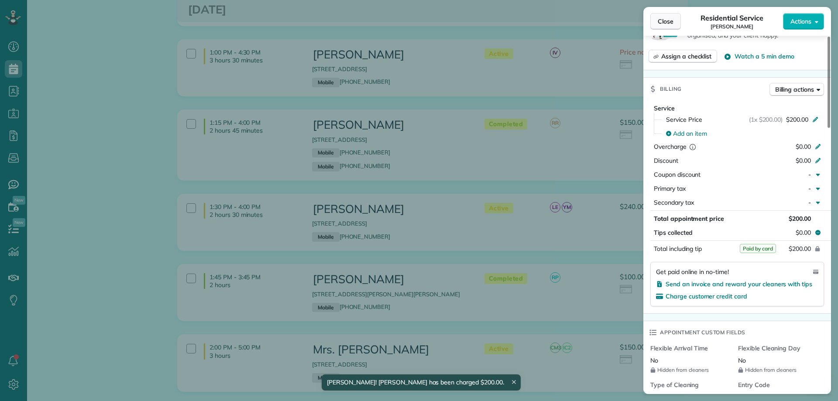
click at [669, 19] on span "Close" at bounding box center [665, 21] width 16 height 9
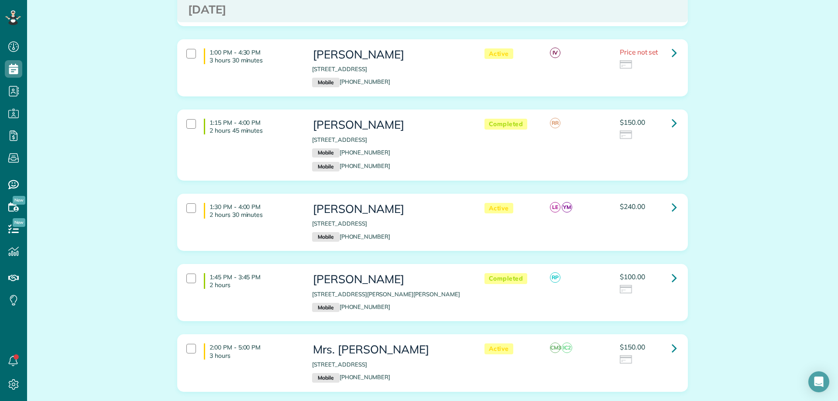
scroll to position [960, 0]
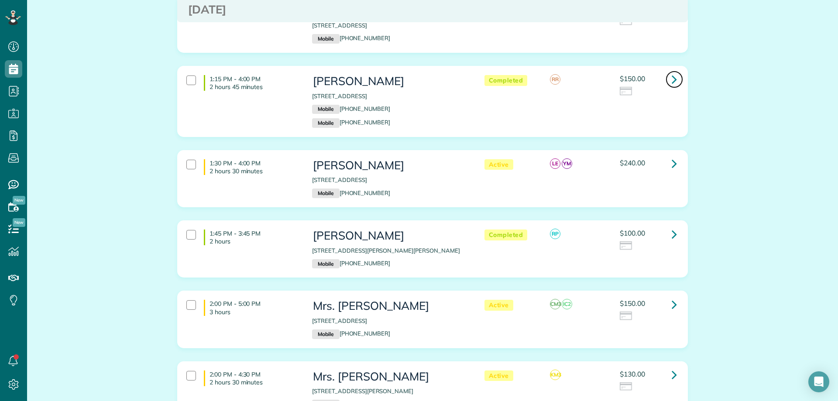
click at [671, 77] on icon at bounding box center [673, 79] width 5 height 15
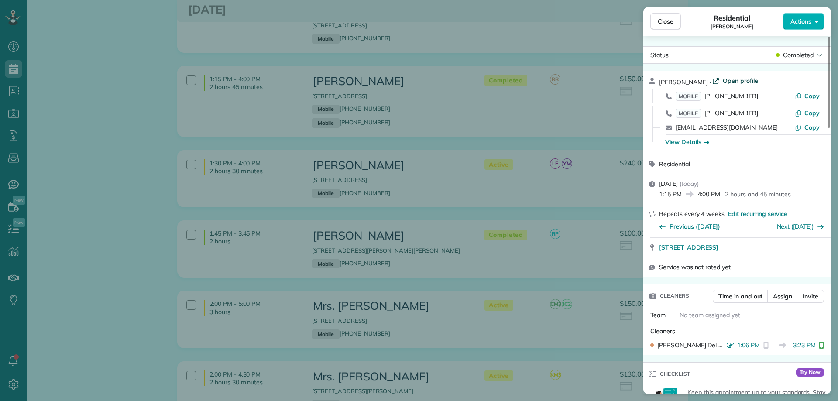
click at [722, 82] on span "Open profile" at bounding box center [739, 80] width 35 height 9
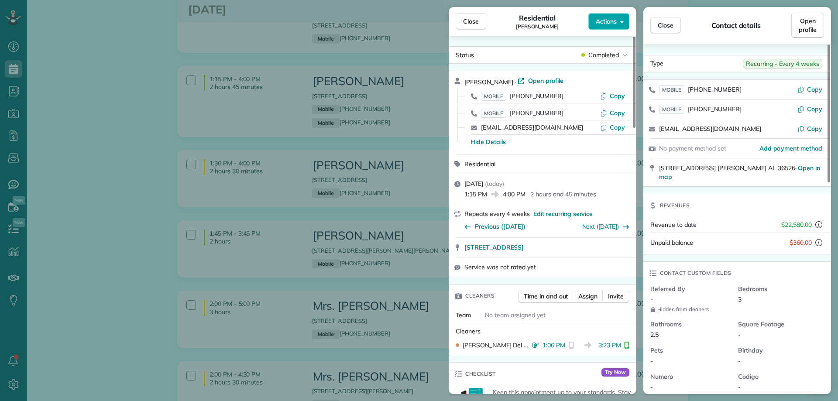
click at [597, 14] on button "Actions" at bounding box center [608, 21] width 41 height 17
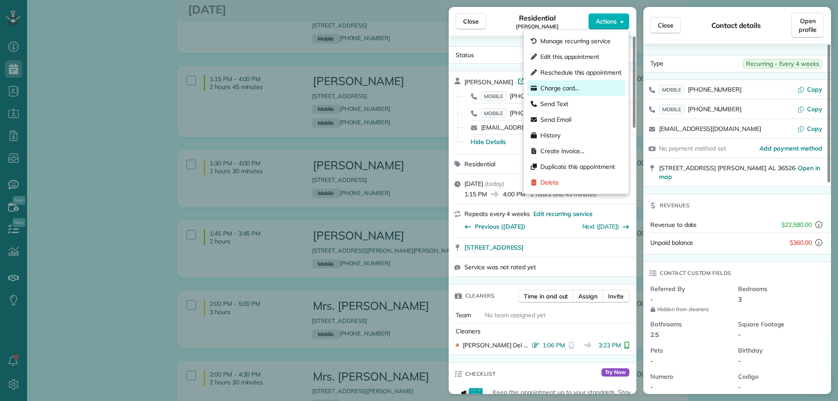
click at [572, 83] on div "Charge card…" at bounding box center [576, 88] width 98 height 16
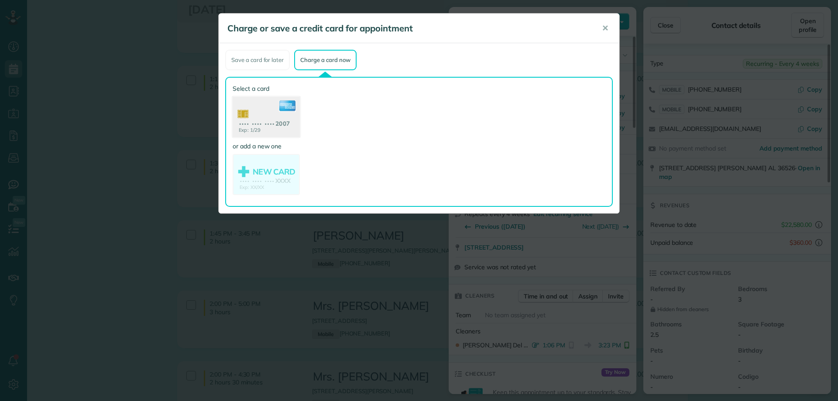
click at [281, 119] on use at bounding box center [266, 118] width 67 height 42
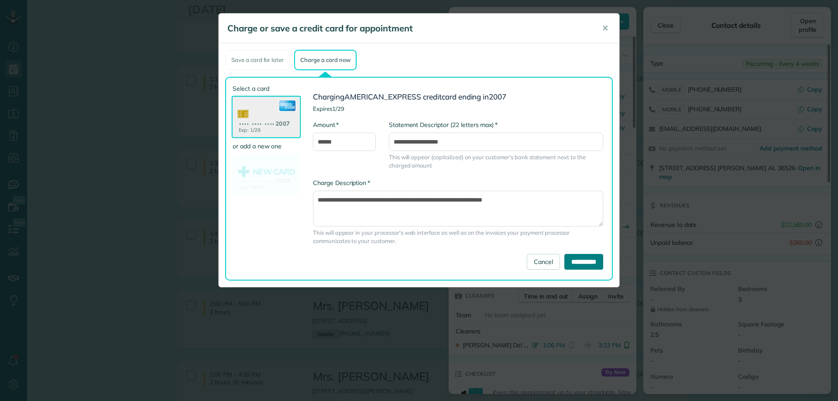
click at [582, 257] on input "**********" at bounding box center [583, 262] width 39 height 16
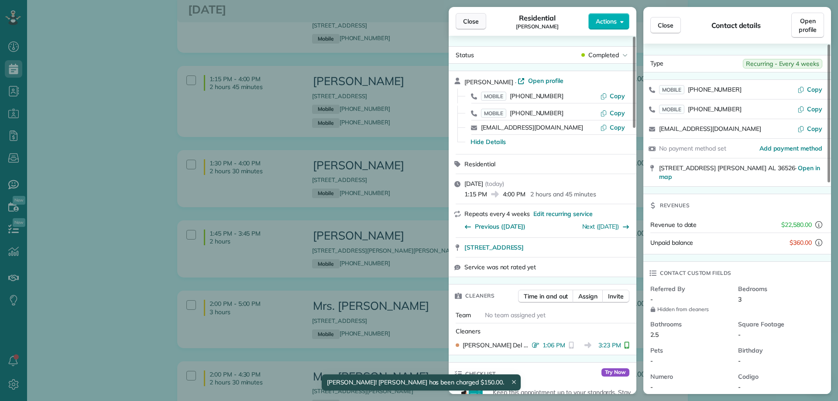
click at [469, 15] on button "Close" at bounding box center [470, 21] width 31 height 17
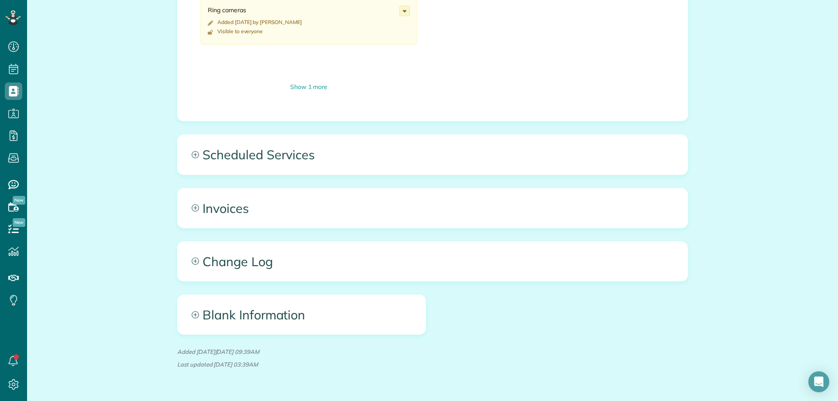
scroll to position [611, 0]
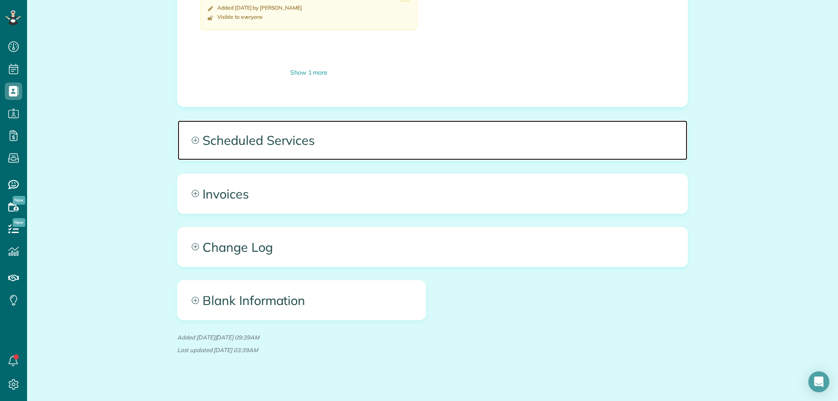
click at [311, 132] on span "Scheduled Services" at bounding box center [433, 139] width 510 height 39
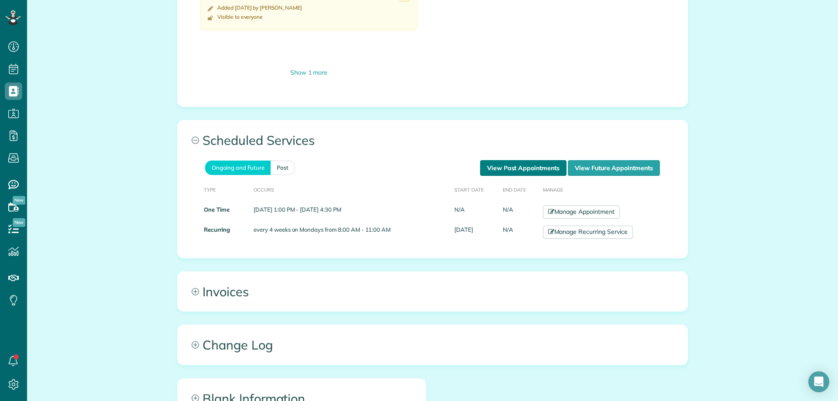
click at [492, 169] on link "View Past Appointments" at bounding box center [523, 168] width 86 height 16
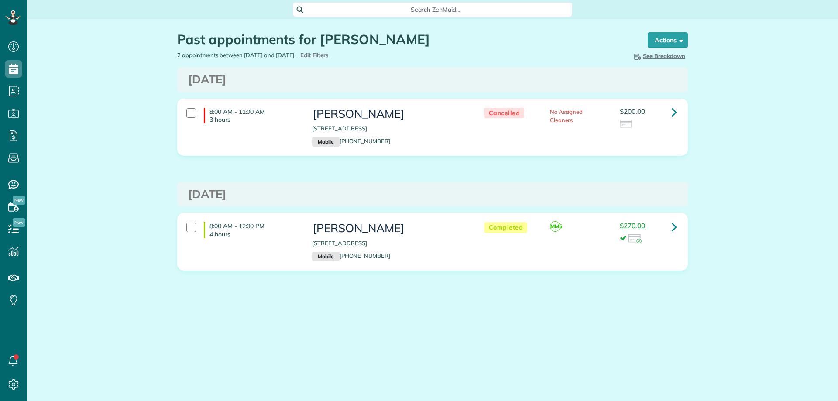
scroll to position [4, 4]
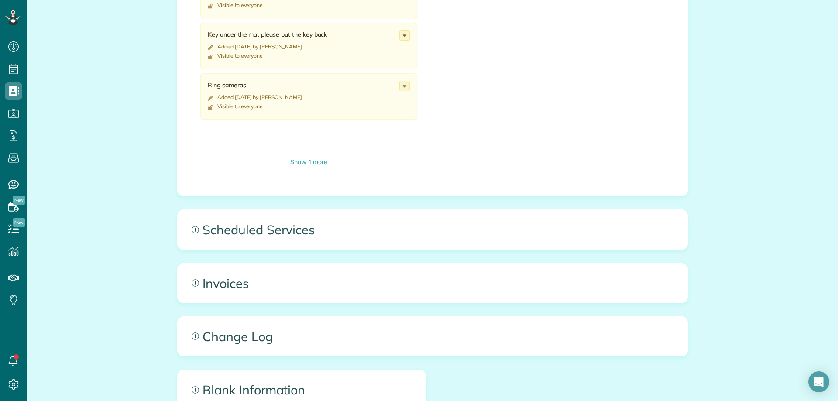
scroll to position [524, 0]
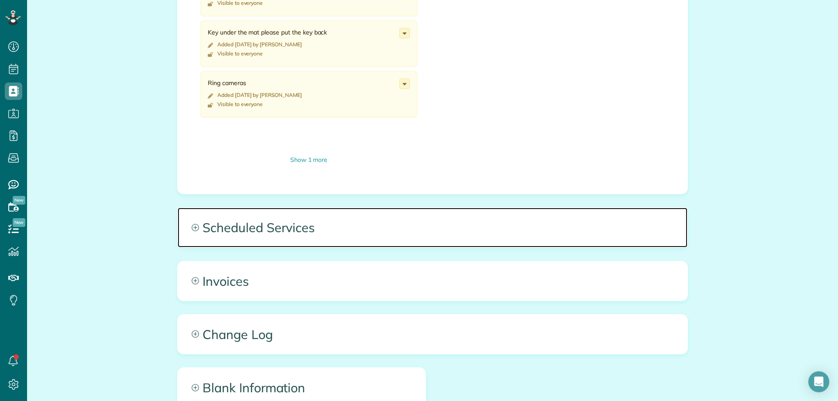
click at [366, 226] on span "Scheduled Services" at bounding box center [433, 227] width 510 height 39
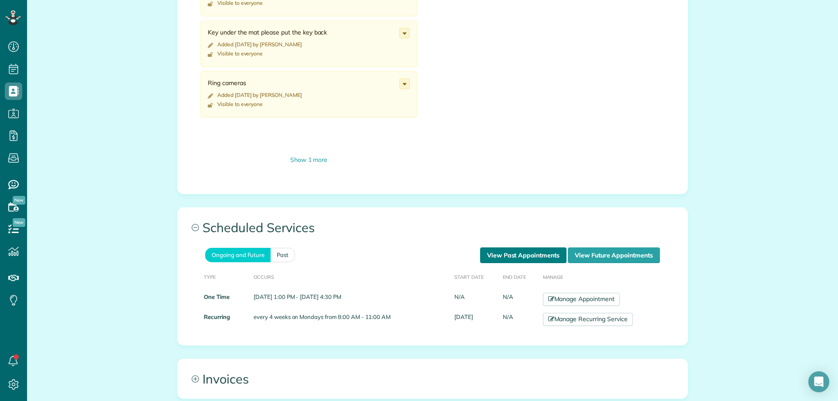
click at [528, 255] on link "View Past Appointments" at bounding box center [523, 255] width 86 height 16
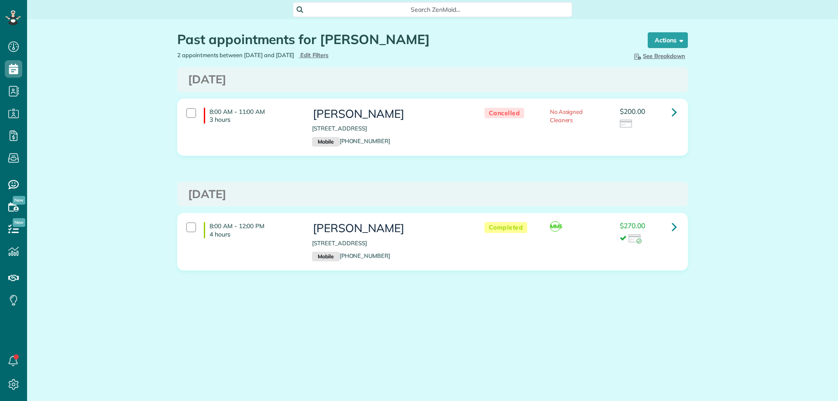
scroll to position [4, 4]
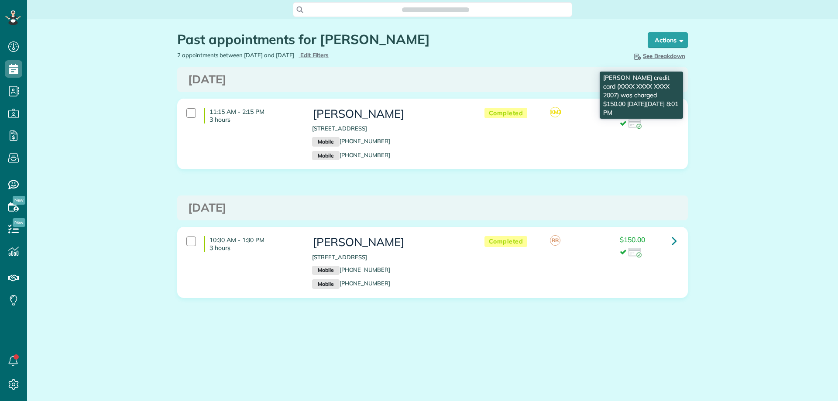
scroll to position [4, 4]
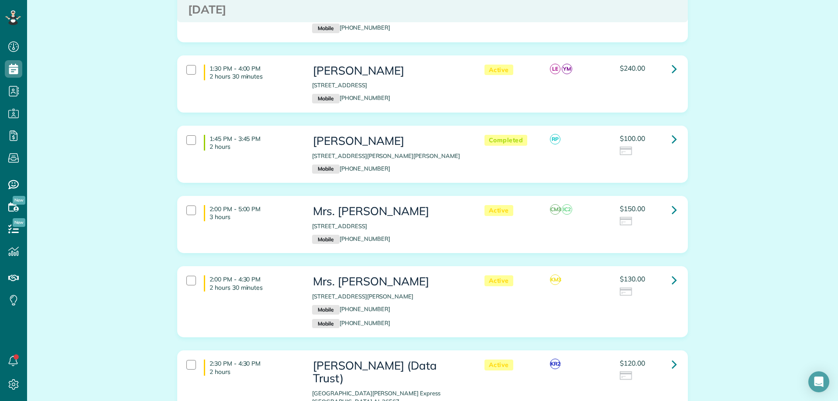
scroll to position [916, 0]
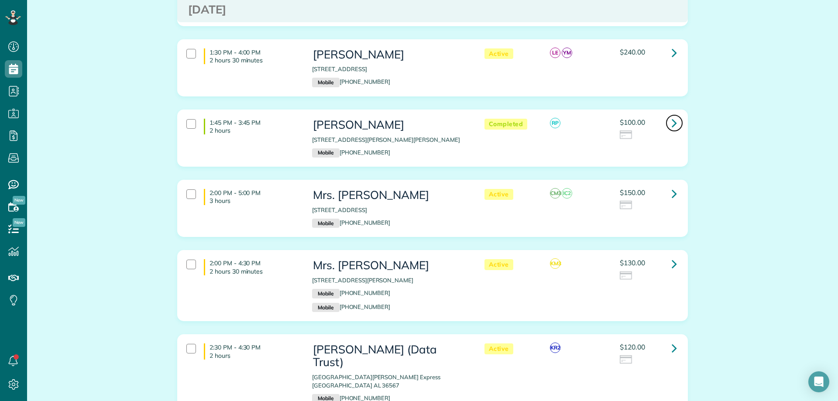
click at [666, 124] on link at bounding box center [673, 122] width 17 height 17
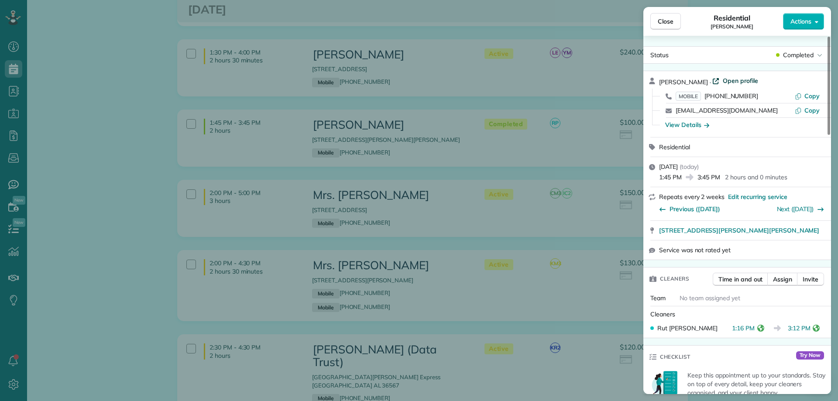
click at [725, 83] on span "Open profile" at bounding box center [739, 80] width 35 height 9
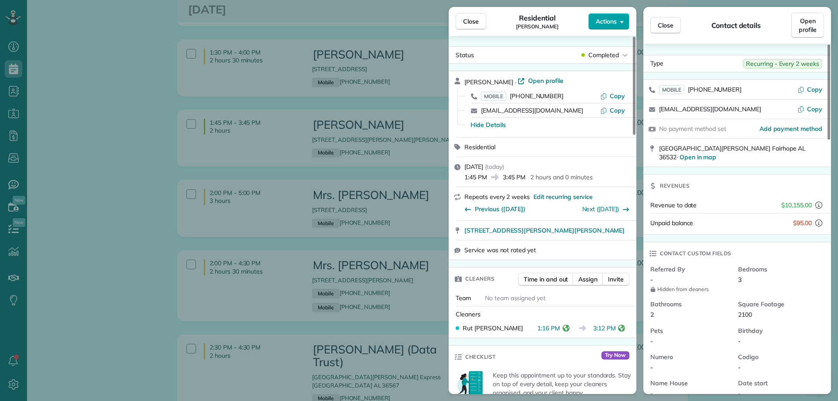
click at [606, 25] on span "Actions" at bounding box center [606, 21] width 21 height 9
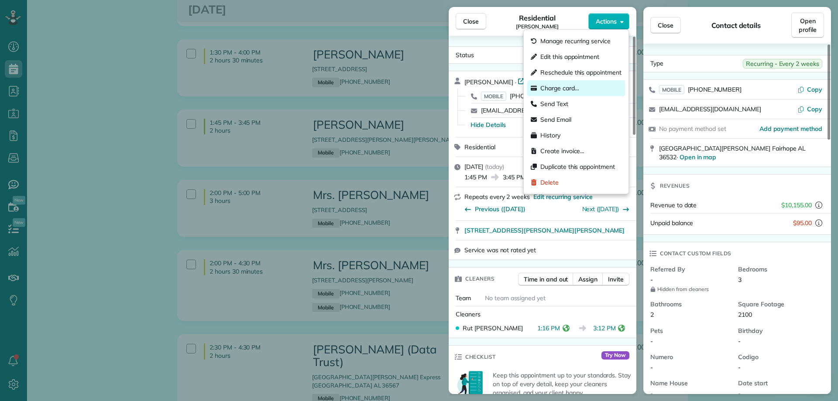
click at [581, 88] on div "Charge card…" at bounding box center [576, 88] width 98 height 16
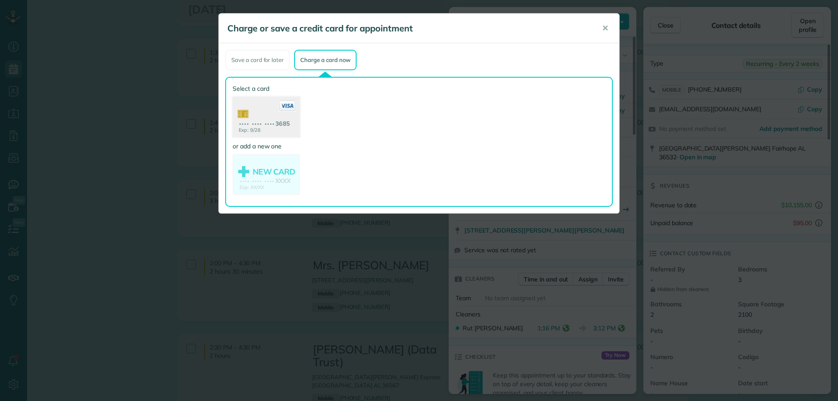
click at [259, 128] on use at bounding box center [266, 118] width 67 height 42
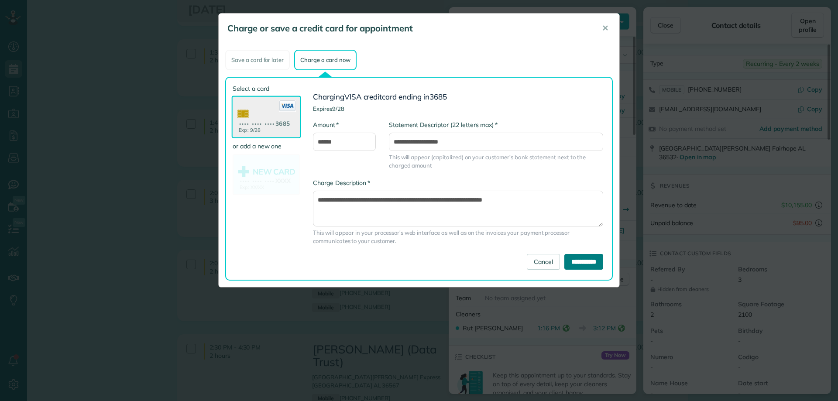
click at [572, 262] on input "**********" at bounding box center [583, 262] width 39 height 16
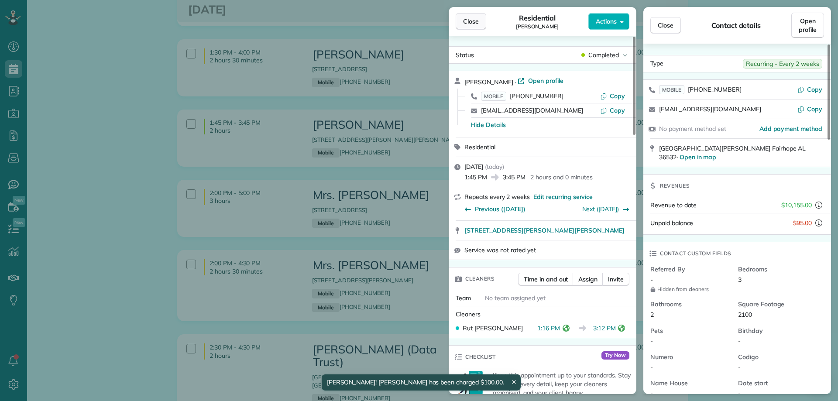
click at [477, 18] on span "Close" at bounding box center [471, 21] width 16 height 9
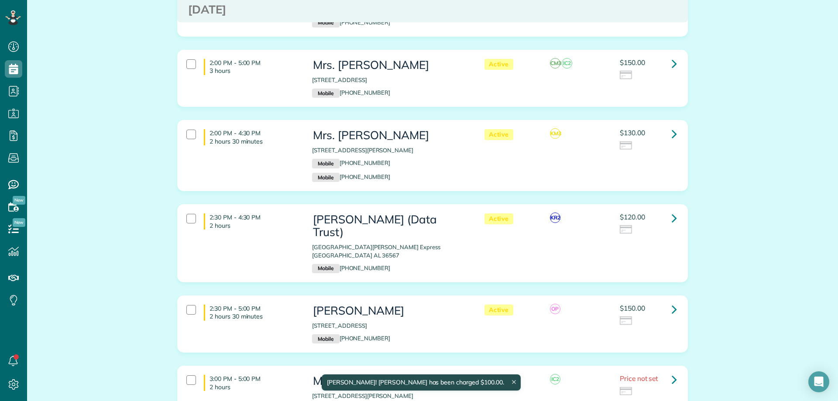
scroll to position [1047, 0]
click at [671, 64] on icon at bounding box center [673, 62] width 5 height 15
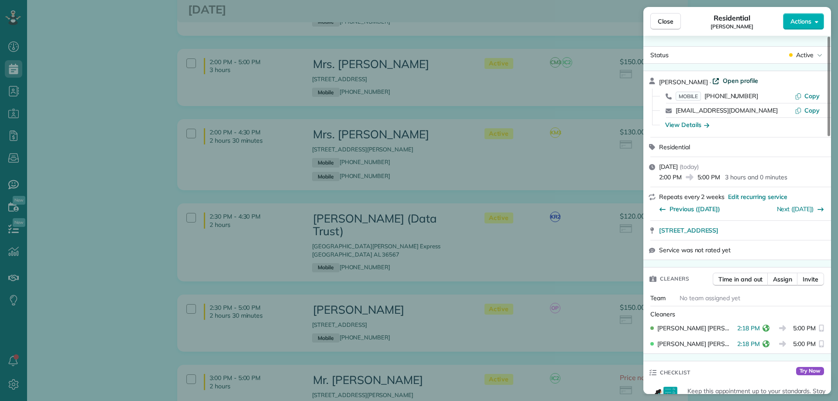
click at [738, 80] on span "Open profile" at bounding box center [739, 80] width 35 height 9
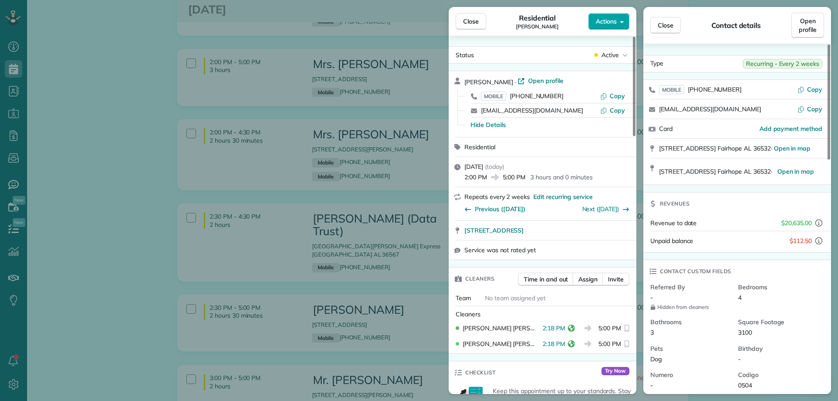
click at [612, 19] on span "Actions" at bounding box center [606, 21] width 21 height 9
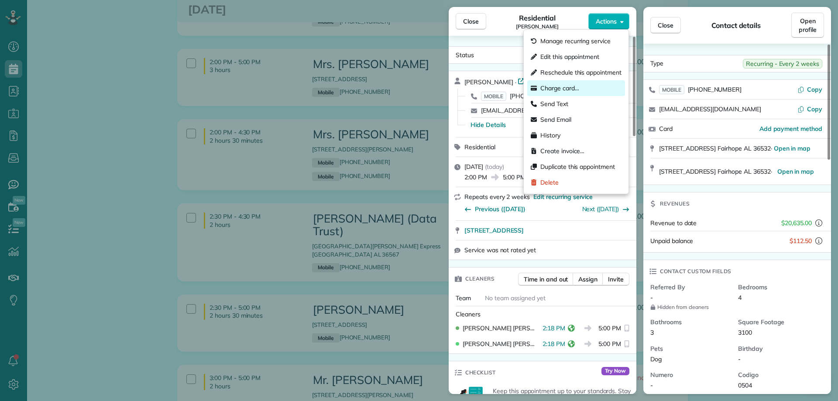
click at [584, 84] on div "Charge card…" at bounding box center [576, 88] width 98 height 16
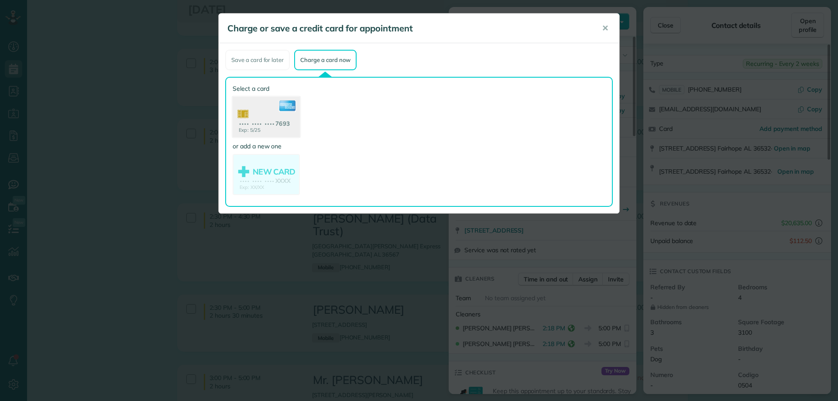
click at [282, 117] on use at bounding box center [266, 118] width 67 height 42
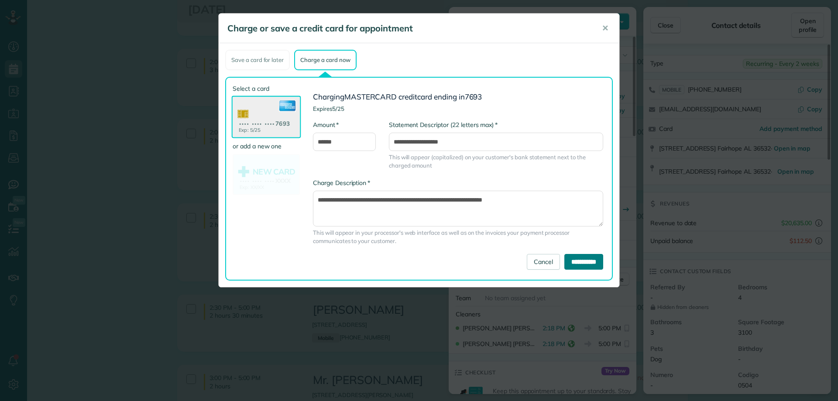
click at [580, 259] on input "**********" at bounding box center [583, 262] width 39 height 16
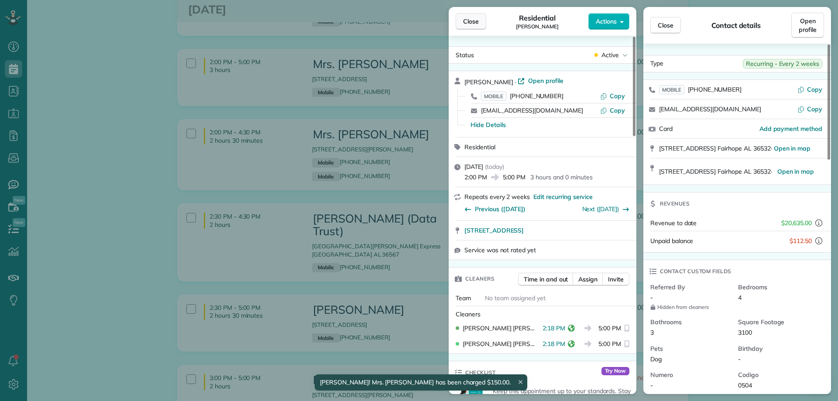
click at [468, 18] on span "Close" at bounding box center [471, 21] width 16 height 9
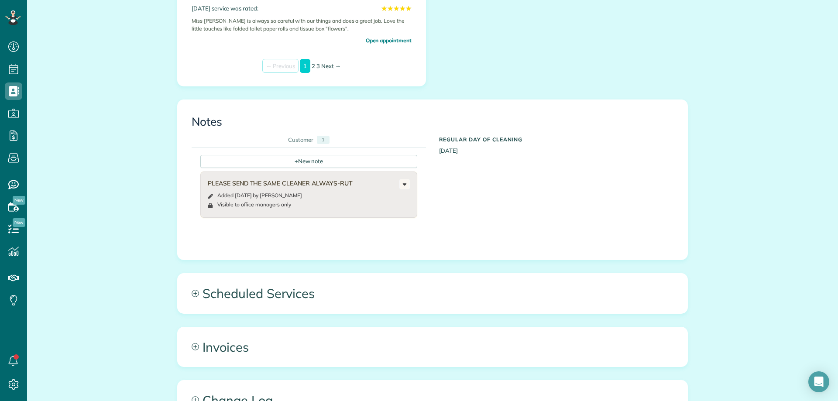
scroll to position [393, 0]
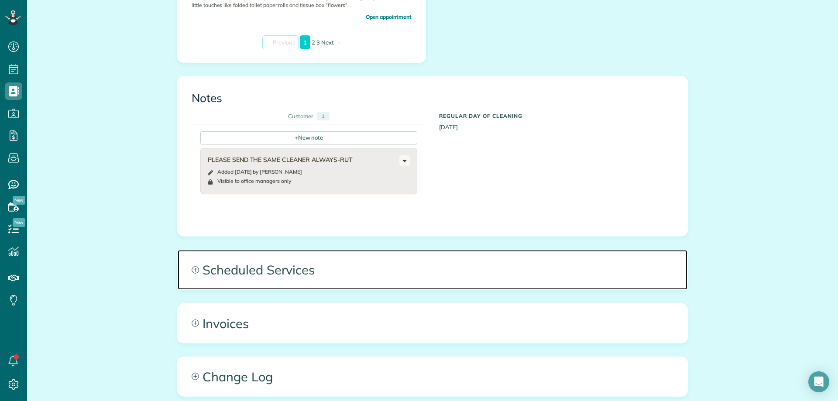
drag, startPoint x: 390, startPoint y: 274, endPoint x: 401, endPoint y: 275, distance: 10.5
click at [390, 275] on span "Scheduled Services" at bounding box center [433, 269] width 510 height 39
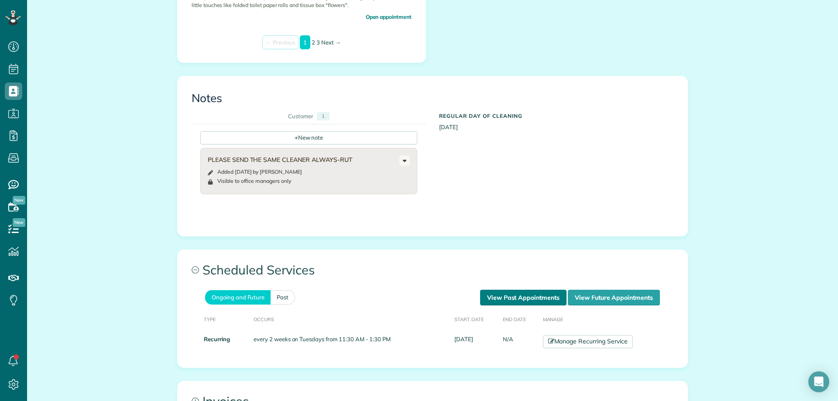
click at [500, 296] on link "View Past Appointments" at bounding box center [523, 298] width 86 height 16
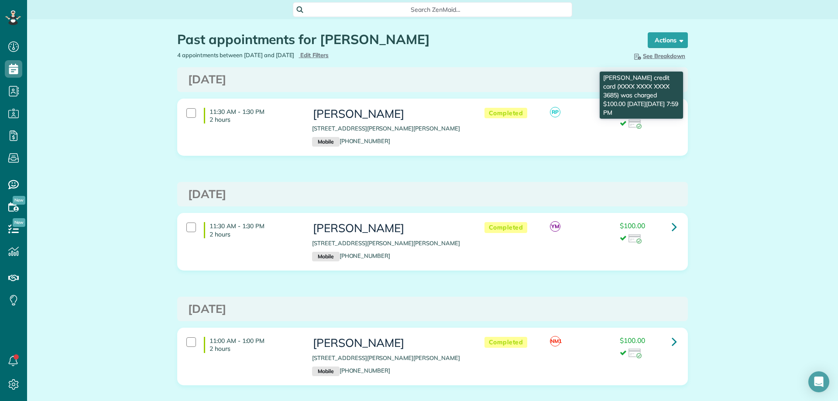
scroll to position [4, 4]
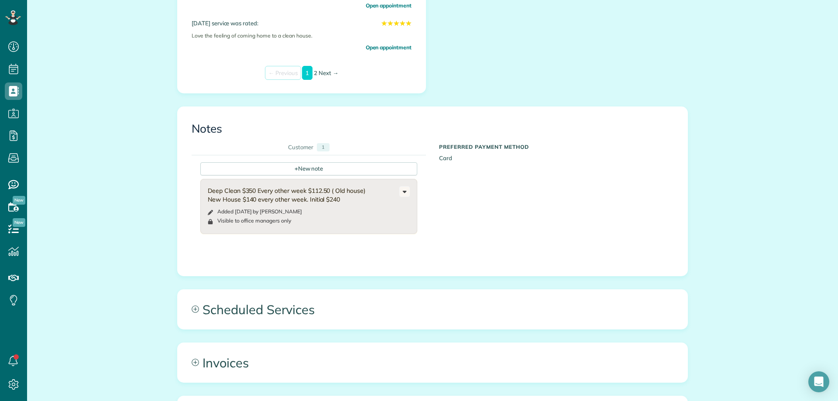
scroll to position [393, 0]
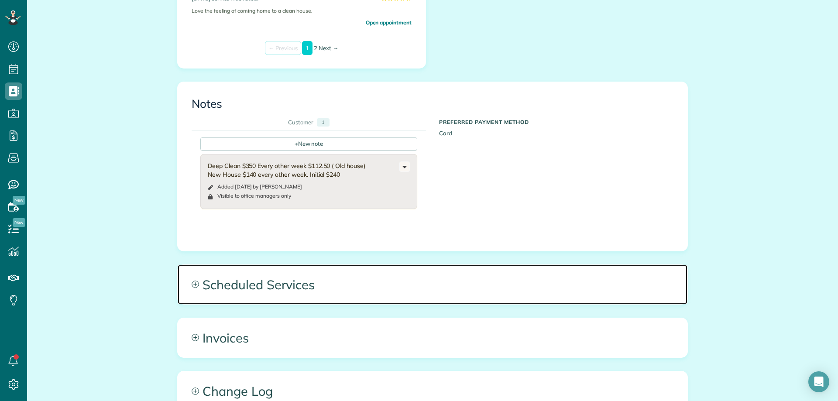
click at [281, 287] on span "Scheduled Services" at bounding box center [433, 284] width 510 height 39
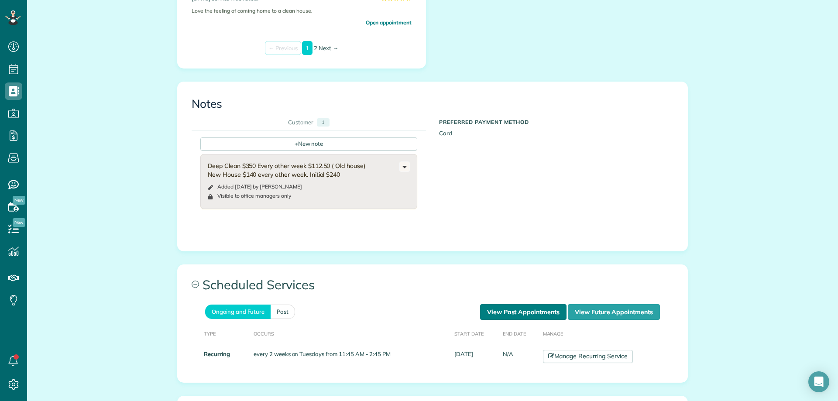
click at [525, 308] on link "View Past Appointments" at bounding box center [523, 312] width 86 height 16
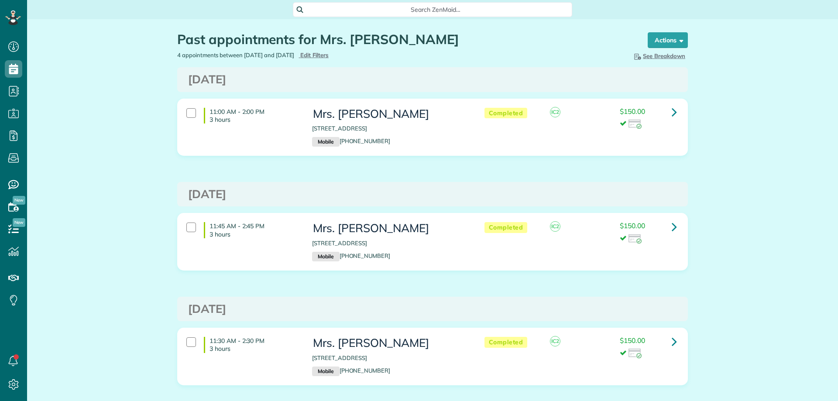
scroll to position [4, 4]
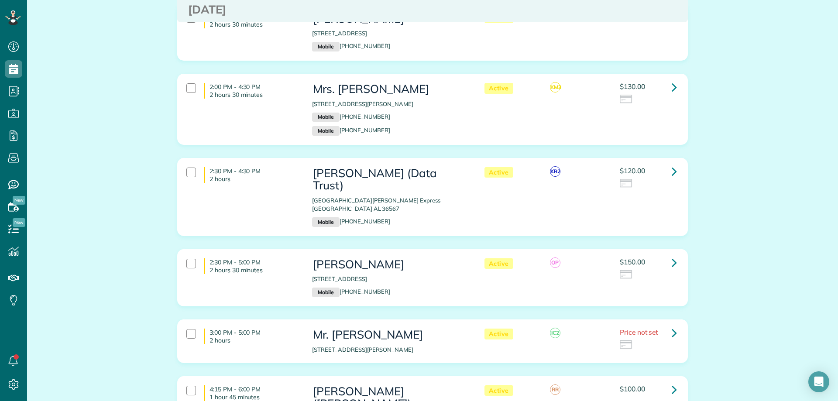
scroll to position [960, 0]
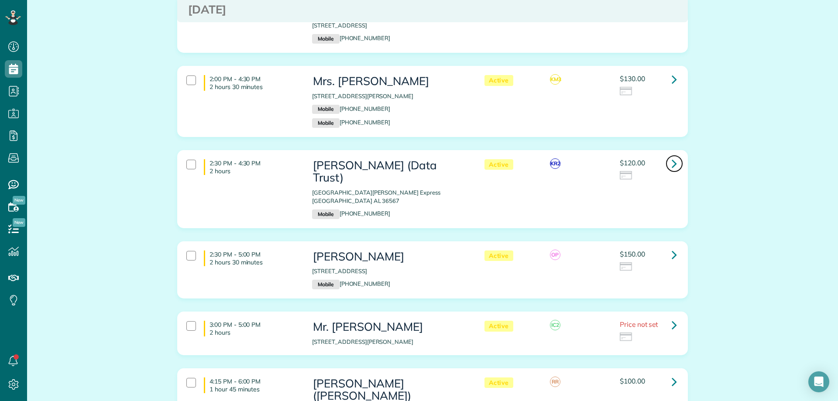
click at [671, 164] on icon at bounding box center [673, 163] width 5 height 15
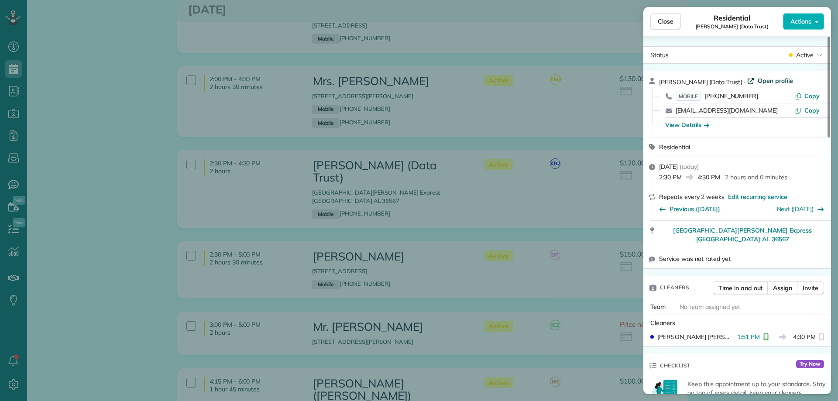
click at [758, 79] on span "Open profile" at bounding box center [774, 80] width 35 height 9
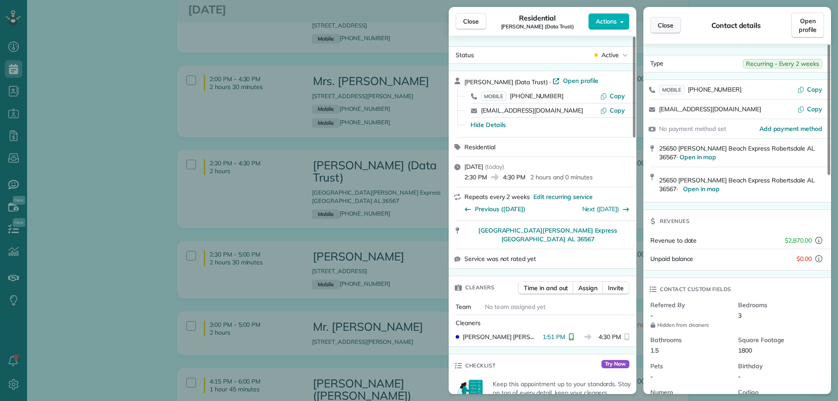
click at [659, 21] on button "Close" at bounding box center [665, 25] width 31 height 17
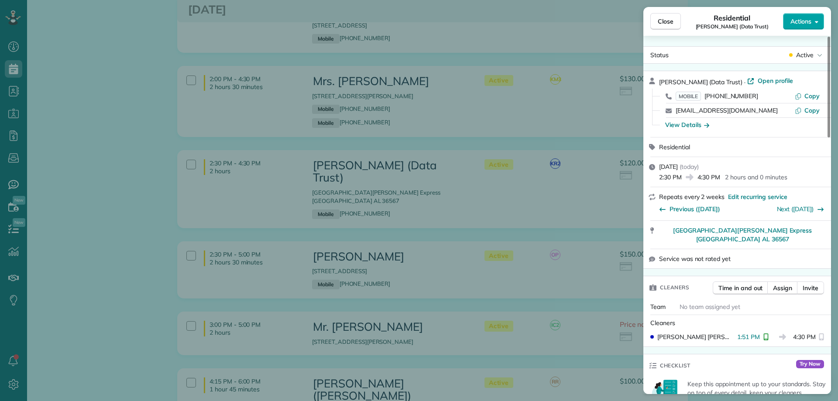
click at [793, 19] on span "Actions" at bounding box center [800, 21] width 21 height 9
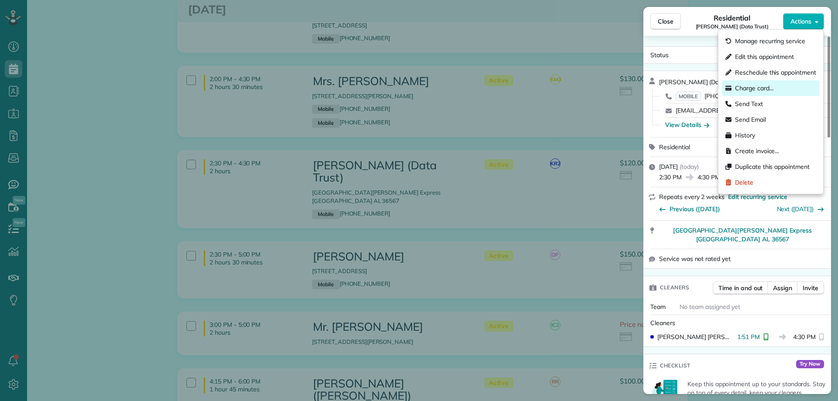
click at [763, 89] on span "Charge card…" at bounding box center [754, 88] width 39 height 9
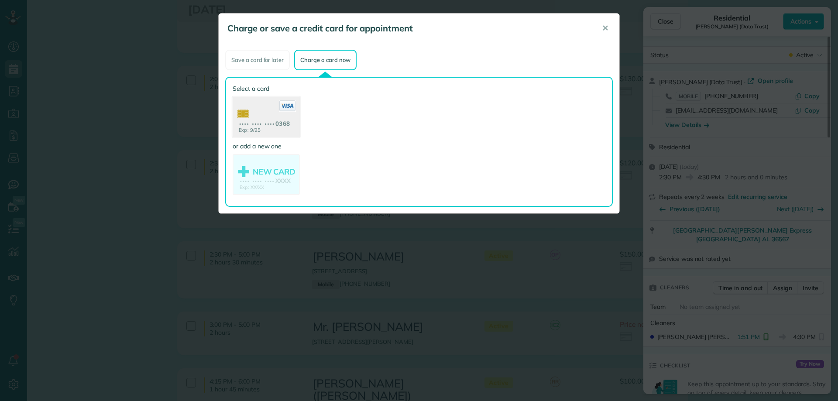
click at [280, 112] on icon at bounding box center [287, 105] width 17 height 11
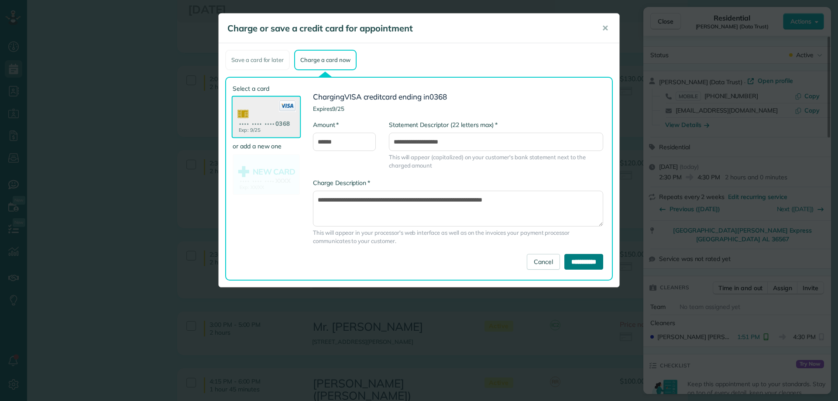
click at [578, 264] on input "**********" at bounding box center [583, 262] width 39 height 16
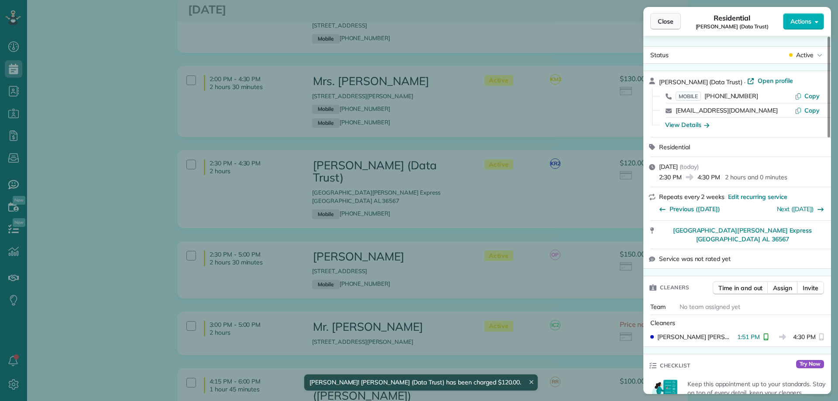
click at [666, 22] on span "Close" at bounding box center [665, 21] width 16 height 9
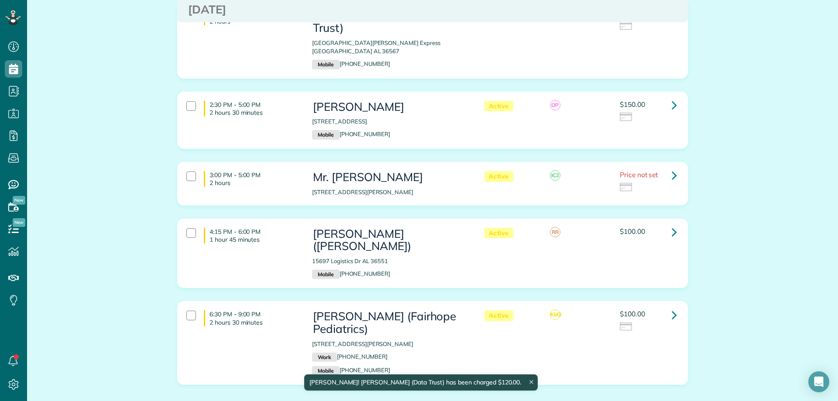
scroll to position [1126, 0]
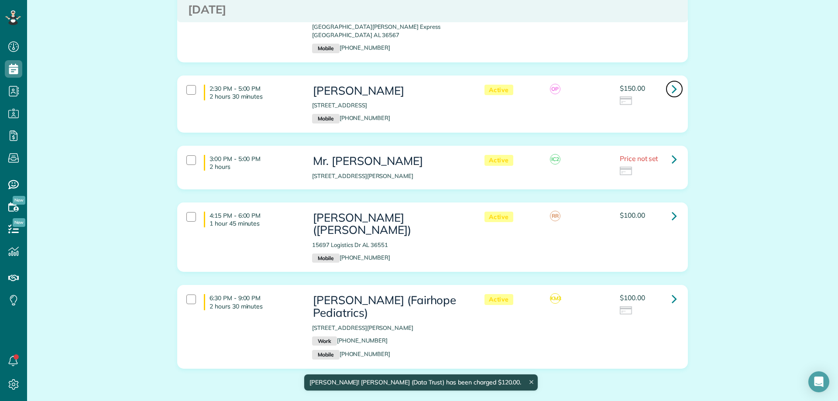
click at [667, 80] on link at bounding box center [673, 88] width 17 height 17
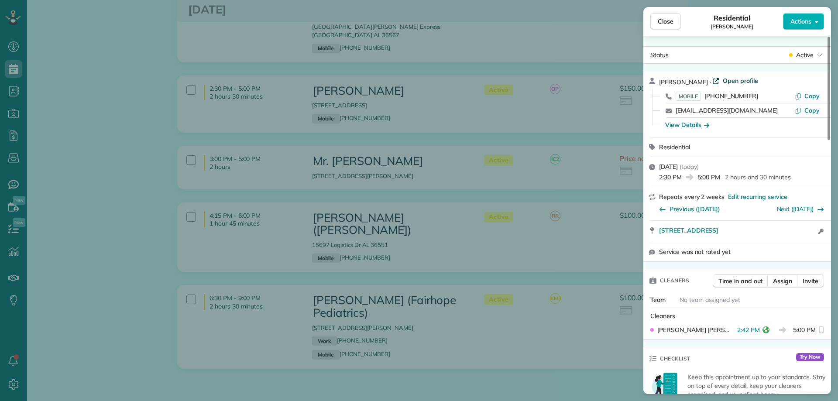
click at [729, 80] on span "Open profile" at bounding box center [739, 80] width 35 height 9
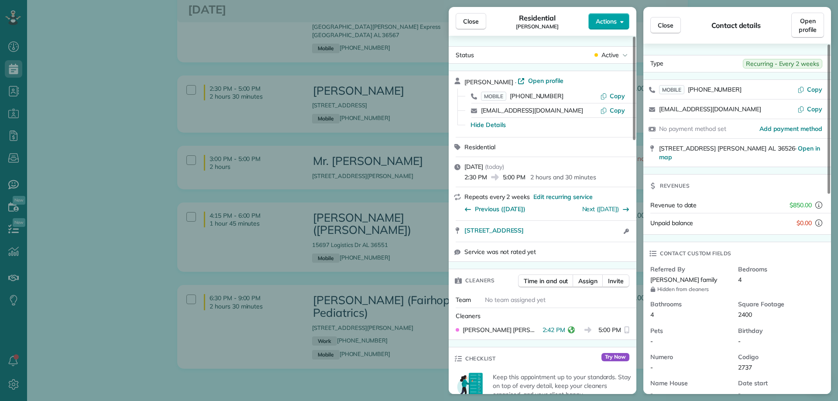
click at [613, 21] on span "Actions" at bounding box center [606, 21] width 21 height 9
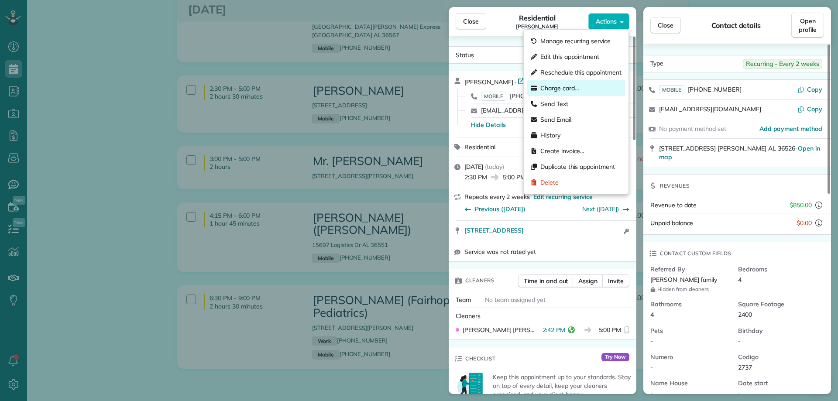
click at [554, 84] on span "Charge card…" at bounding box center [559, 88] width 39 height 9
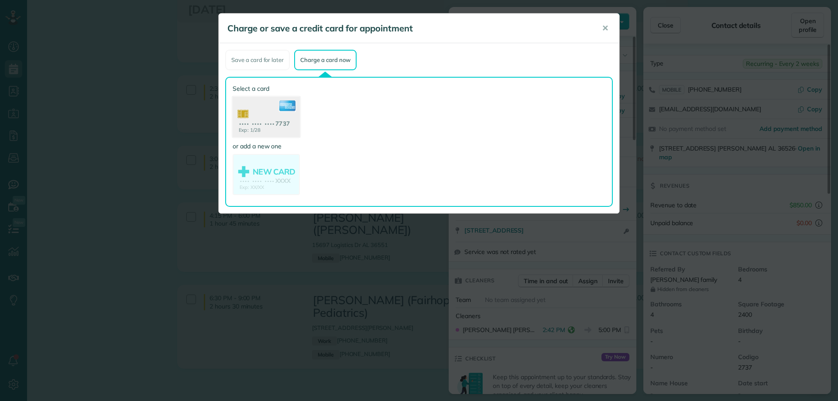
click at [279, 120] on use at bounding box center [266, 118] width 67 height 42
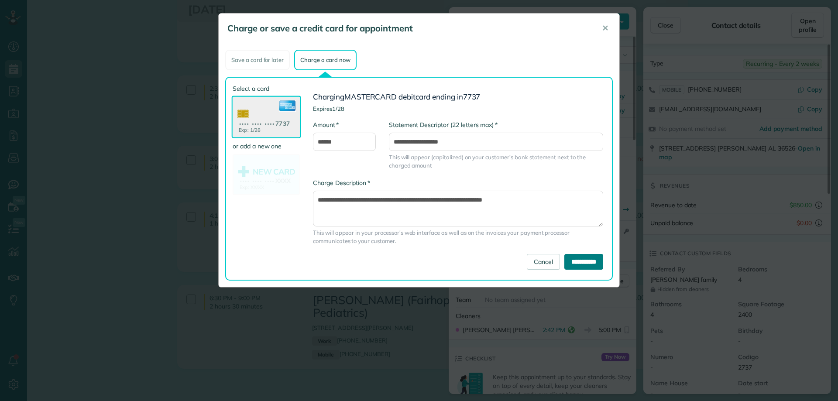
click at [583, 260] on input "**********" at bounding box center [583, 262] width 39 height 16
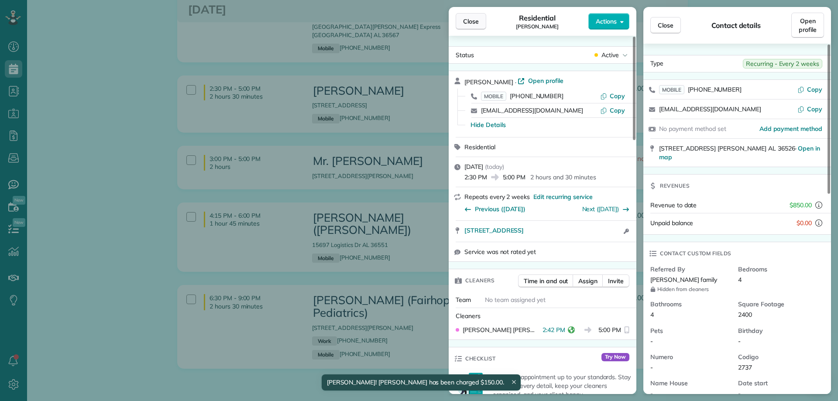
click at [474, 20] on span "Close" at bounding box center [471, 21] width 16 height 9
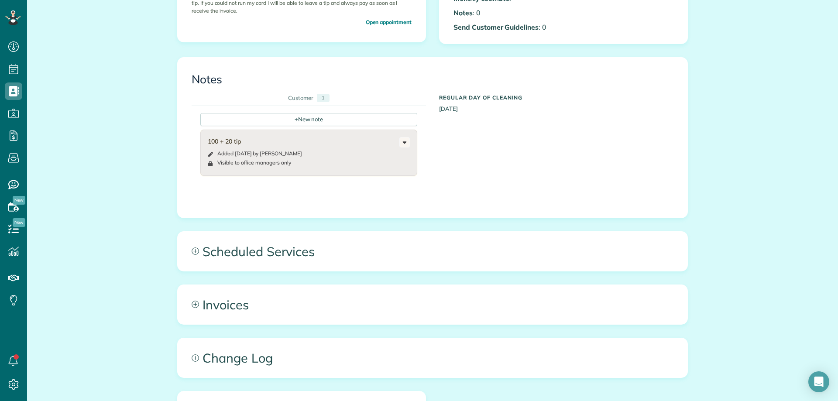
scroll to position [349, 0]
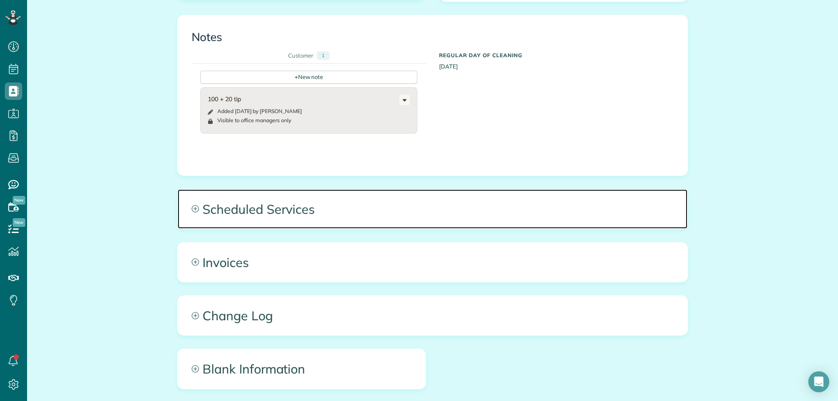
click at [349, 205] on span "Scheduled Services" at bounding box center [433, 208] width 510 height 39
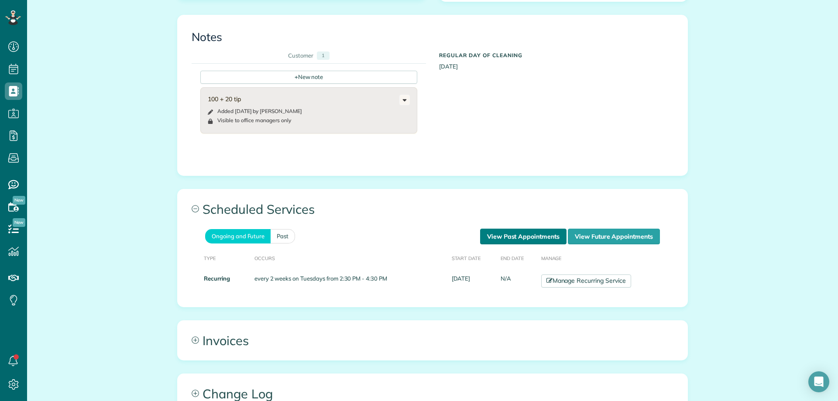
click at [529, 233] on link "View Past Appointments" at bounding box center [523, 237] width 86 height 16
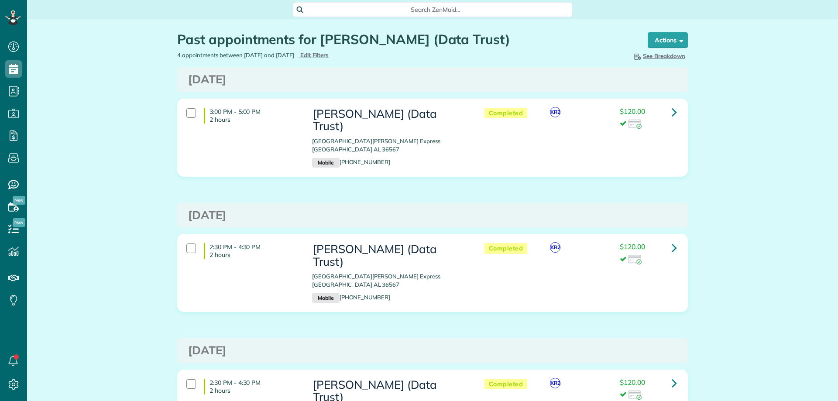
scroll to position [4, 4]
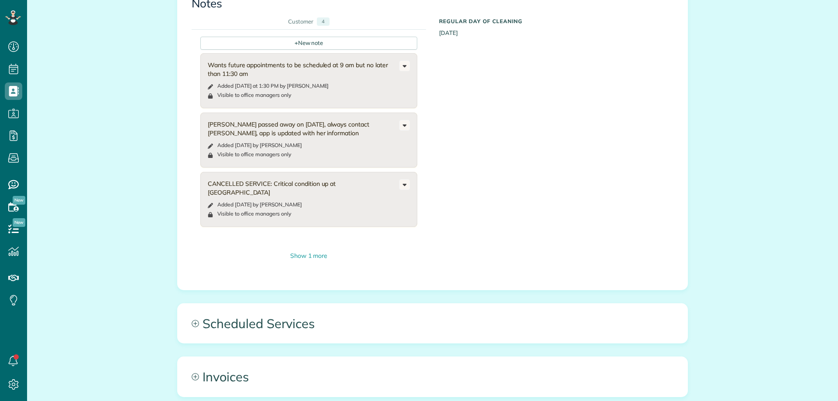
scroll to position [480, 0]
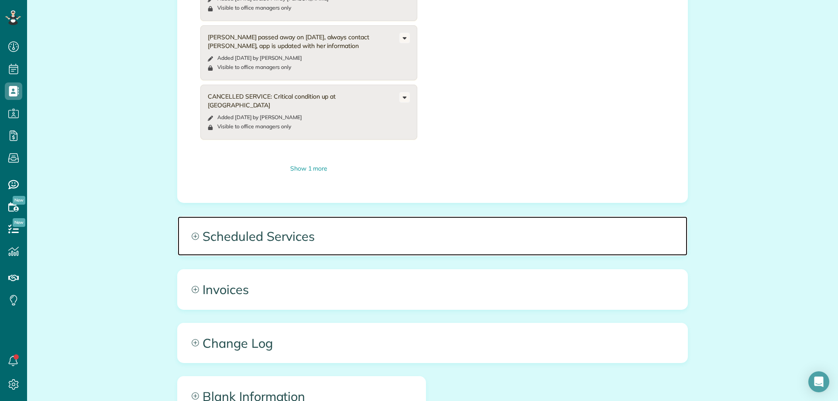
click at [324, 228] on span "Scheduled Services" at bounding box center [433, 235] width 510 height 39
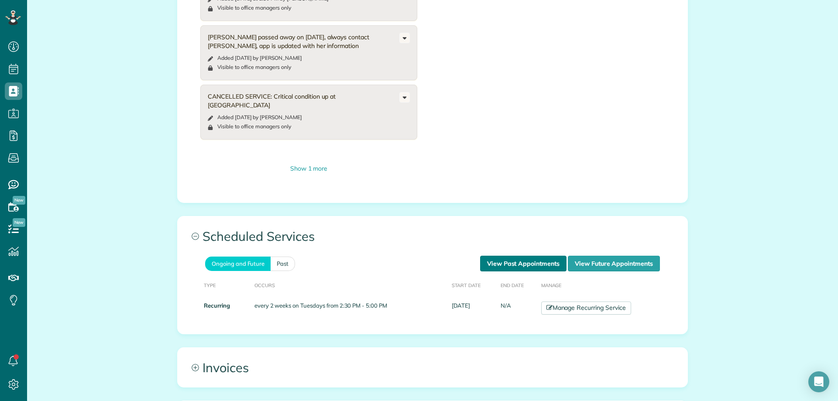
click at [530, 256] on link "View Past Appointments" at bounding box center [523, 264] width 86 height 16
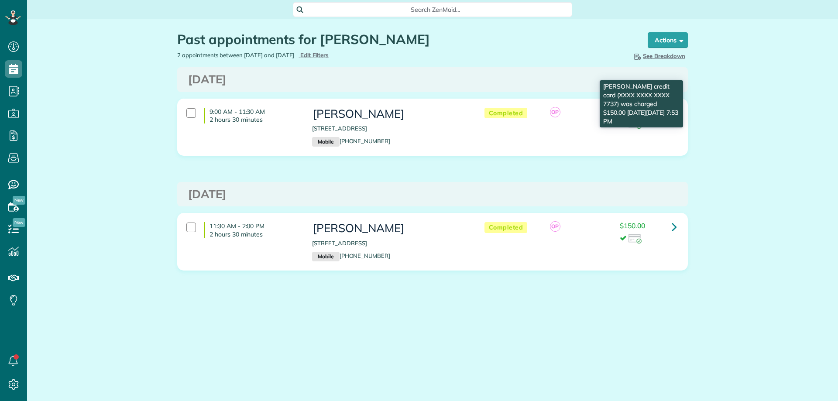
click at [637, 234] on div "$150.00" at bounding box center [648, 232] width 57 height 21
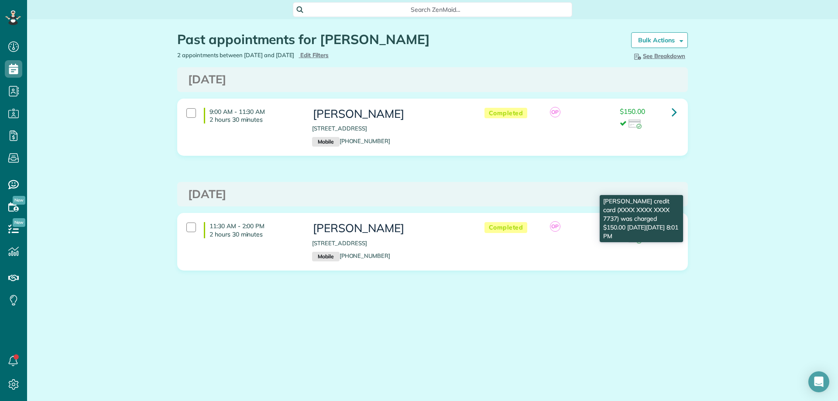
scroll to position [4, 4]
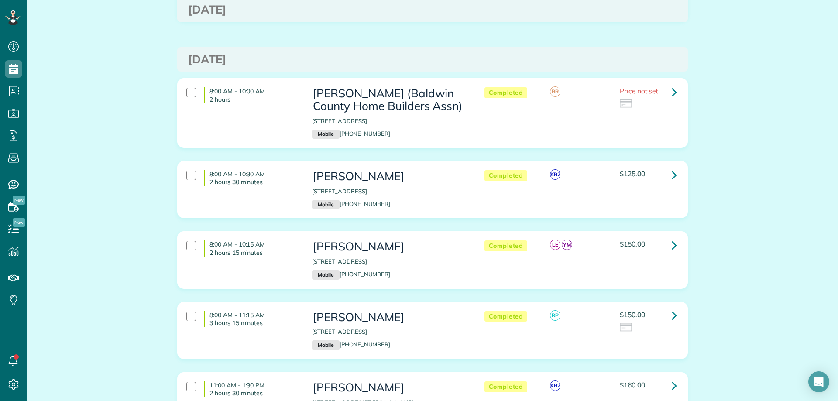
scroll to position [374, 0]
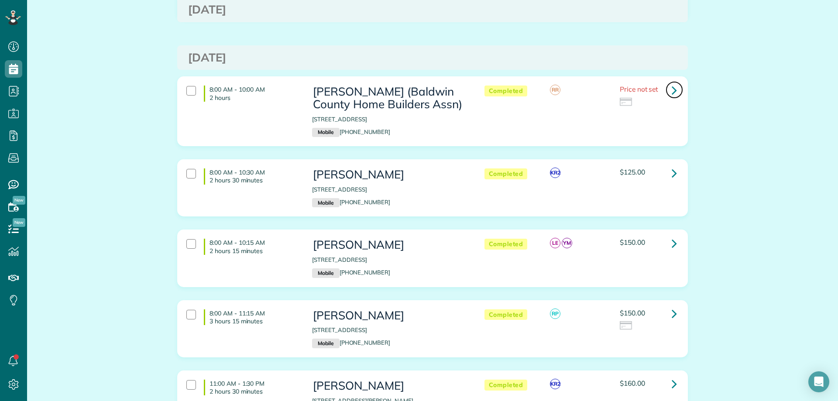
click at [667, 91] on link at bounding box center [673, 89] width 17 height 17
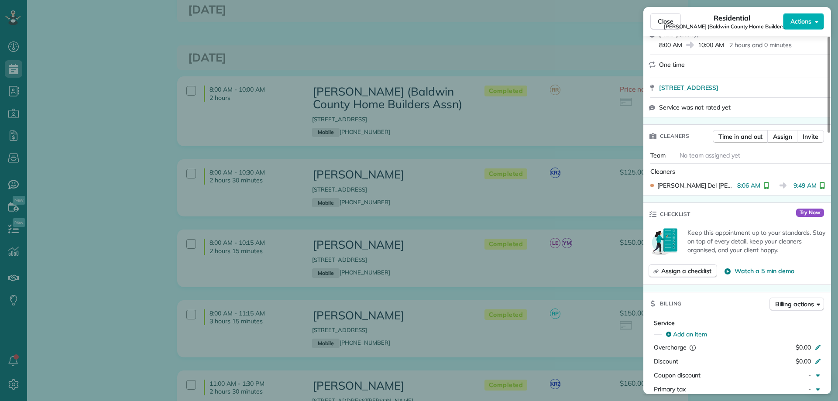
scroll to position [175, 0]
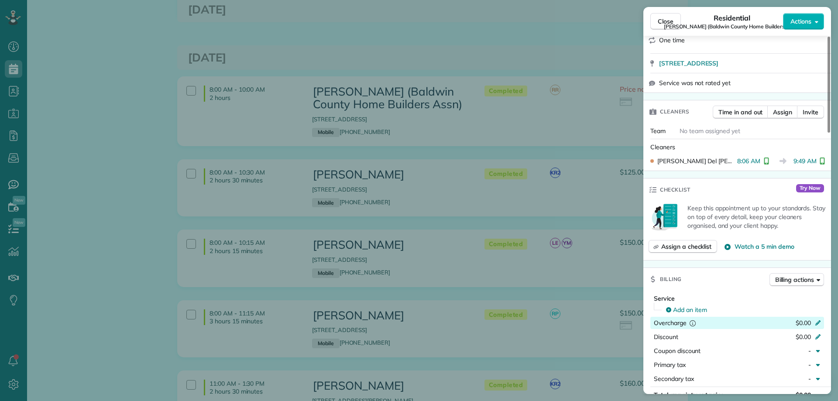
click at [816, 318] on icon at bounding box center [817, 321] width 7 height 7
click at [818, 317] on div "Hit ENTER to save *****" at bounding box center [801, 323] width 46 height 12
click at [709, 305] on div "Add an item" at bounding box center [743, 309] width 155 height 9
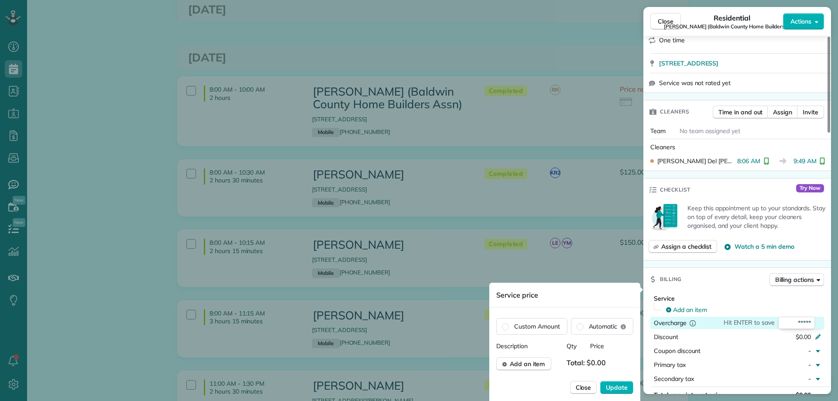
click at [540, 361] on span "Add an item" at bounding box center [527, 363] width 35 height 9
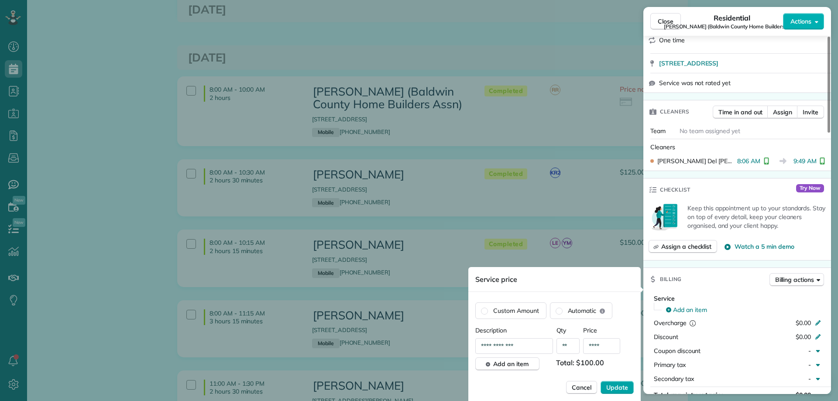
type input "****"
click at [619, 384] on span "Update" at bounding box center [617, 387] width 22 height 9
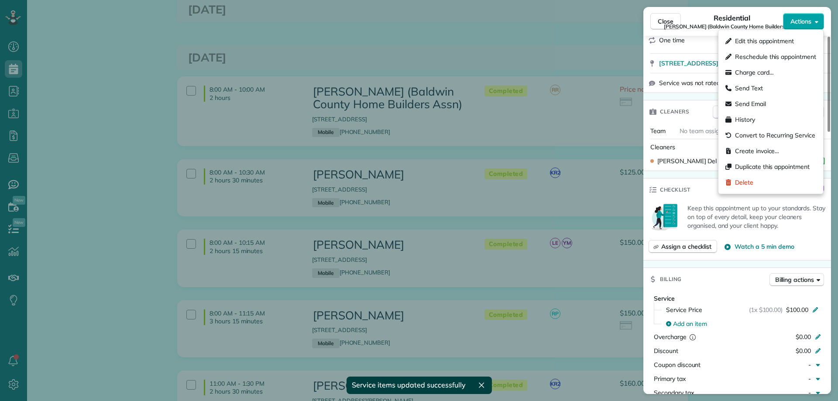
click at [799, 25] on span "Actions" at bounding box center [800, 21] width 21 height 9
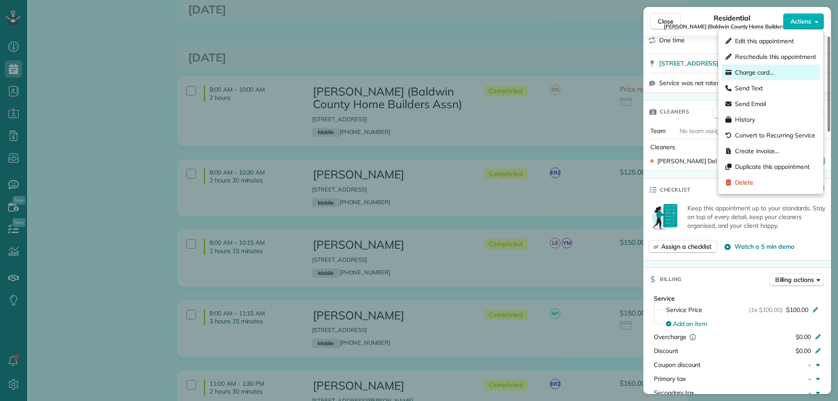
click at [755, 75] on span "Charge card…" at bounding box center [754, 72] width 39 height 9
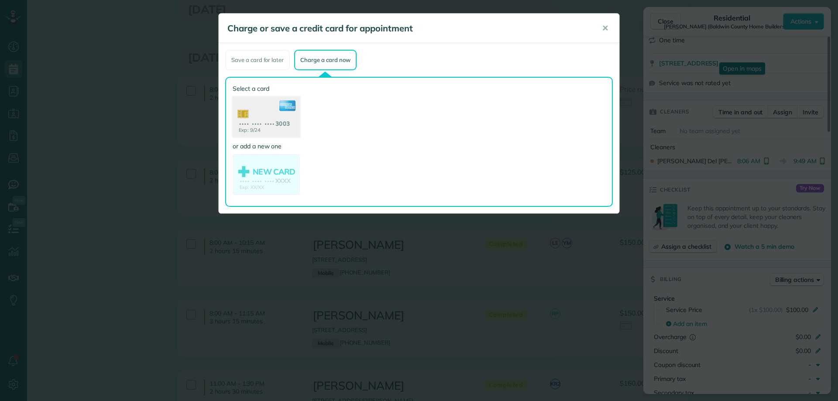
click at [289, 119] on use at bounding box center [266, 118] width 67 height 42
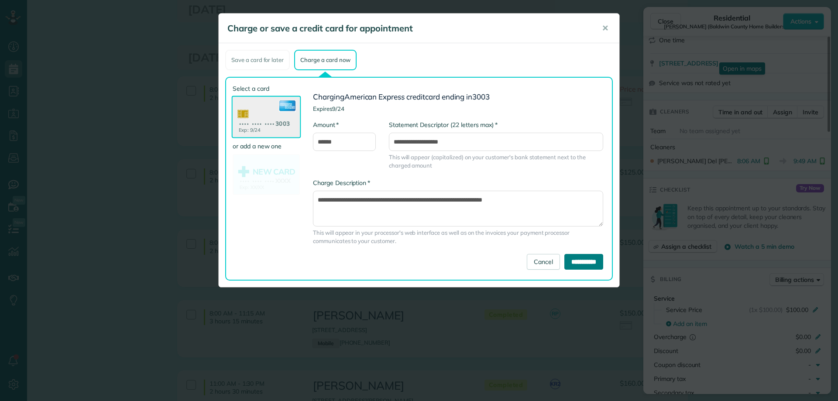
click at [579, 262] on input "**********" at bounding box center [583, 262] width 39 height 16
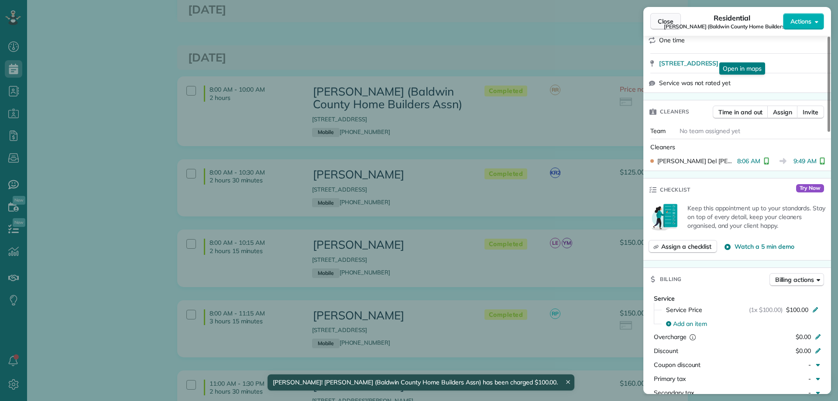
click at [663, 21] on span "Close" at bounding box center [665, 21] width 16 height 9
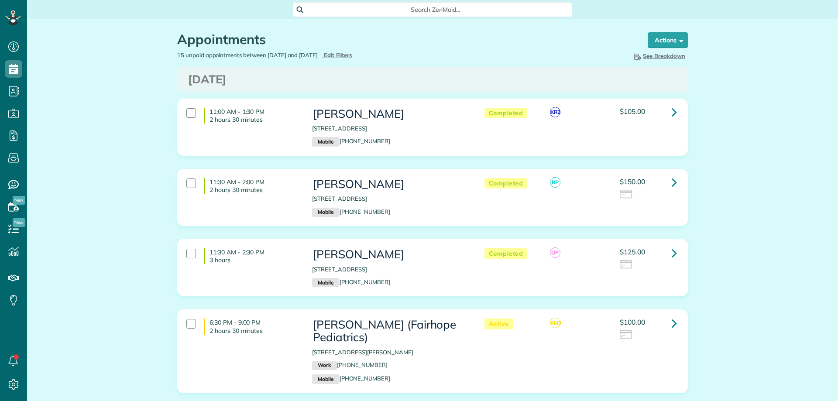
scroll to position [4, 4]
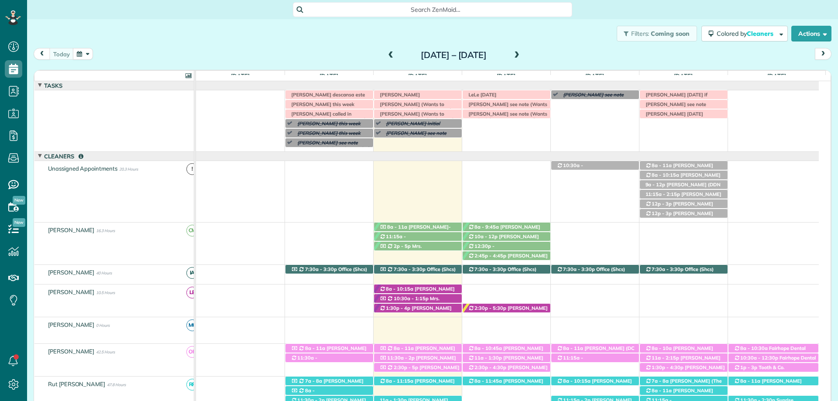
scroll to position [35, 0]
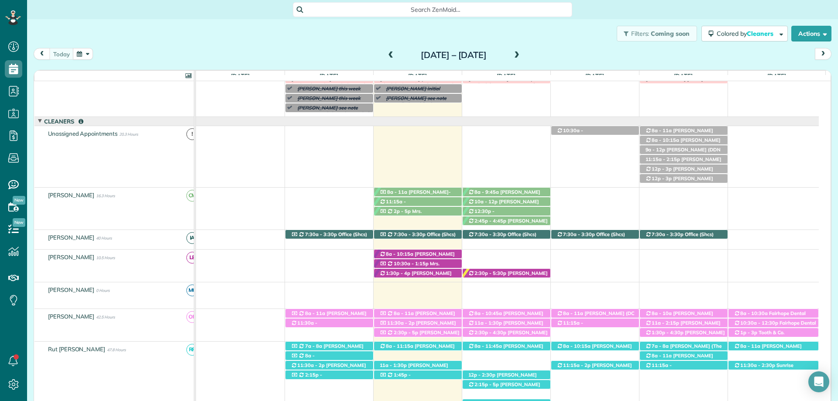
click at [633, 16] on div "Search ZenMaid…" at bounding box center [432, 9] width 811 height 15
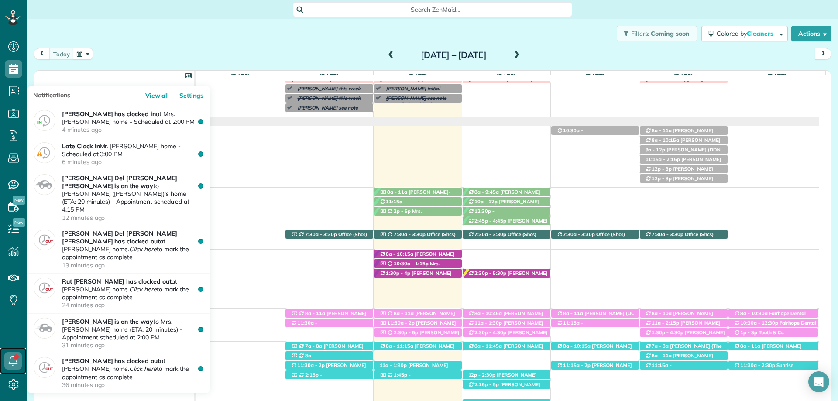
click at [10, 358] on icon at bounding box center [12, 360] width 17 height 17
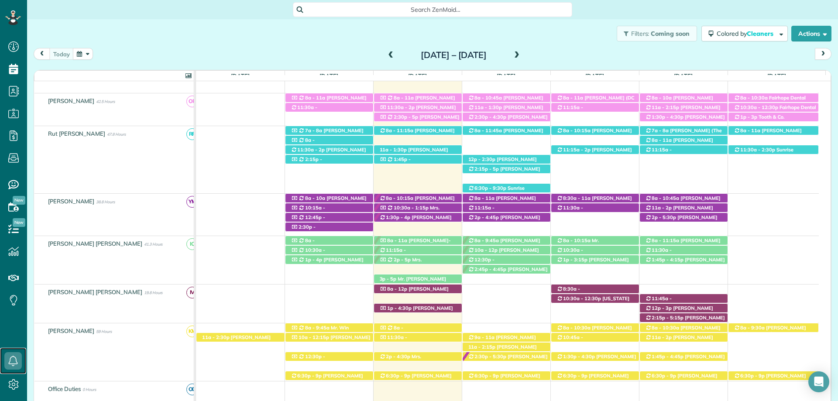
scroll to position [253, 0]
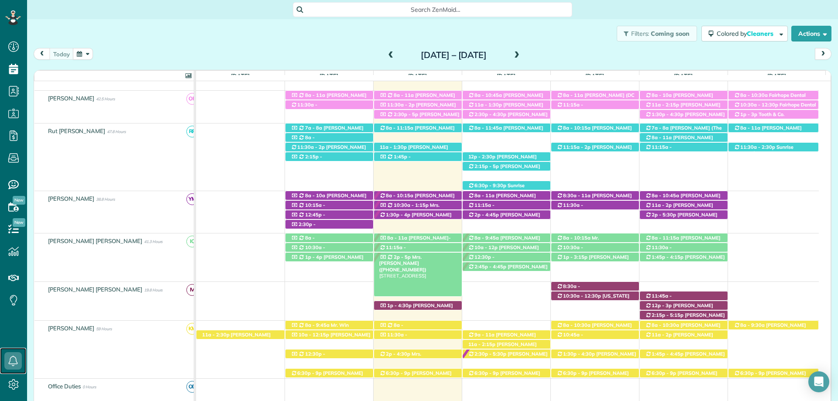
click at [413, 257] on span "Mrs. [PERSON_NAME] ([PHONE_NUMBER])" at bounding box center [403, 263] width 48 height 19
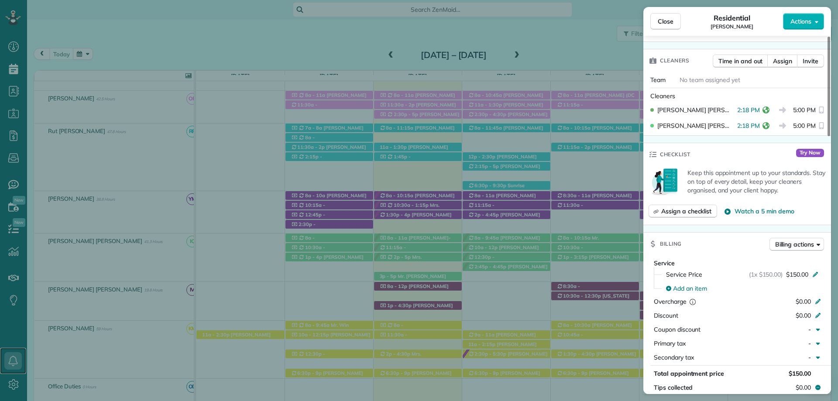
scroll to position [480, 0]
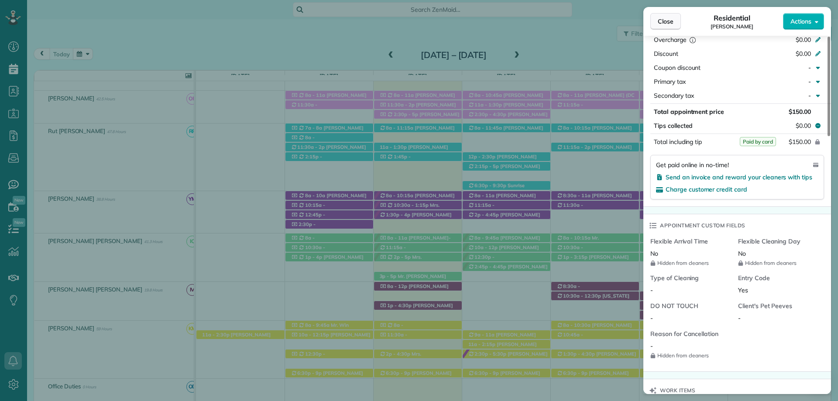
click at [673, 19] on button "Close" at bounding box center [665, 21] width 31 height 17
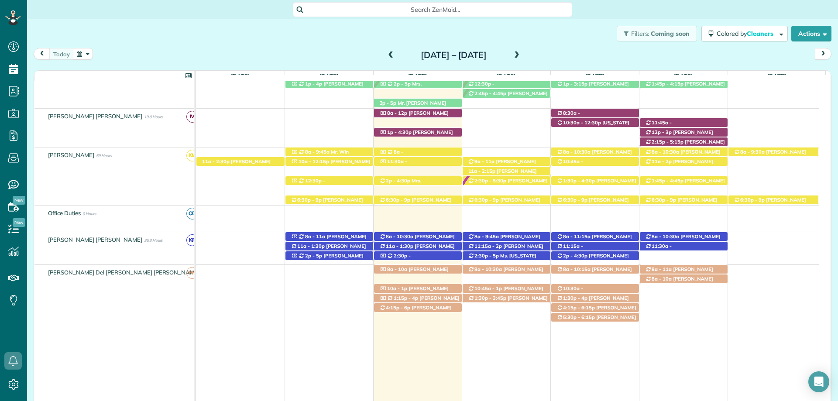
scroll to position [428, 0]
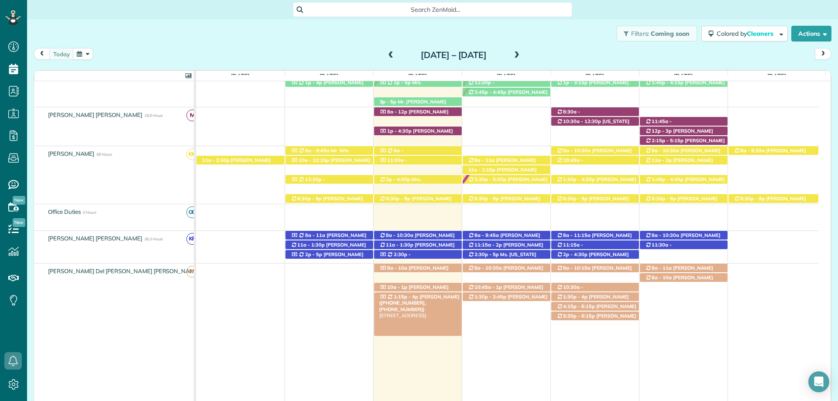
click at [447, 298] on span "[PERSON_NAME] ([PHONE_NUMBER], [PHONE_NUMBER])" at bounding box center [419, 303] width 80 height 19
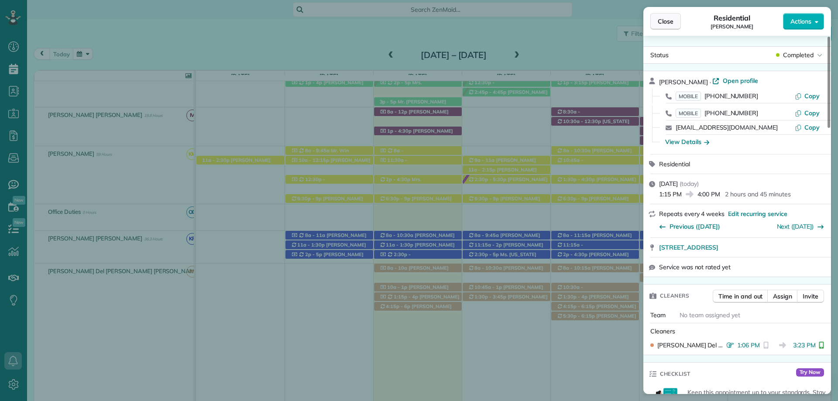
click at [658, 15] on button "Close" at bounding box center [665, 21] width 31 height 17
